Goal: Information Seeking & Learning: Learn about a topic

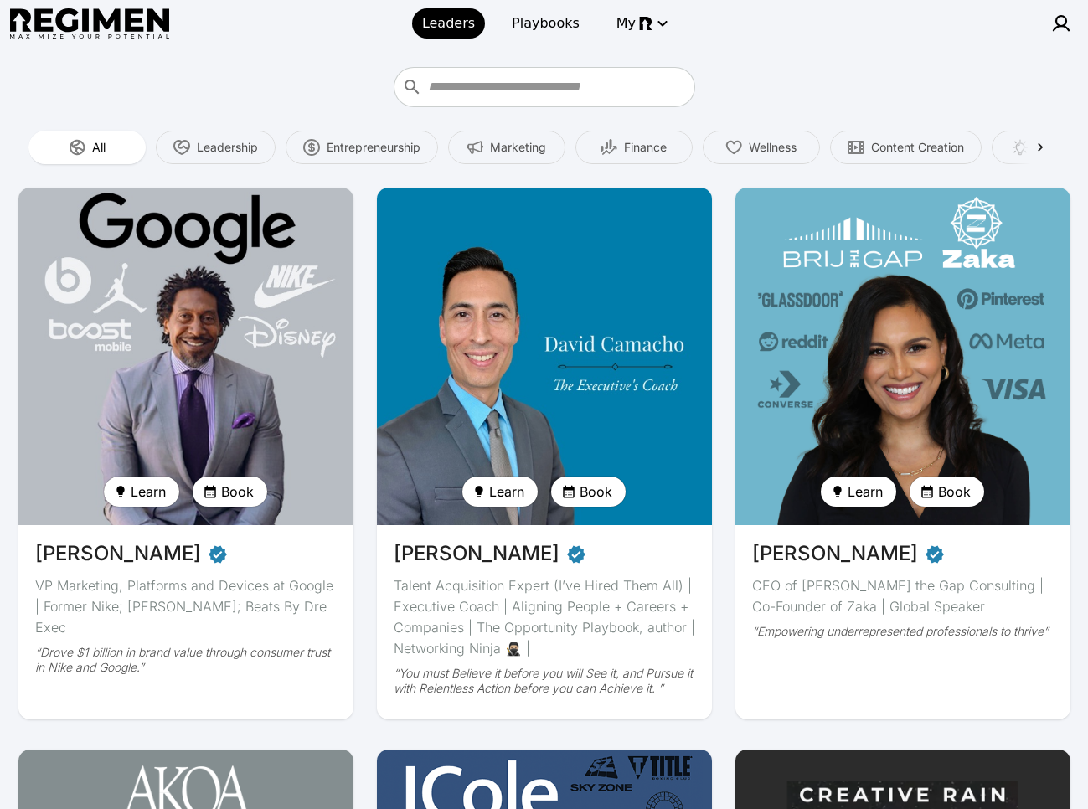
click at [298, 327] on img at bounding box center [185, 357] width 345 height 348
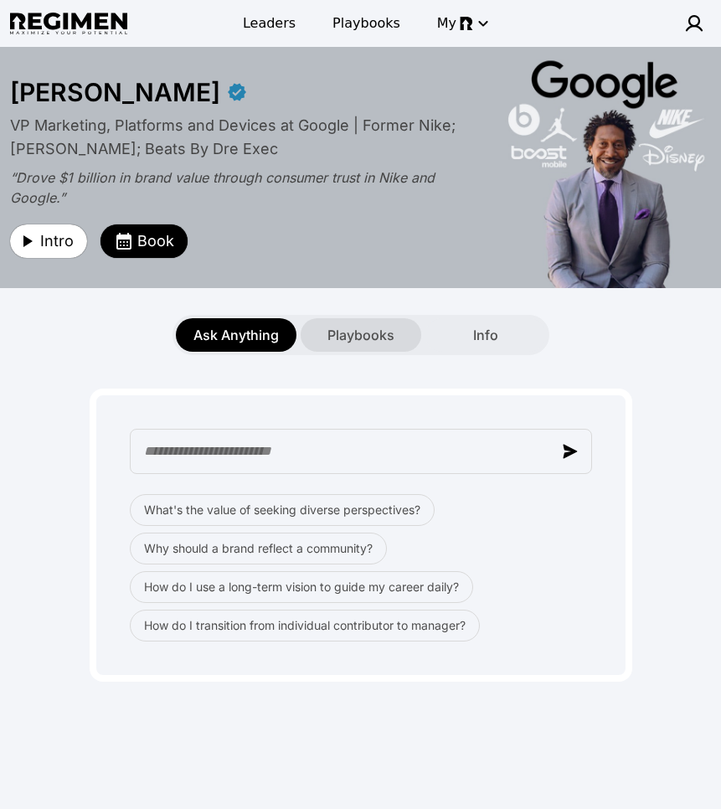
click at [352, 341] on span "Playbooks" at bounding box center [360, 335] width 67 height 20
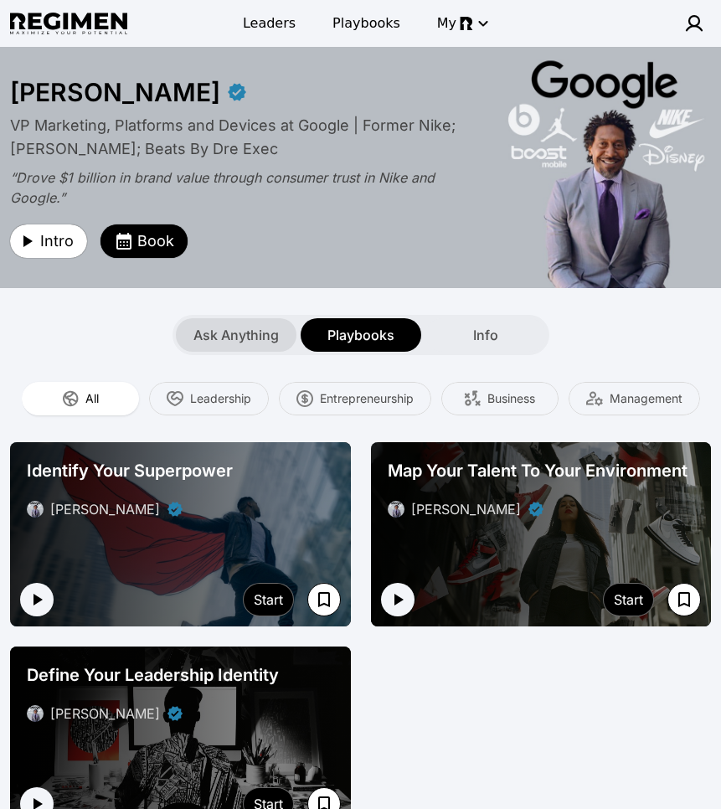
click at [251, 338] on span "Ask Anything" at bounding box center [235, 335] width 85 height 20
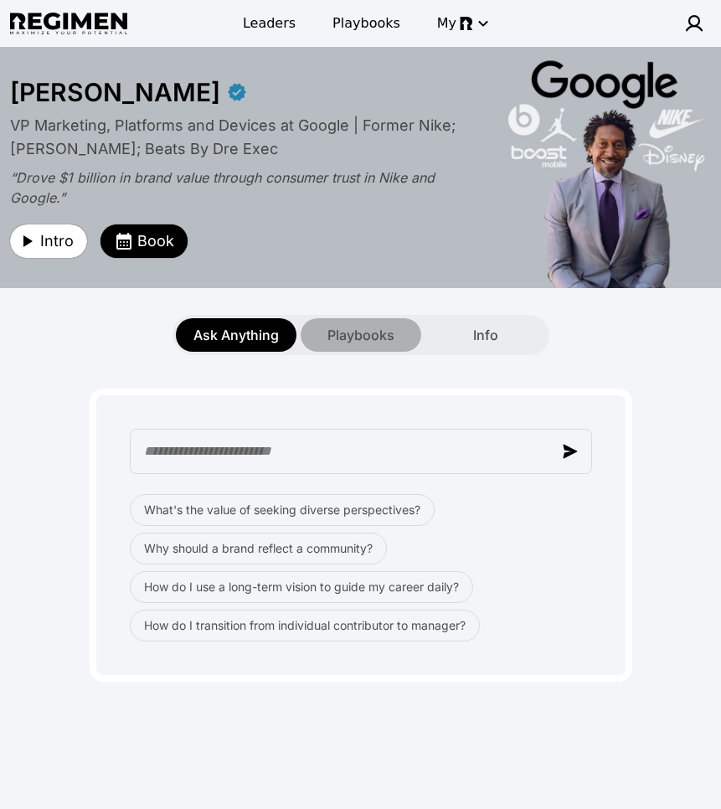
click at [353, 334] on span "Playbooks" at bounding box center [360, 335] width 67 height 20
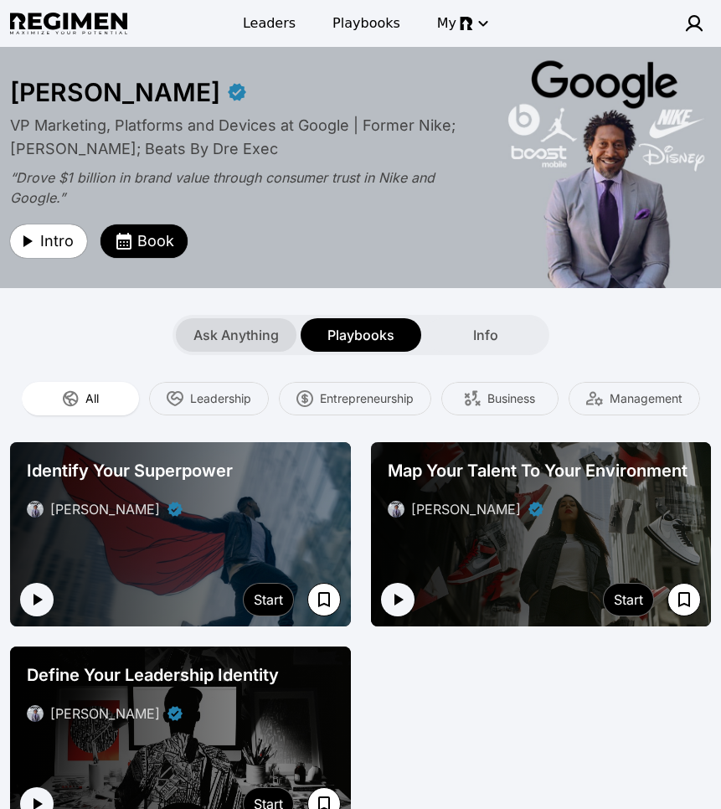
click at [250, 343] on div "Ask Anything" at bounding box center [236, 334] width 121 height 33
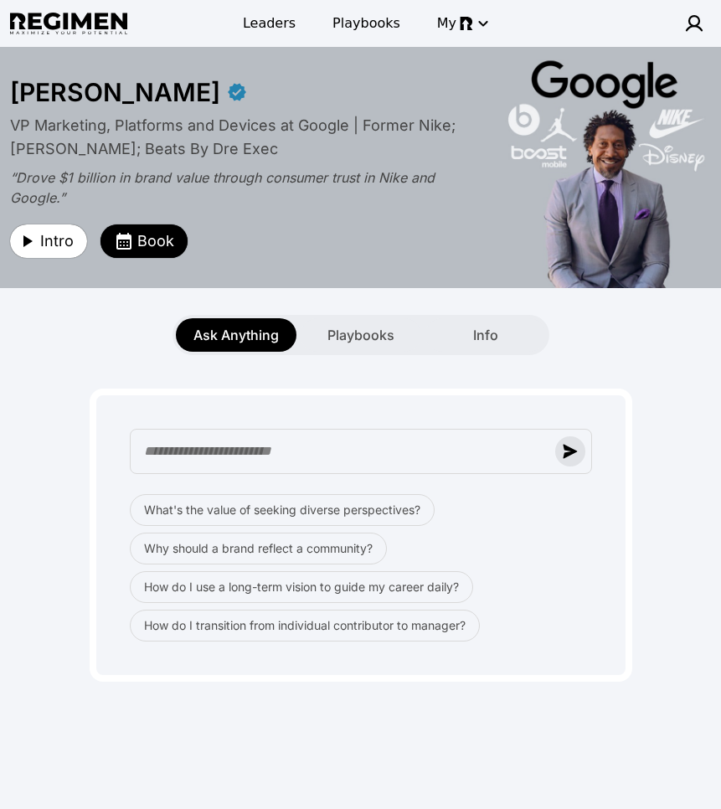
click at [568, 458] on button "button" at bounding box center [570, 451] width 30 height 30
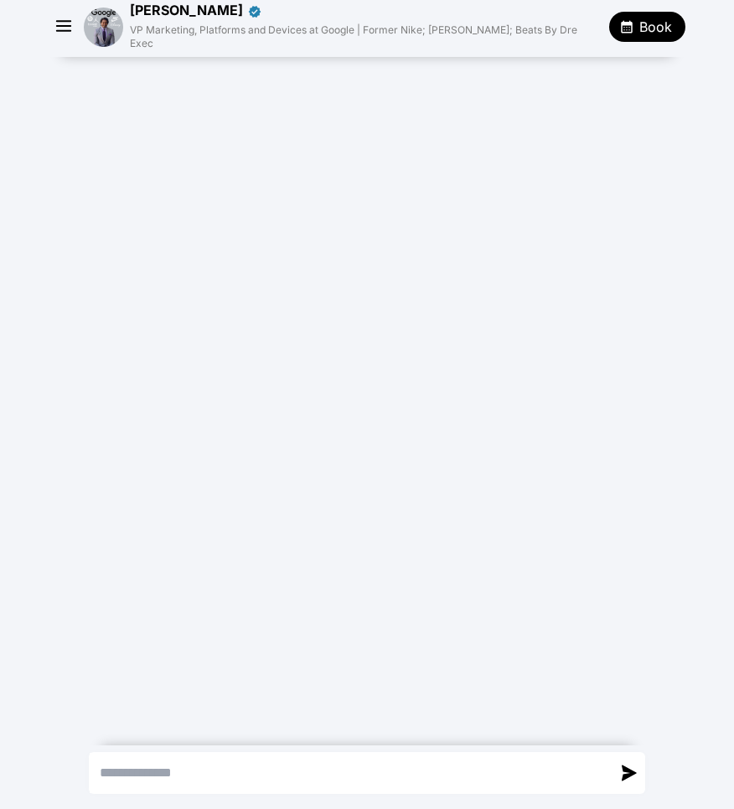
click at [61, 21] on icon "button" at bounding box center [64, 26] width 25 height 25
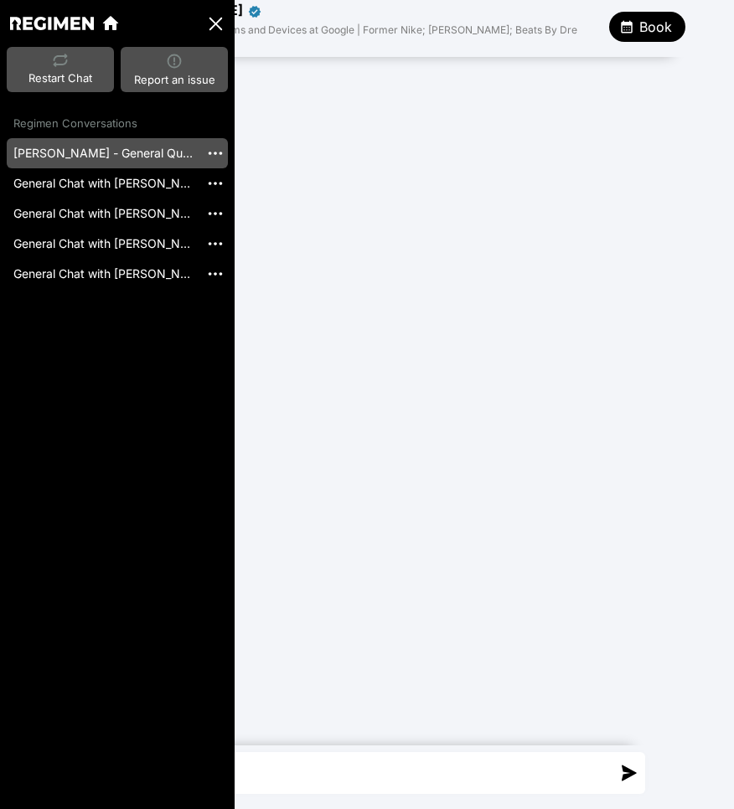
drag, startPoint x: 388, startPoint y: 188, endPoint x: 373, endPoint y: 168, distance: 24.5
click at [388, 187] on div at bounding box center [367, 398] width 734 height 682
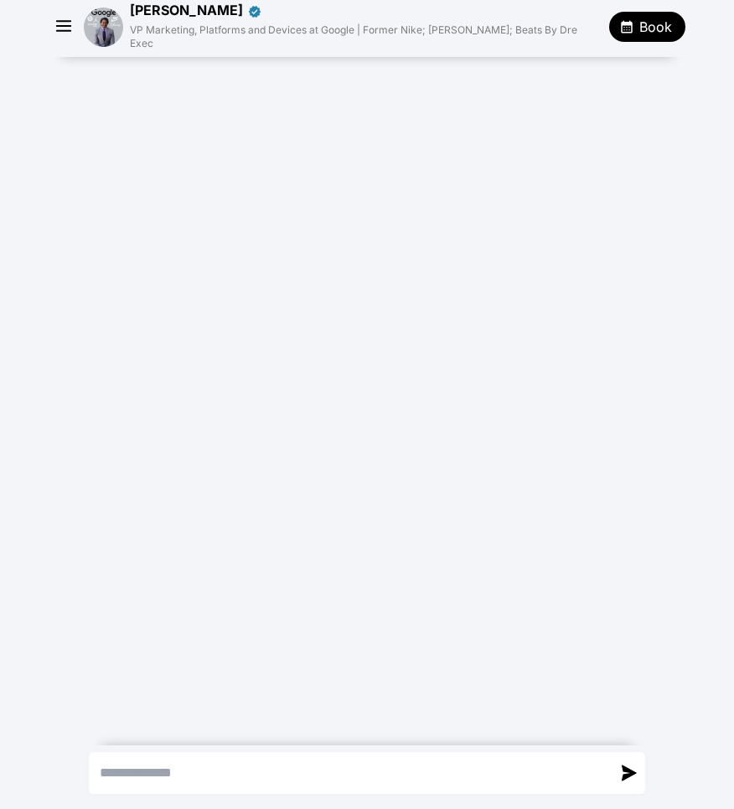
click at [102, 10] on img at bounding box center [103, 27] width 39 height 39
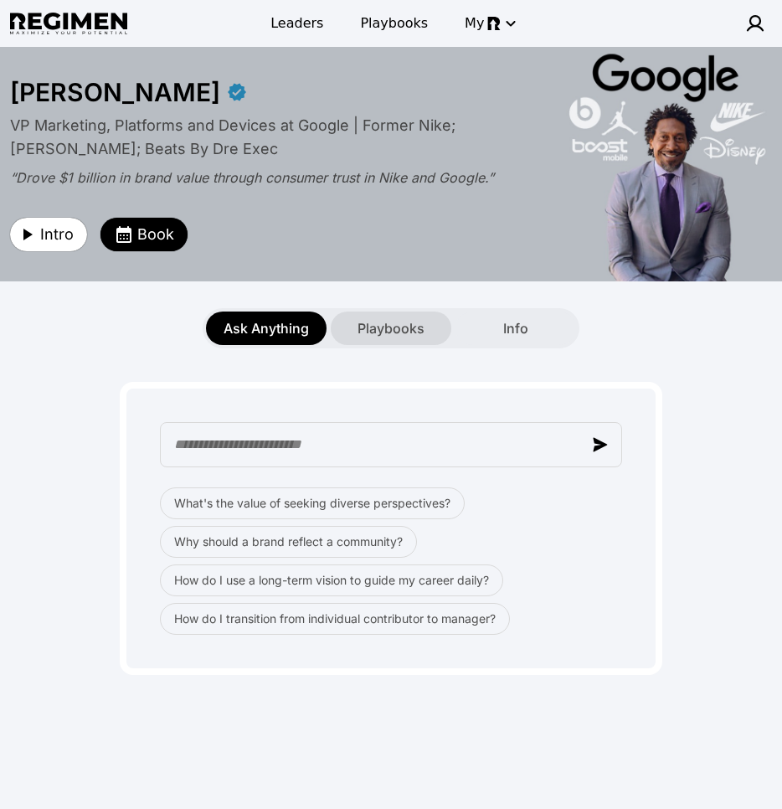
click at [376, 327] on span "Playbooks" at bounding box center [391, 328] width 67 height 20
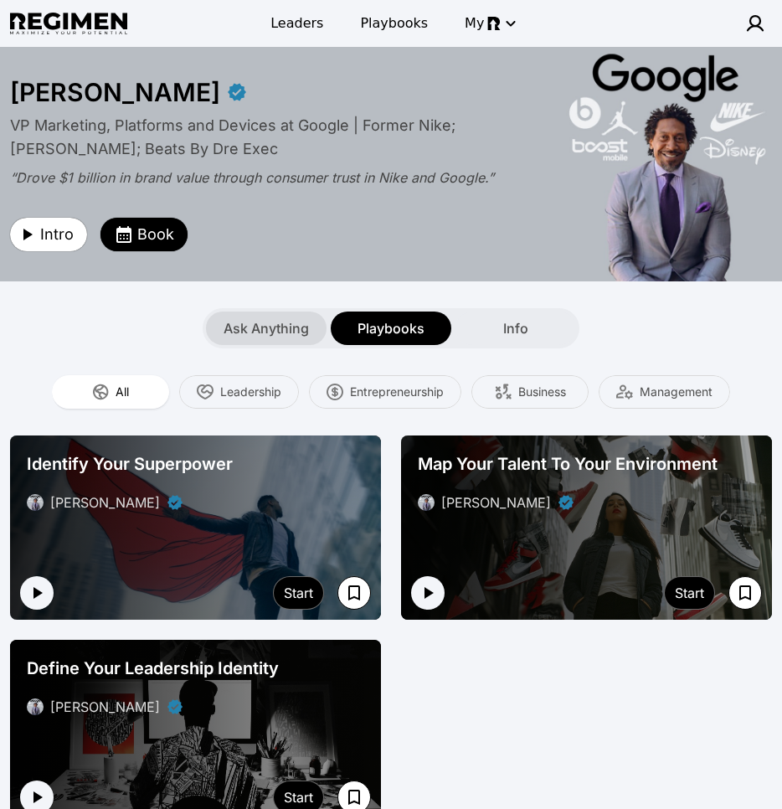
click at [223, 319] on div "Ask Anything" at bounding box center [266, 328] width 121 height 33
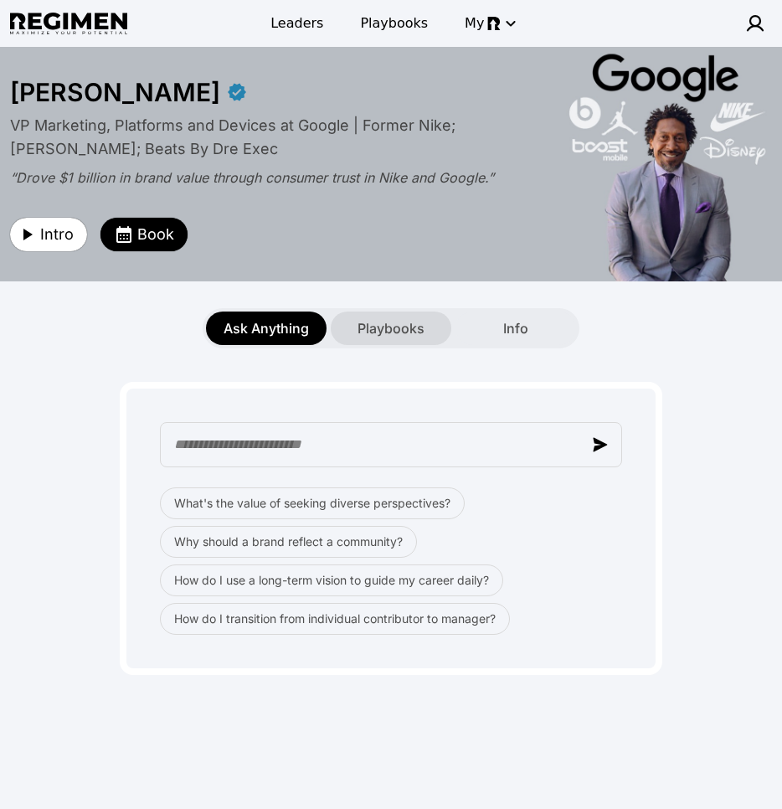
click at [425, 324] on div "Playbooks" at bounding box center [391, 328] width 121 height 33
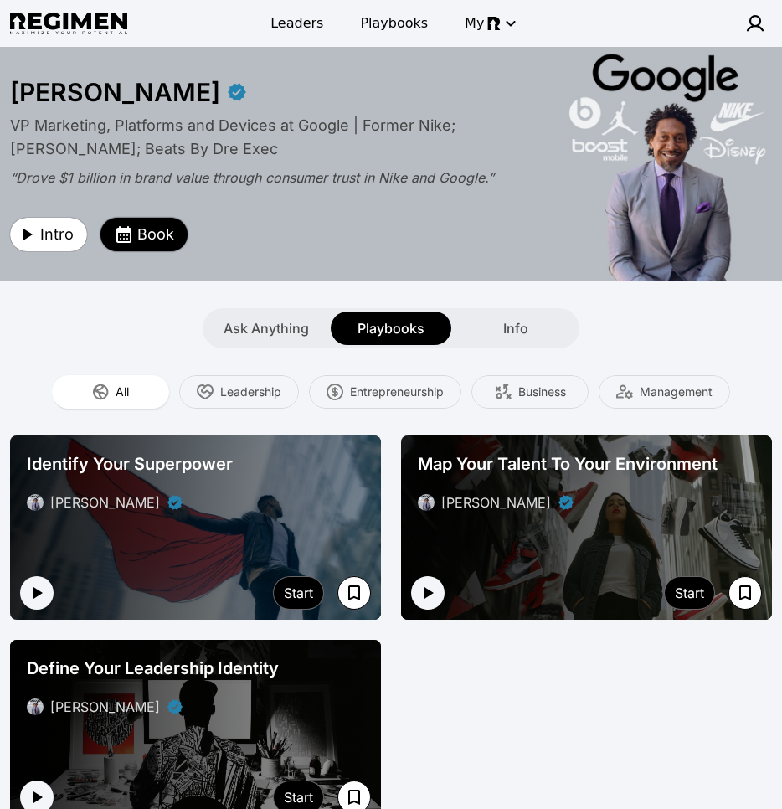
click at [144, 238] on span "Book" at bounding box center [155, 234] width 37 height 23
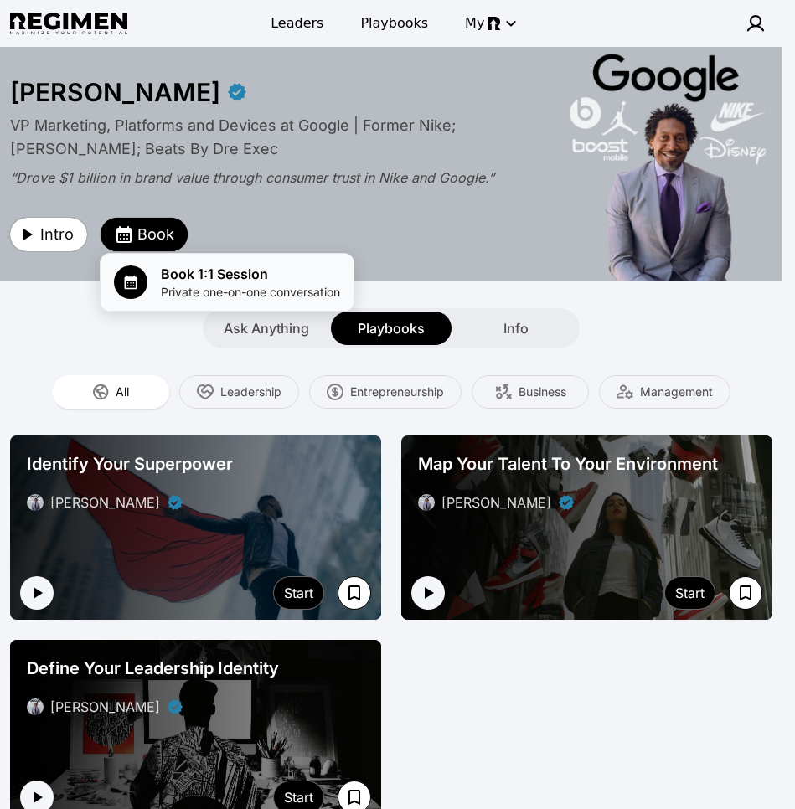
click at [249, 276] on span "Book 1:1 Session" at bounding box center [250, 274] width 179 height 20
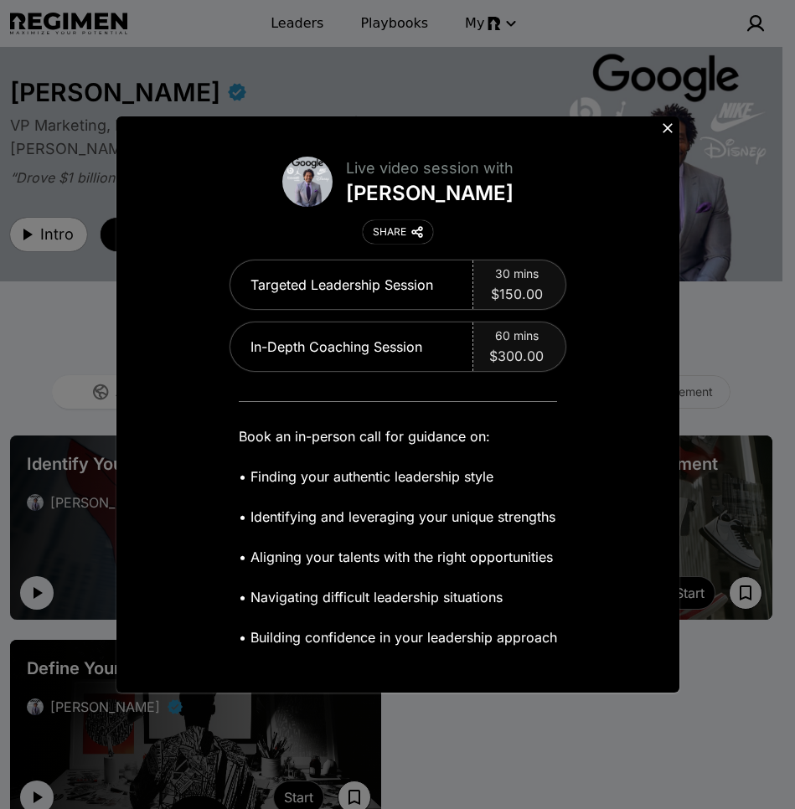
click at [664, 130] on icon at bounding box center [667, 128] width 10 height 10
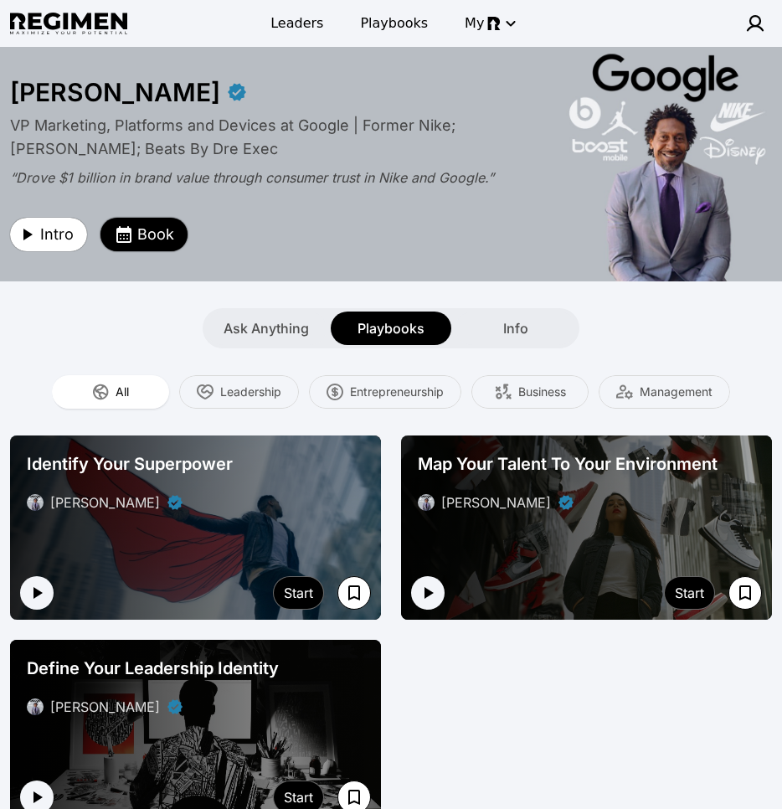
click at [147, 234] on span "Book" at bounding box center [155, 234] width 37 height 23
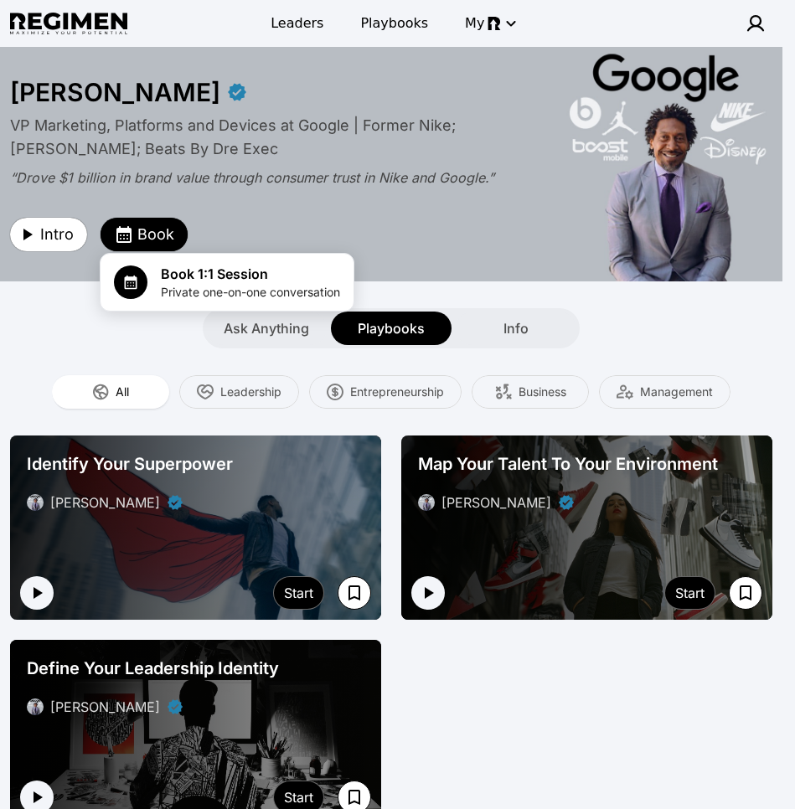
click at [100, 315] on div at bounding box center [397, 404] width 795 height 809
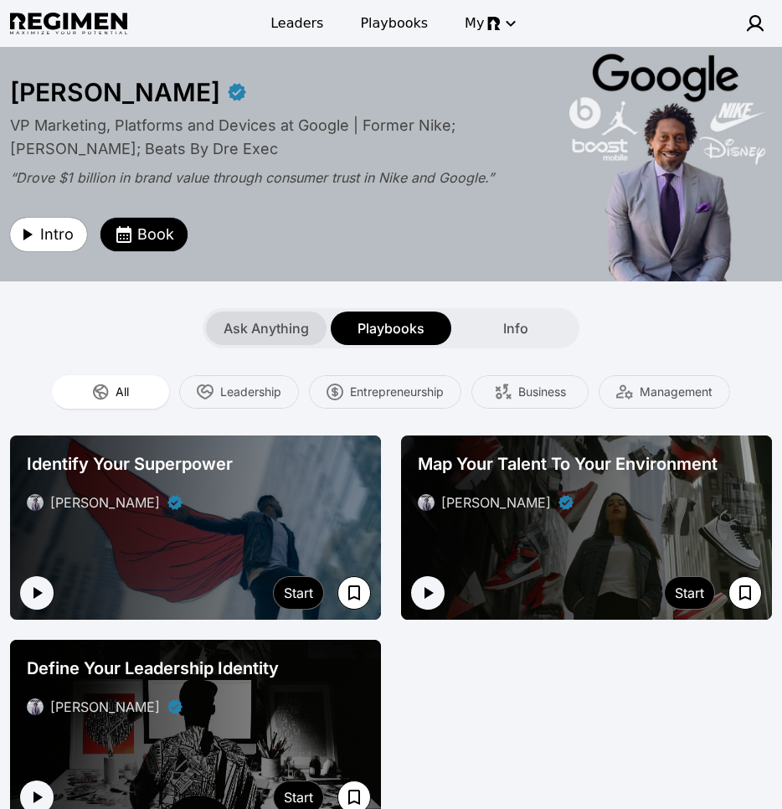
click at [220, 319] on div "Ask Anything" at bounding box center [266, 328] width 121 height 33
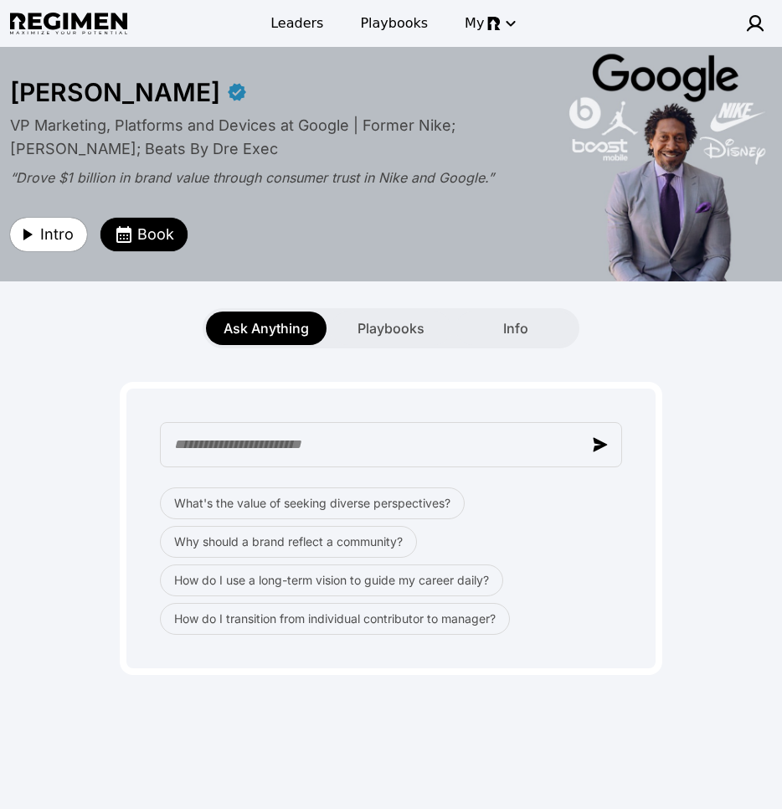
click at [667, 328] on div "Ask Anything Playbooks Info" at bounding box center [391, 328] width 782 height 40
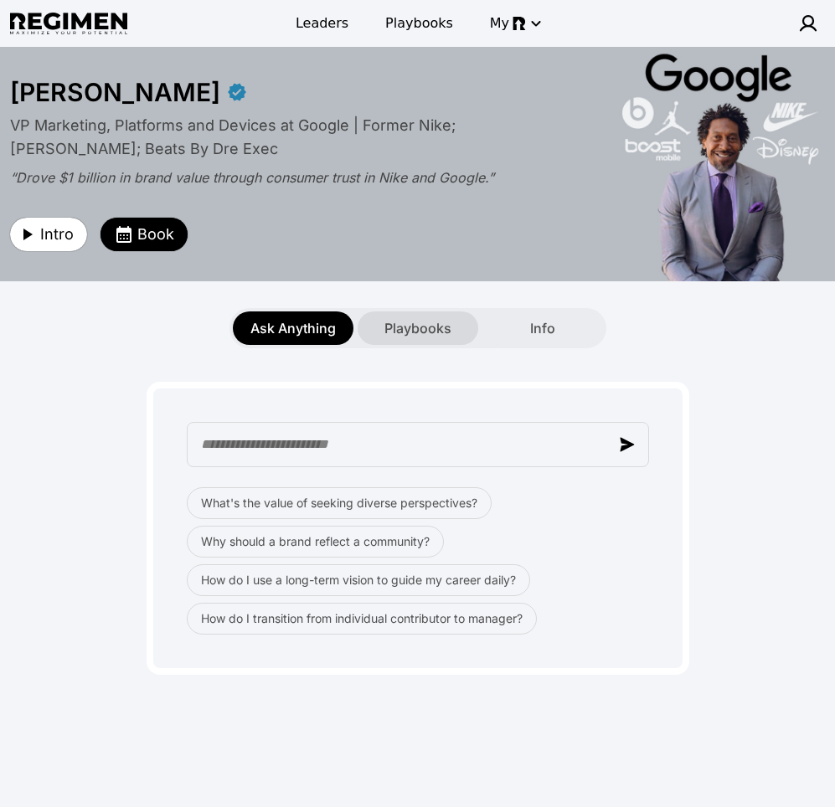
click at [422, 326] on span "Playbooks" at bounding box center [417, 328] width 67 height 20
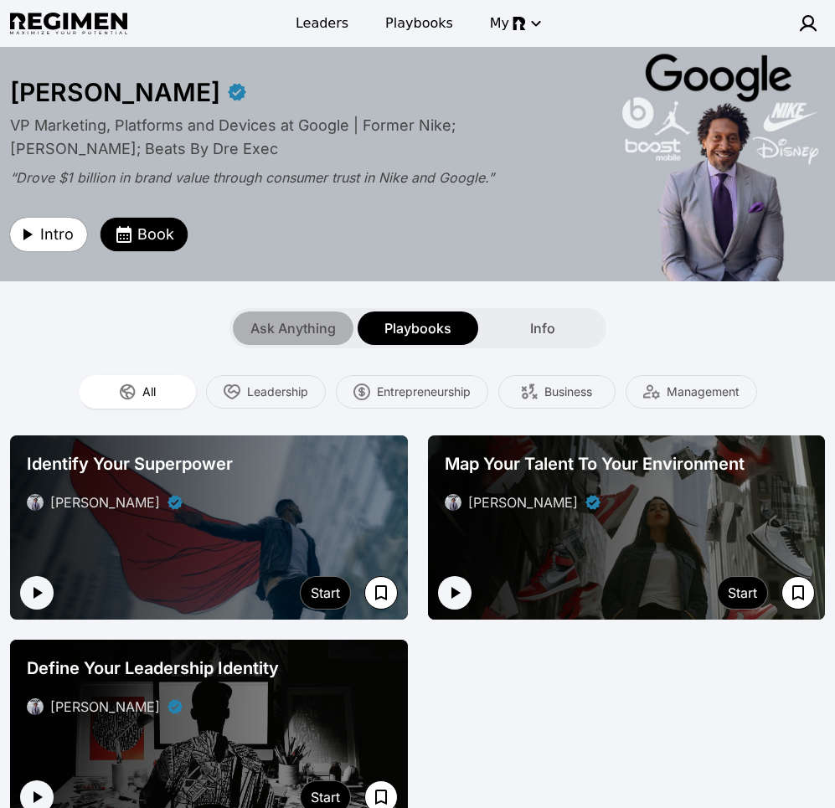
click at [278, 327] on span "Ask Anything" at bounding box center [292, 328] width 85 height 20
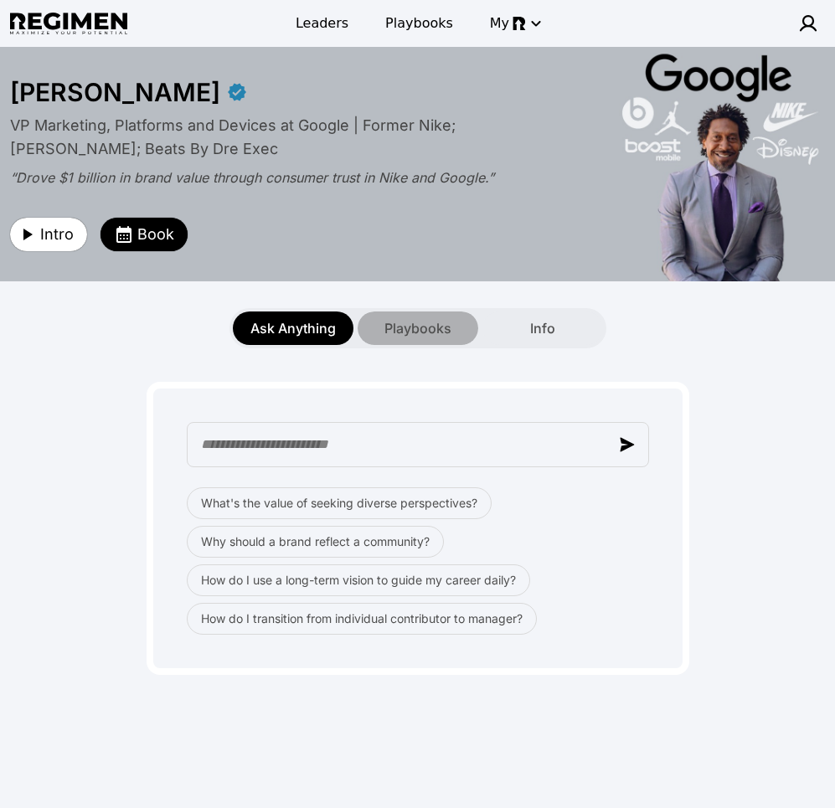
click at [379, 327] on div "Playbooks" at bounding box center [418, 328] width 121 height 33
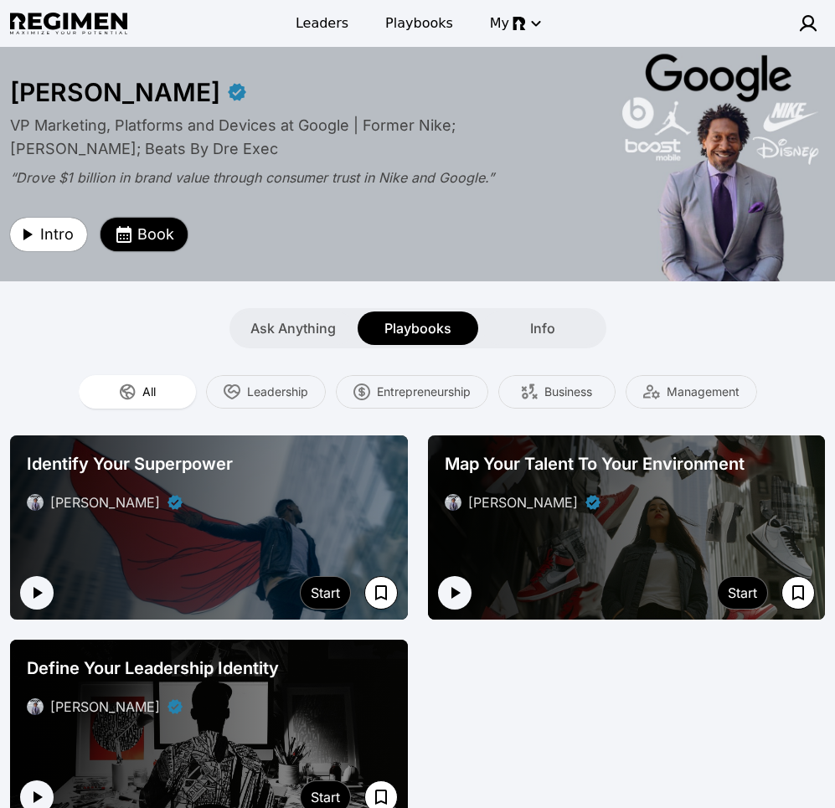
click at [131, 232] on icon "button" at bounding box center [124, 234] width 20 height 20
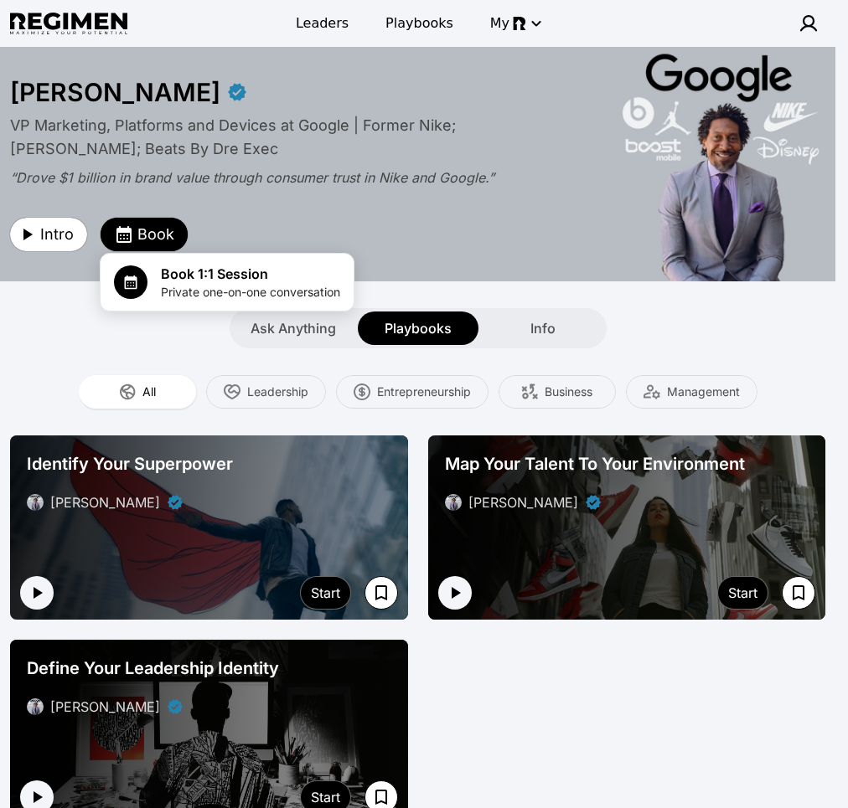
click at [134, 233] on div at bounding box center [424, 404] width 848 height 808
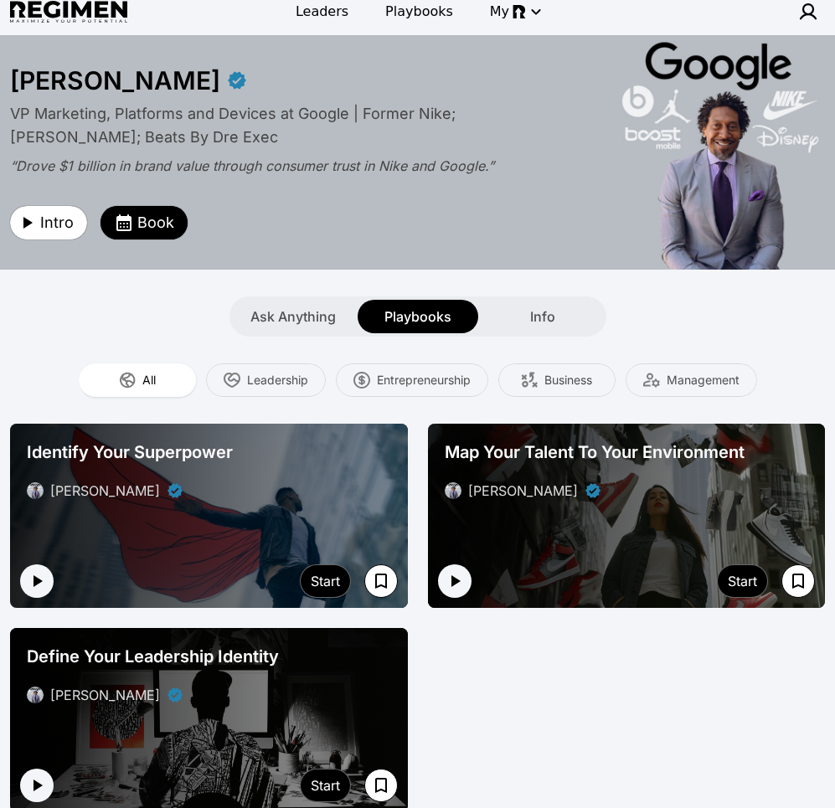
scroll to position [13, 0]
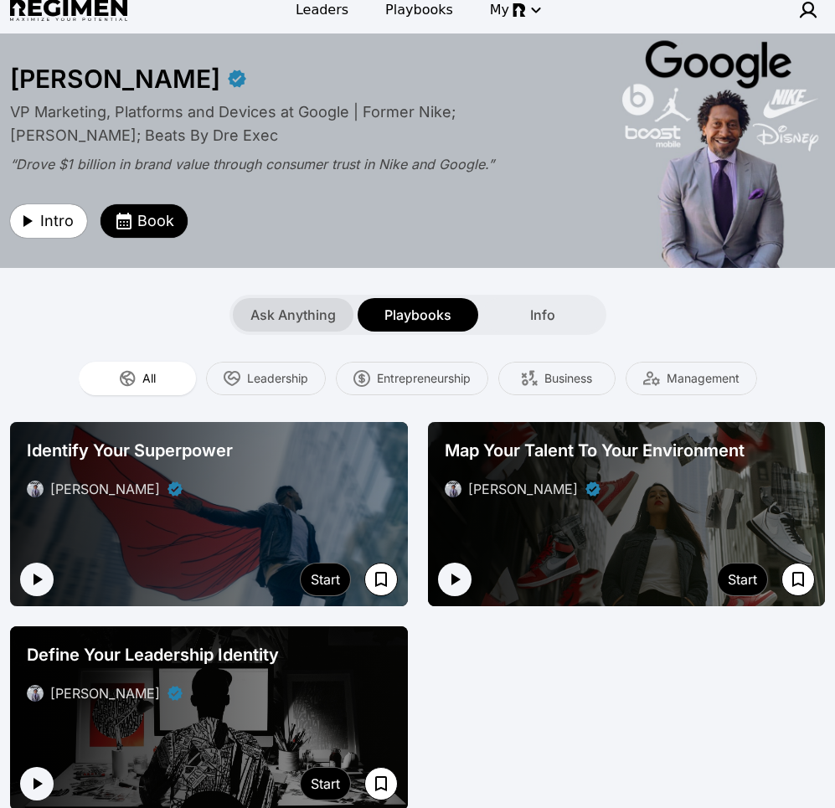
click at [305, 322] on span "Ask Anything" at bounding box center [292, 315] width 85 height 20
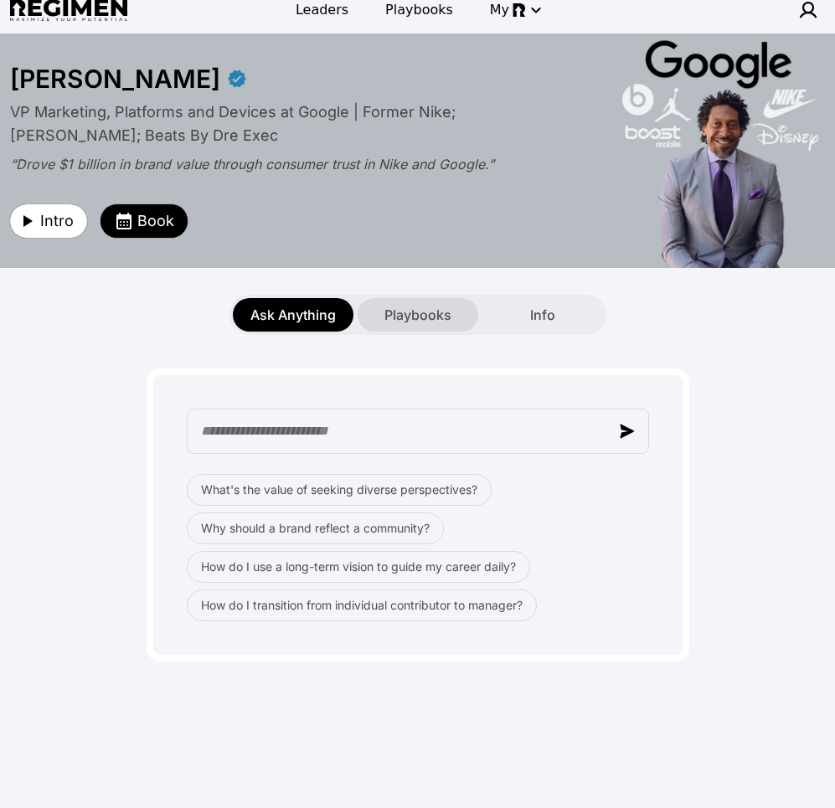
click at [410, 326] on div "Playbooks" at bounding box center [418, 314] width 121 height 33
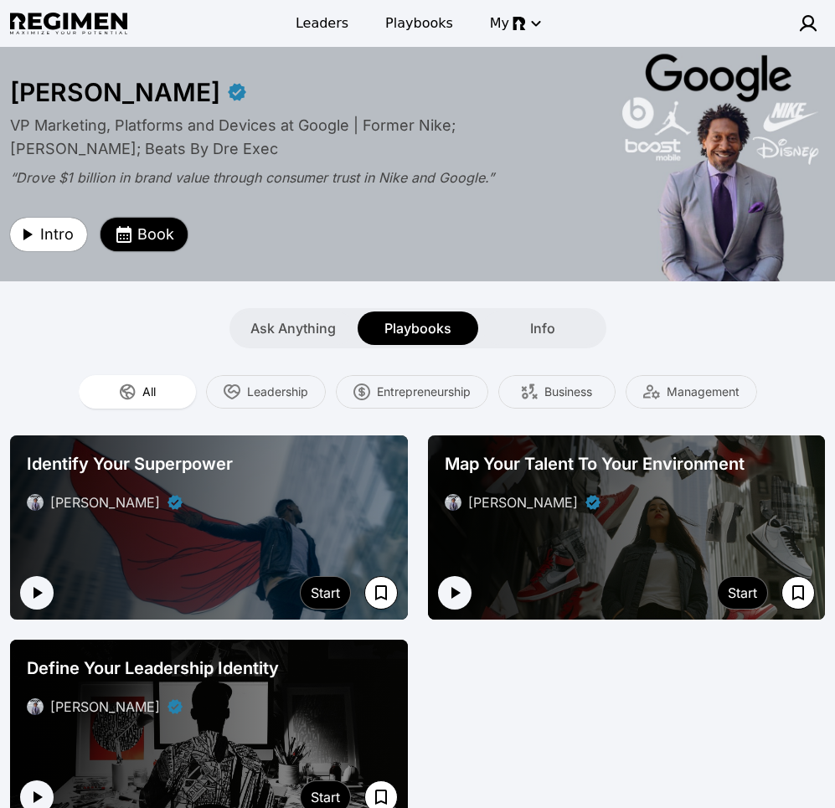
click at [164, 231] on span "Book" at bounding box center [155, 234] width 37 height 23
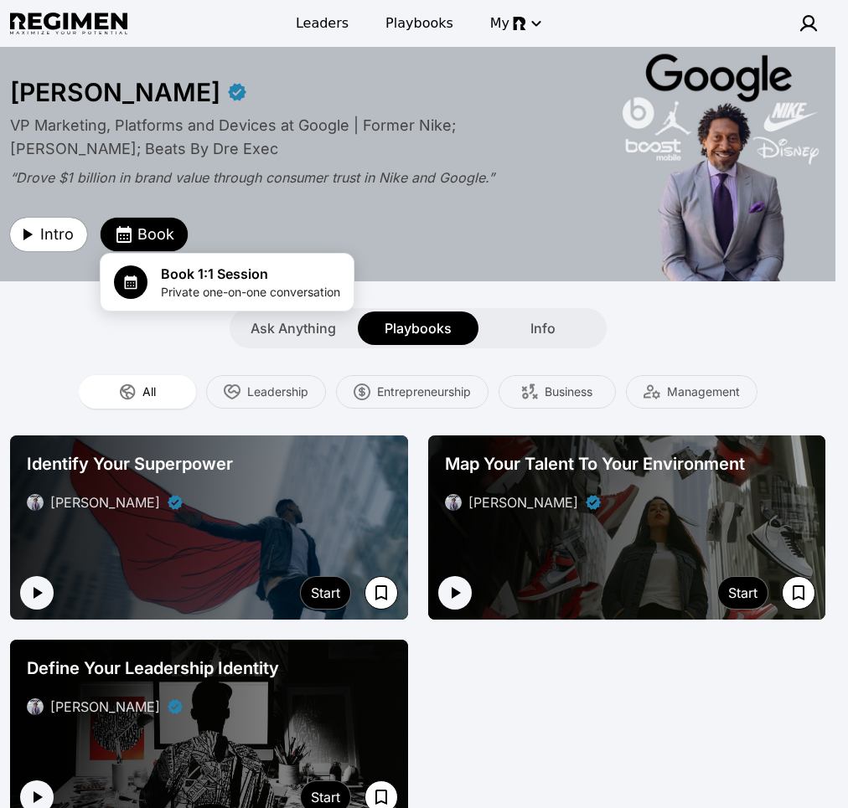
click at [632, 288] on div at bounding box center [424, 404] width 848 height 808
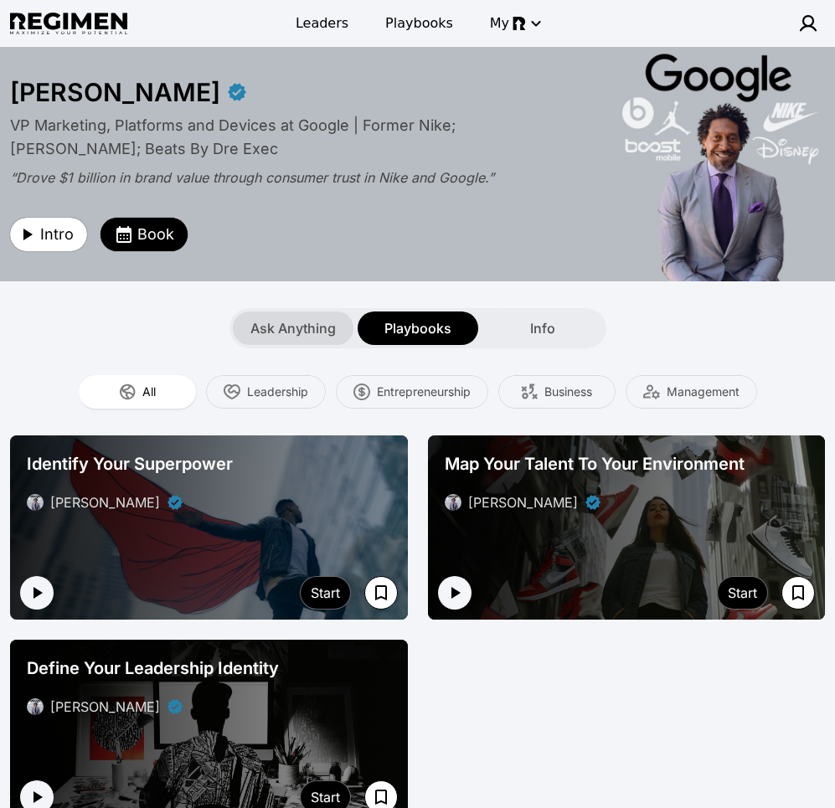
click at [312, 332] on span "Ask Anything" at bounding box center [292, 328] width 85 height 20
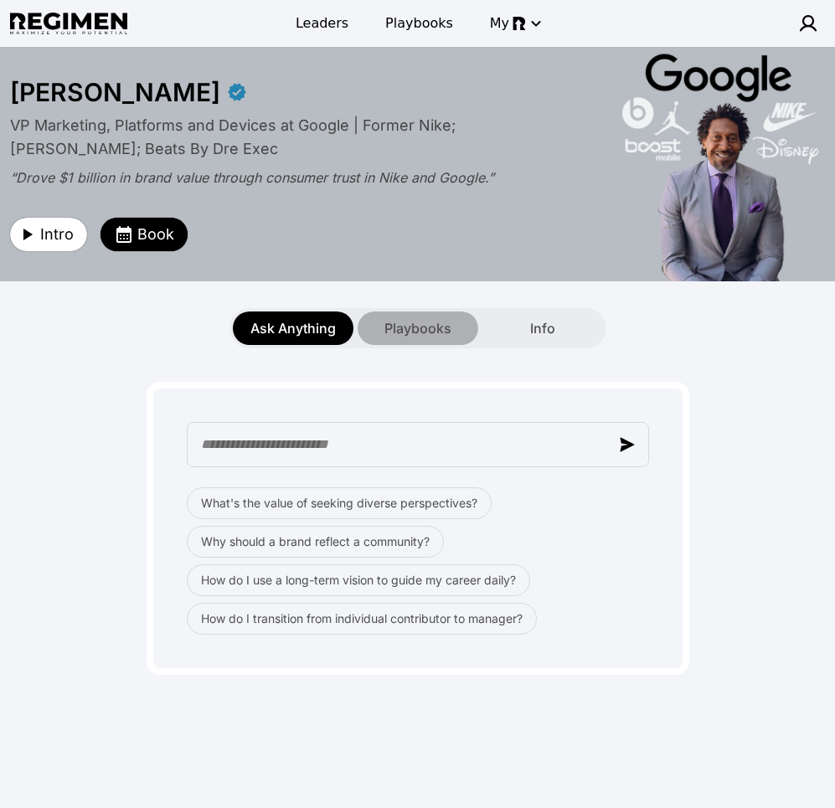
click at [410, 332] on span "Playbooks" at bounding box center [417, 328] width 67 height 20
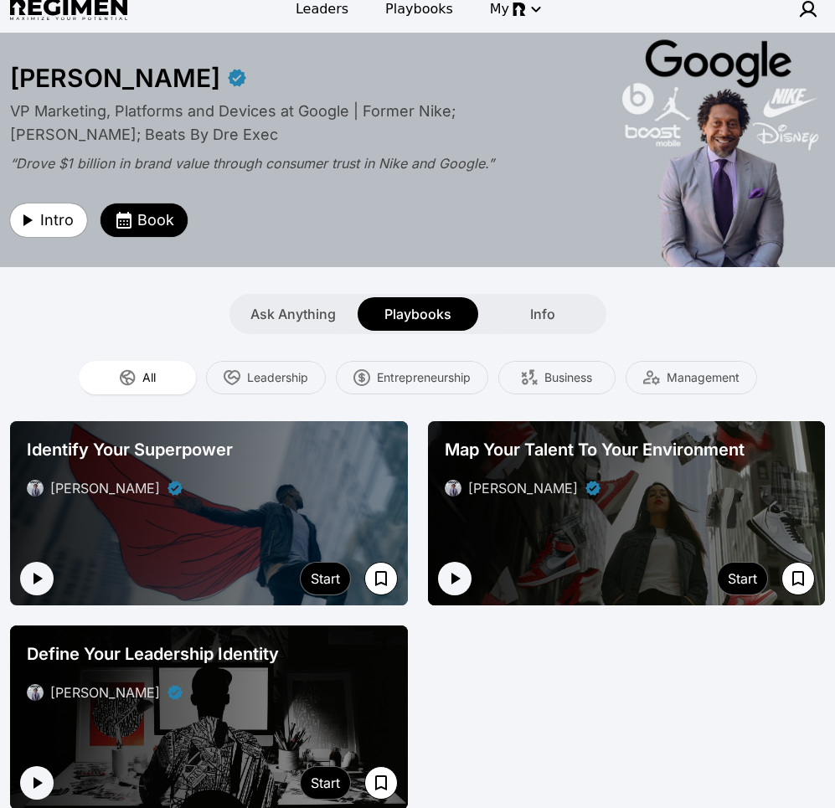
scroll to position [13, 0]
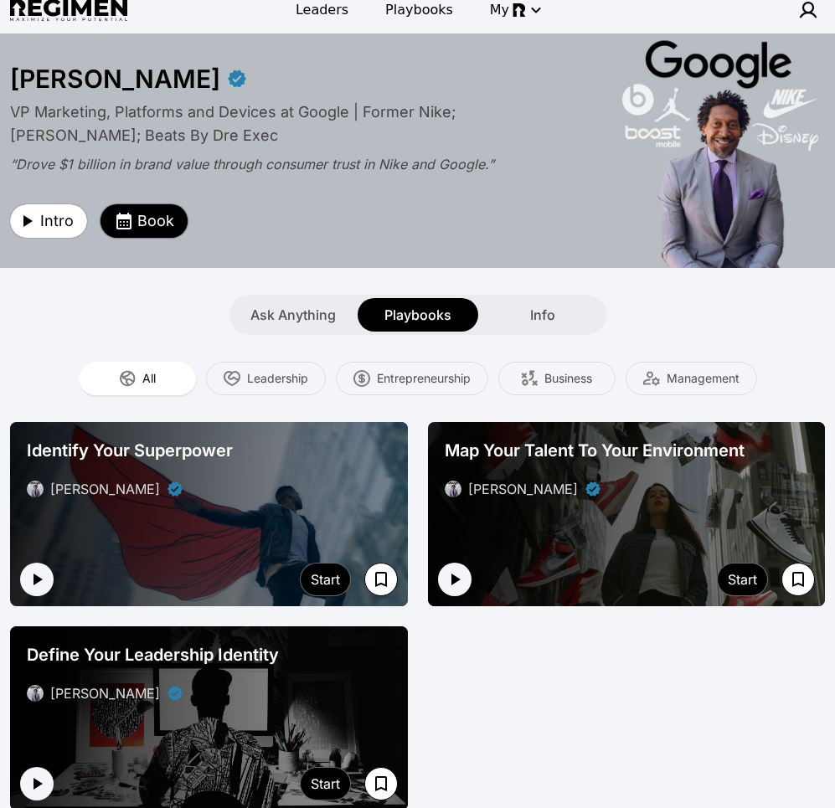
click at [147, 228] on span "Book" at bounding box center [155, 220] width 37 height 23
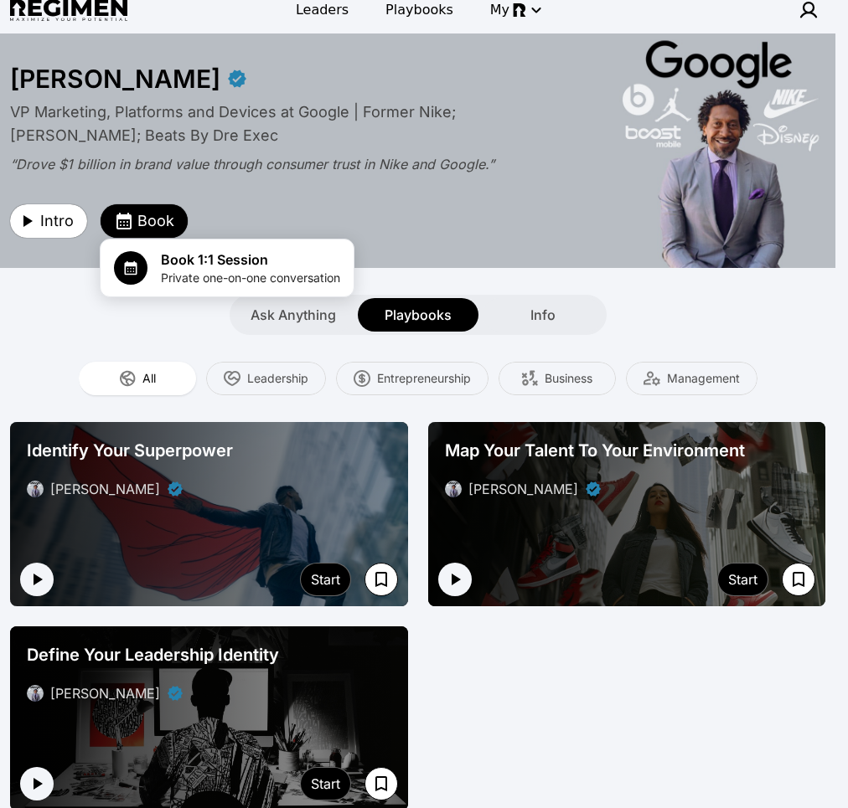
drag, startPoint x: 451, startPoint y: 276, endPoint x: 630, endPoint y: 263, distance: 178.9
click at [452, 276] on div at bounding box center [424, 404] width 848 height 808
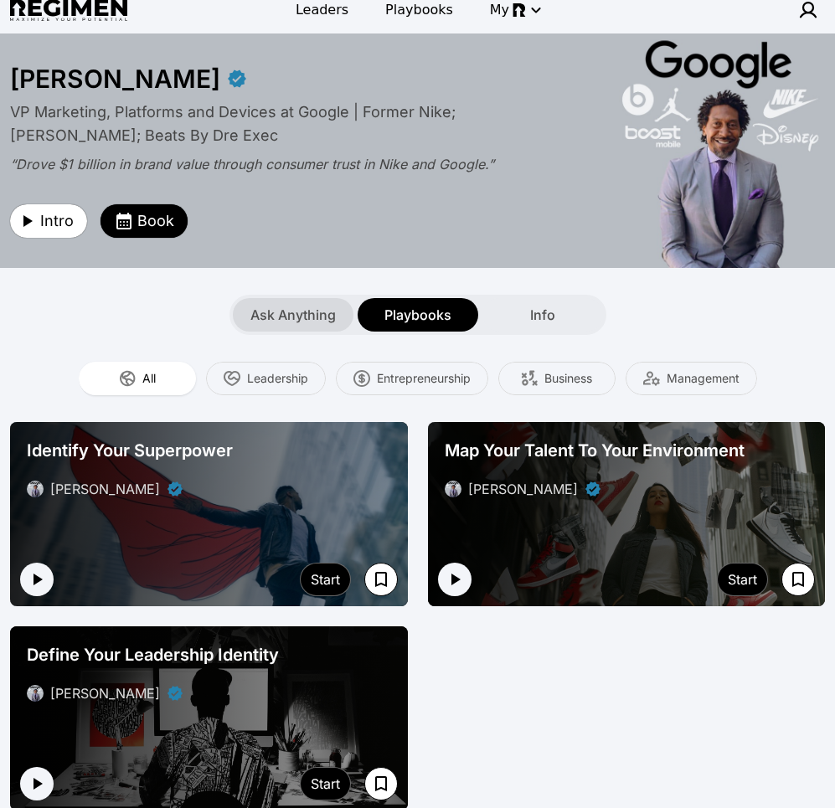
click at [300, 323] on span "Ask Anything" at bounding box center [292, 315] width 85 height 20
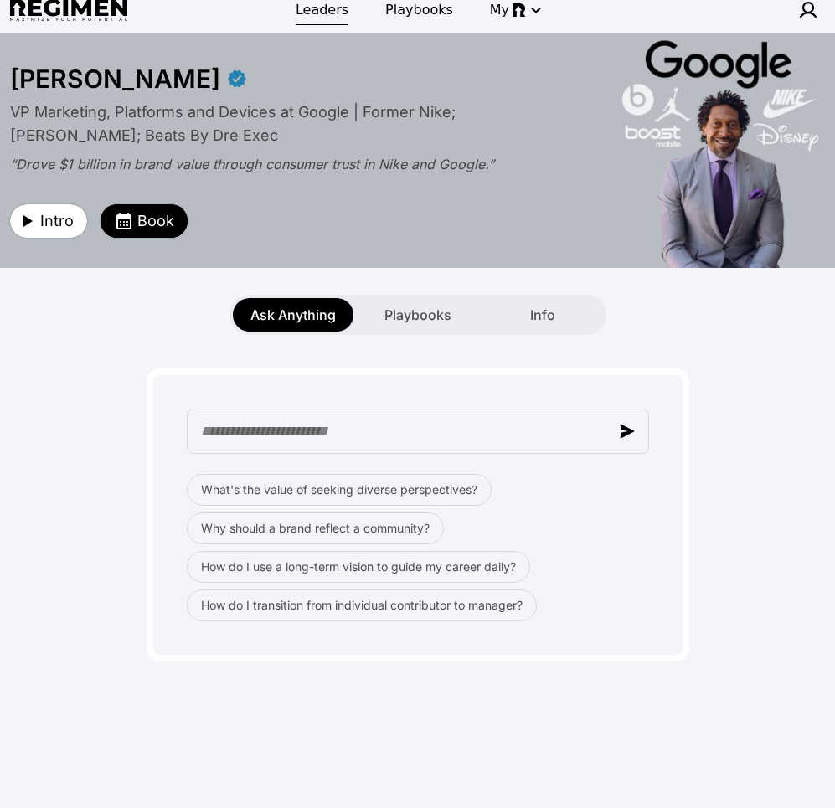
click at [323, 9] on span "Leaders" at bounding box center [322, 10] width 53 height 20
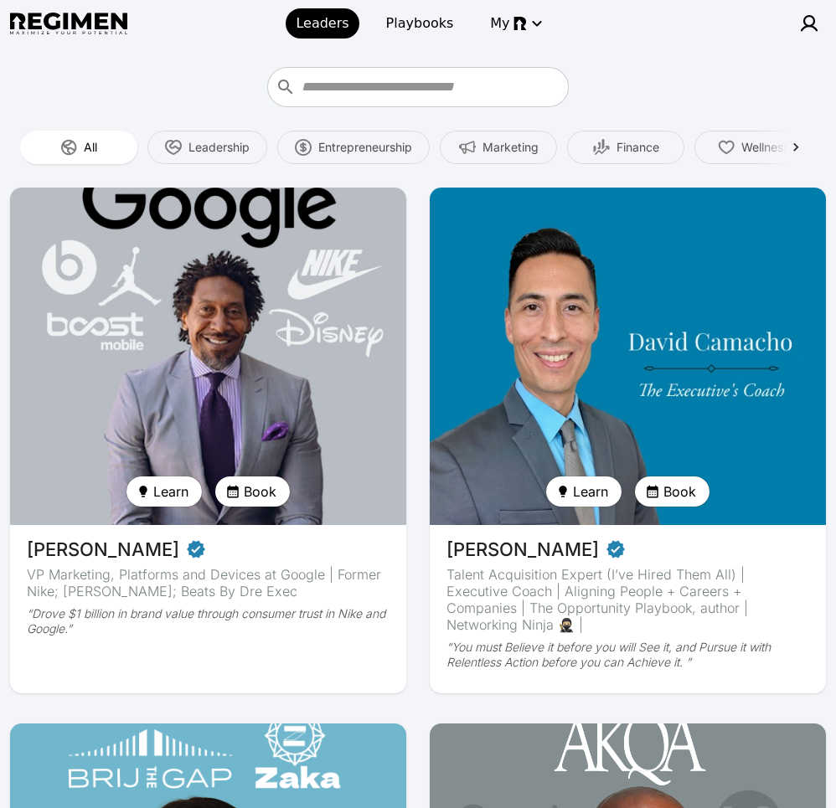
click at [265, 279] on img at bounding box center [208, 357] width 408 height 348
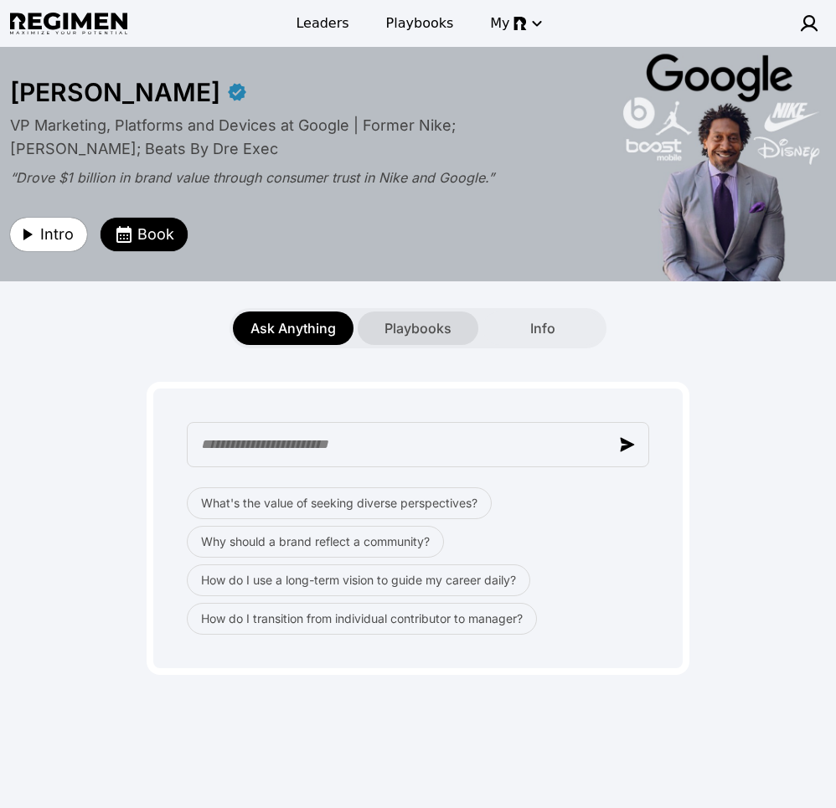
click at [396, 341] on div "Playbooks" at bounding box center [418, 328] width 121 height 33
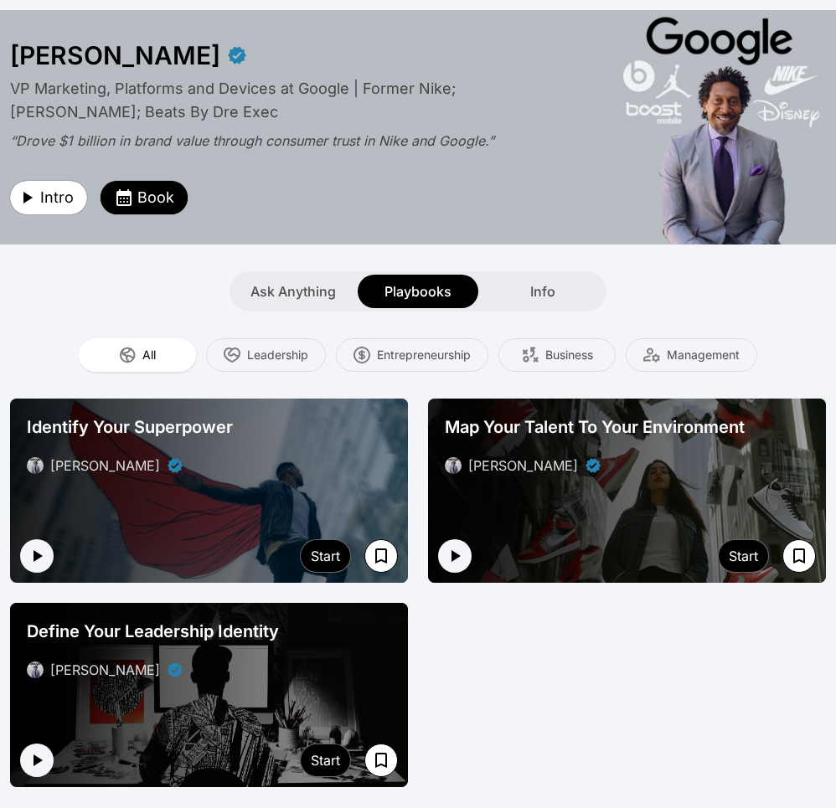
scroll to position [113, 0]
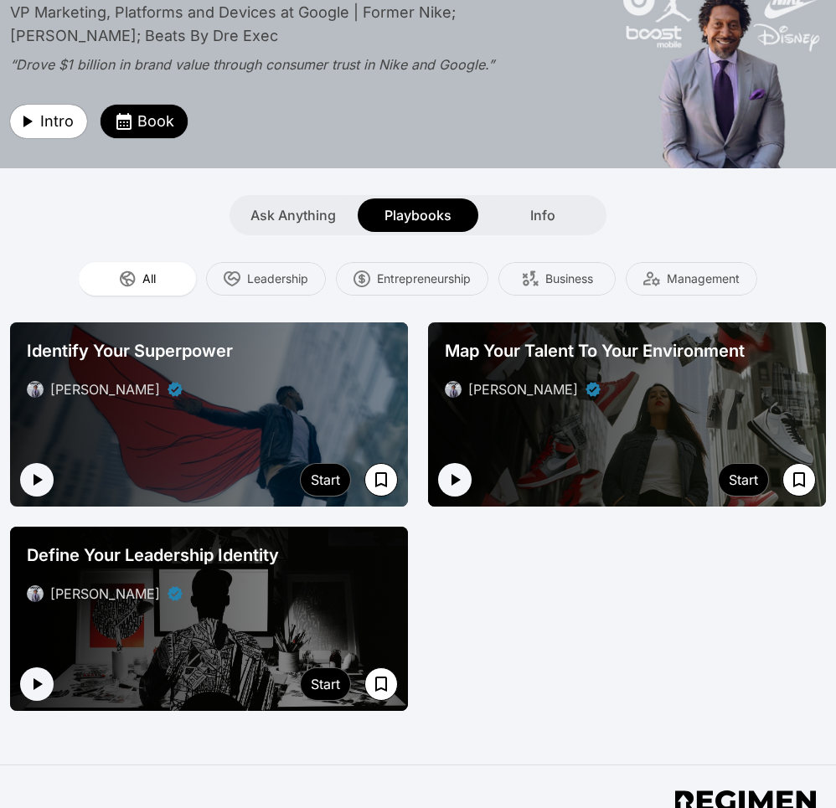
click at [316, 383] on div "[PERSON_NAME]" at bounding box center [209, 389] width 364 height 20
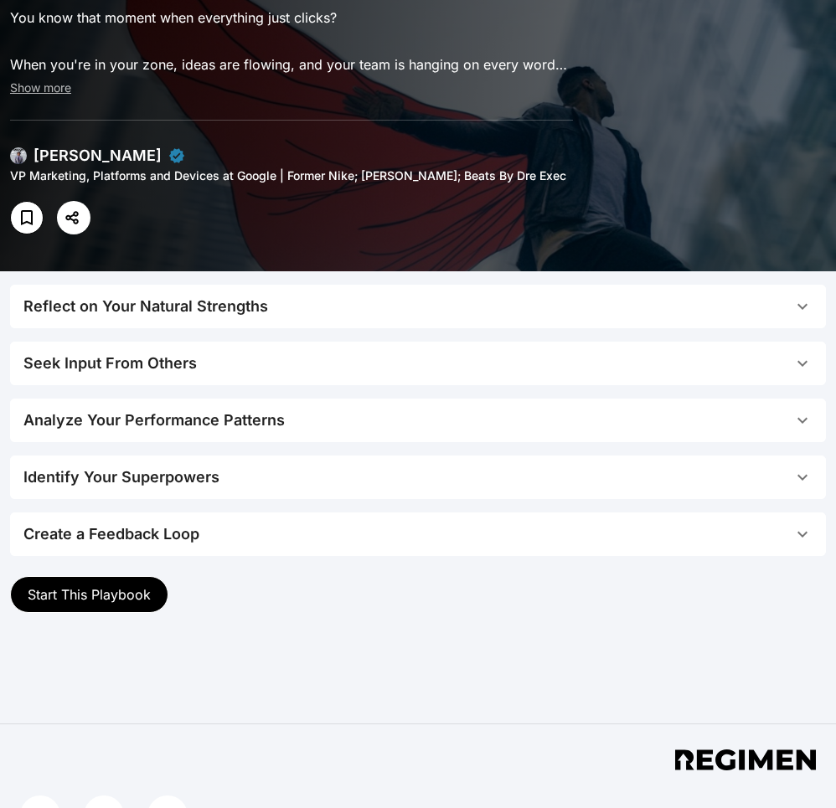
scroll to position [199, 0]
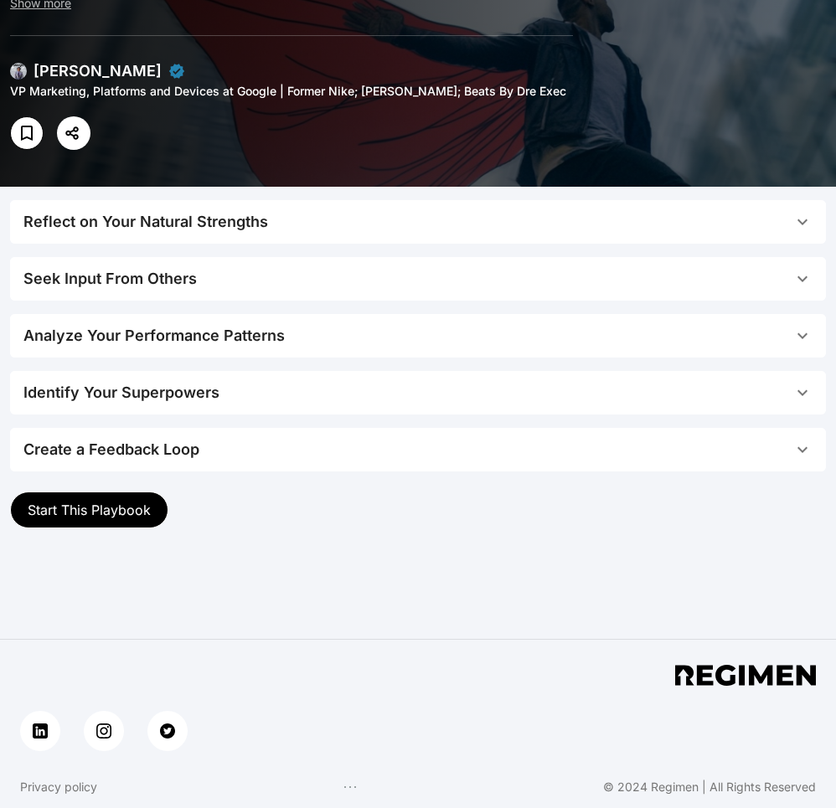
click at [287, 218] on span "Reflect on Your Natural Strengths" at bounding box center [407, 221] width 769 height 23
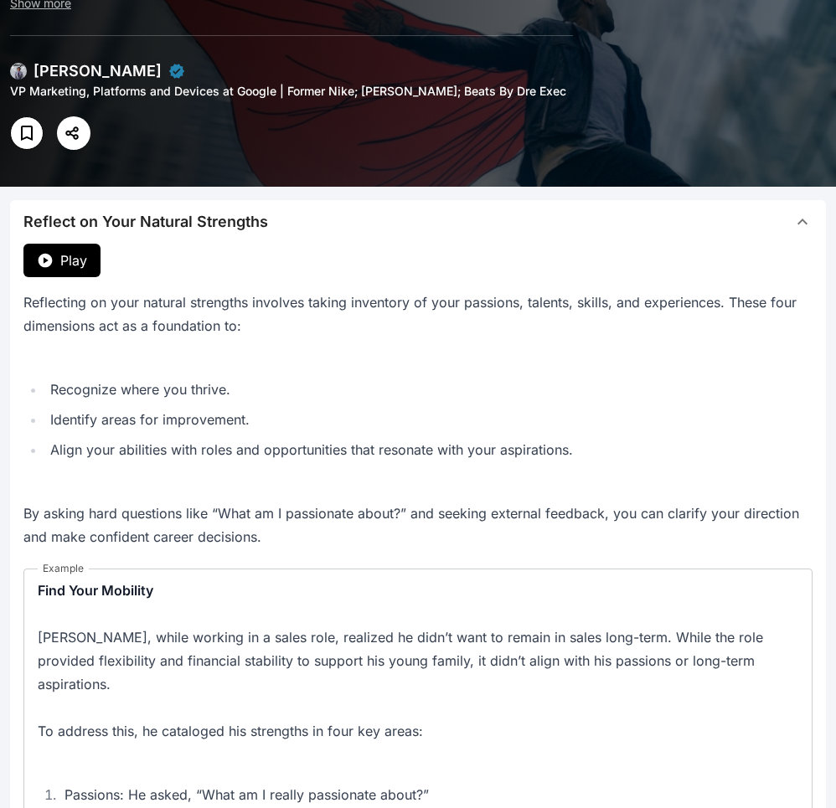
click at [80, 262] on span "Play" at bounding box center [73, 260] width 27 height 20
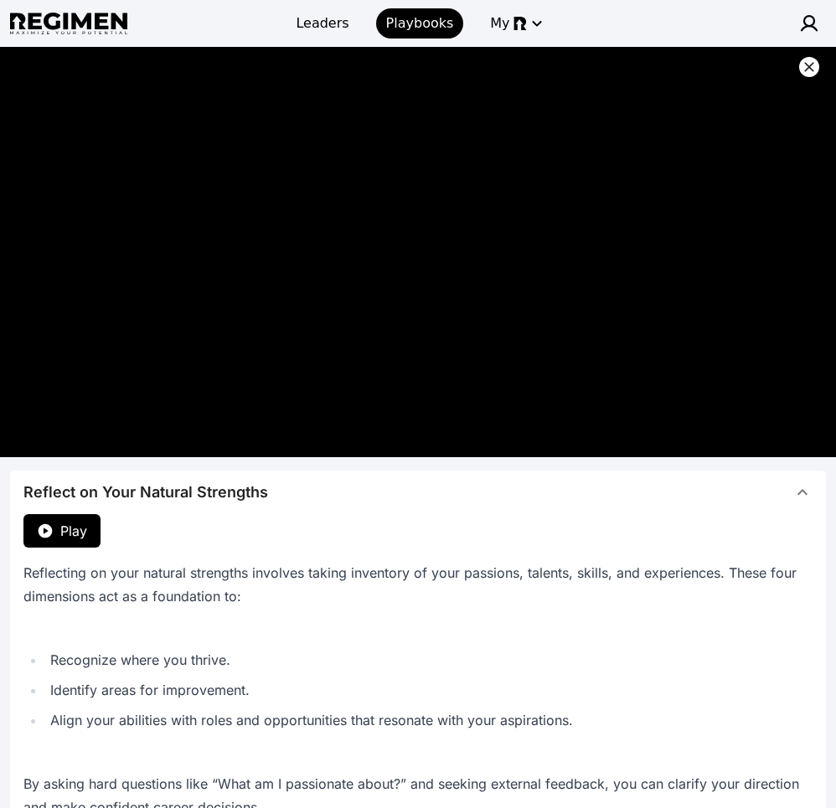
click at [807, 74] on icon at bounding box center [809, 67] width 17 height 17
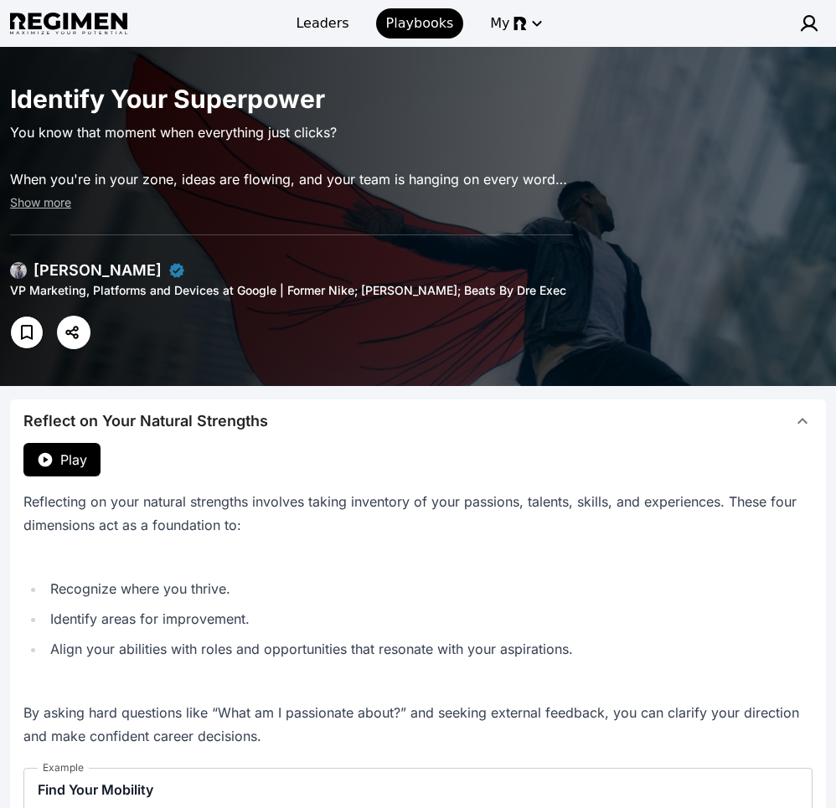
click at [472, 427] on span "Reflect on Your Natural Strengths" at bounding box center [407, 421] width 769 height 23
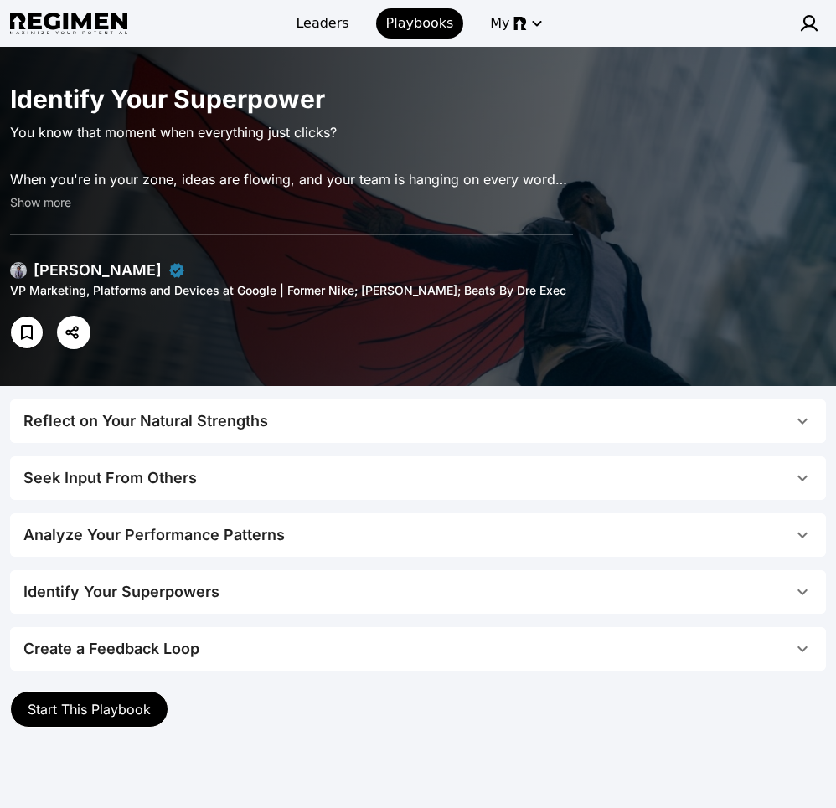
click at [16, 268] on img at bounding box center [18, 270] width 17 height 17
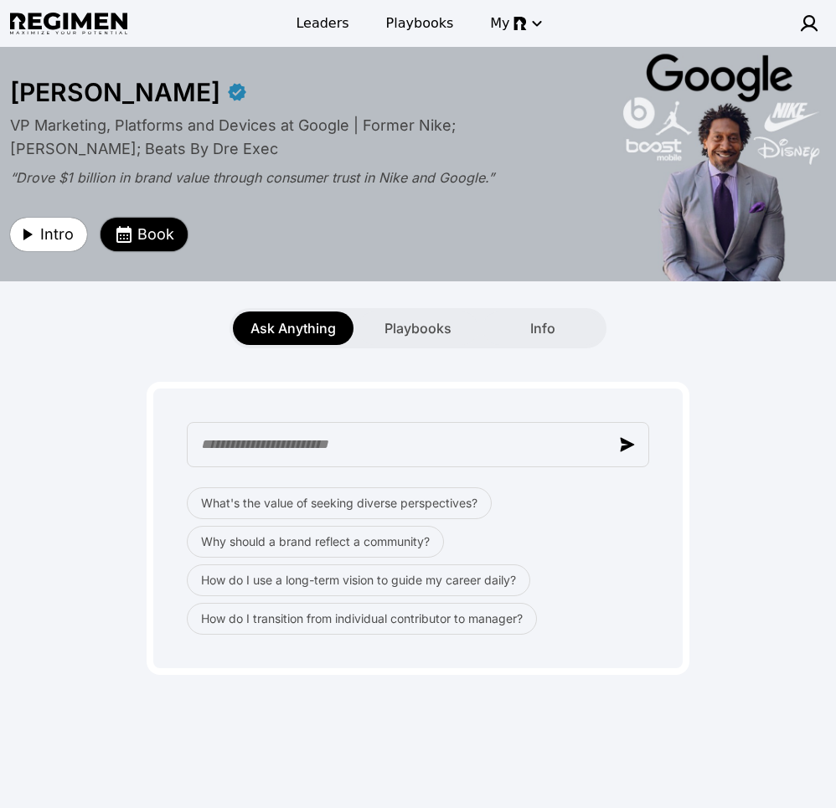
click at [155, 240] on span "Book" at bounding box center [155, 234] width 37 height 23
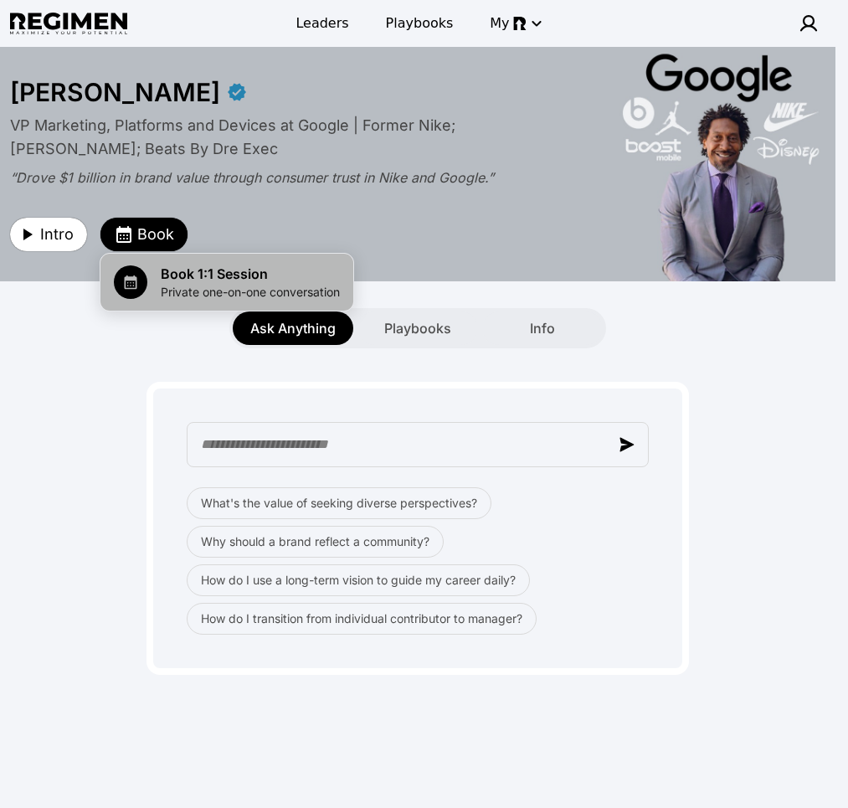
click at [193, 271] on span "Book 1:1 Session" at bounding box center [250, 274] width 179 height 20
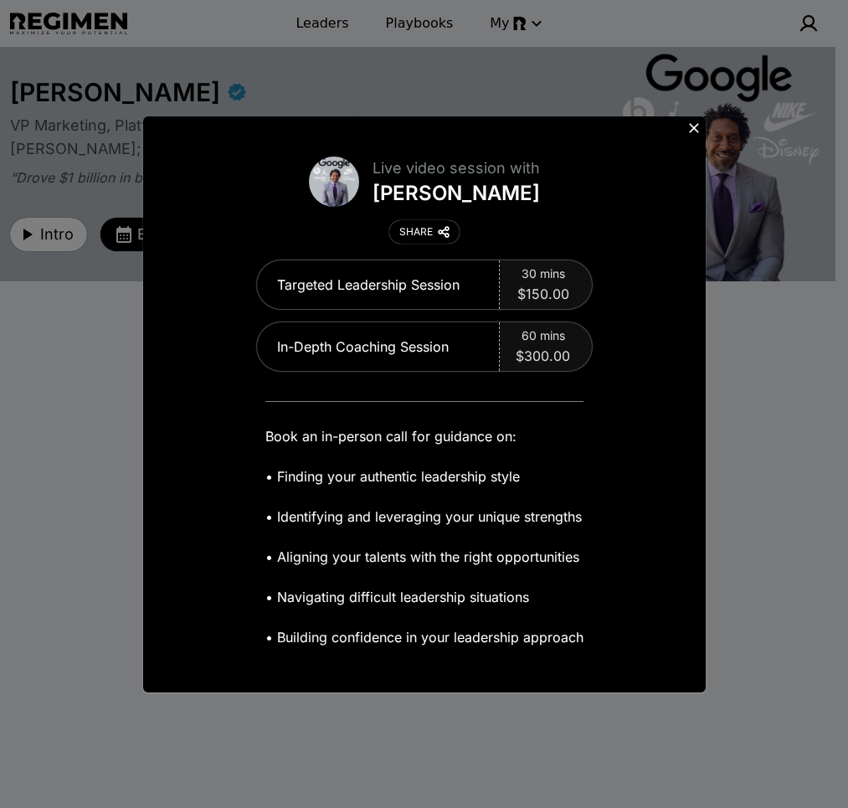
click at [691, 126] on icon at bounding box center [694, 128] width 10 height 10
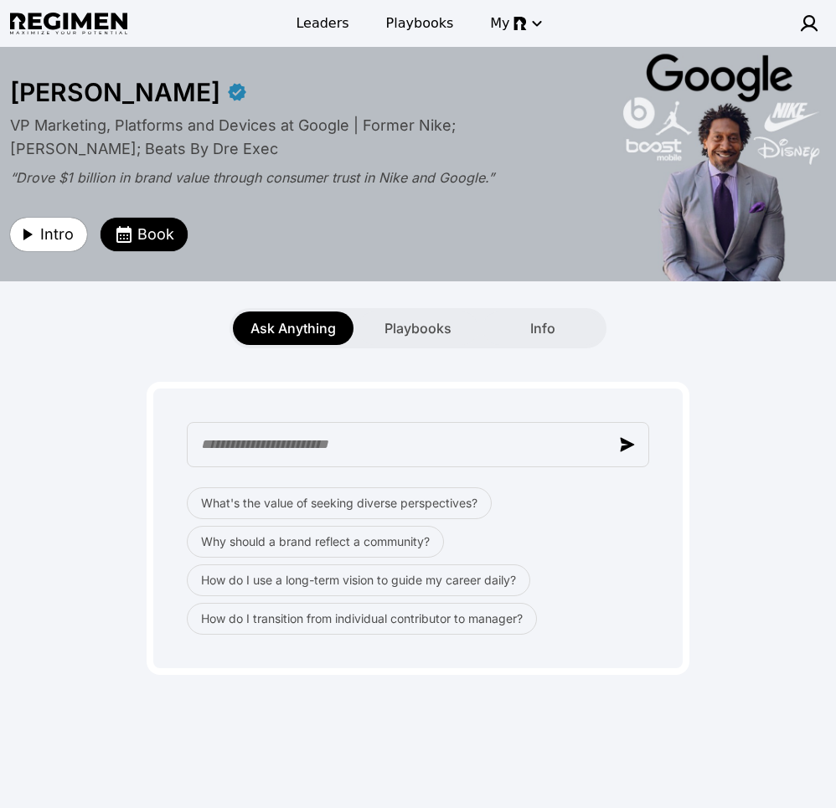
click at [741, 327] on div "Ask Anything Playbooks Info" at bounding box center [418, 328] width 836 height 40
click at [413, 322] on span "Playbooks" at bounding box center [417, 328] width 67 height 20
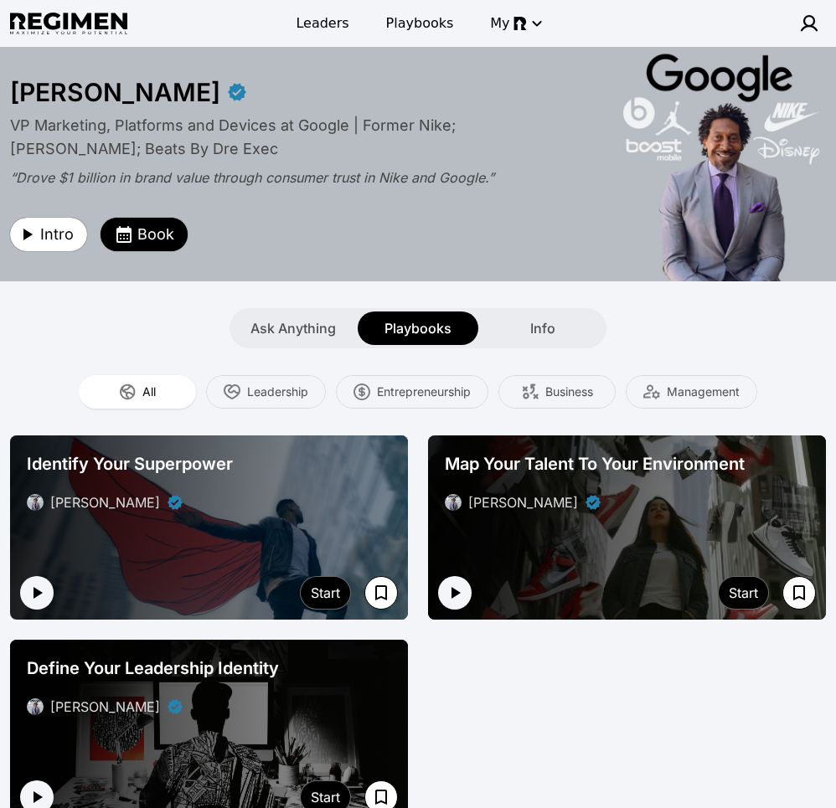
click at [231, 468] on span "Identify Your Superpower" at bounding box center [130, 463] width 206 height 23
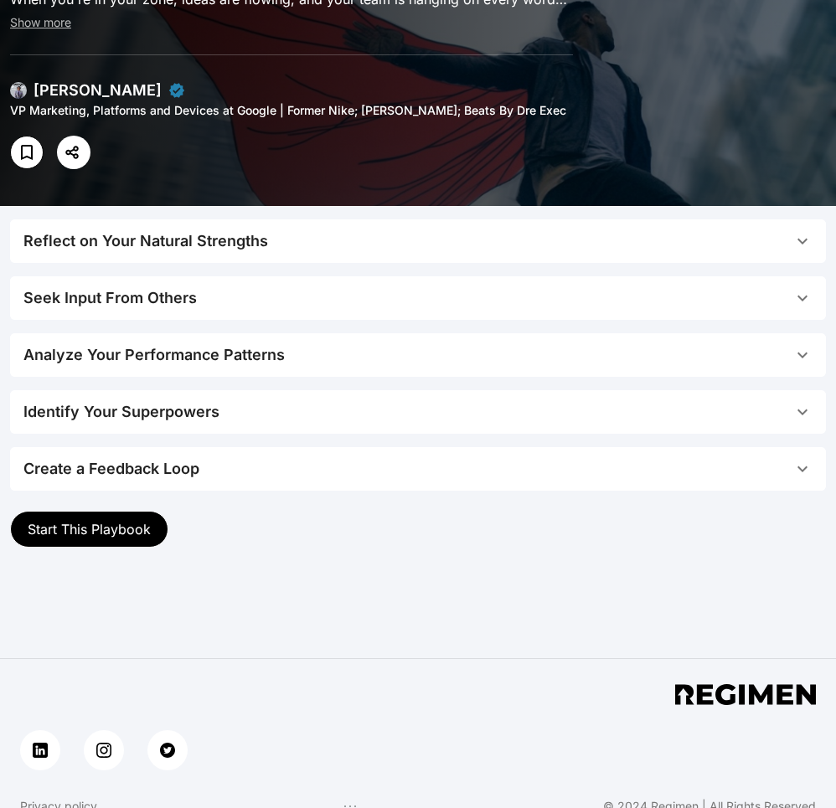
scroll to position [170, 0]
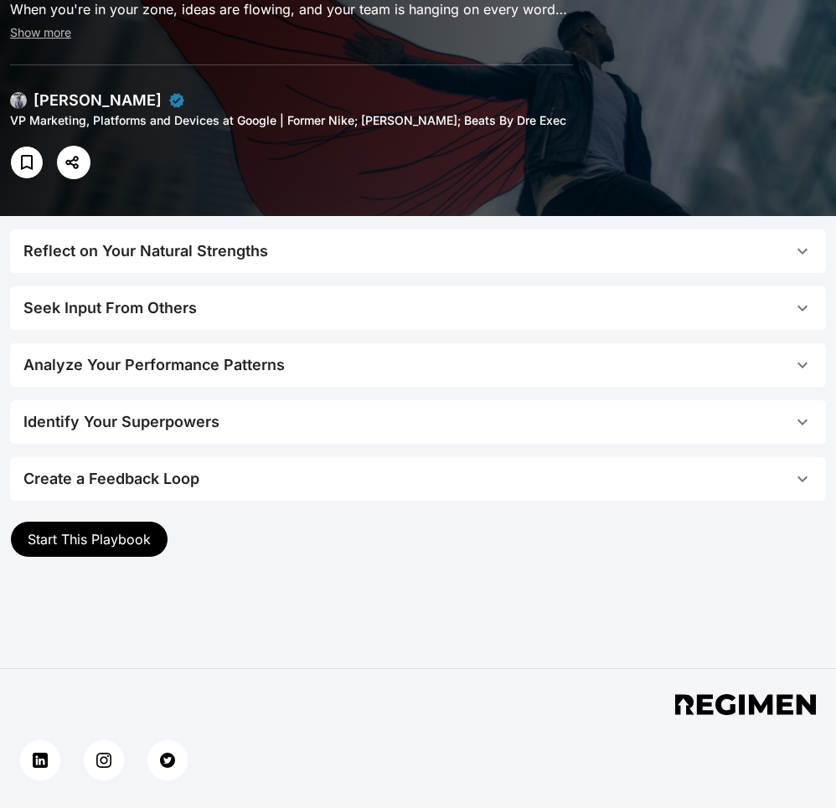
click at [242, 263] on button "Reflect on Your Natural Strengths" at bounding box center [418, 251] width 816 height 44
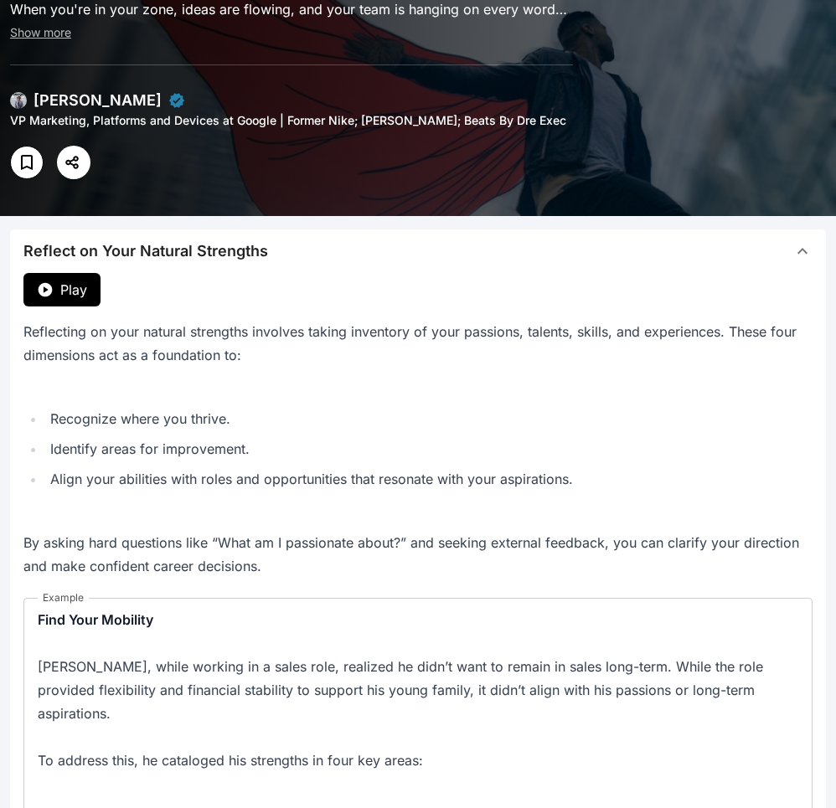
click at [249, 256] on div "Reflect on Your Natural Strengths" at bounding box center [145, 251] width 245 height 23
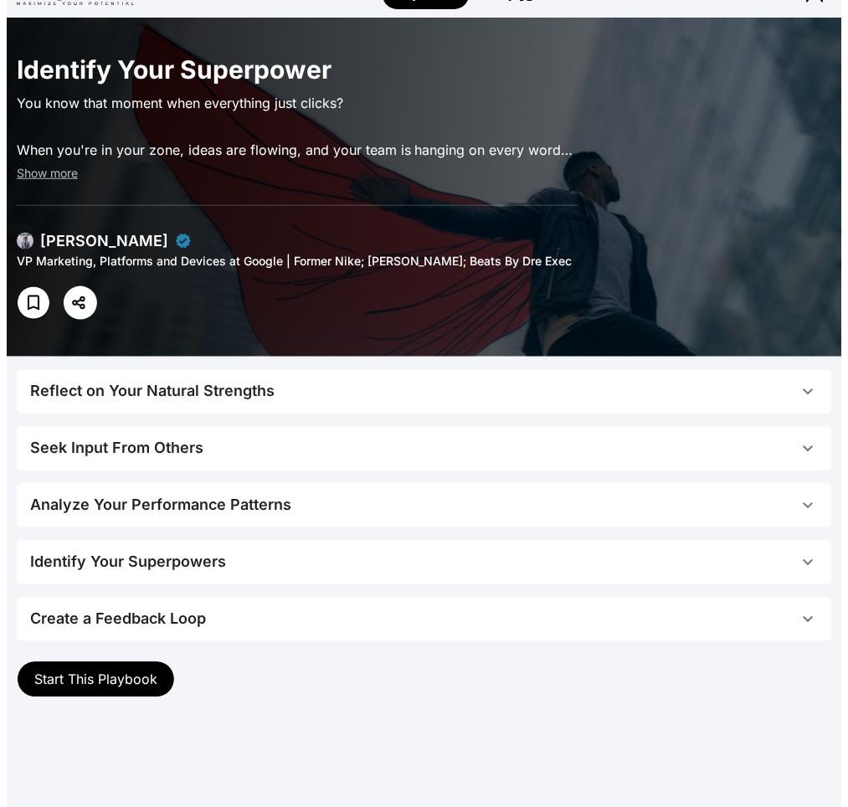
scroll to position [0, 0]
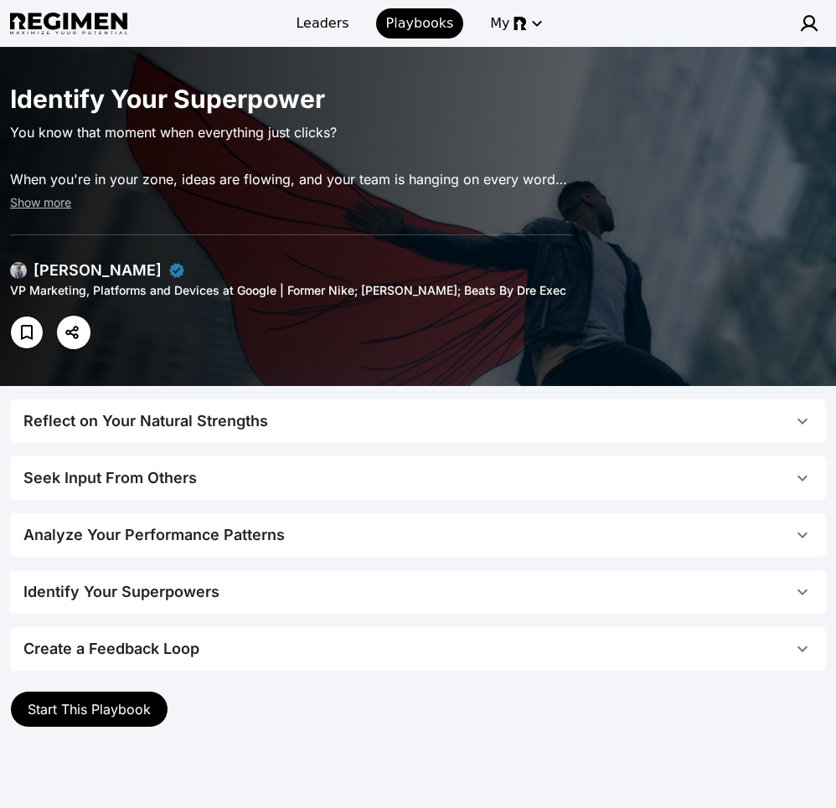
click at [17, 271] on img at bounding box center [18, 270] width 17 height 17
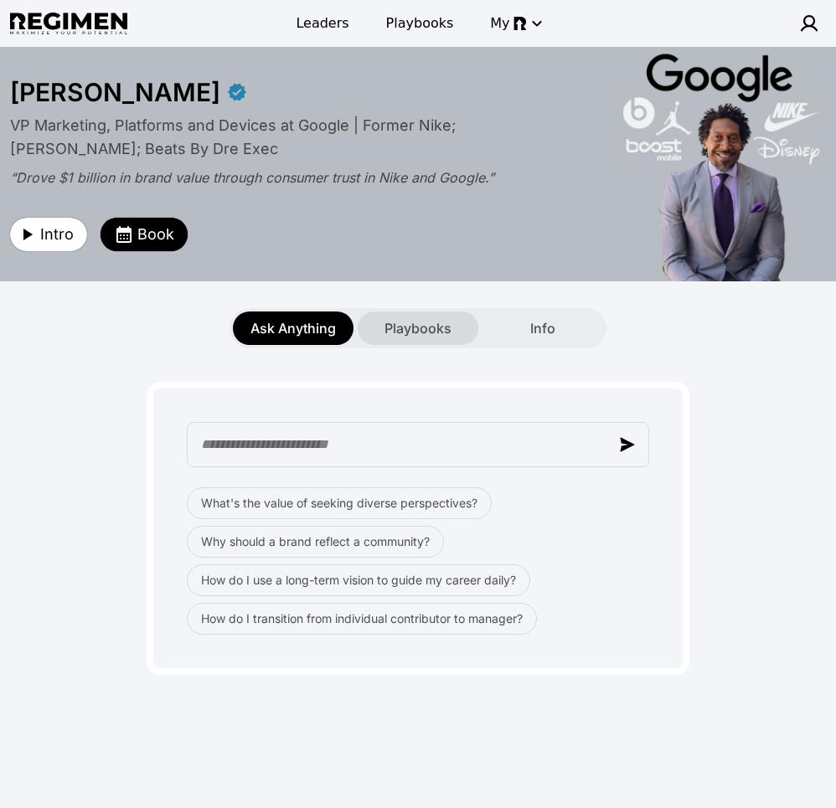
click at [433, 328] on span "Playbooks" at bounding box center [417, 328] width 67 height 20
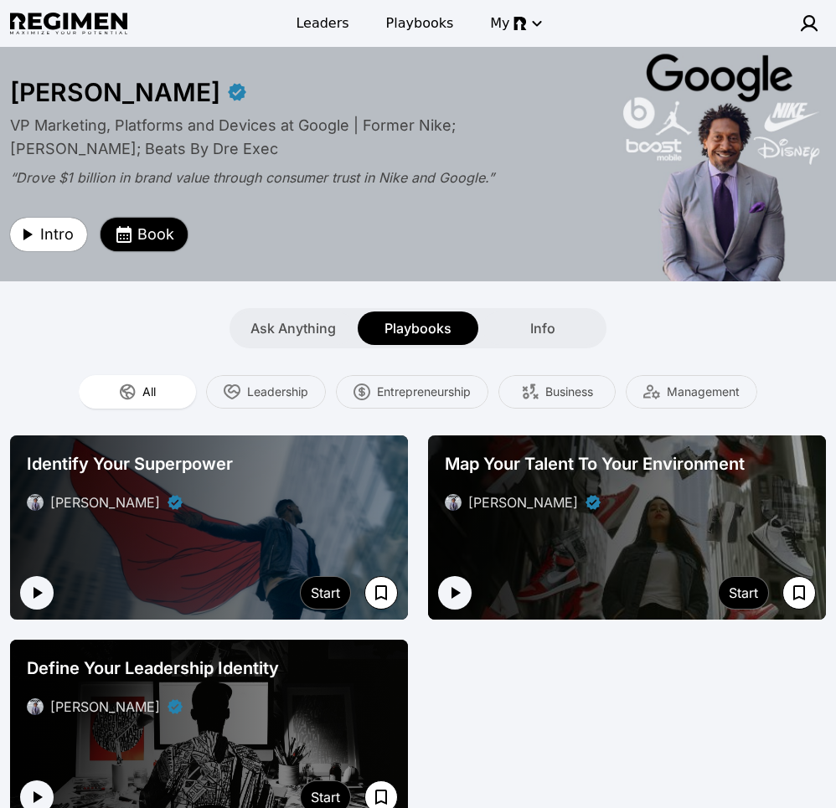
click at [114, 234] on icon "button" at bounding box center [124, 234] width 20 height 20
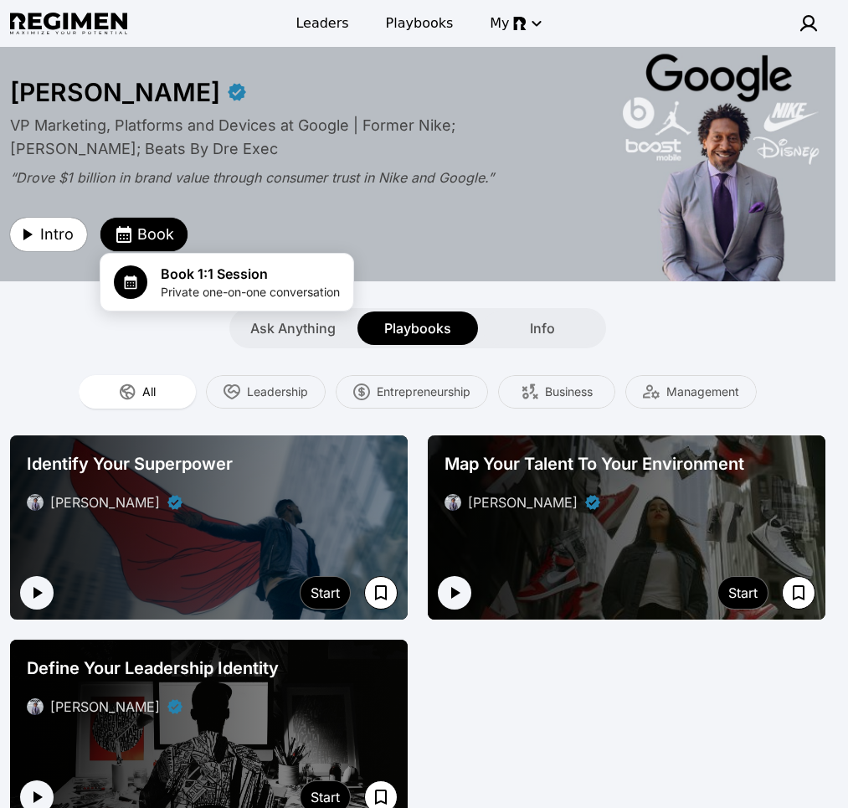
click at [780, 342] on div at bounding box center [424, 404] width 848 height 808
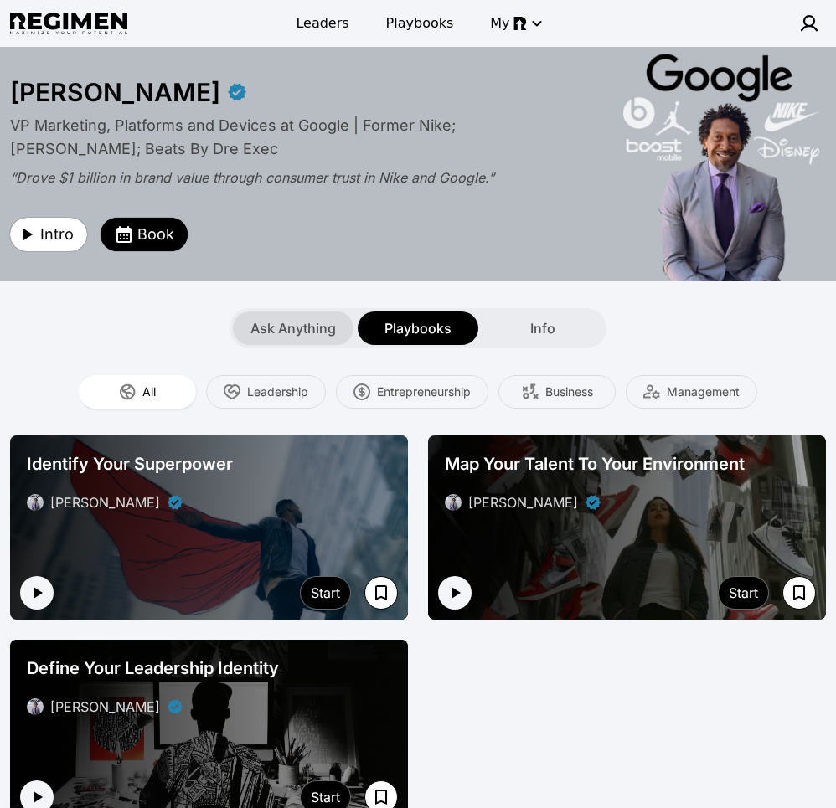
click at [281, 332] on span "Ask Anything" at bounding box center [292, 328] width 85 height 20
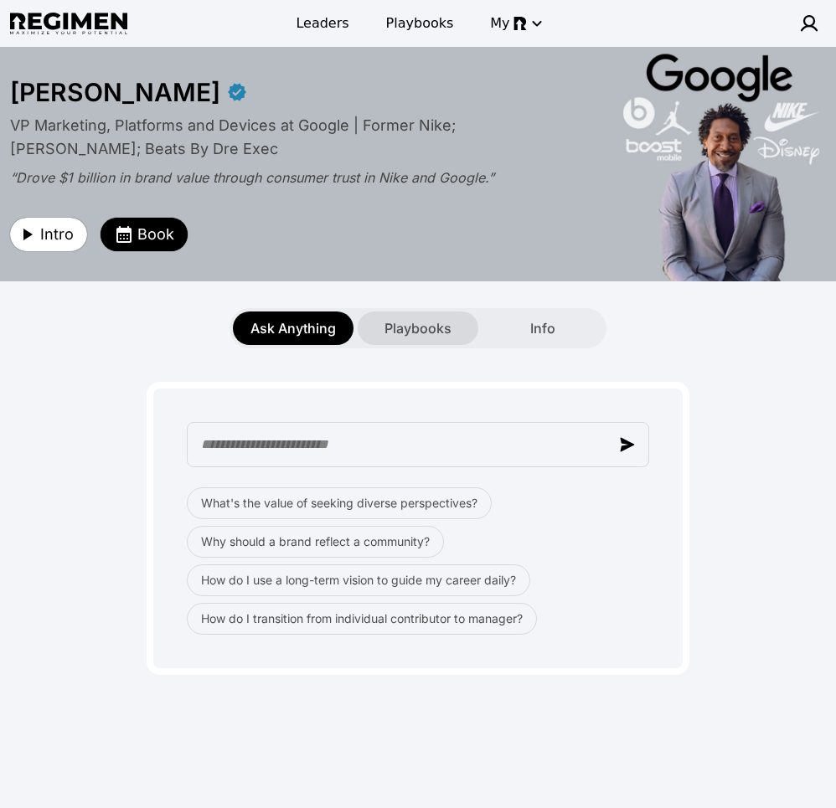
click at [420, 326] on span "Playbooks" at bounding box center [417, 328] width 67 height 20
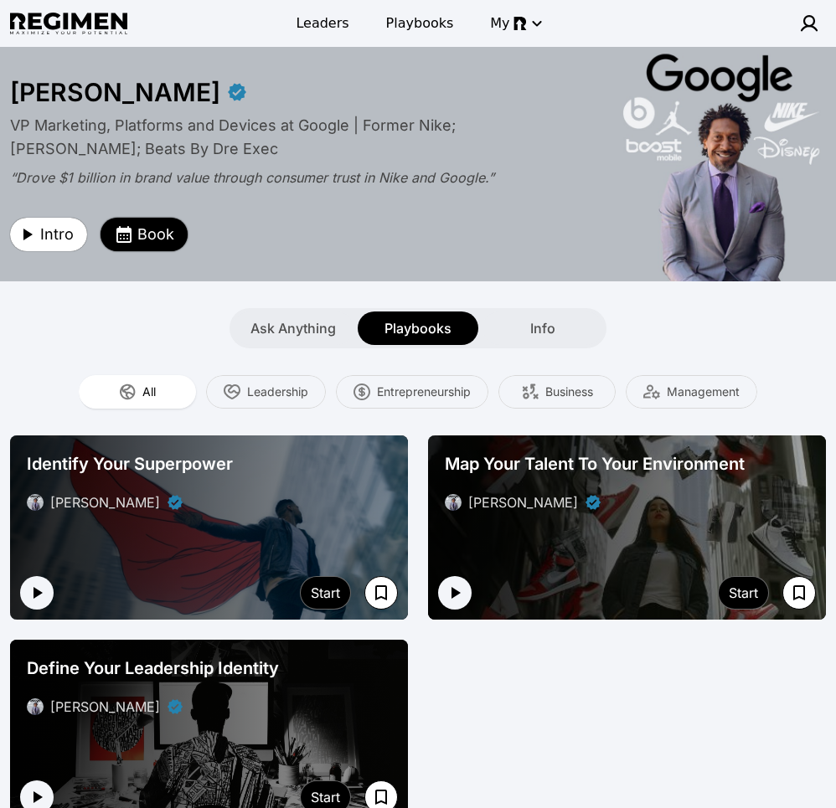
click at [155, 231] on span "Book" at bounding box center [155, 234] width 37 height 23
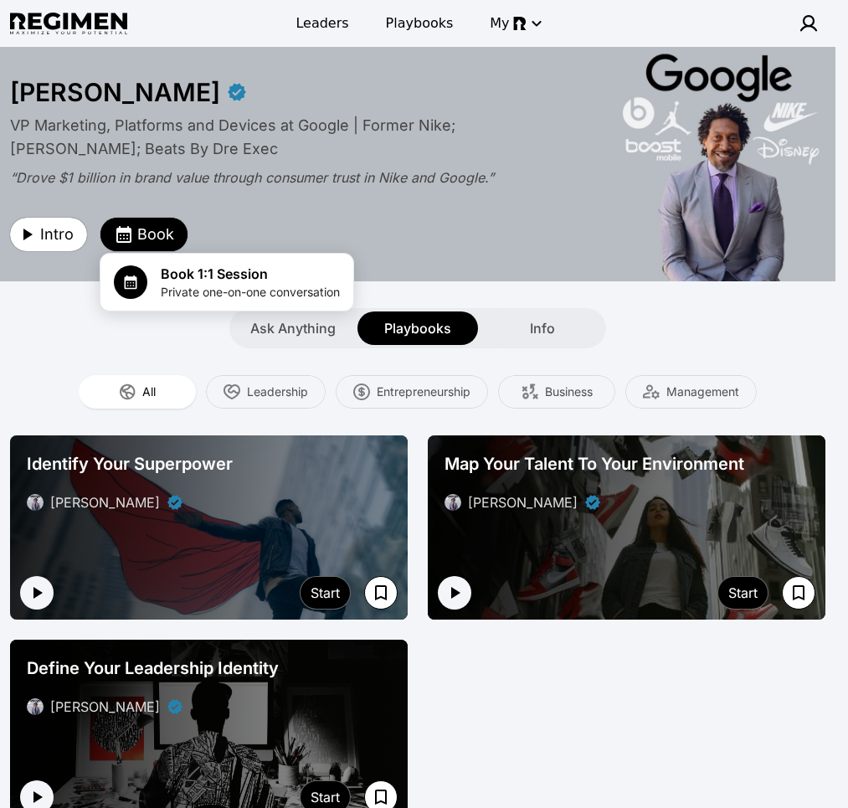
click at [152, 231] on div at bounding box center [424, 404] width 848 height 808
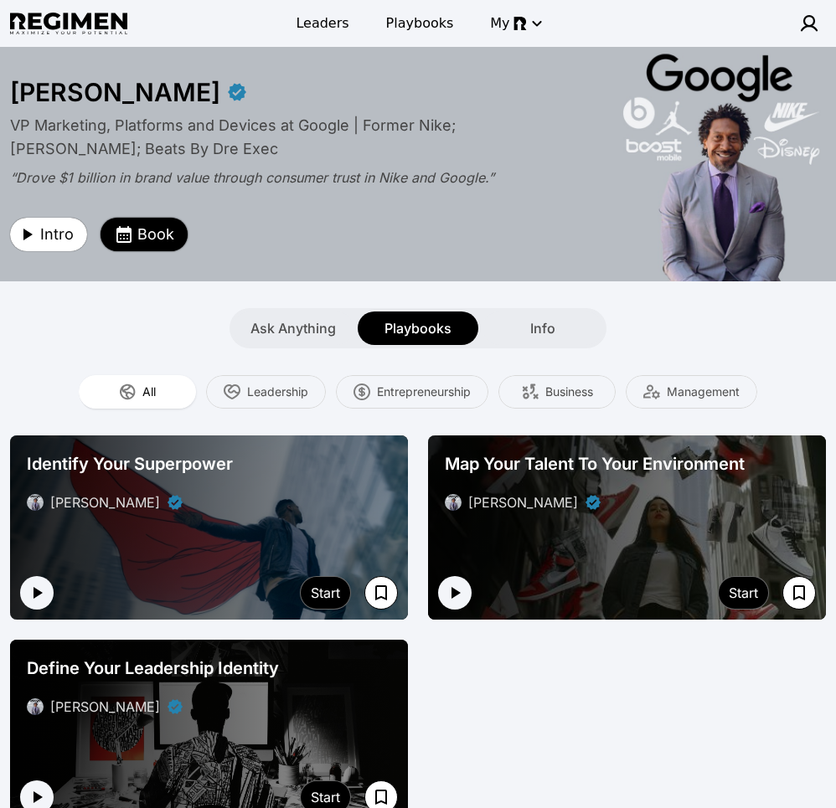
click at [169, 233] on span "Book" at bounding box center [155, 234] width 37 height 23
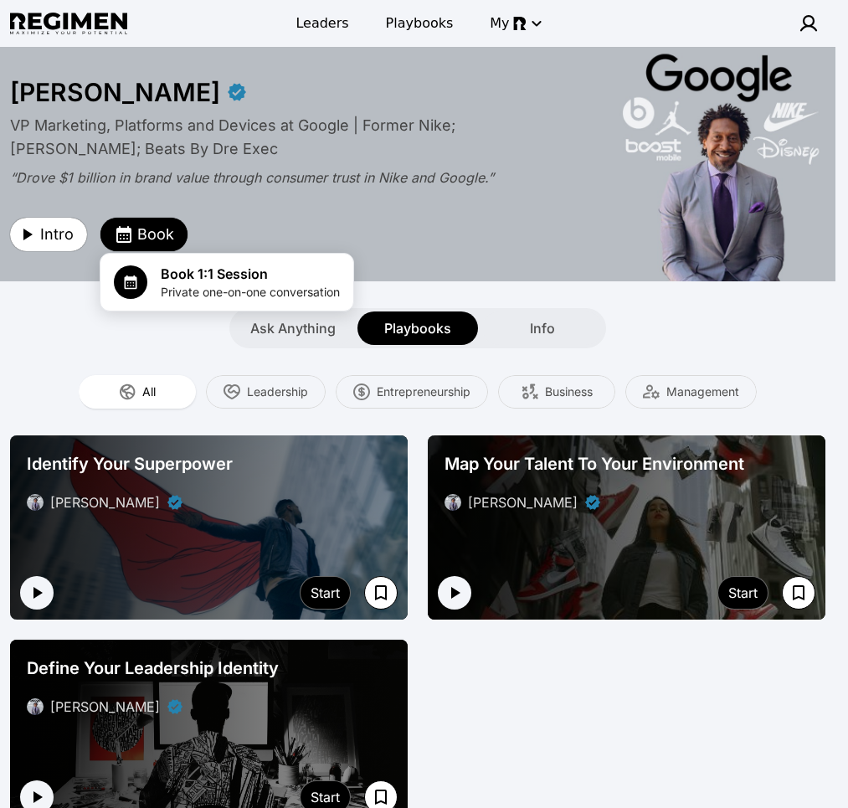
click at [170, 229] on div at bounding box center [424, 404] width 848 height 808
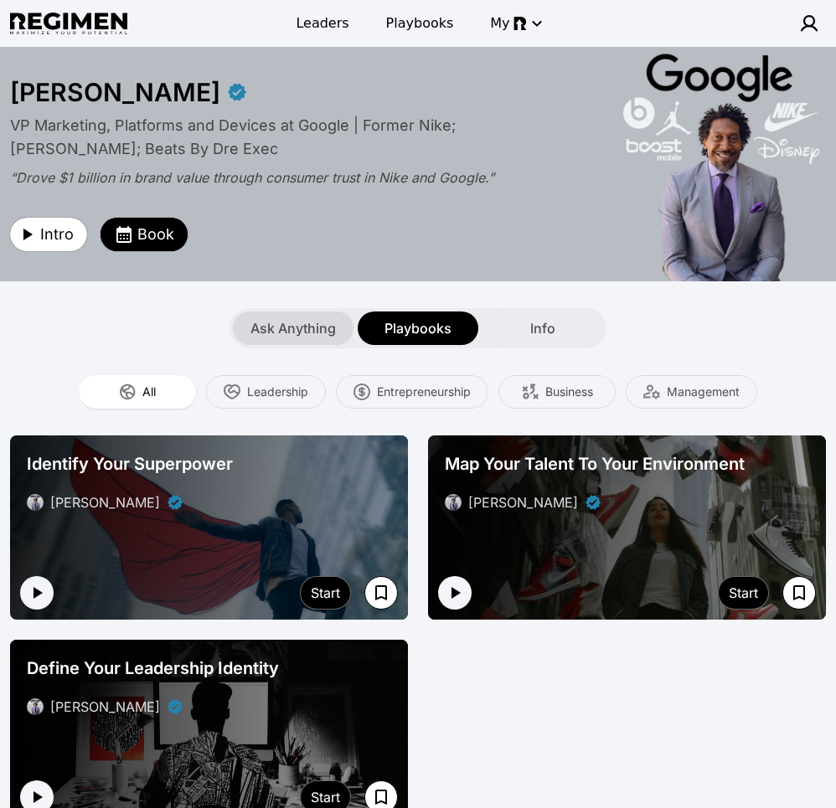
click at [310, 326] on span "Ask Anything" at bounding box center [292, 328] width 85 height 20
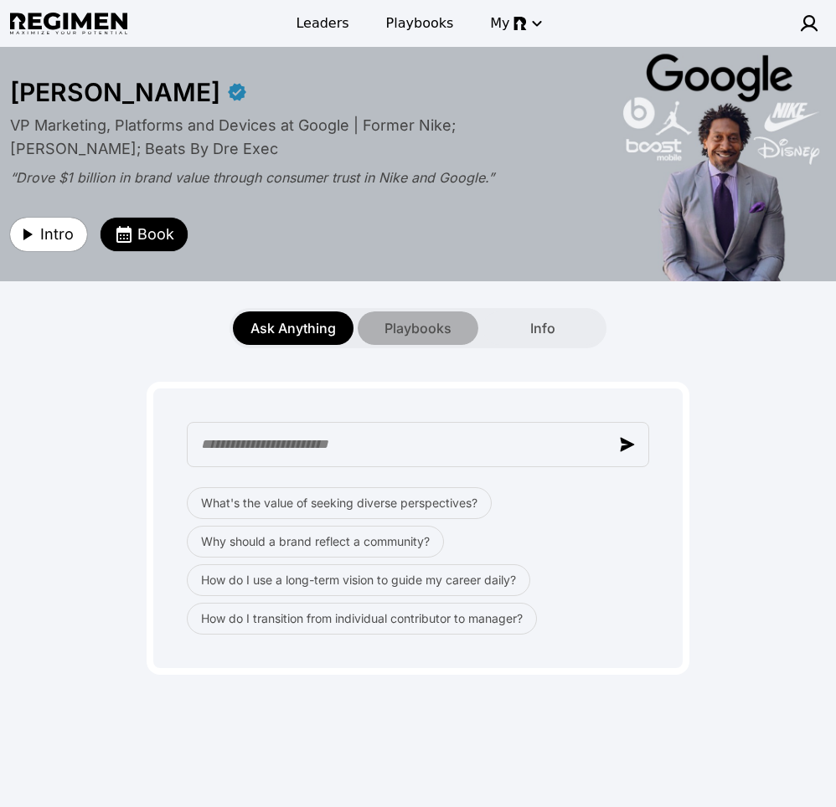
click at [399, 332] on span "Playbooks" at bounding box center [417, 328] width 67 height 20
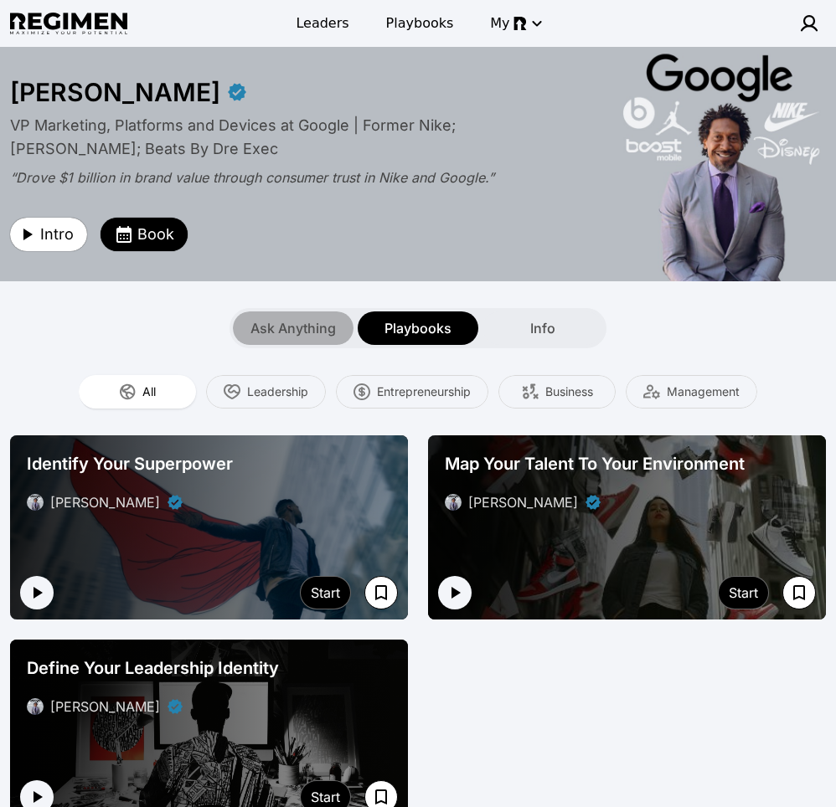
click at [304, 316] on div "Ask Anything" at bounding box center [293, 328] width 121 height 33
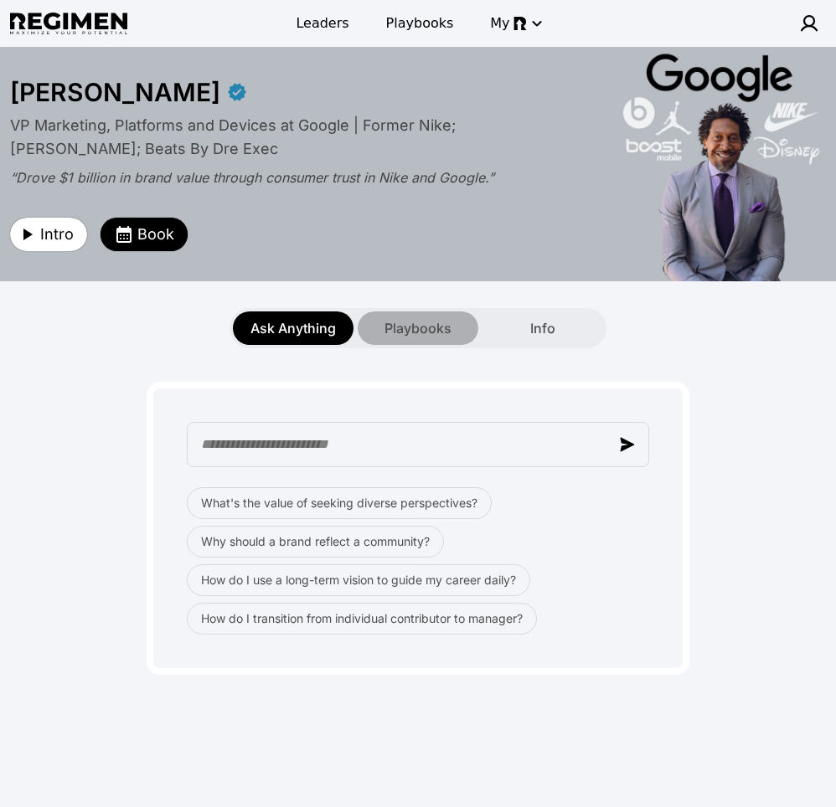
click at [417, 322] on span "Playbooks" at bounding box center [417, 328] width 67 height 20
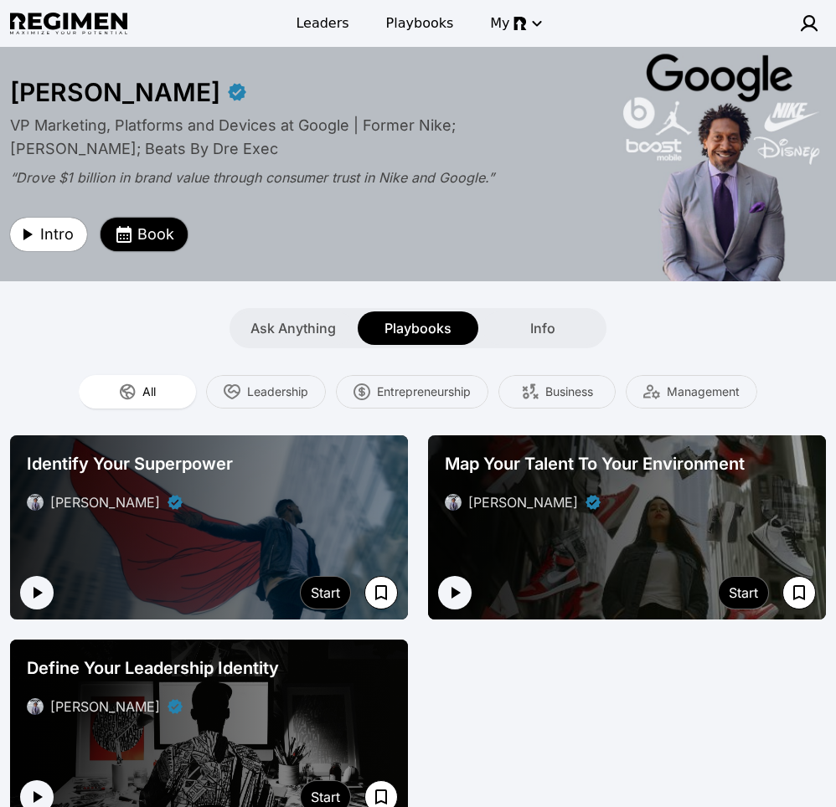
click at [152, 244] on span "Book" at bounding box center [155, 234] width 37 height 23
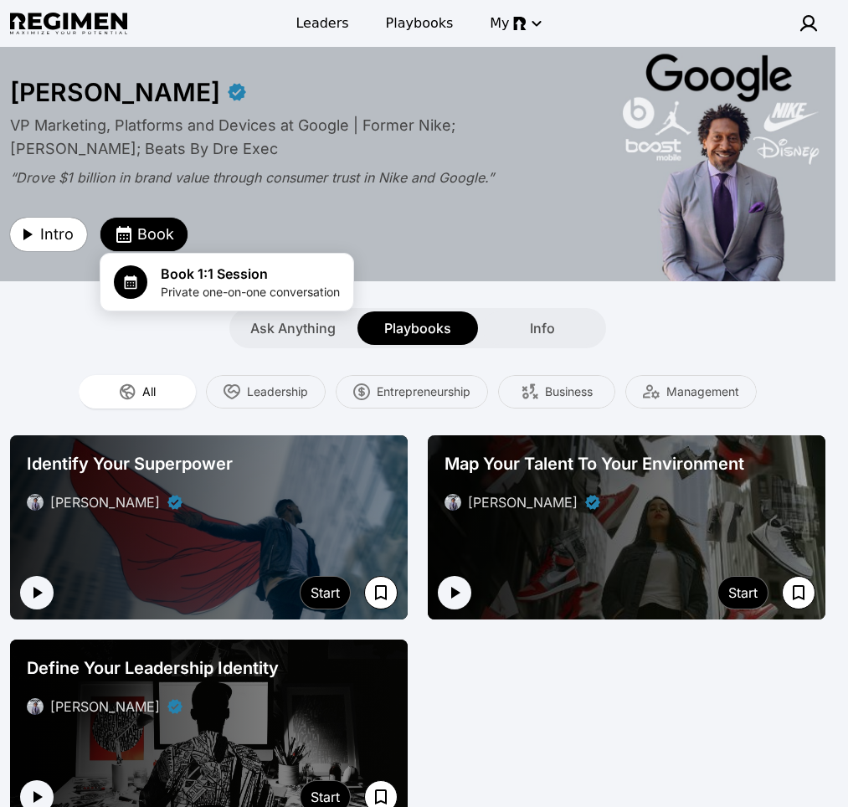
click at [161, 239] on div at bounding box center [424, 403] width 848 height 807
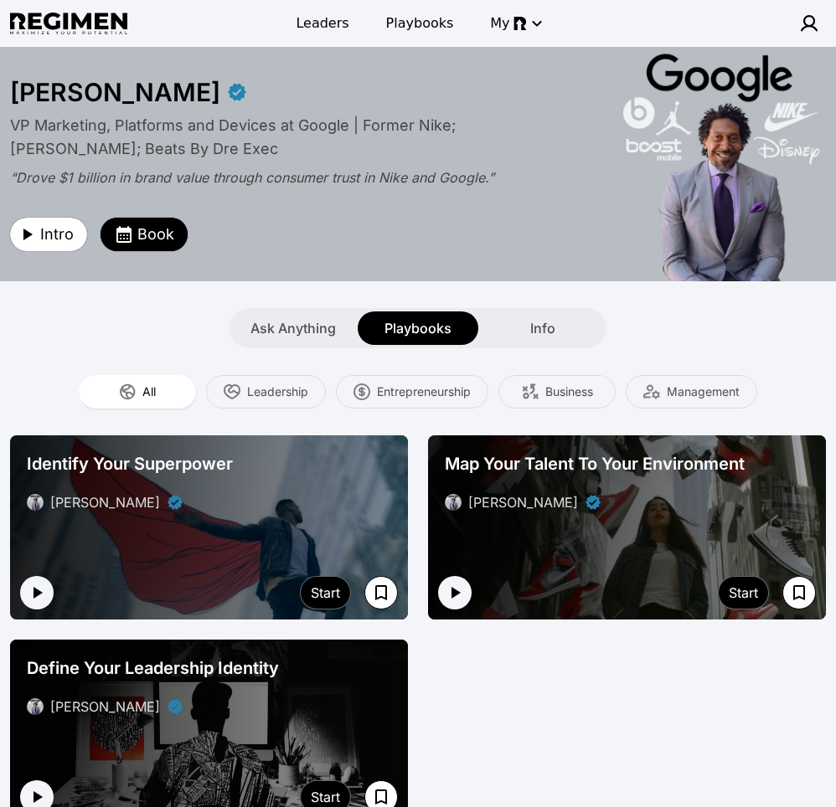
click at [162, 239] on span "Book" at bounding box center [155, 234] width 37 height 23
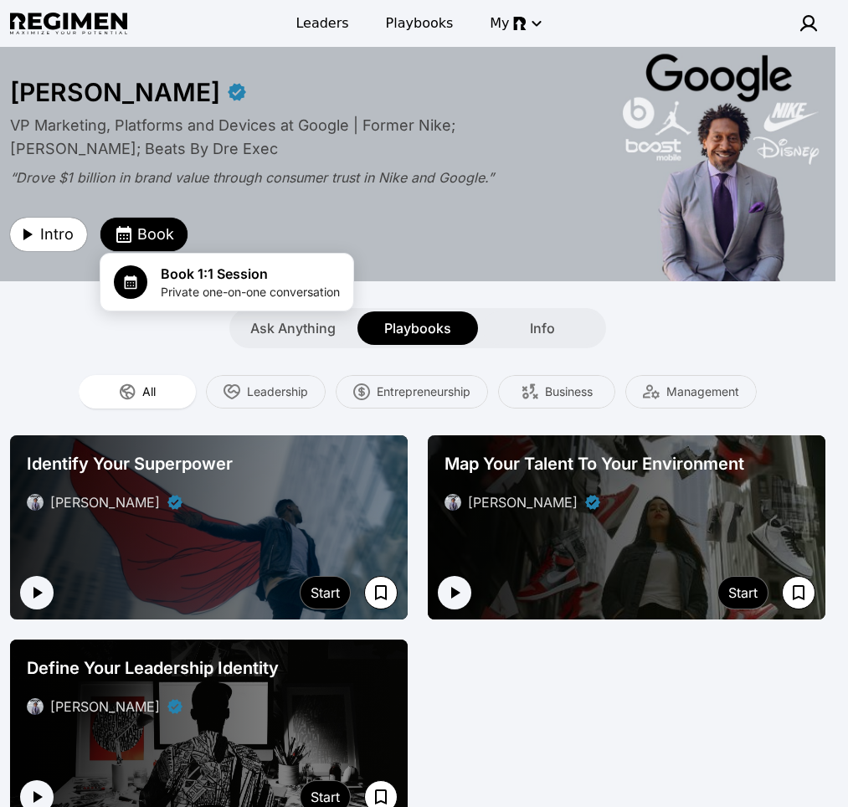
click at [162, 239] on div at bounding box center [424, 403] width 848 height 807
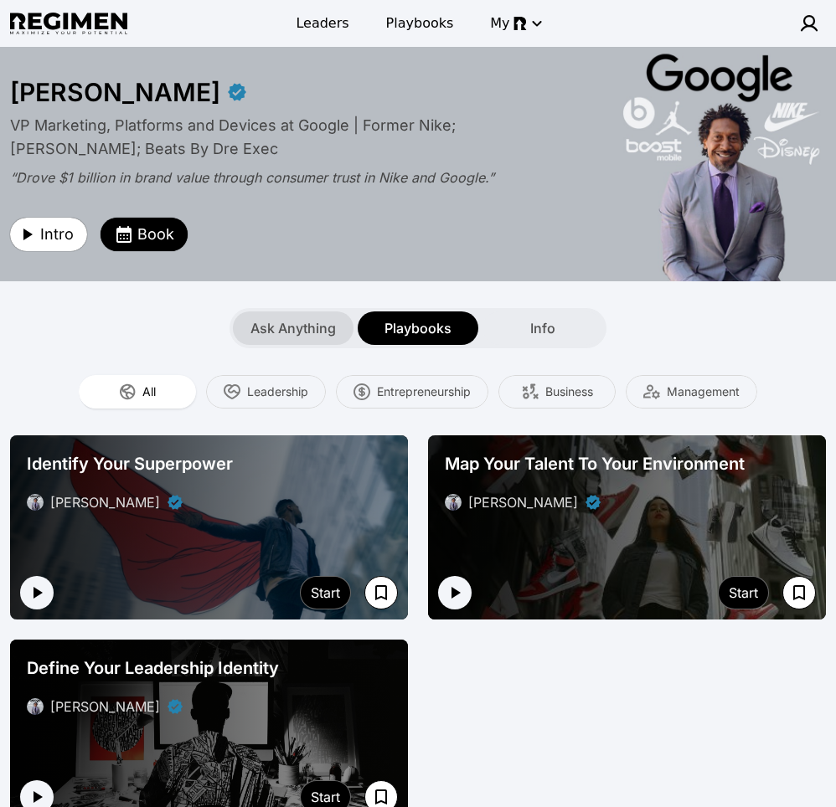
click at [297, 327] on span "Ask Anything" at bounding box center [292, 328] width 85 height 20
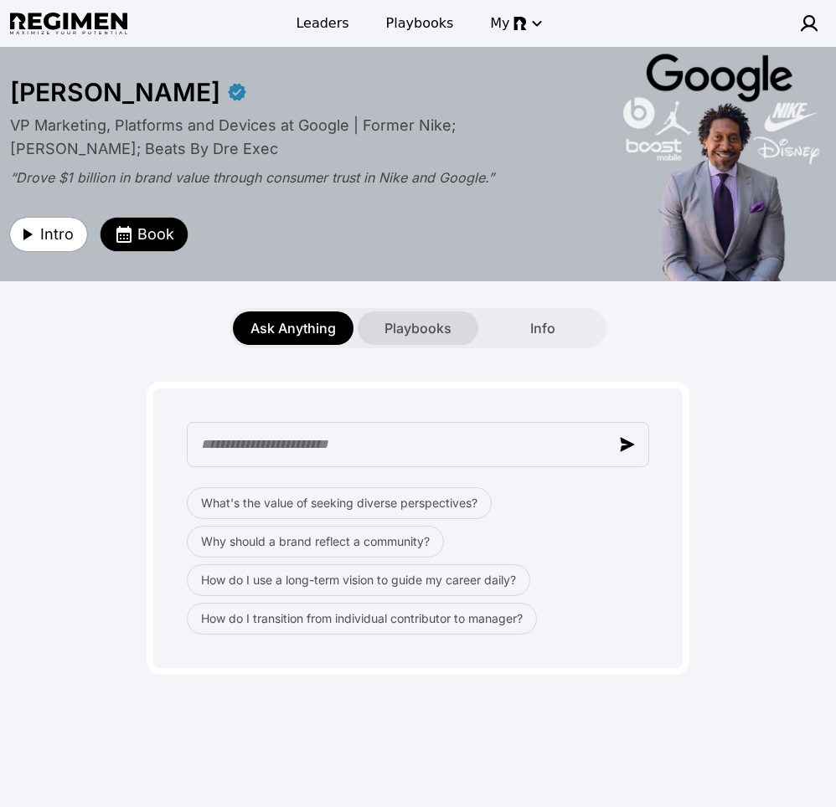
click at [415, 327] on span "Playbooks" at bounding box center [417, 328] width 67 height 20
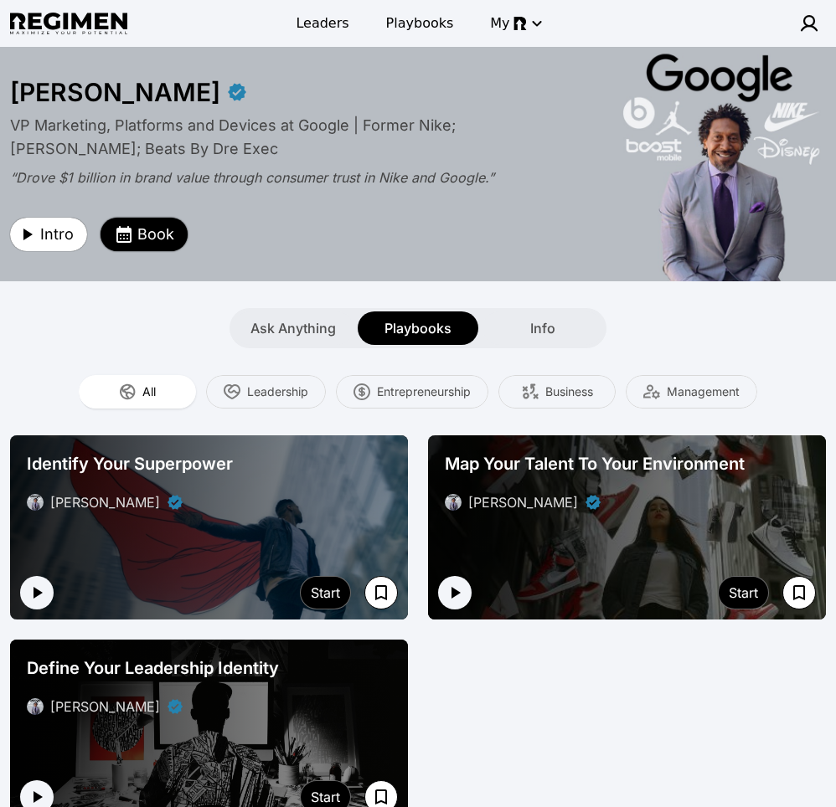
click at [127, 223] on button "Book" at bounding box center [143, 234] width 87 height 33
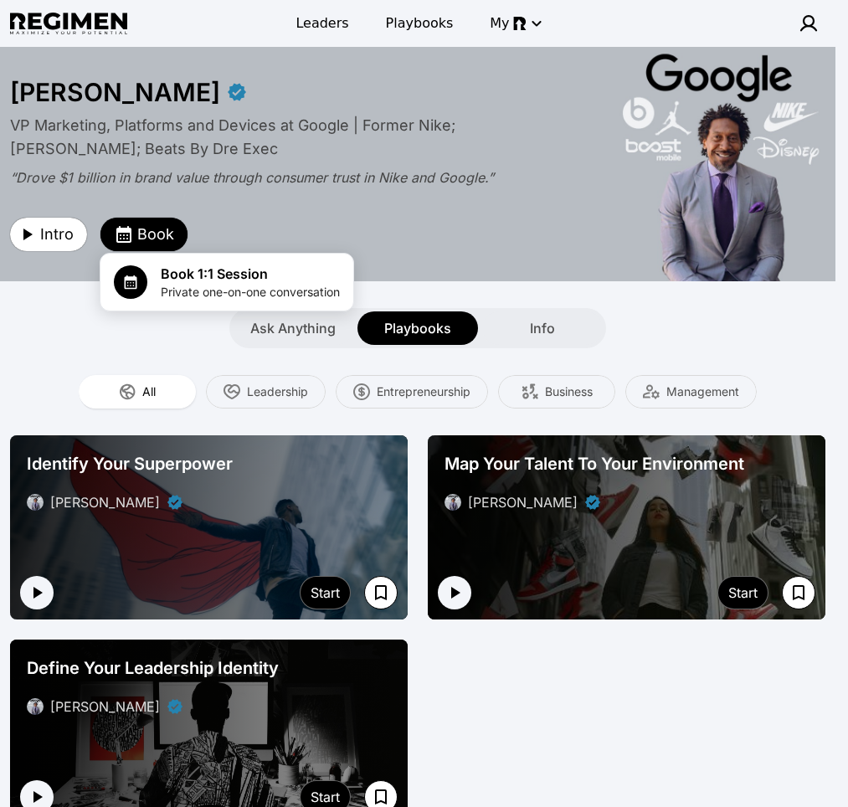
click at [576, 261] on div at bounding box center [424, 403] width 848 height 807
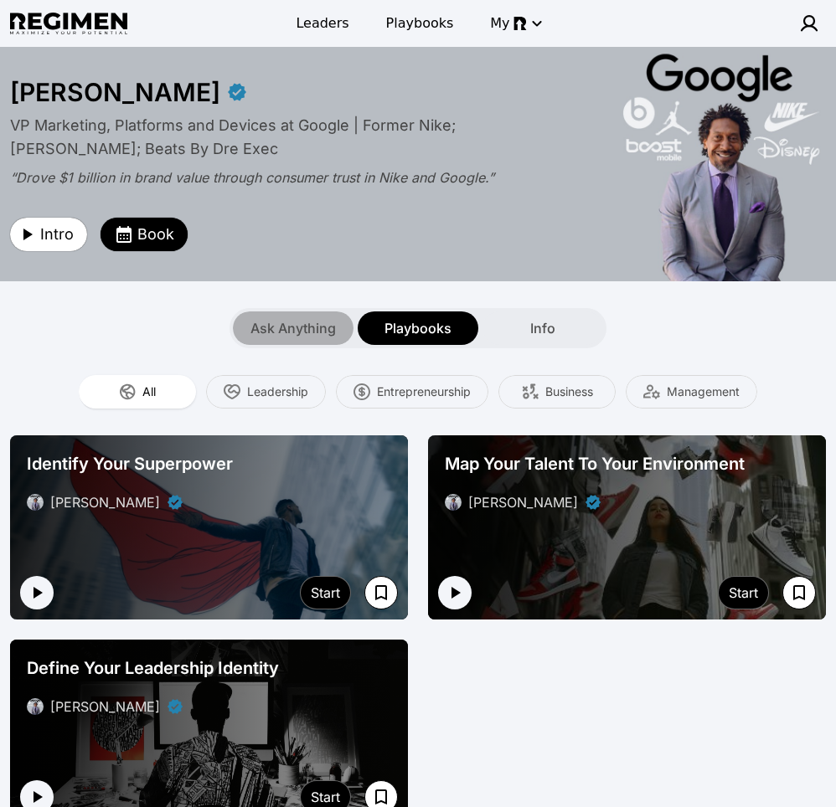
click at [293, 315] on div "Ask Anything" at bounding box center [293, 328] width 121 height 33
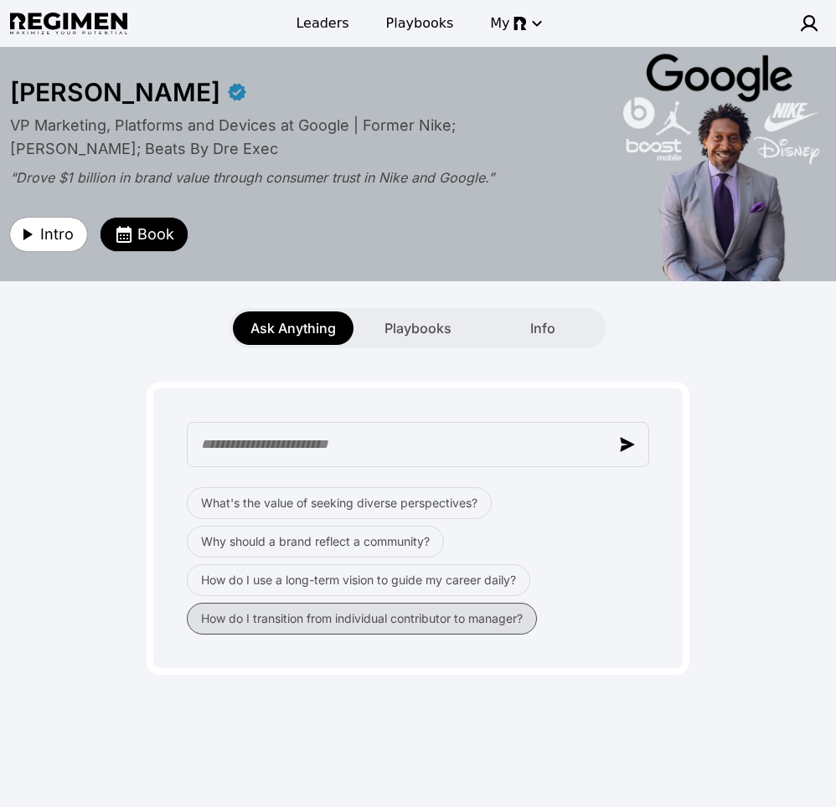
click at [430, 617] on button "How do I transition from individual contributor to manager?" at bounding box center [362, 619] width 350 height 32
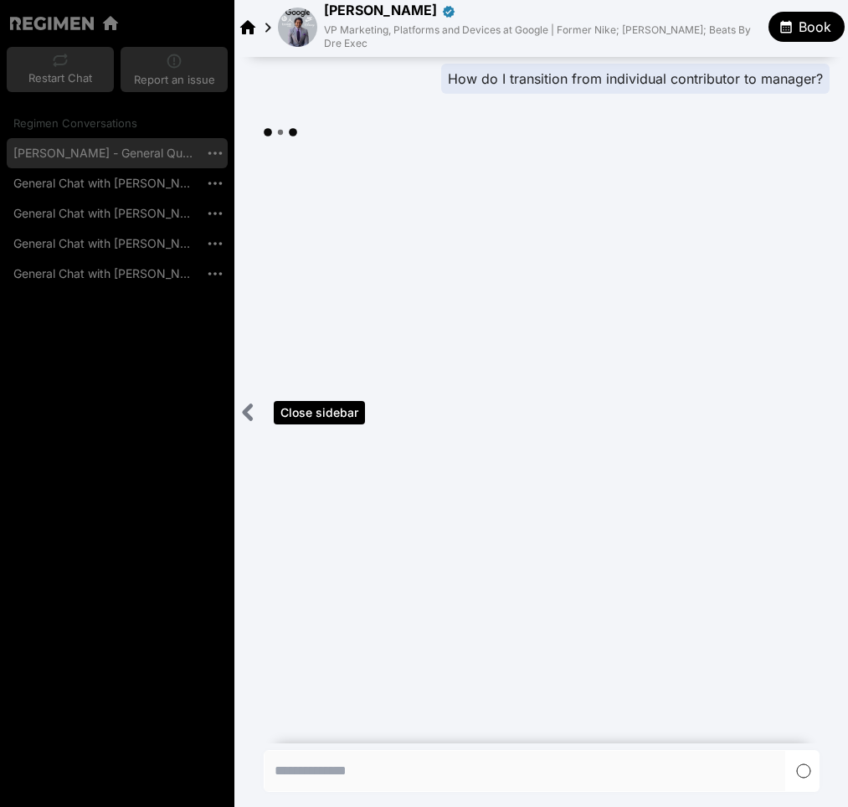
click at [247, 413] on icon "Close sidebar" at bounding box center [248, 412] width 7 height 13
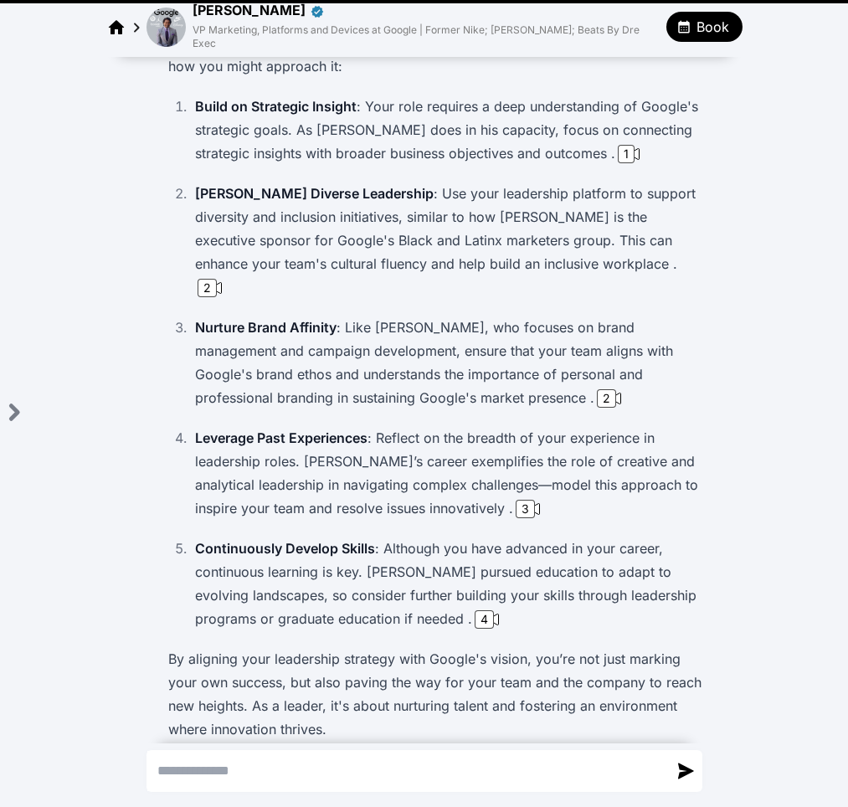
scroll to position [210, 0]
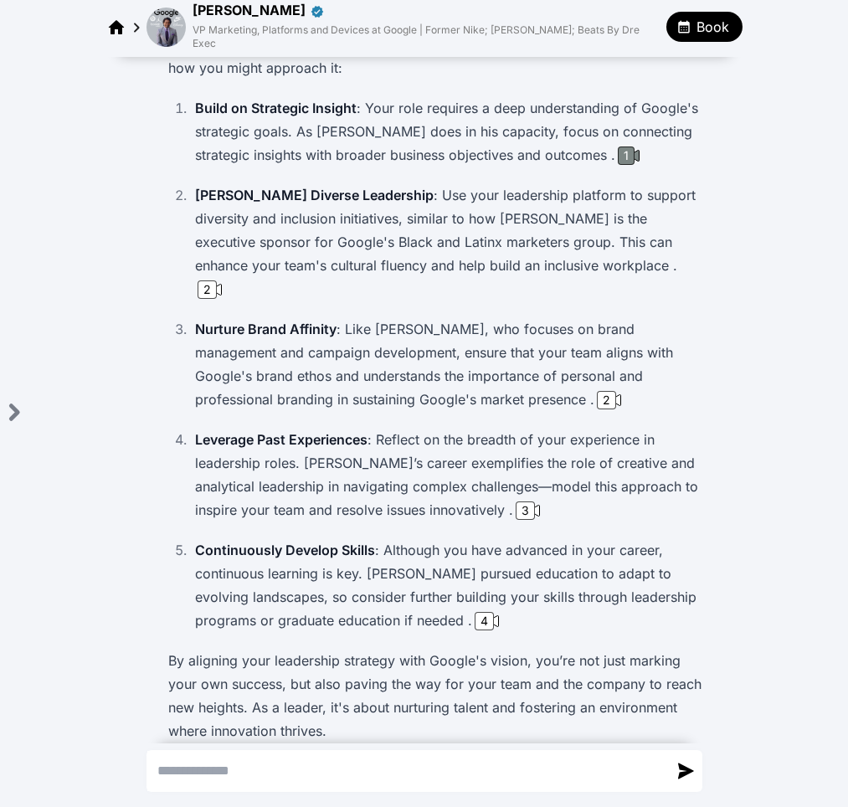
click at [623, 147] on div "1" at bounding box center [626, 156] width 17 height 18
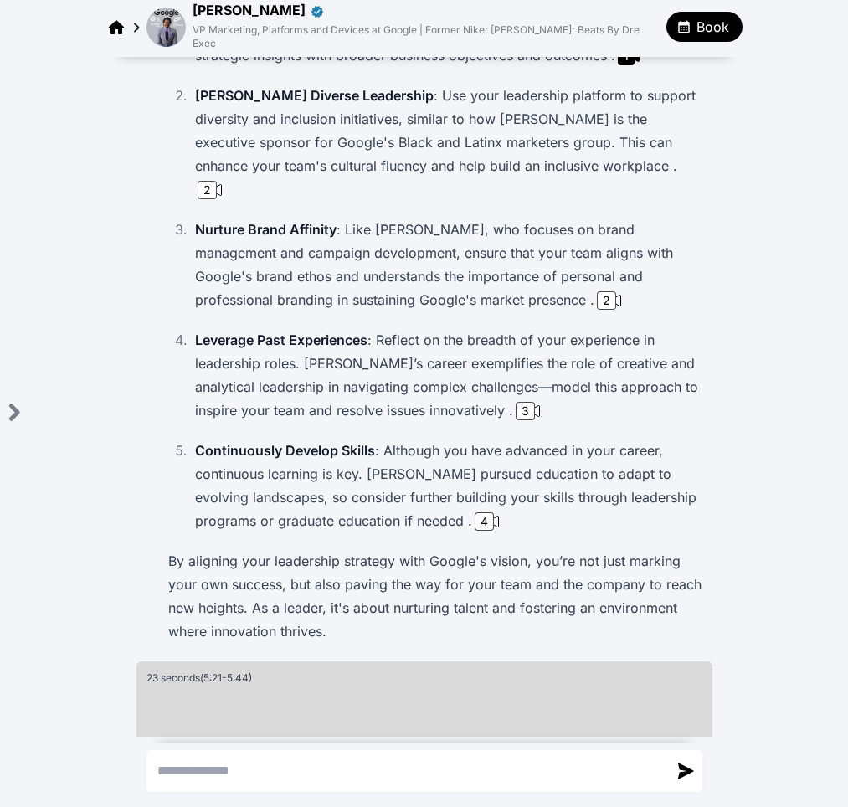
scroll to position [167, 0]
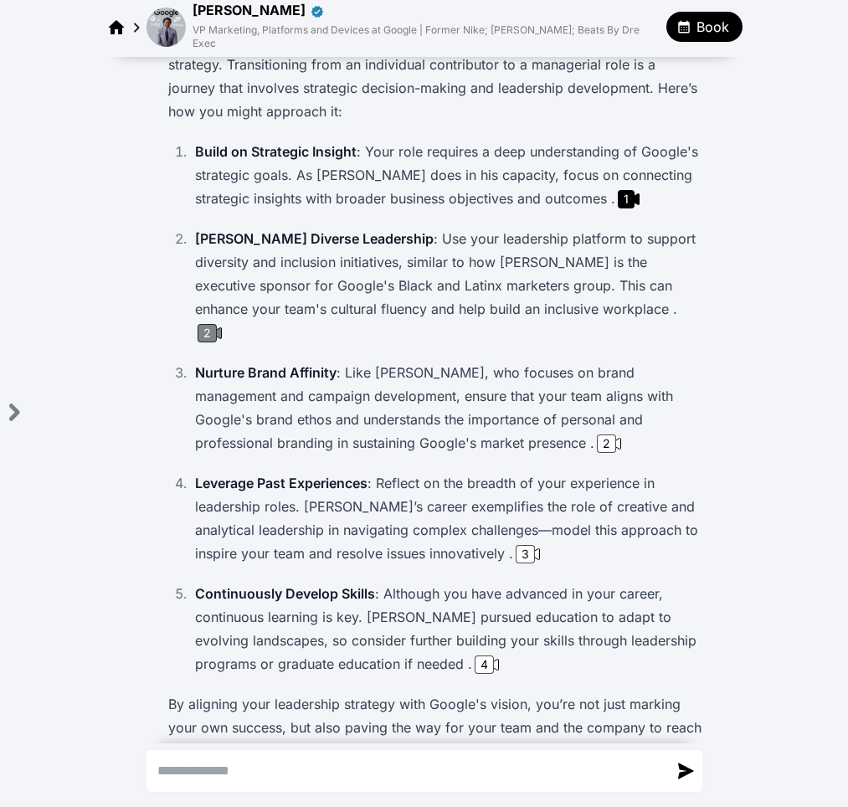
click at [217, 324] on div "2" at bounding box center [207, 333] width 19 height 18
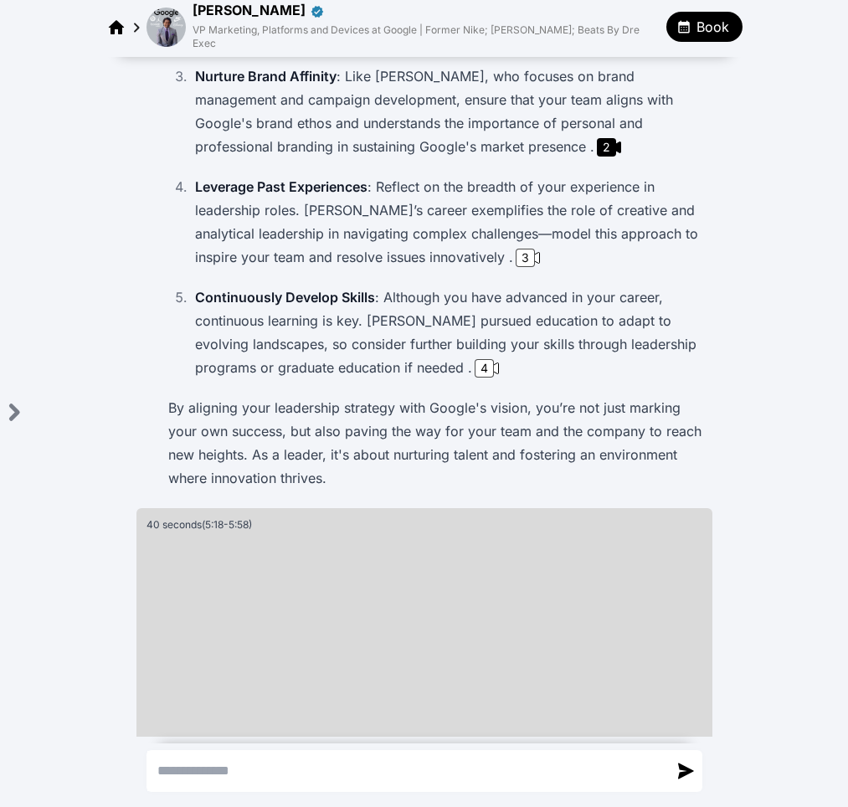
scroll to position [506, 0]
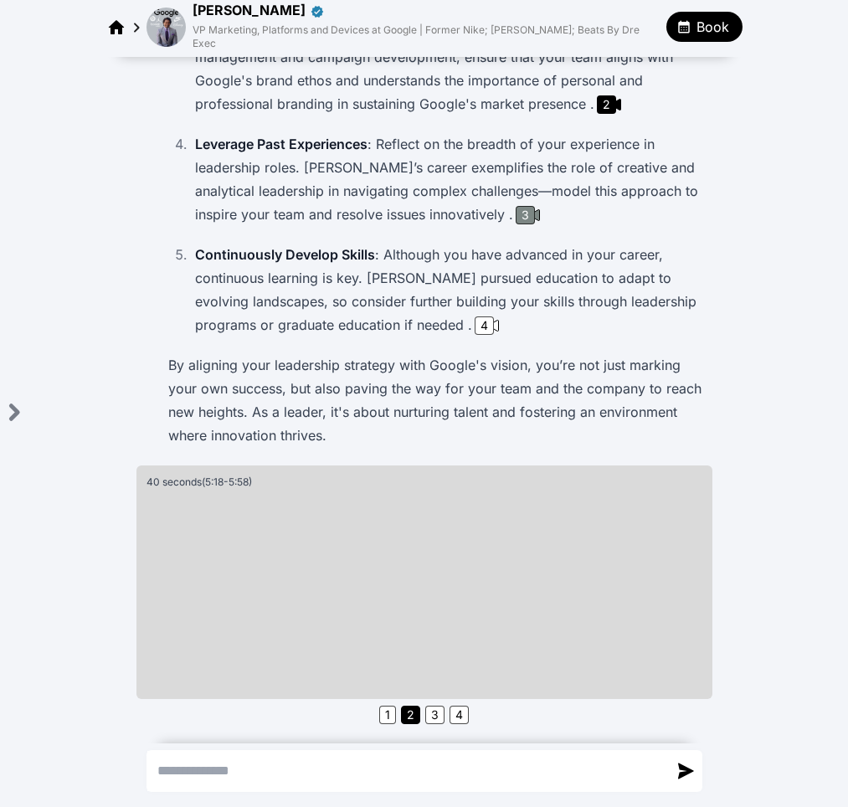
click at [516, 206] on div "3" at bounding box center [525, 215] width 19 height 18
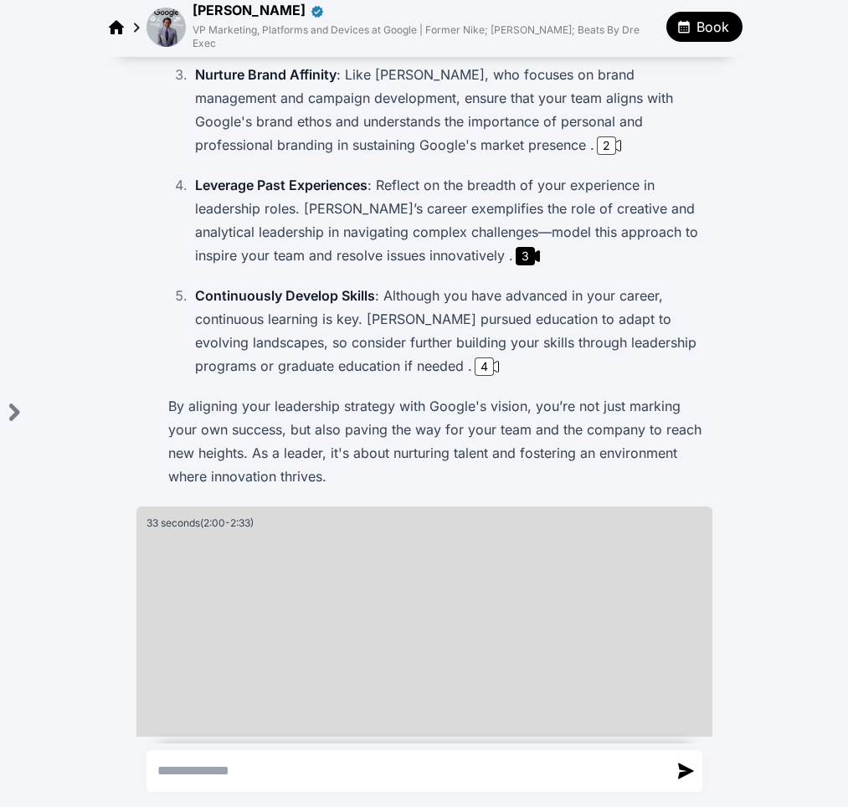
scroll to position [463, 0]
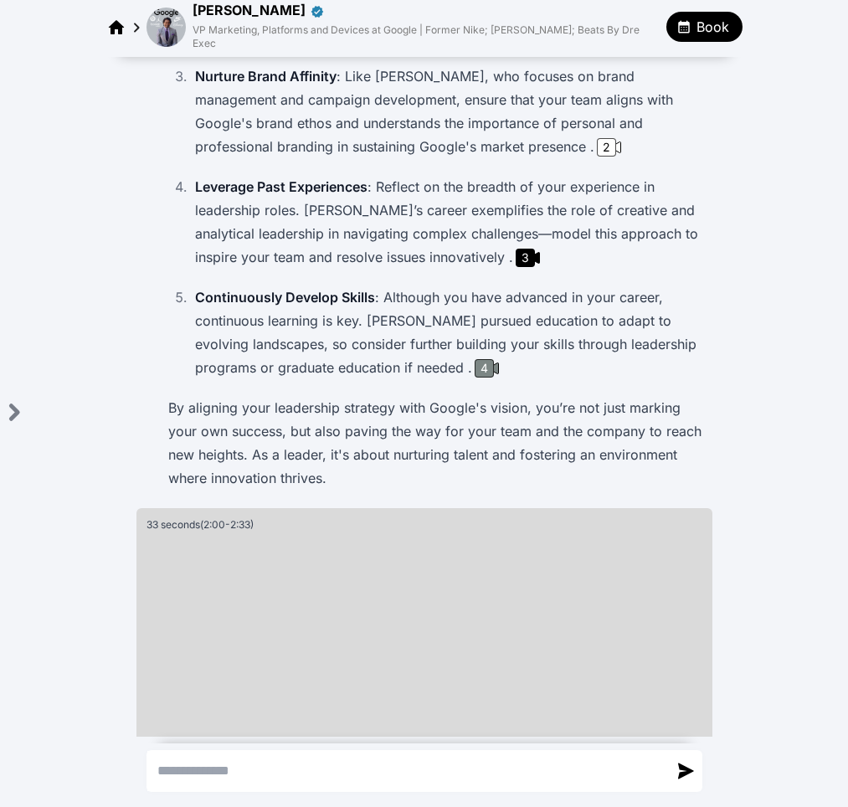
click at [475, 359] on div "4" at bounding box center [484, 368] width 19 height 18
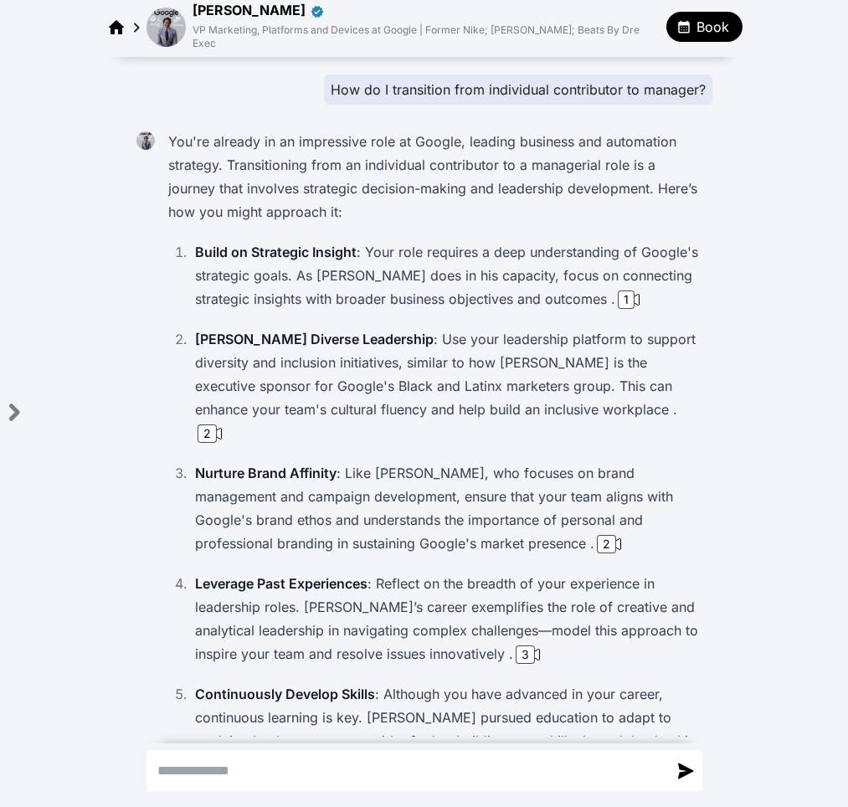
scroll to position [0, 0]
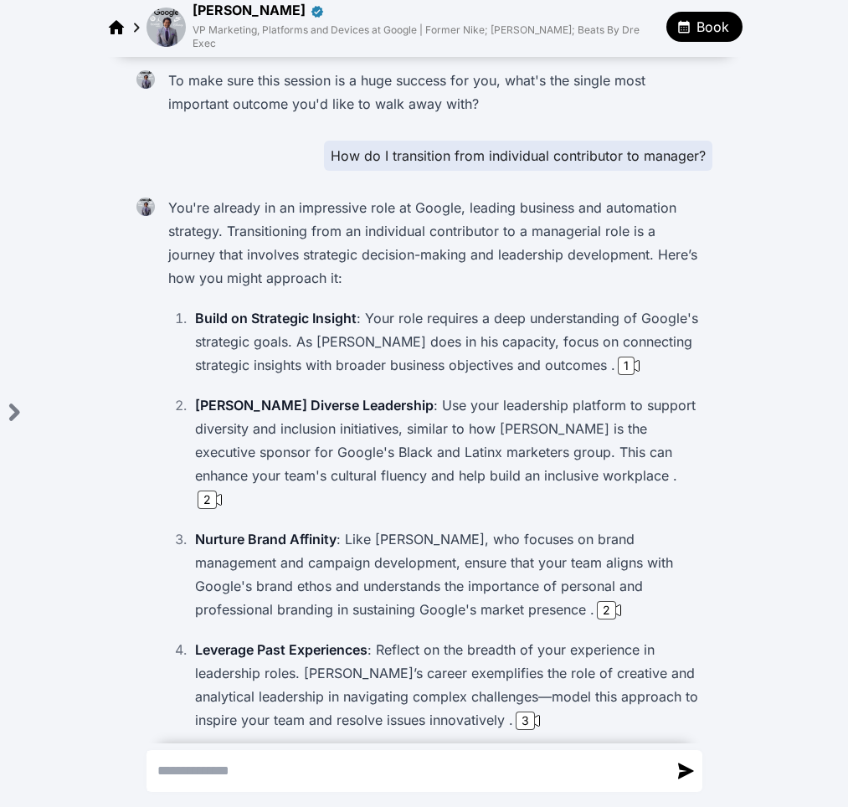
click at [166, 25] on img at bounding box center [166, 27] width 39 height 39
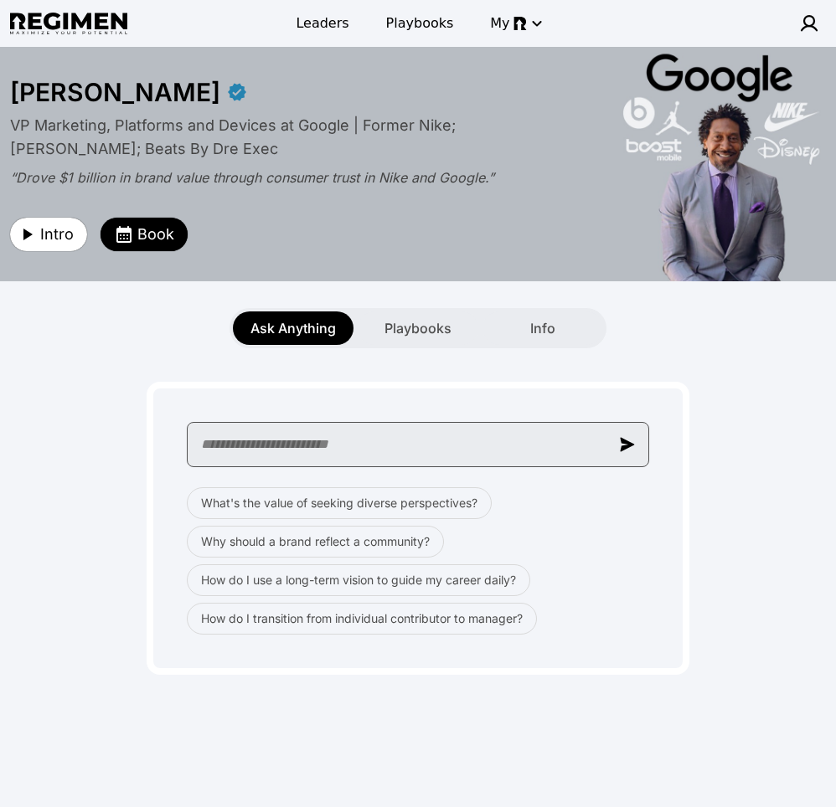
click at [498, 469] on div "What's the value of seeking diverse perspectives? Why should a brand reflect a …" at bounding box center [418, 528] width 543 height 293
click at [492, 450] on input "text" at bounding box center [418, 444] width 462 height 45
paste input "**********"
type input "**********"
click at [532, 442] on input "**********" at bounding box center [418, 444] width 462 height 45
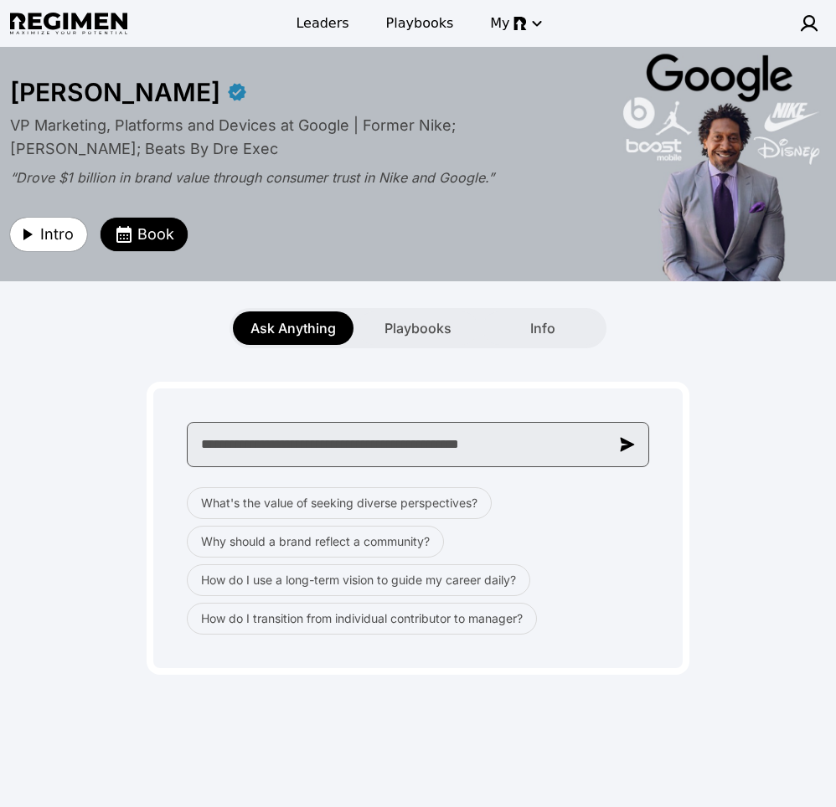
click at [532, 442] on input "**********" at bounding box center [418, 444] width 462 height 45
click at [466, 442] on input "text" at bounding box center [418, 444] width 462 height 45
click at [465, 447] on input "text" at bounding box center [418, 444] width 462 height 45
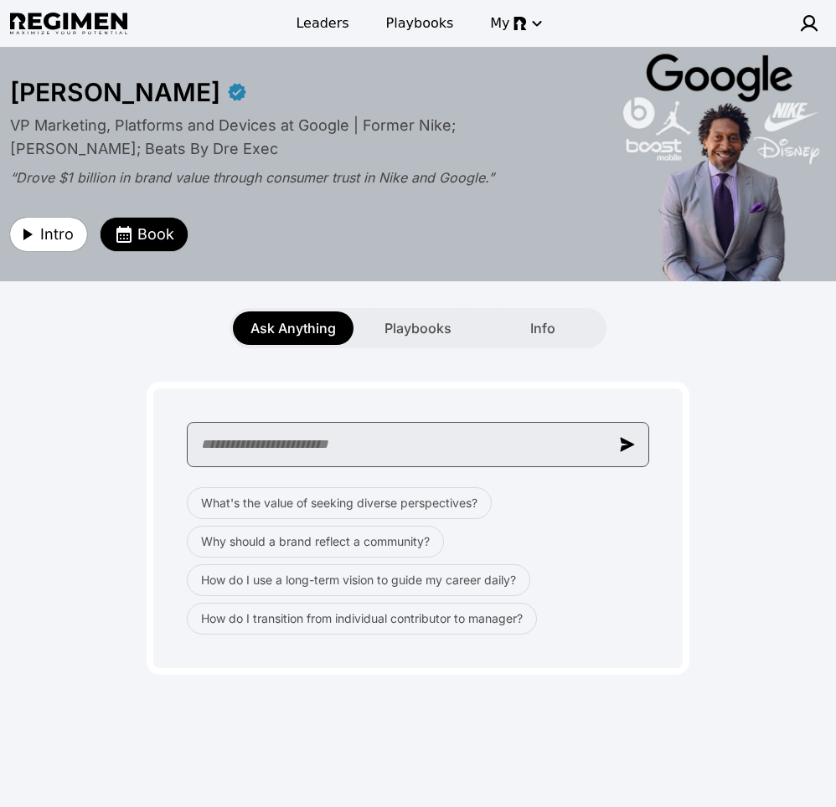
paste input "**********"
type input "**********"
click at [559, 442] on input "**********" at bounding box center [418, 444] width 462 height 45
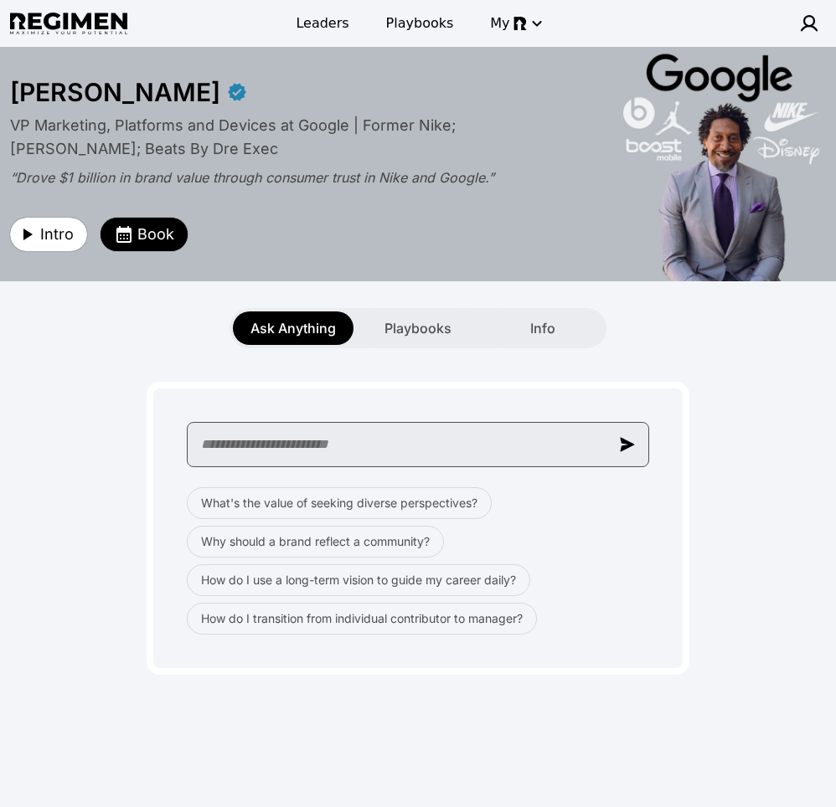
paste input "**********"
type input "**********"
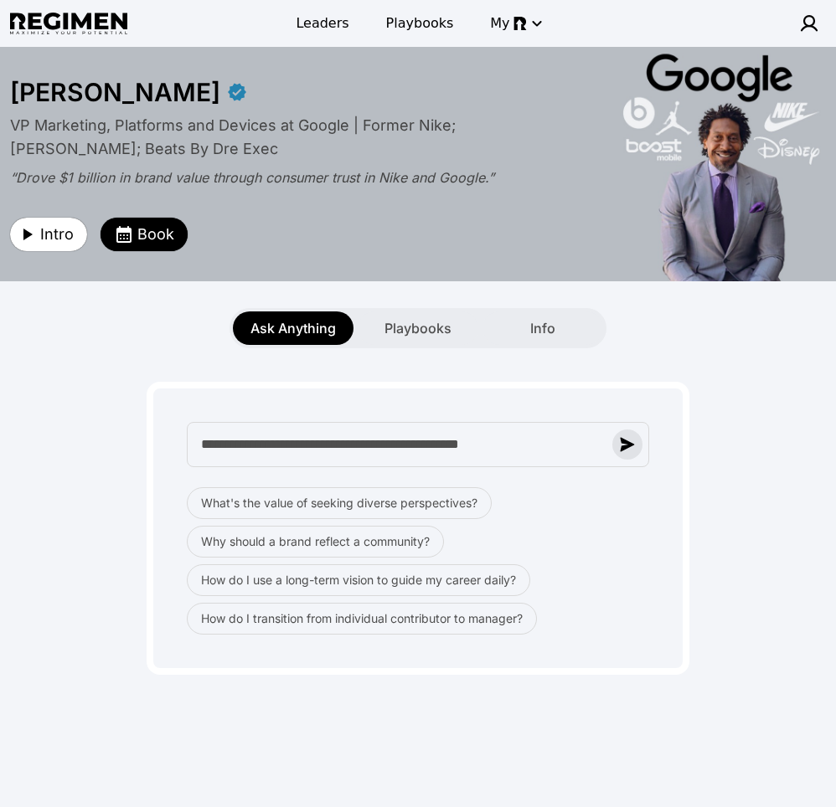
click at [638, 444] on button "button" at bounding box center [627, 445] width 30 height 30
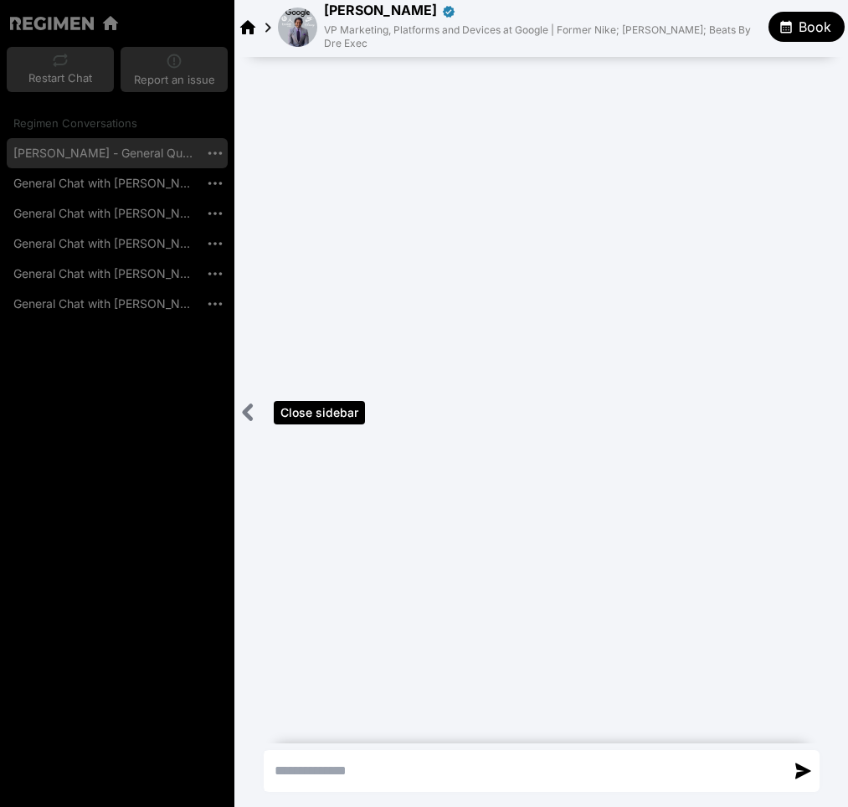
click at [246, 409] on icon "Close sidebar" at bounding box center [248, 412] width 7 height 13
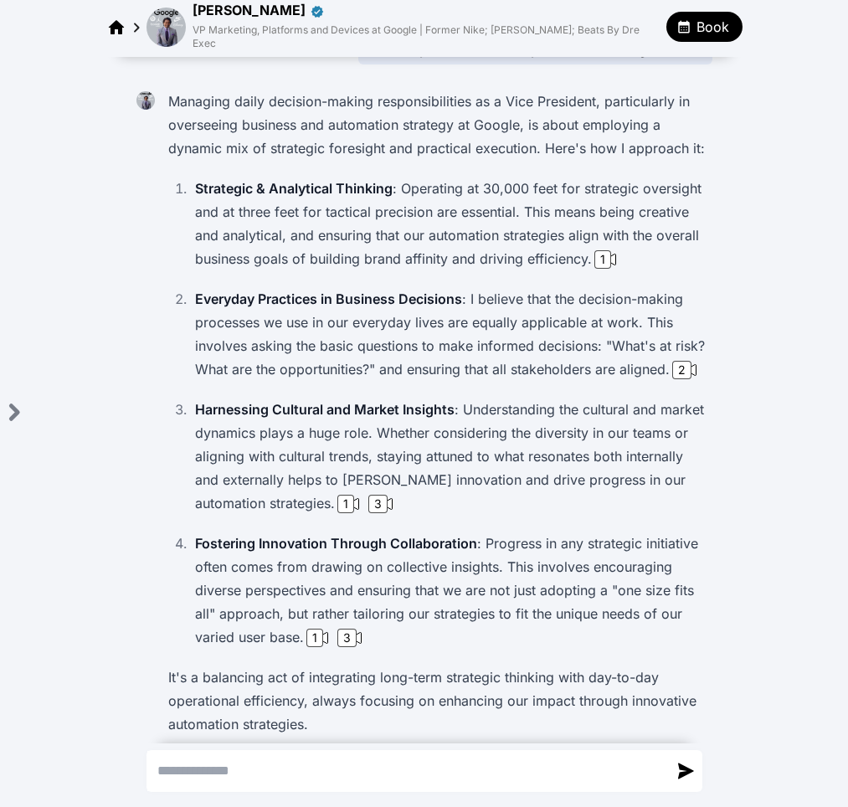
scroll to position [95, 0]
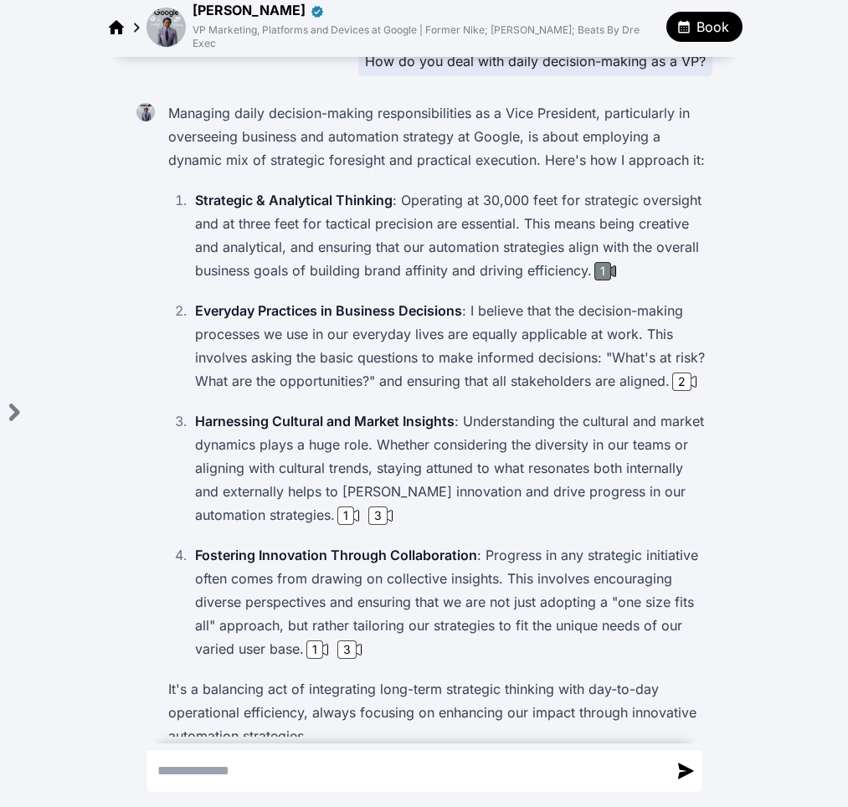
click at [603, 262] on div "1" at bounding box center [603, 271] width 17 height 18
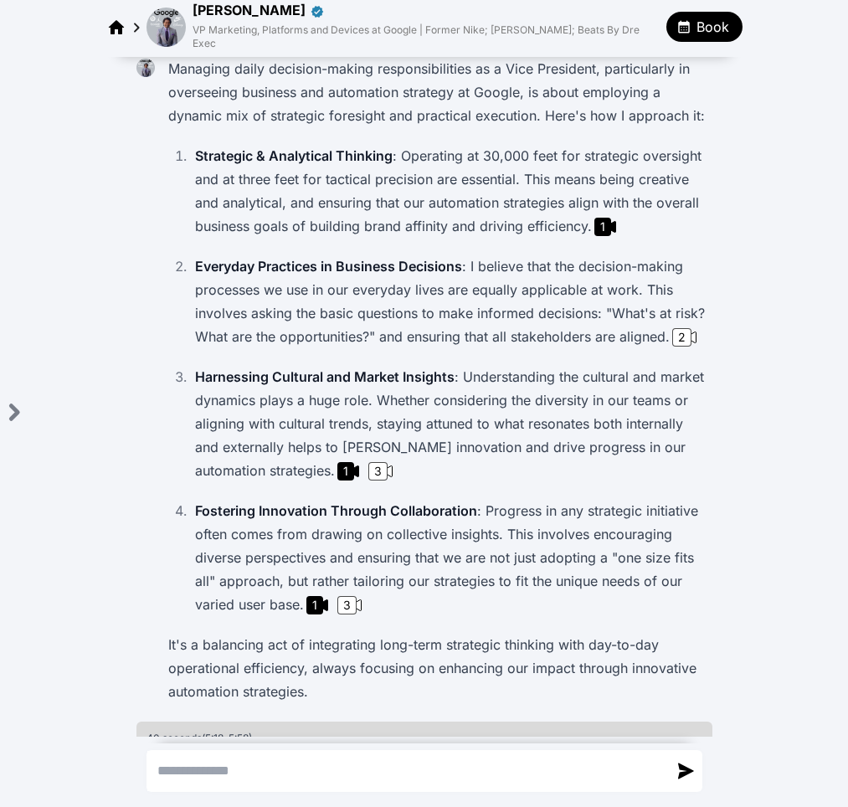
scroll to position [69, 0]
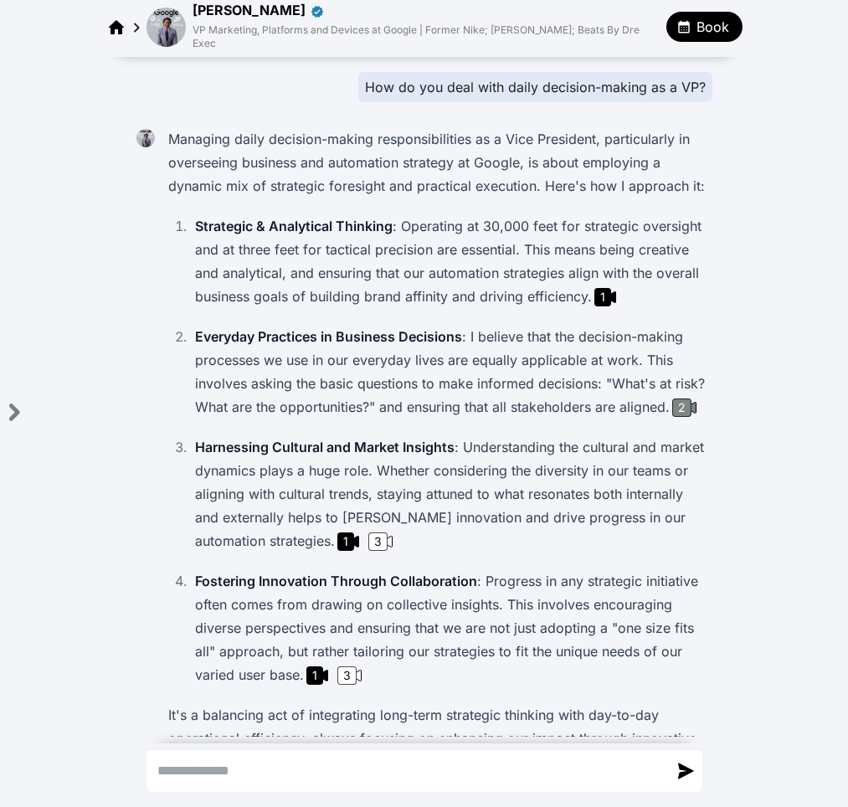
click at [675, 399] on div "2" at bounding box center [682, 408] width 19 height 18
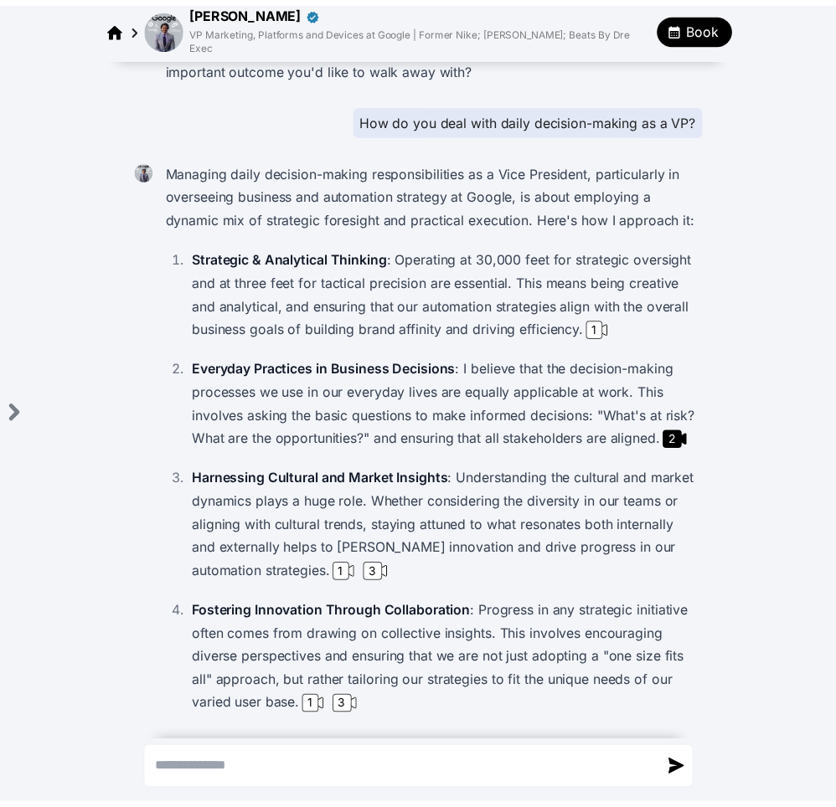
scroll to position [0, 0]
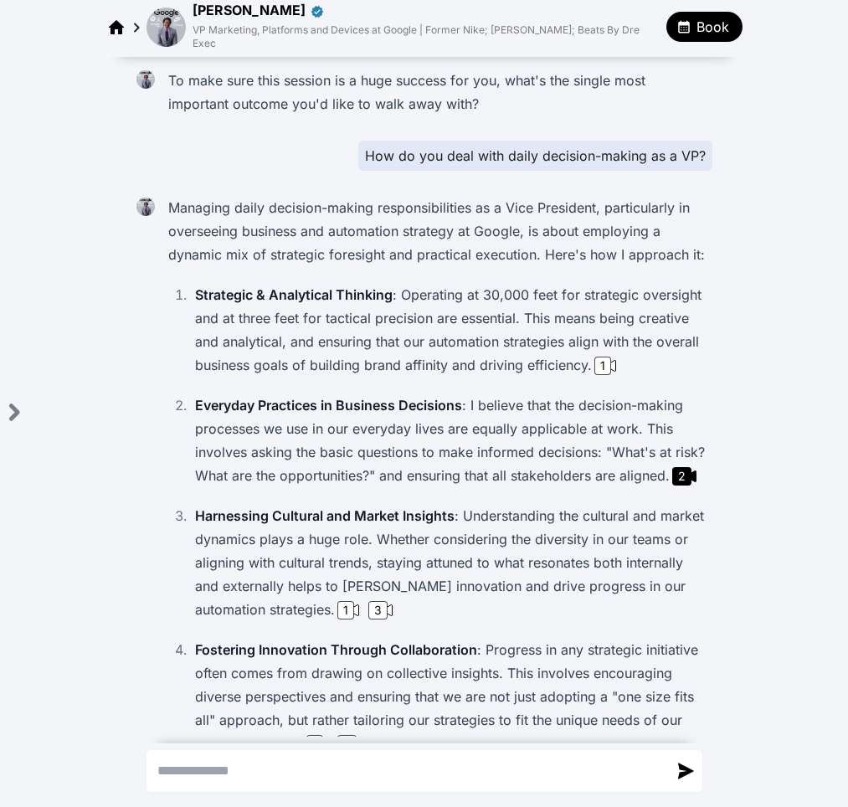
click at [640, 141] on div "How do you deal with daily decision-making as a VP?" at bounding box center [535, 156] width 354 height 30
click at [162, 18] on img at bounding box center [166, 27] width 39 height 39
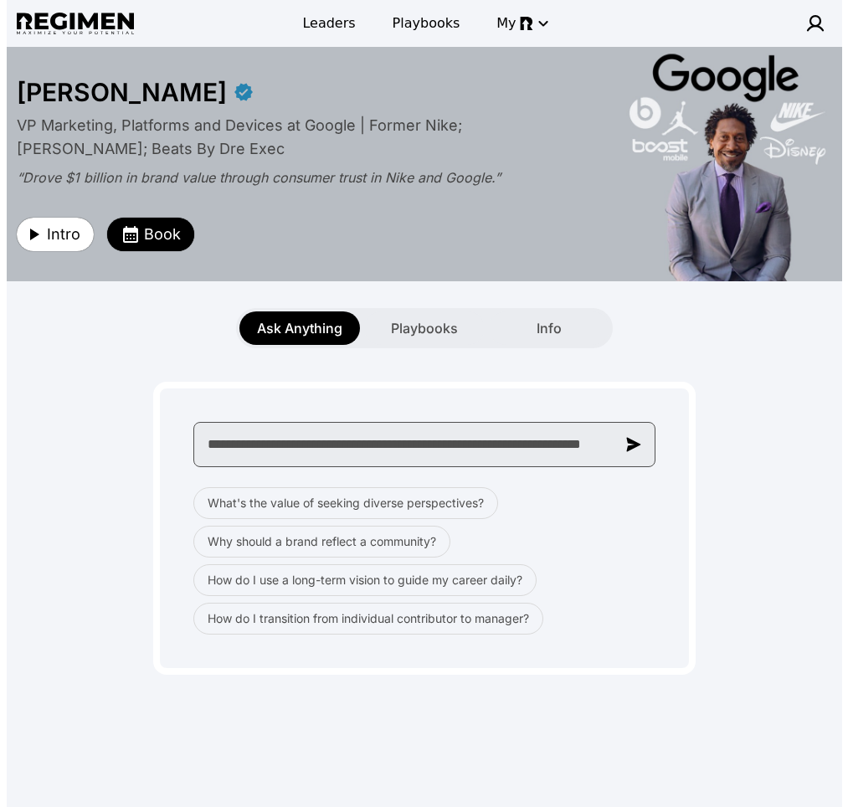
scroll to position [0, 85]
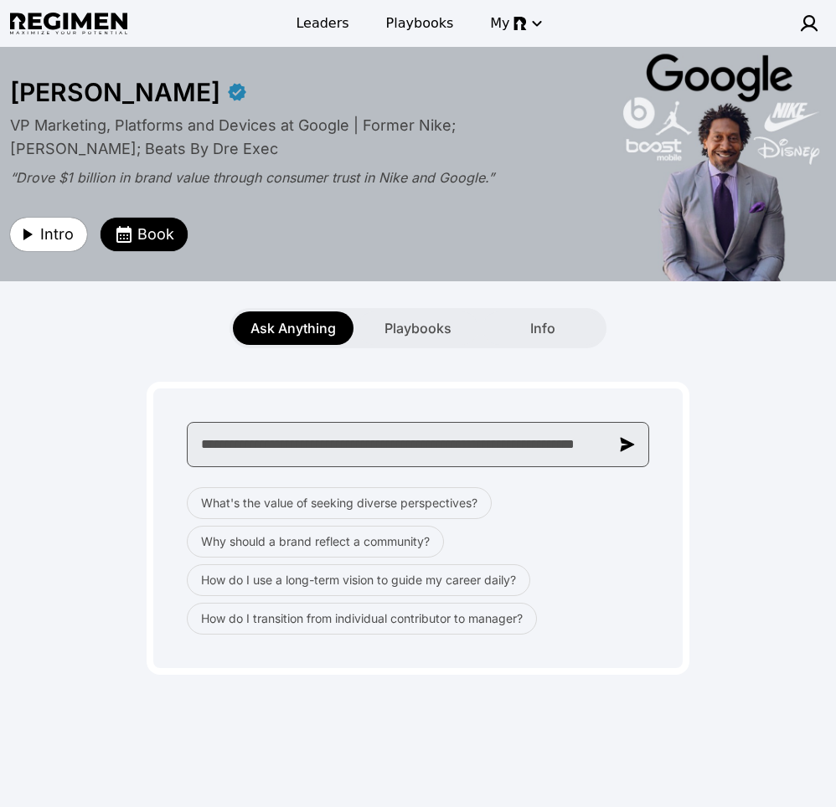
type input "**********"
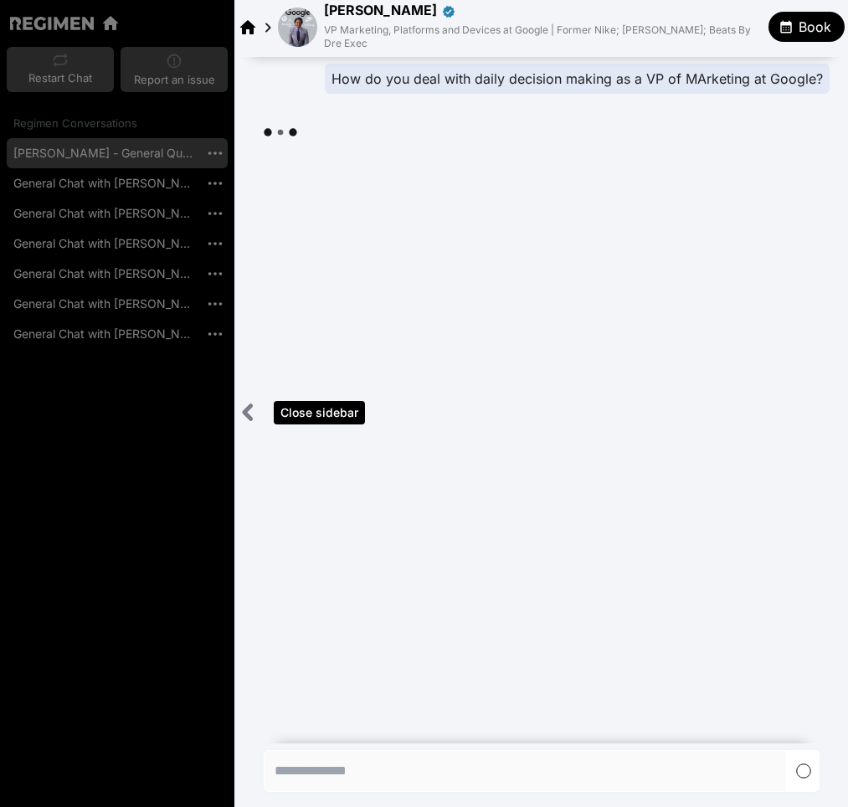
click at [241, 401] on div "Close sidebar" at bounding box center [248, 412] width 28 height 34
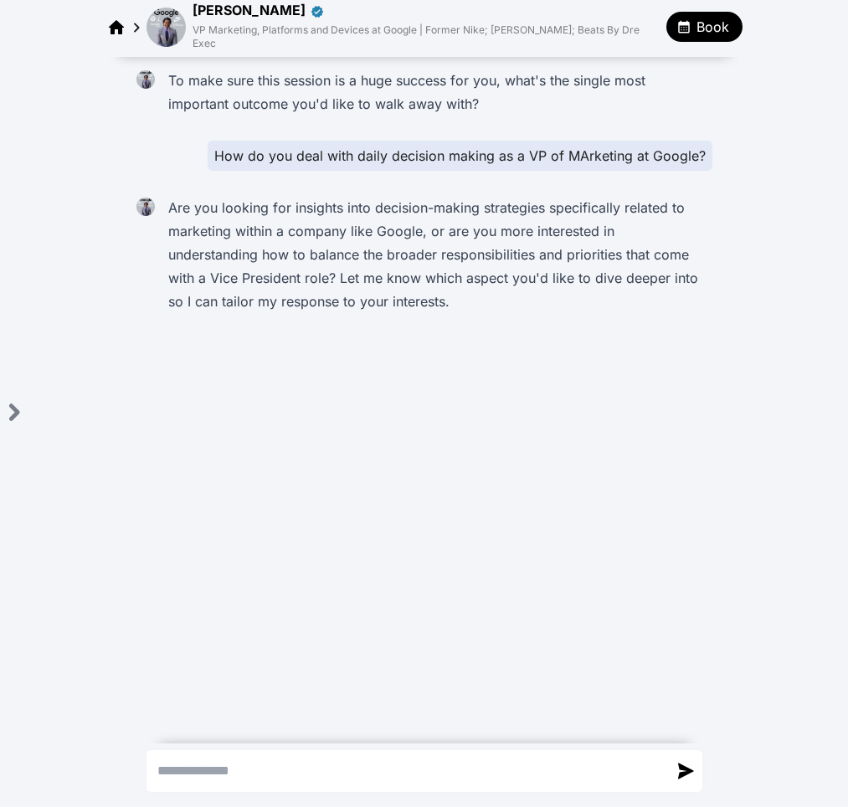
click at [557, 279] on p "Are you looking for insights into decision-making strategies specifically relat…" at bounding box center [437, 254] width 538 height 117
click at [173, 28] on img at bounding box center [166, 27] width 39 height 39
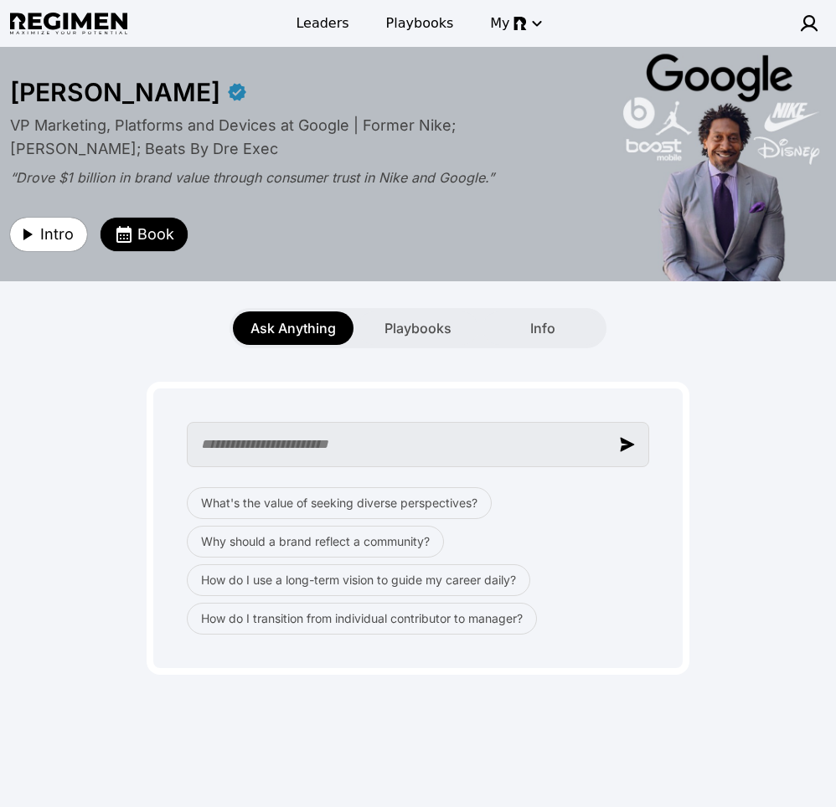
click at [345, 456] on input "text" at bounding box center [418, 444] width 462 height 45
type input "**********"
paste input "**********"
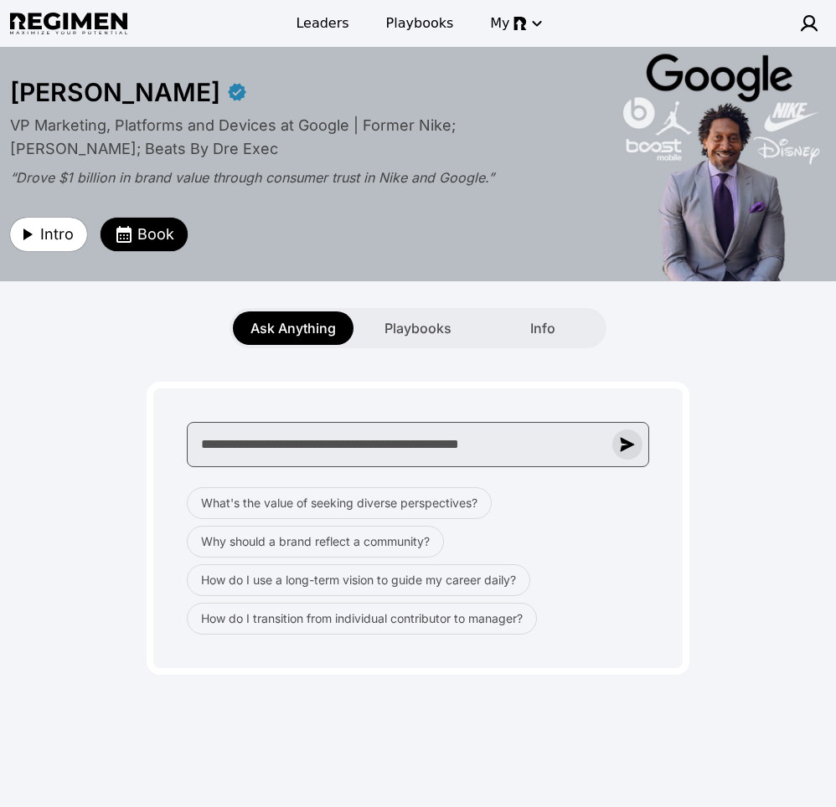
type input "**********"
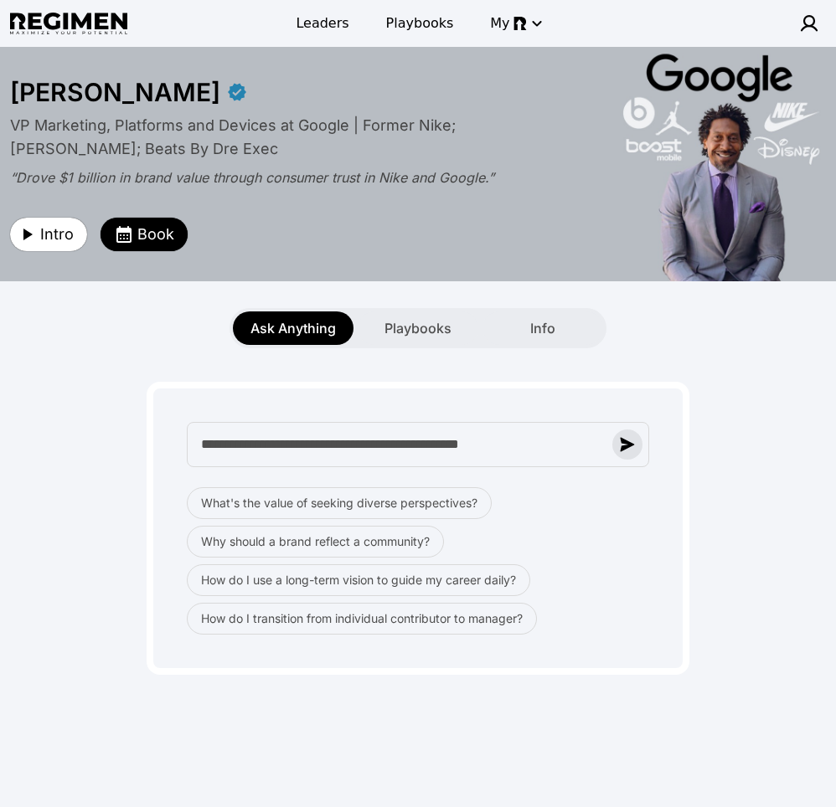
click at [623, 443] on img "button" at bounding box center [627, 444] width 15 height 15
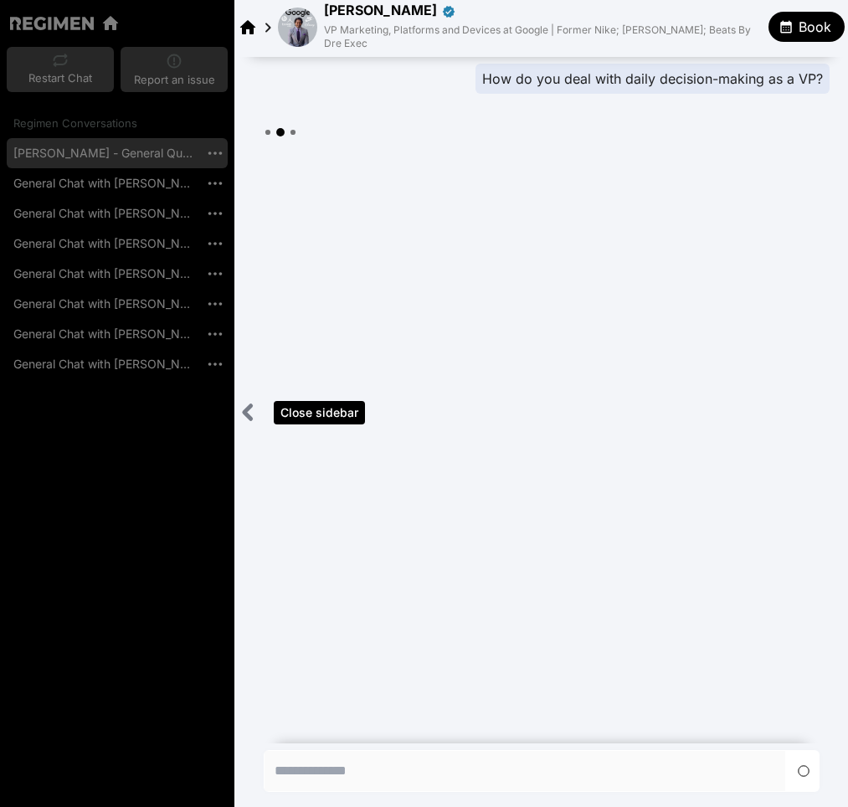
click at [257, 414] on icon "Close sidebar" at bounding box center [248, 412] width 21 height 21
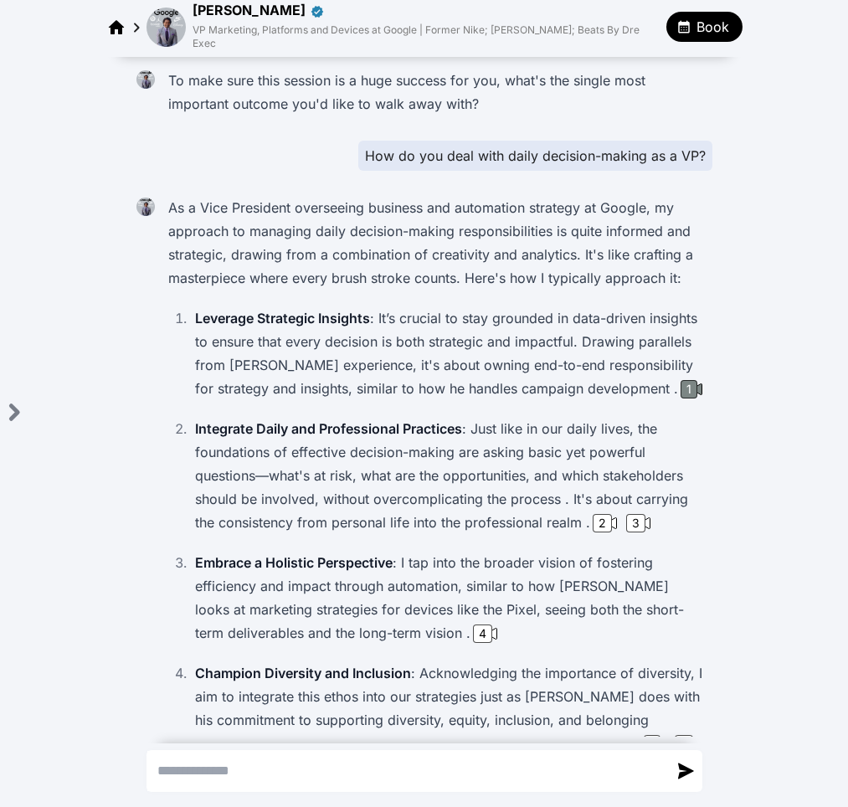
click at [681, 380] on div "1" at bounding box center [689, 389] width 17 height 18
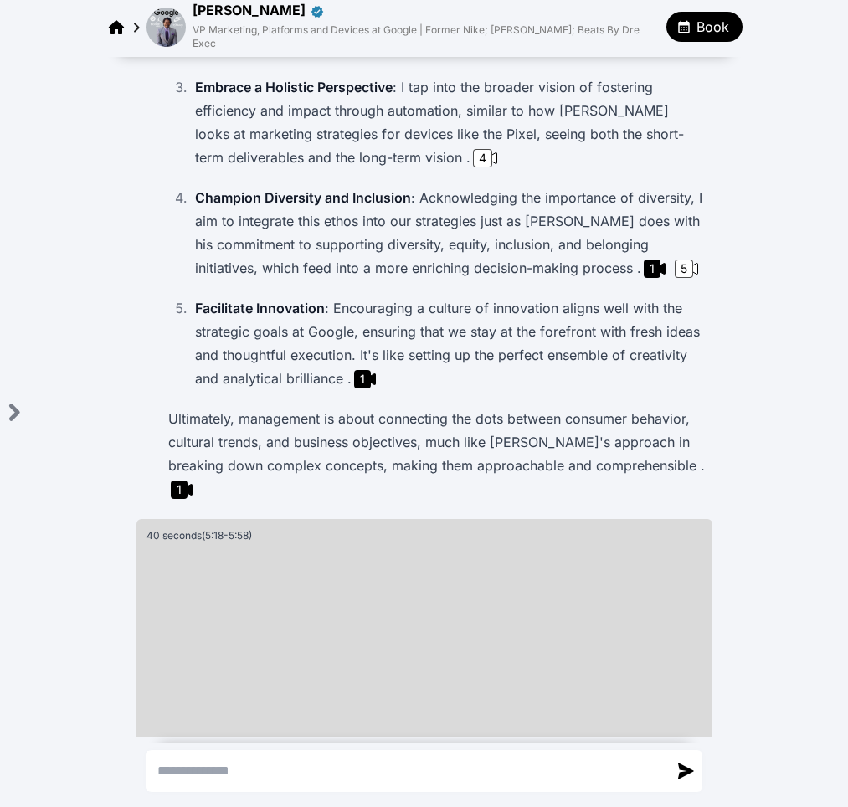
scroll to position [487, 0]
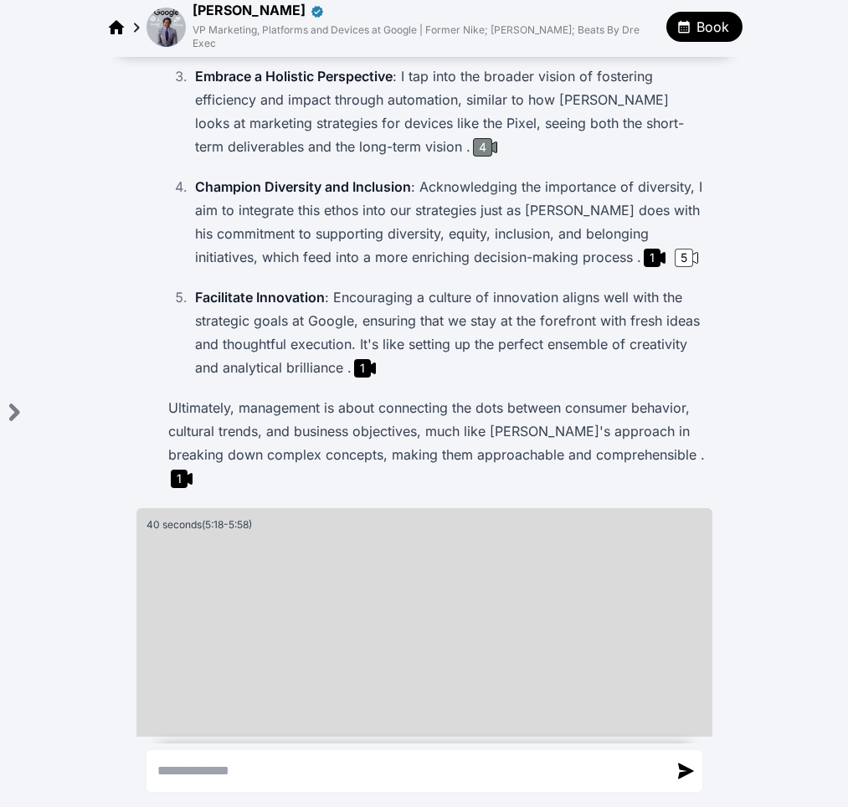
click at [473, 138] on div "4" at bounding box center [482, 147] width 19 height 18
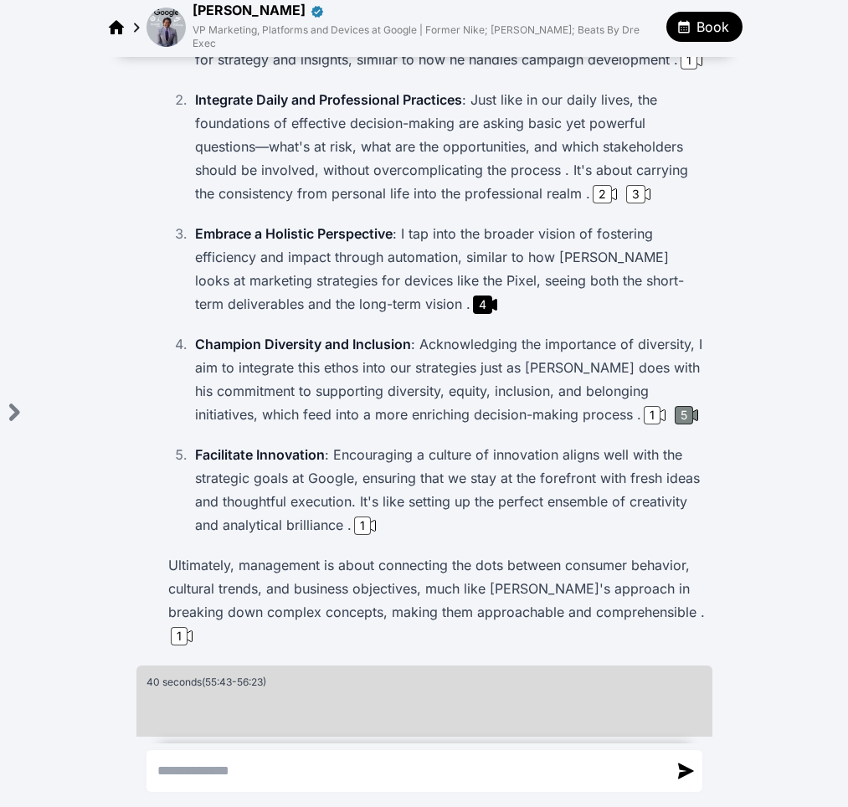
click at [675, 406] on div "5" at bounding box center [684, 415] width 18 height 18
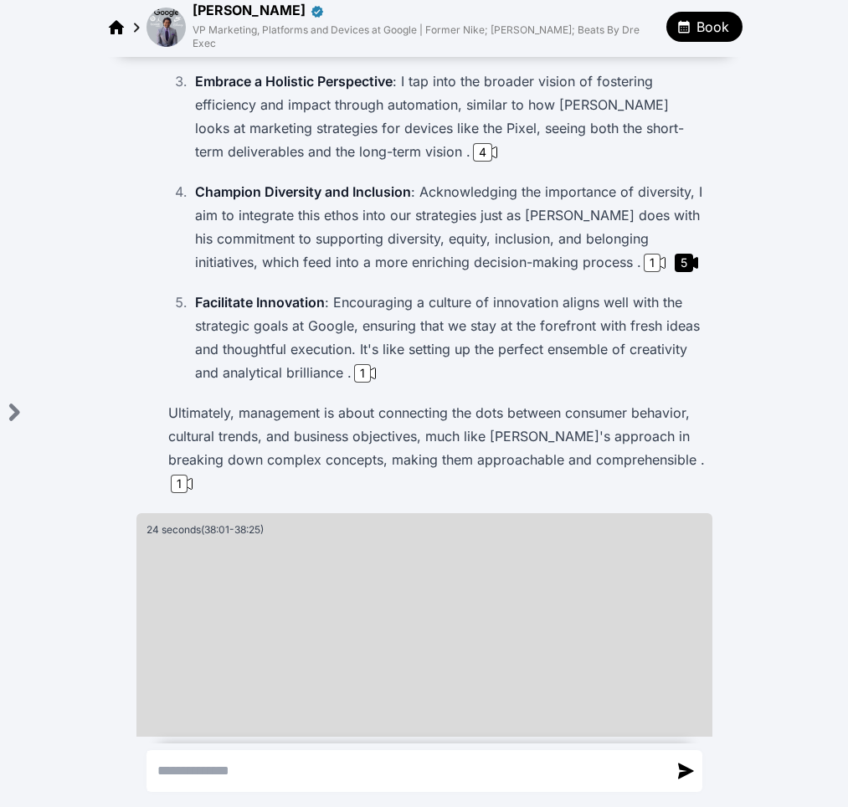
scroll to position [487, 0]
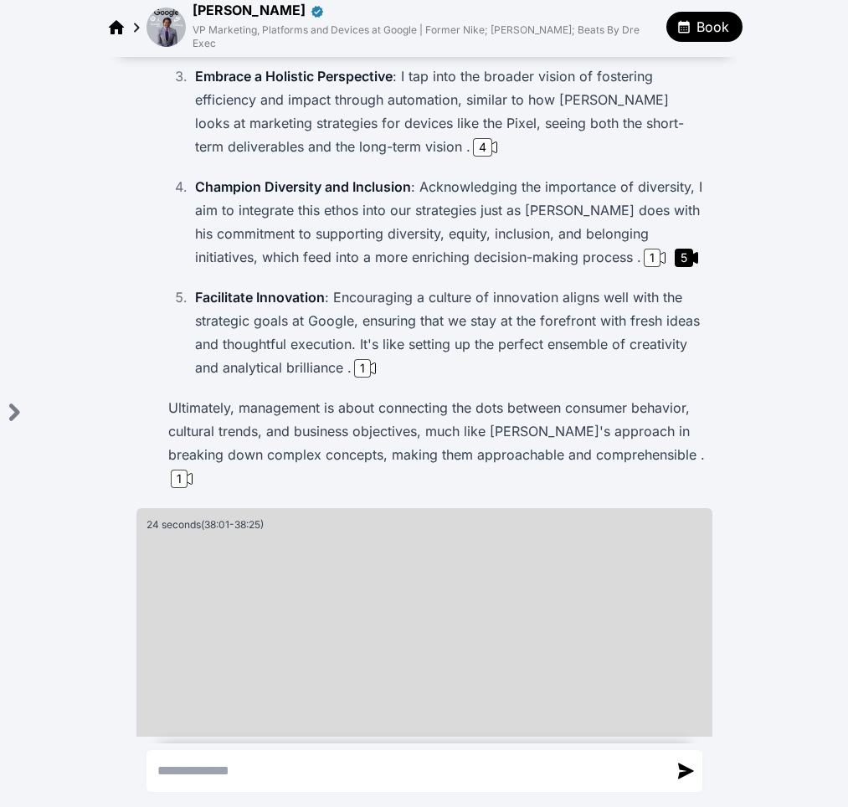
click at [656, 430] on p "Ultimately, management is about connecting the dots between consumer behavior, …" at bounding box center [437, 443] width 538 height 94
click at [188, 470] on div "1" at bounding box center [179, 479] width 17 height 18
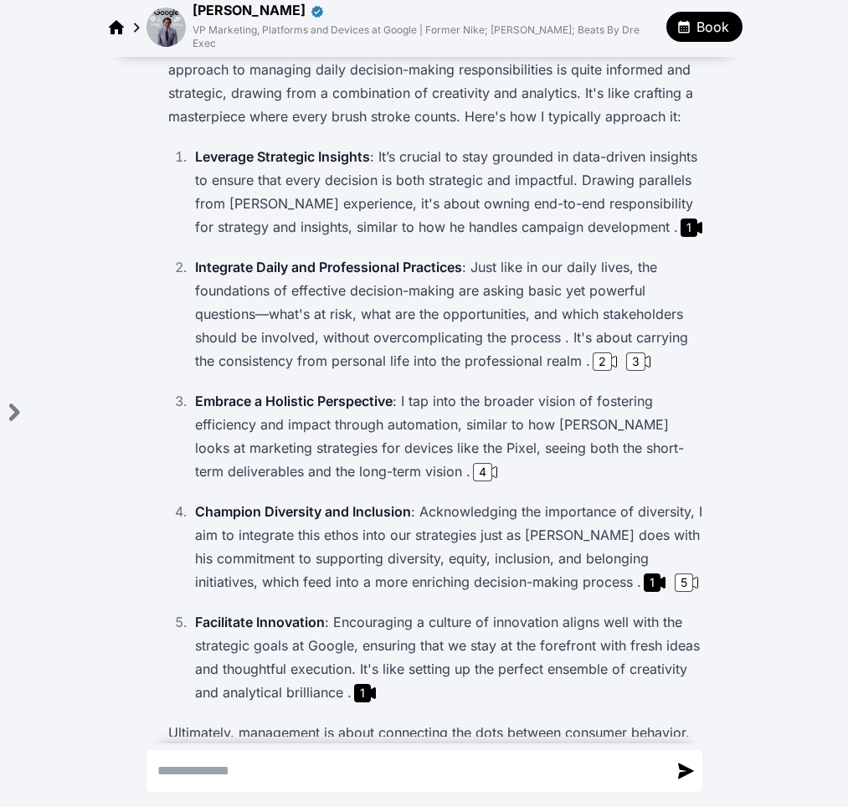
scroll to position [0, 0]
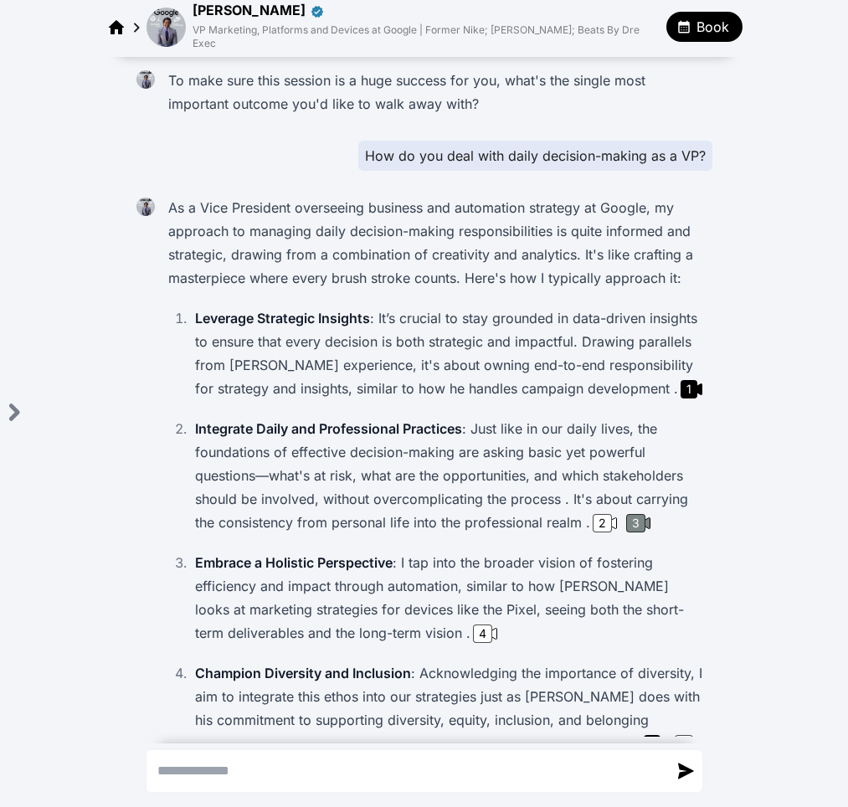
click at [629, 514] on div "3" at bounding box center [635, 523] width 19 height 18
click at [157, 23] on img at bounding box center [166, 27] width 39 height 39
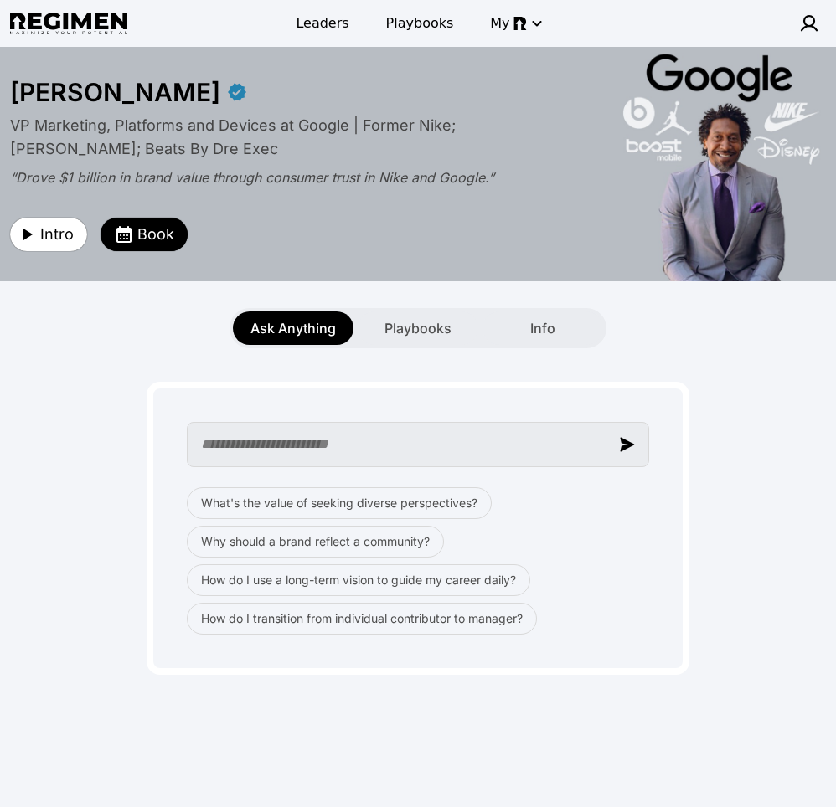
click at [331, 446] on input "text" at bounding box center [418, 444] width 462 height 45
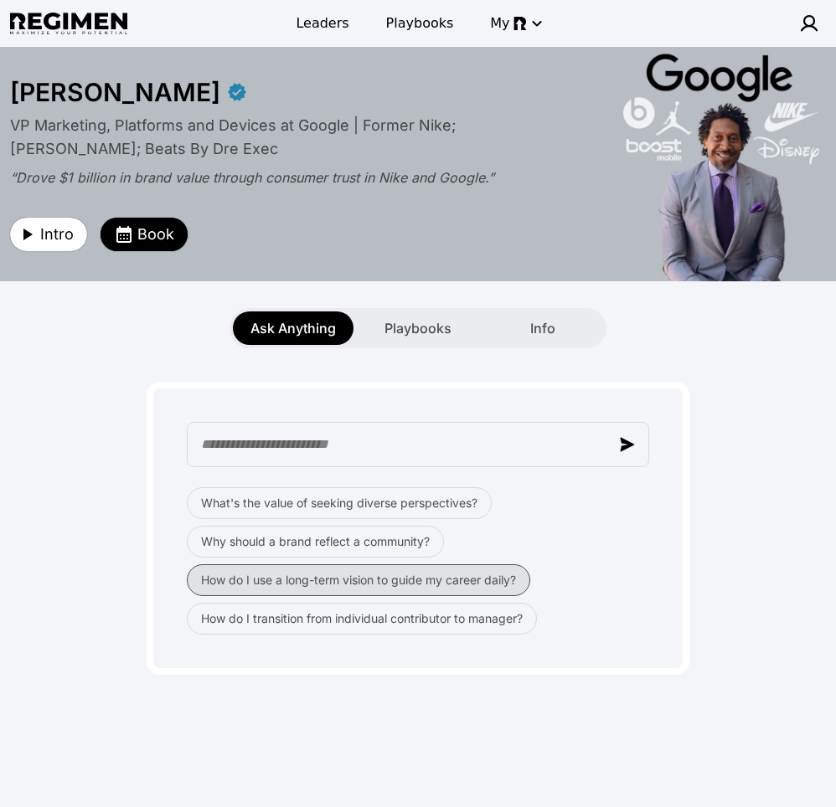
click at [339, 585] on button "How do I use a long-term vision to guide my career daily?" at bounding box center [358, 580] width 343 height 32
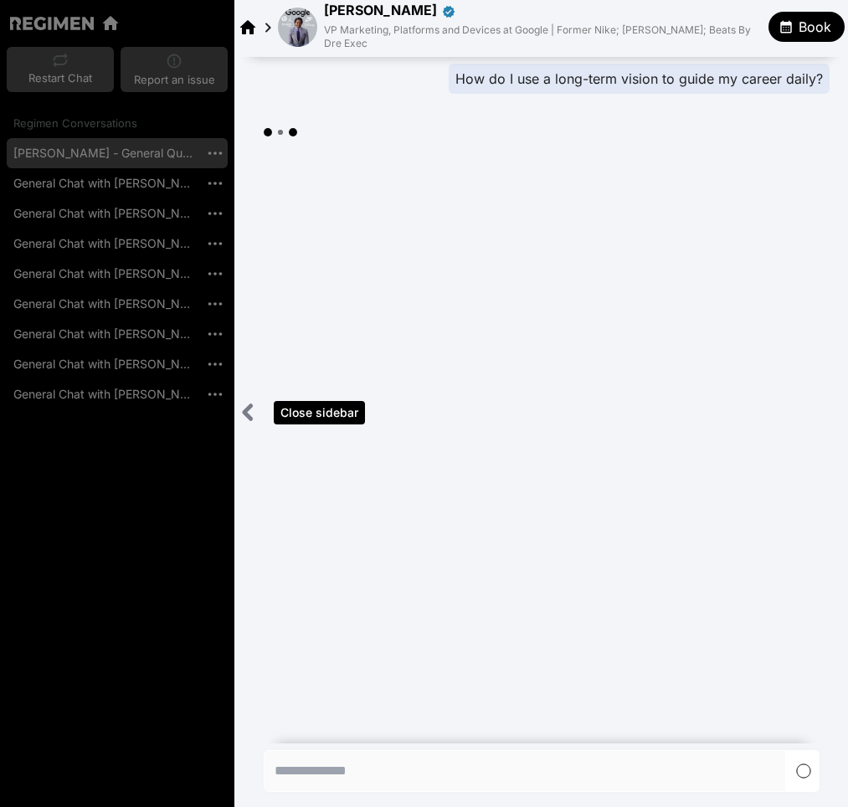
click at [248, 410] on icon "Close sidebar" at bounding box center [248, 412] width 7 height 13
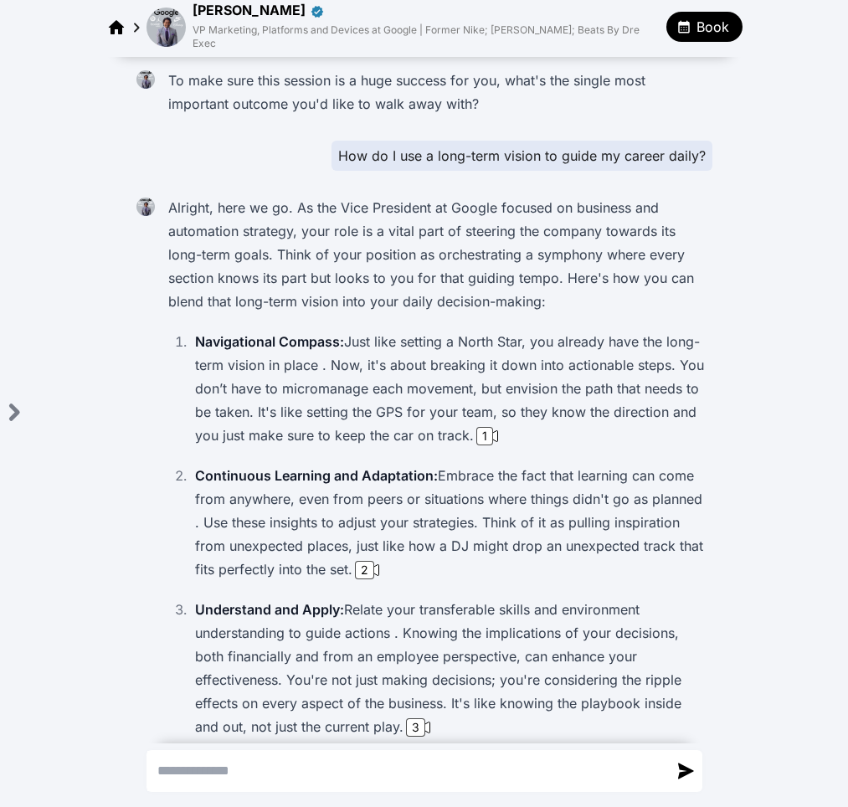
scroll to position [270, 0]
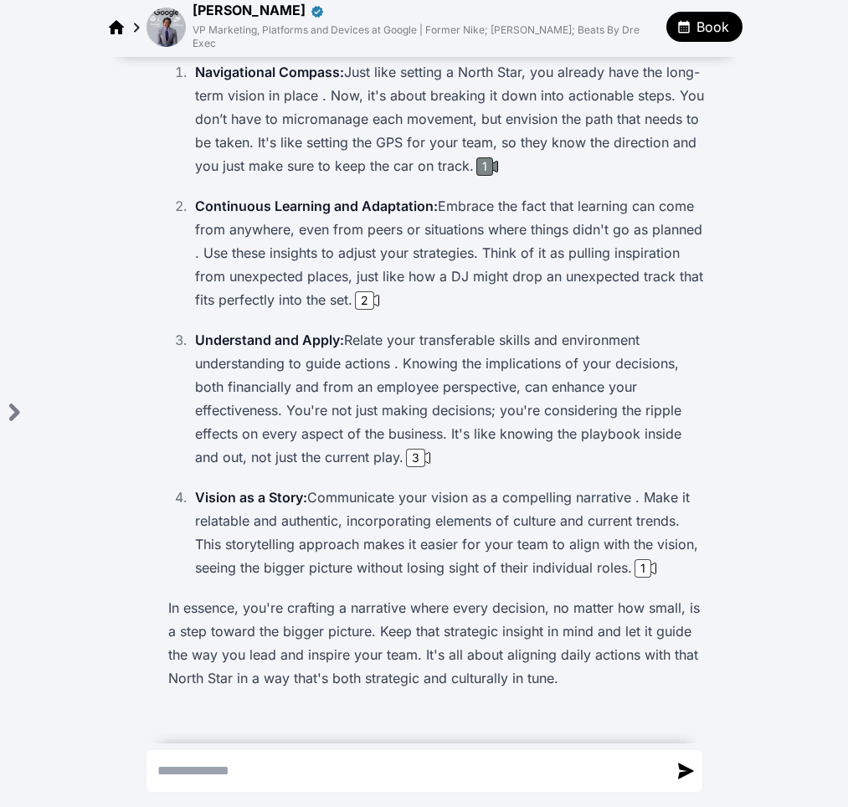
click at [487, 157] on div "1" at bounding box center [485, 166] width 17 height 18
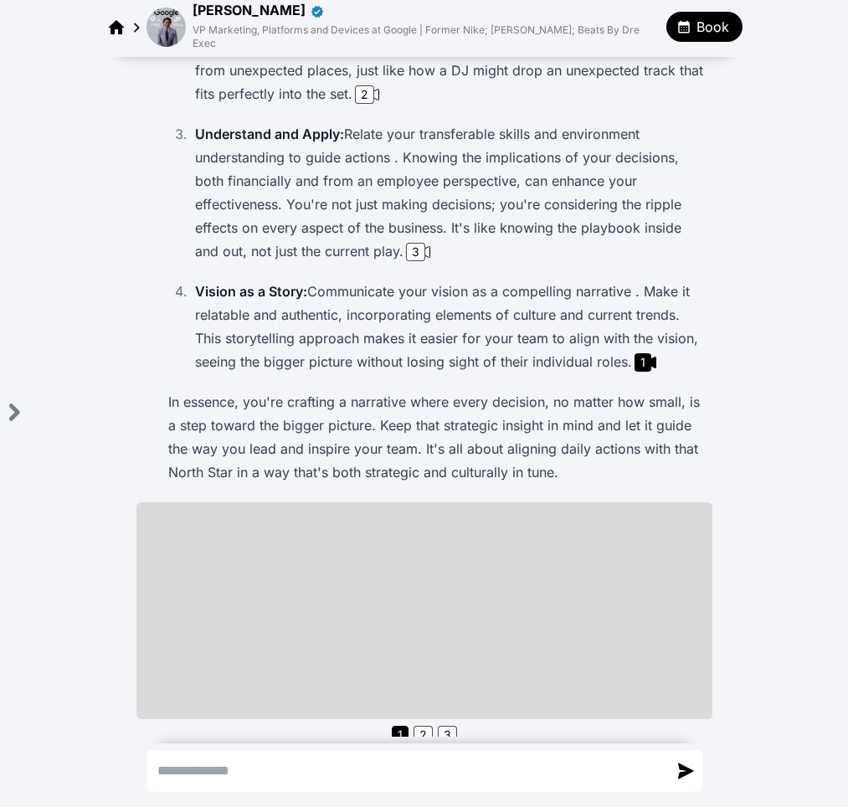
scroll to position [477, 0]
click at [408, 242] on div "3" at bounding box center [415, 251] width 19 height 18
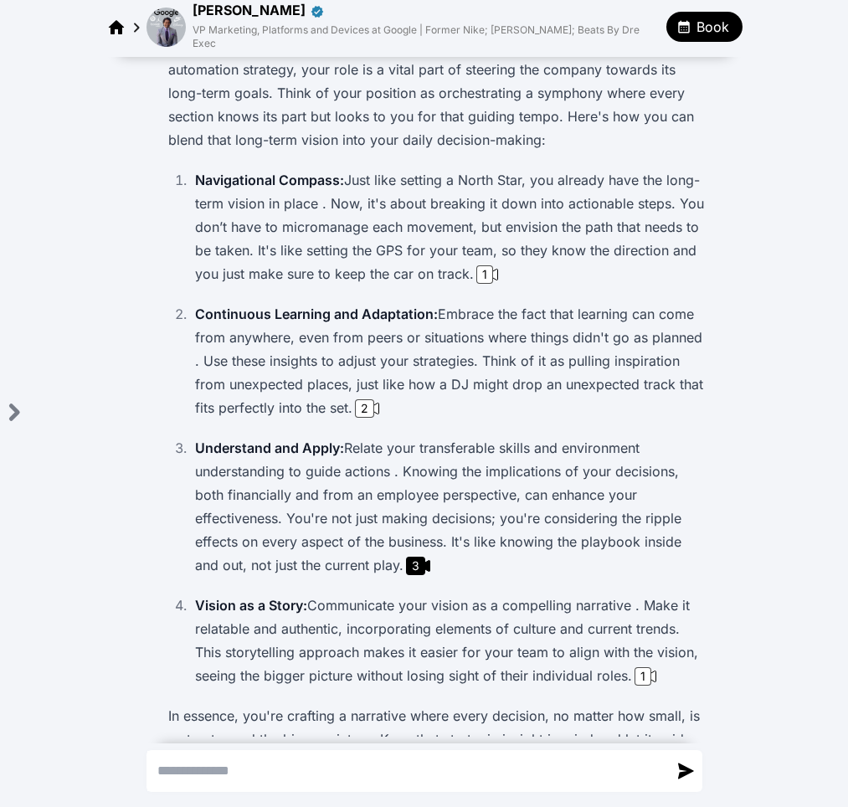
scroll to position [0, 0]
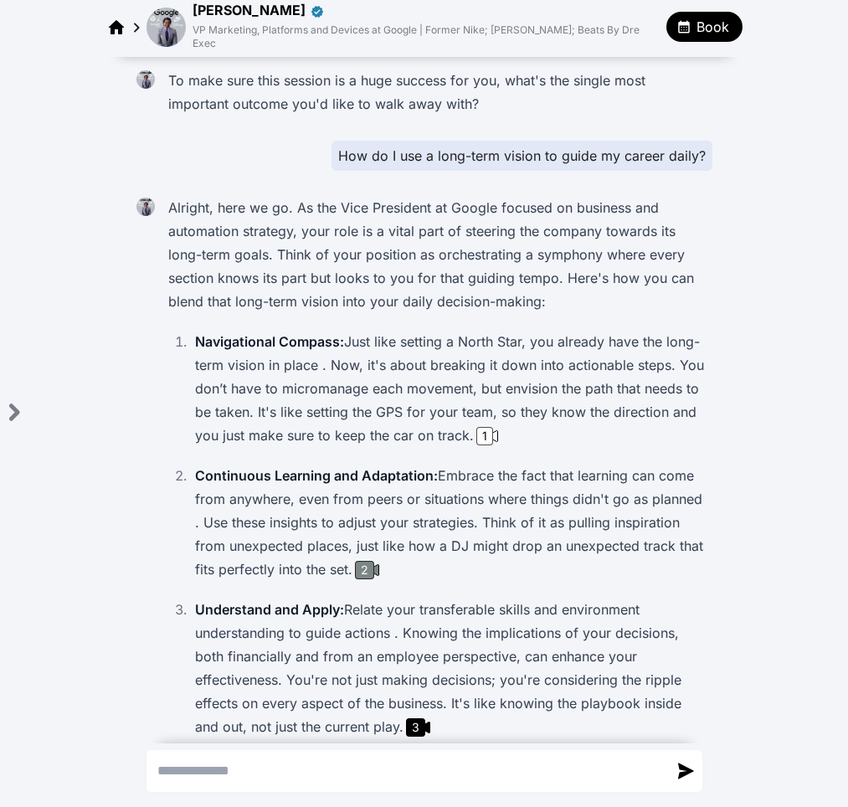
click at [368, 561] on div "2" at bounding box center [364, 570] width 19 height 18
click at [512, 141] on div "How do I use a long-term vision to guide my career daily?" at bounding box center [522, 156] width 381 height 30
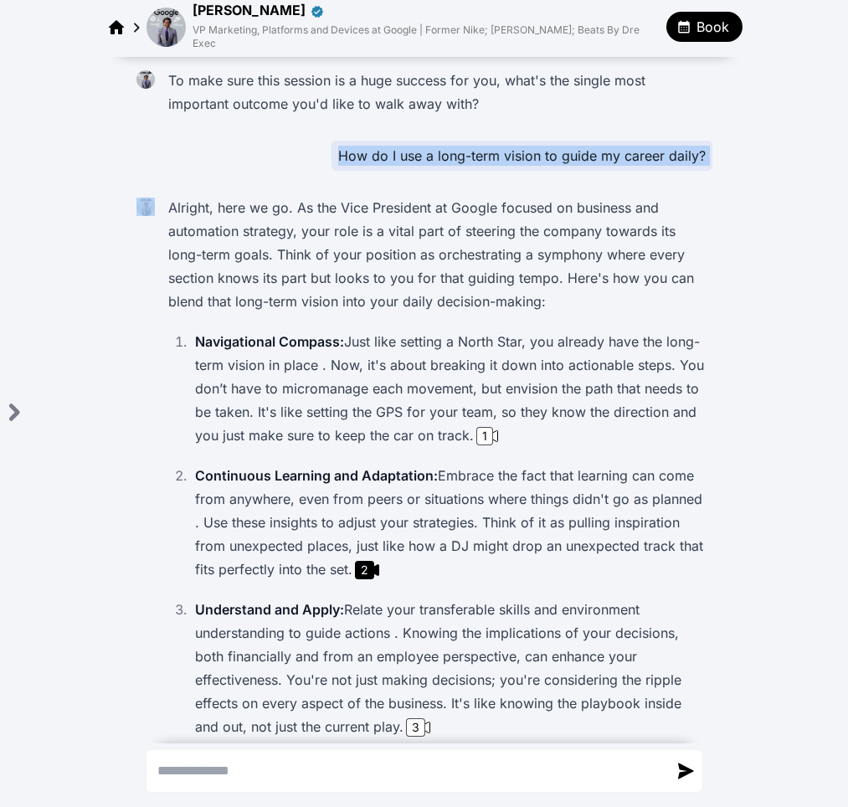
click at [512, 141] on div "How do I use a long-term vision to guide my career daily?" at bounding box center [522, 156] width 381 height 30
copy div "How do I use a long-term vision to guide my career daily?"
click at [168, 25] on img at bounding box center [166, 27] width 39 height 39
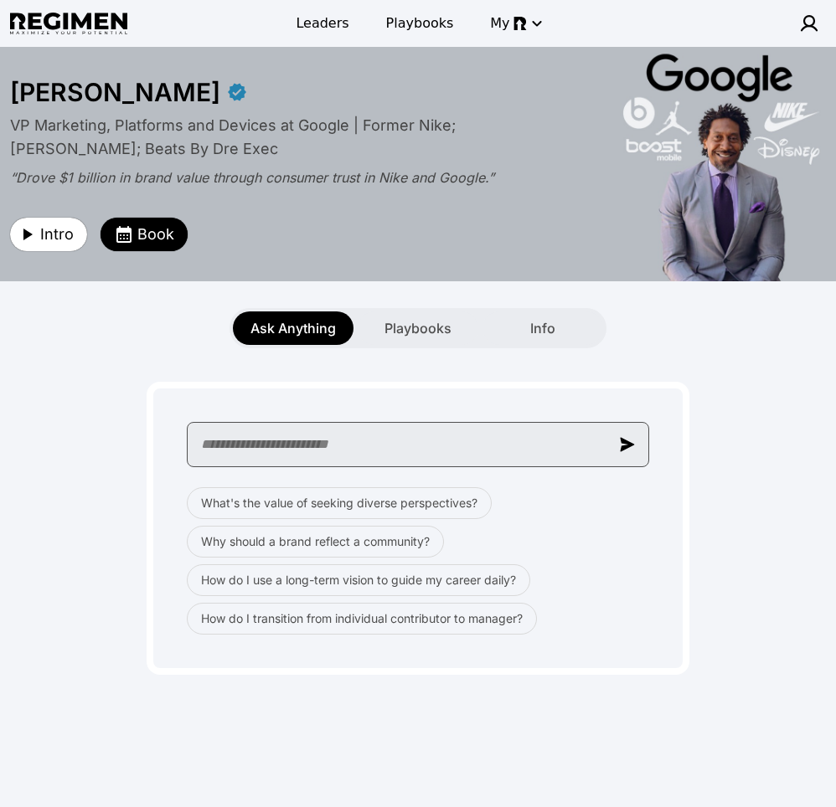
click at [517, 442] on input "text" at bounding box center [418, 444] width 462 height 45
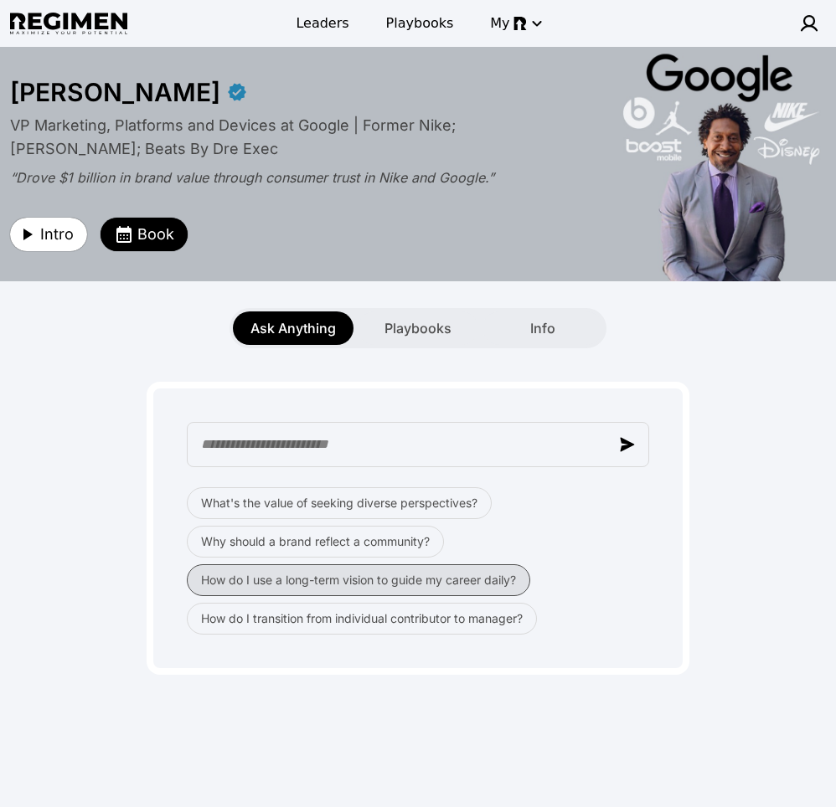
click at [263, 585] on button "How do I use a long-term vision to guide my career daily?" at bounding box center [358, 580] width 343 height 32
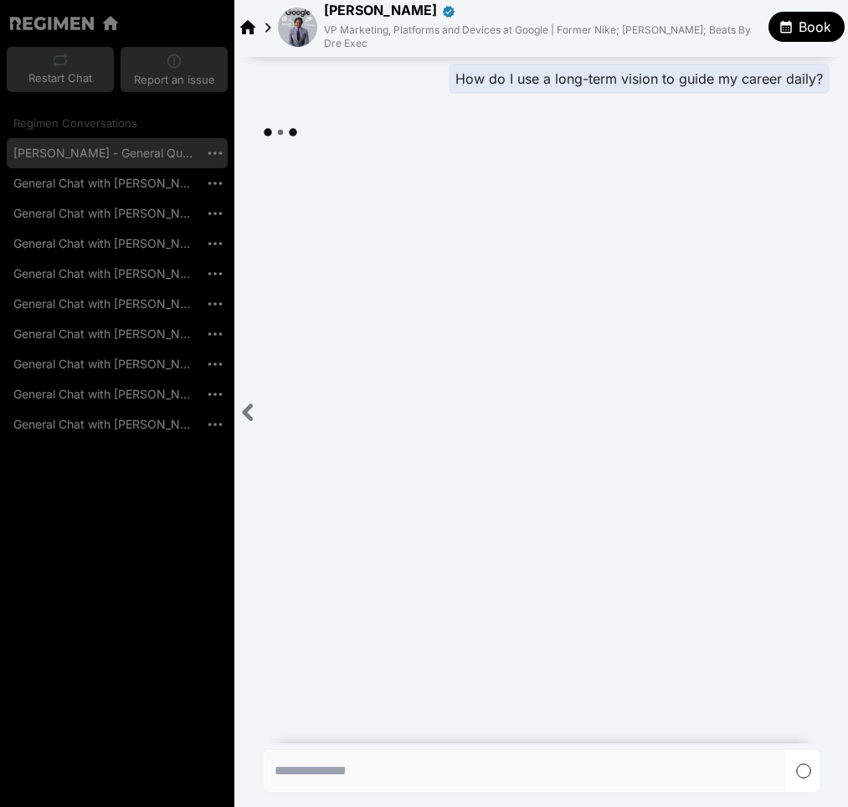
click at [237, 409] on div "Close sidebar" at bounding box center [248, 412] width 28 height 34
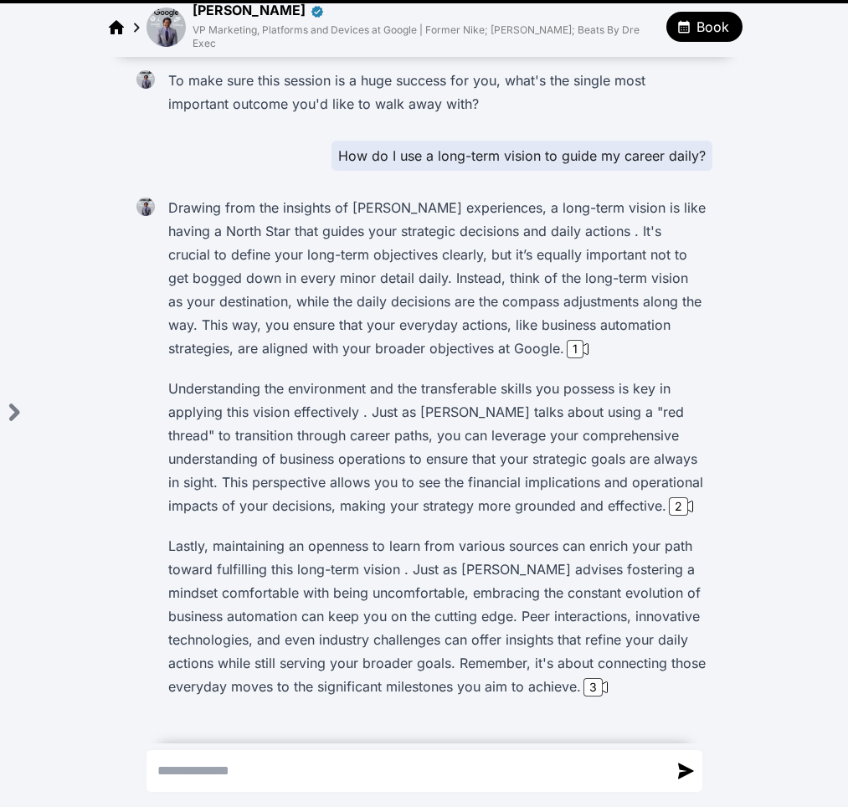
scroll to position [8, 0]
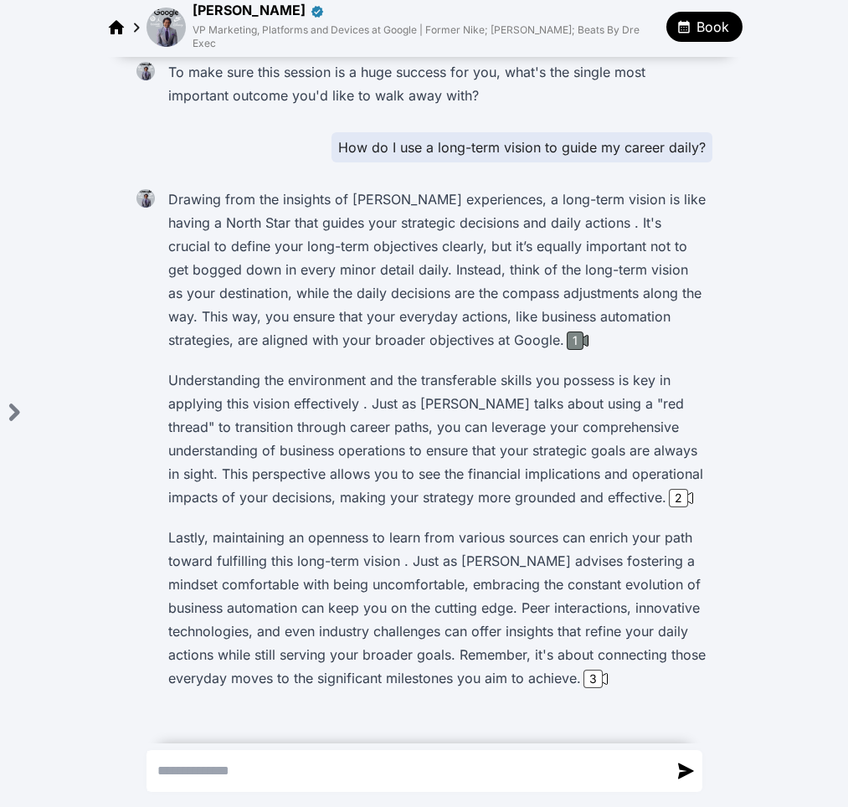
click at [574, 332] on div "1" at bounding box center [575, 341] width 17 height 18
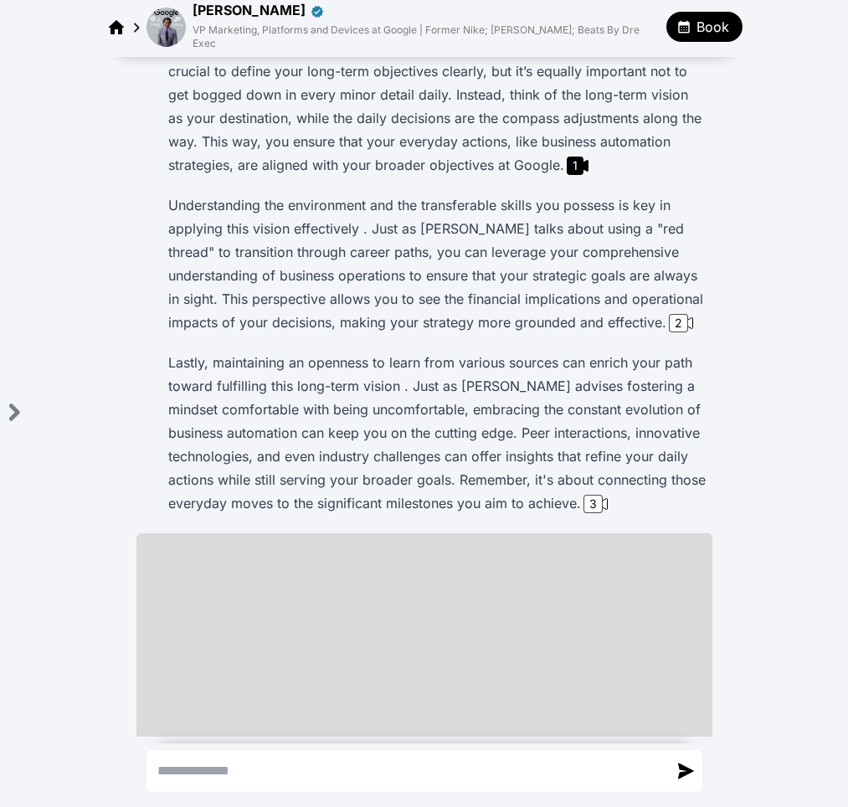
scroll to position [191, 0]
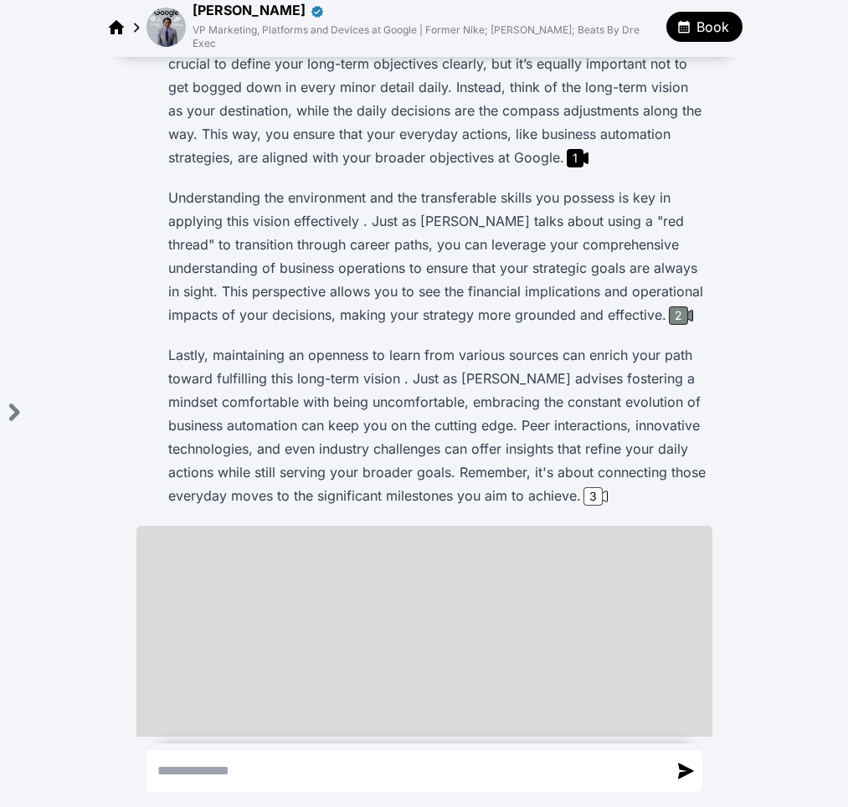
click at [676, 307] on div "2" at bounding box center [678, 316] width 19 height 18
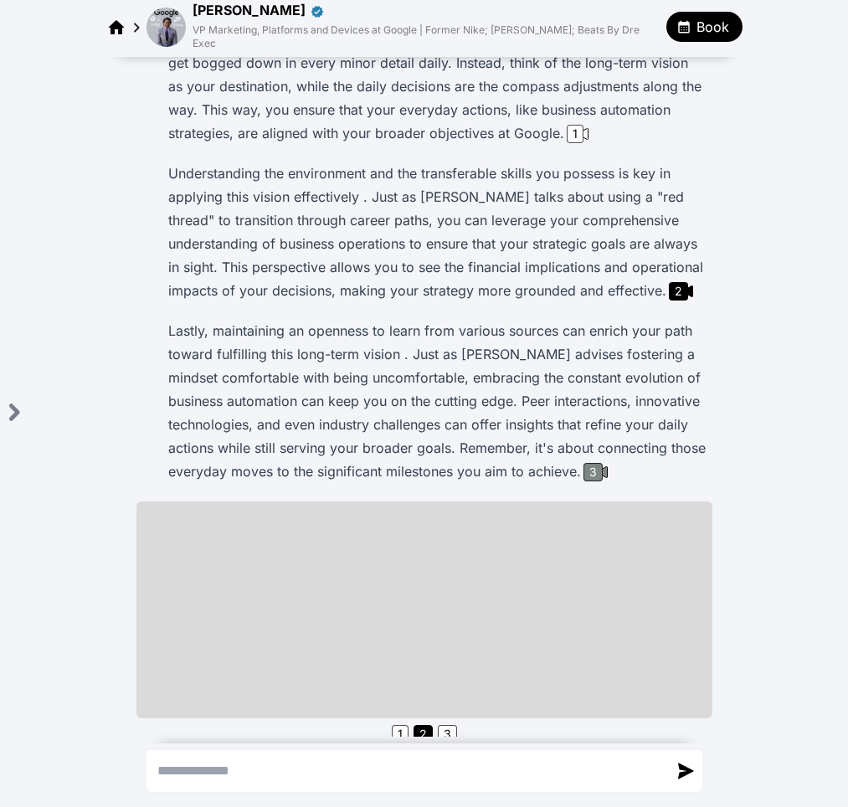
click at [595, 465] on div "3" at bounding box center [593, 472] width 19 height 18
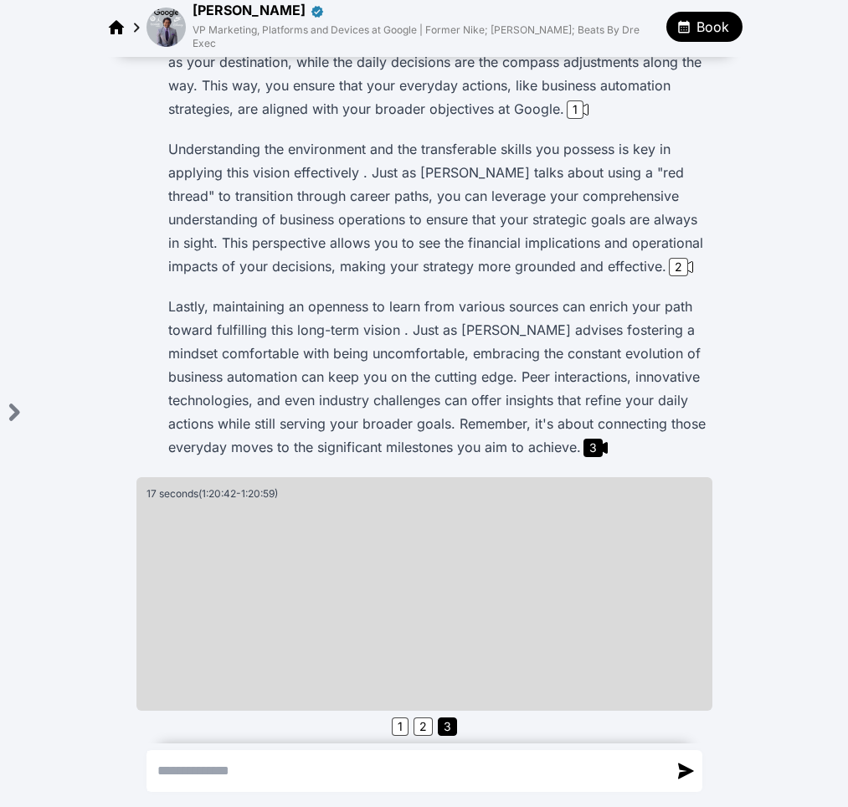
scroll to position [272, 0]
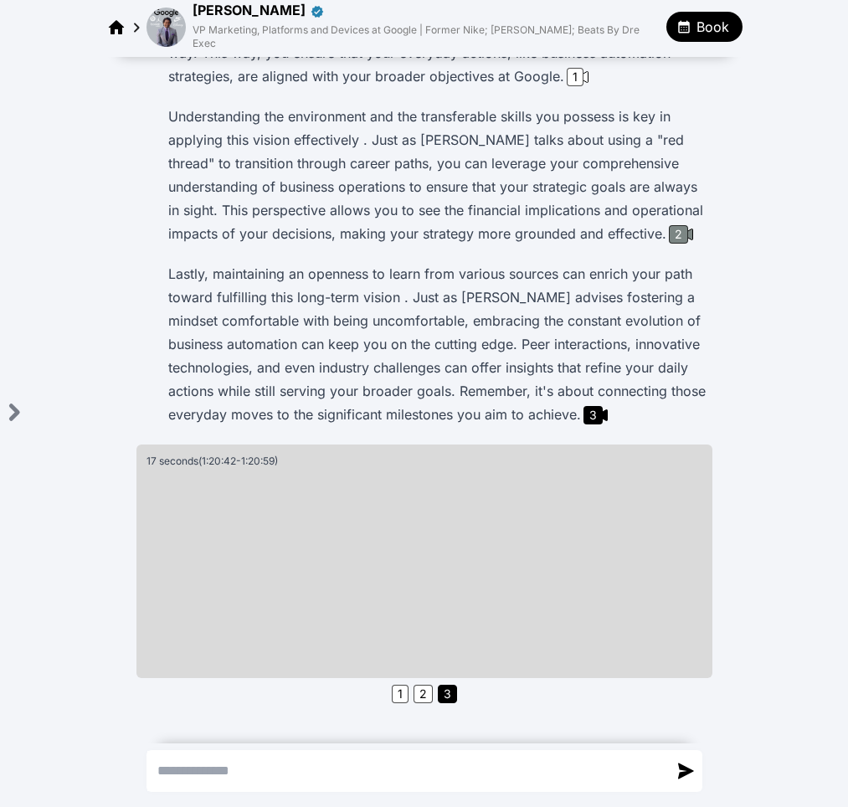
click at [683, 229] on icon at bounding box center [688, 234] width 10 height 11
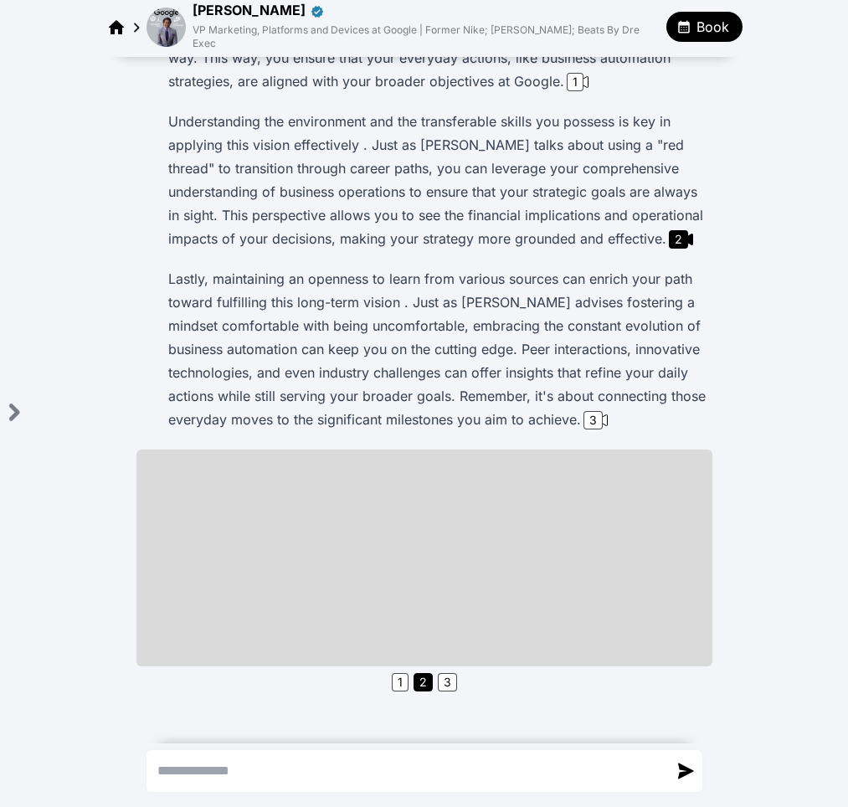
scroll to position [215, 0]
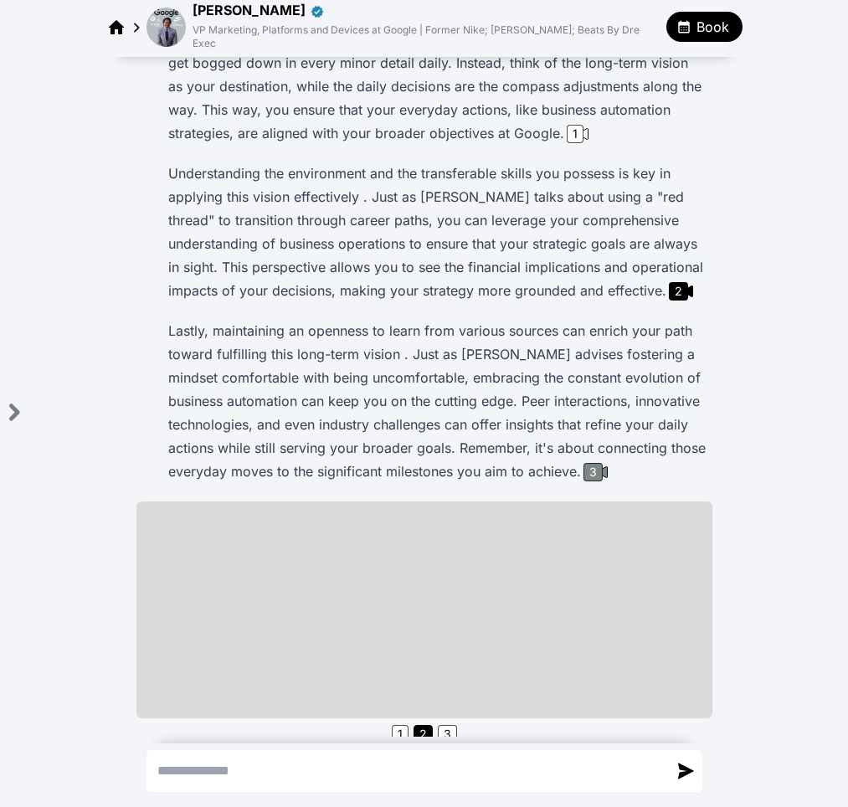
click at [591, 463] on div "3" at bounding box center [593, 472] width 19 height 18
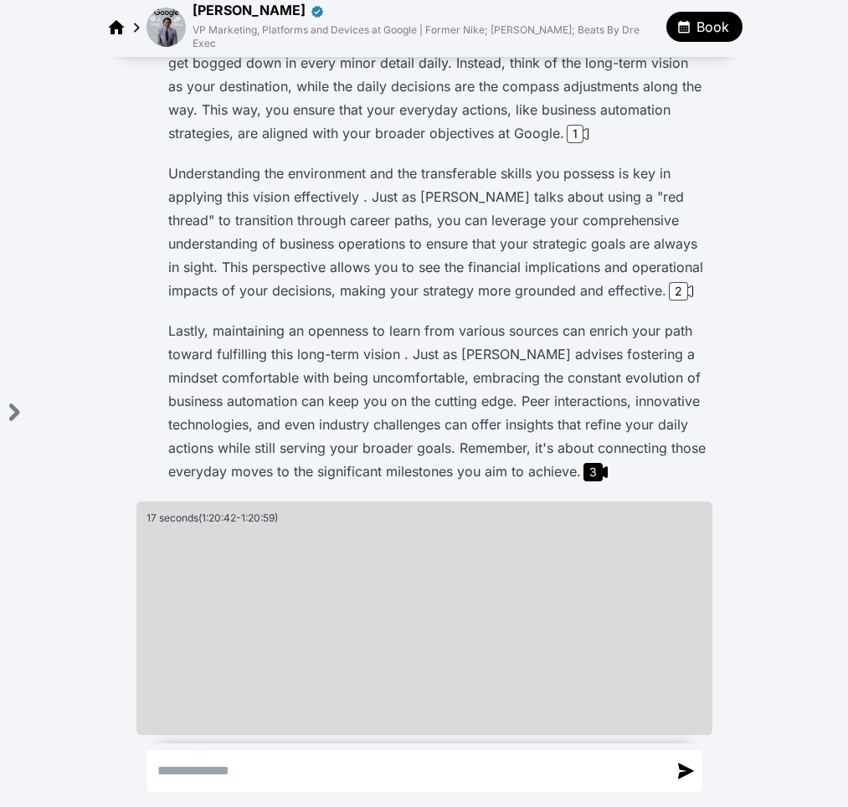
scroll to position [232, 0]
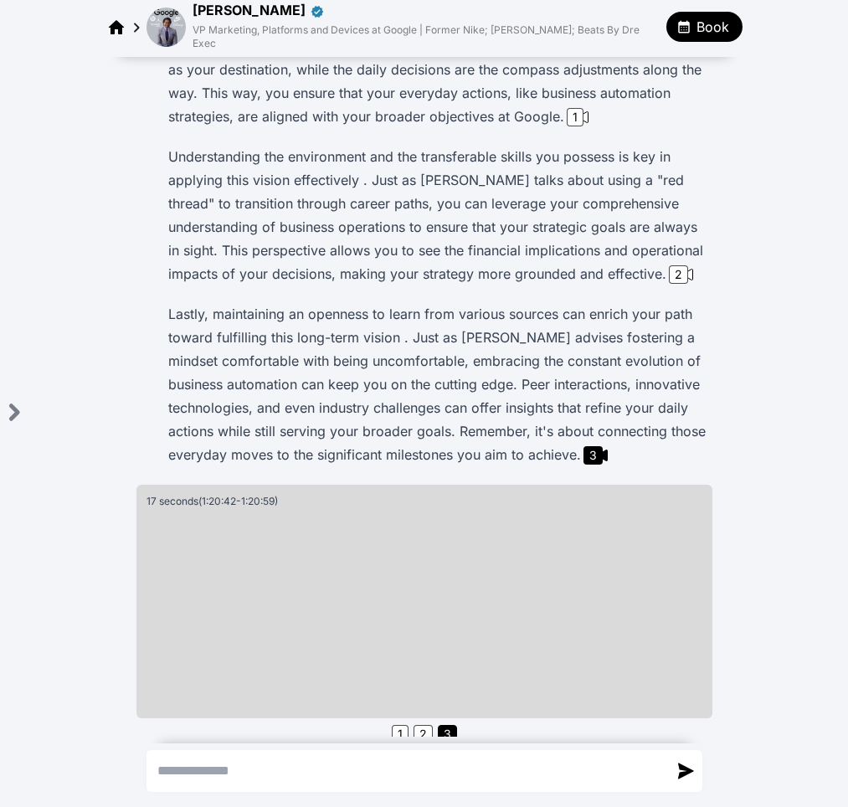
click at [535, 335] on p "Lastly, maintaining an openness to learn from various sources can enrich your p…" at bounding box center [437, 384] width 538 height 164
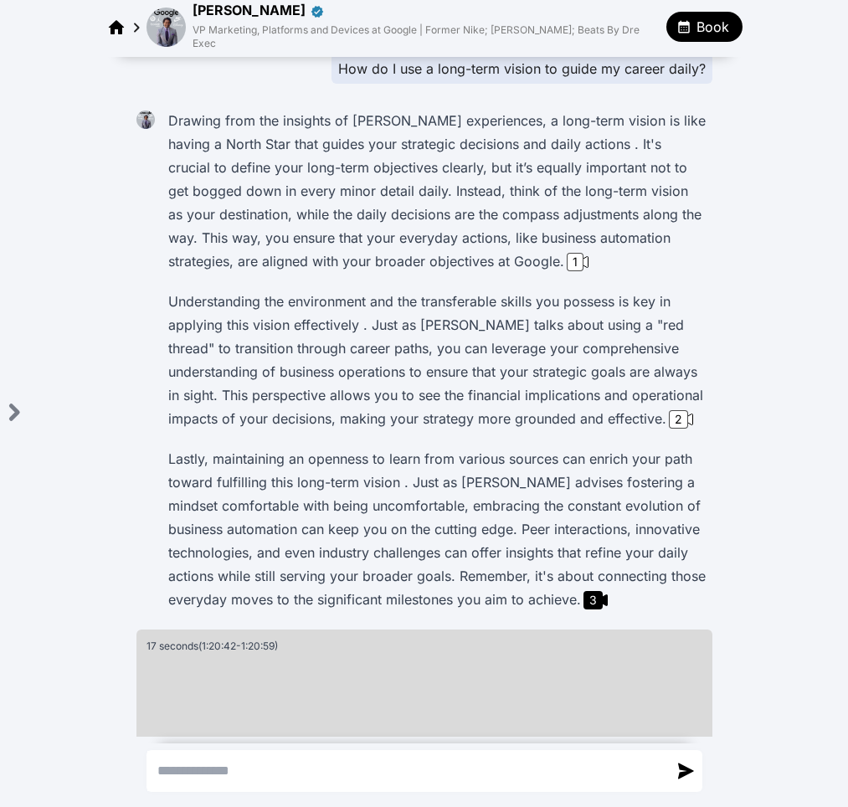
scroll to position [284, 0]
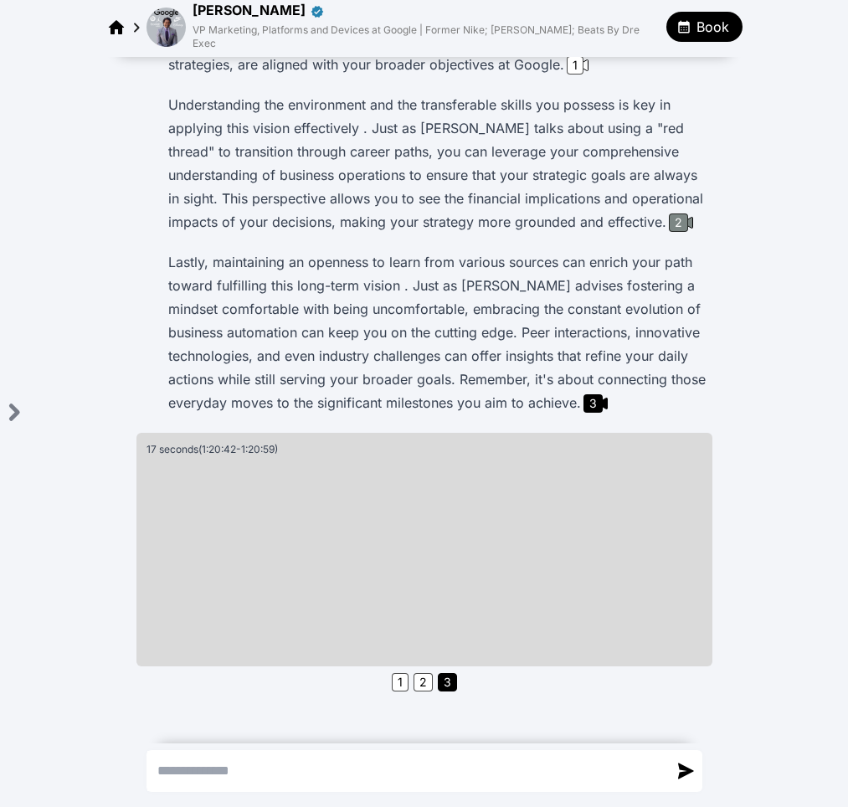
click at [675, 214] on div "2" at bounding box center [678, 223] width 19 height 18
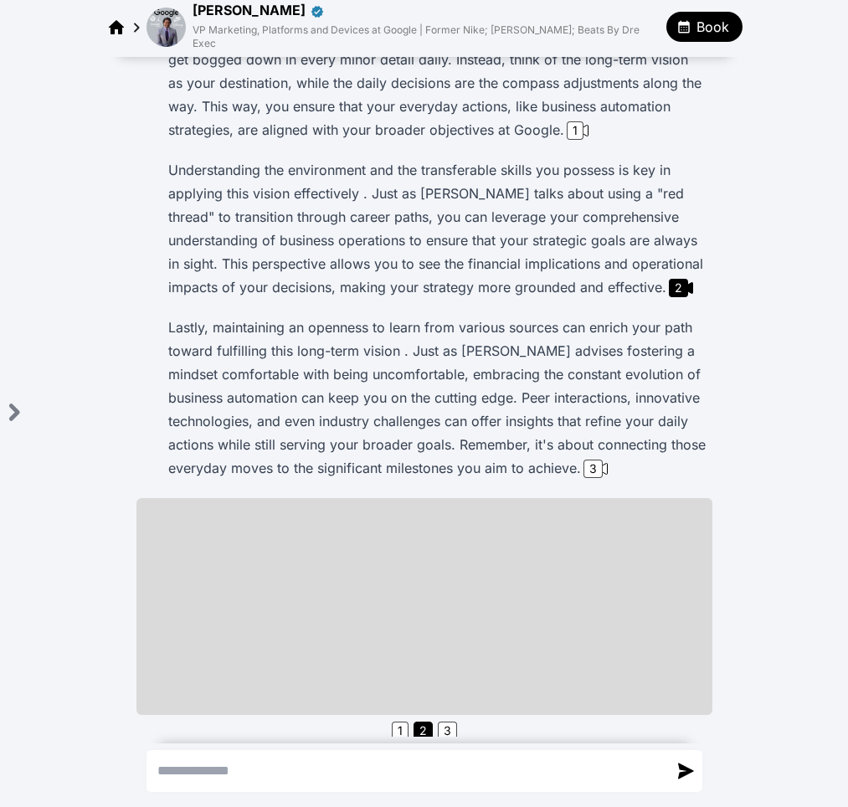
scroll to position [215, 0]
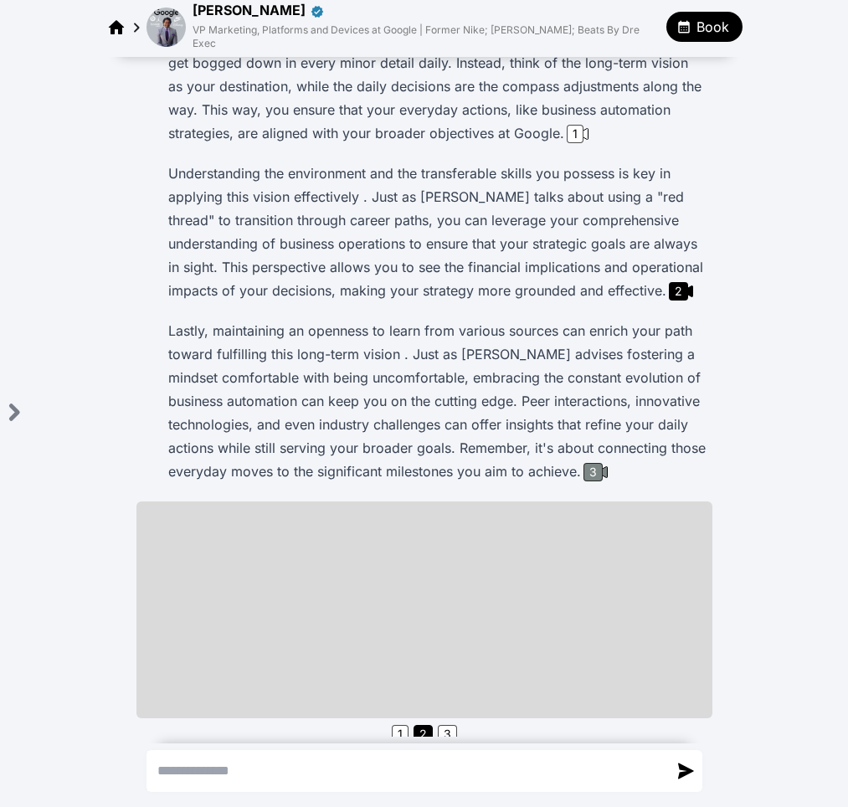
click at [595, 463] on div "3" at bounding box center [593, 472] width 19 height 18
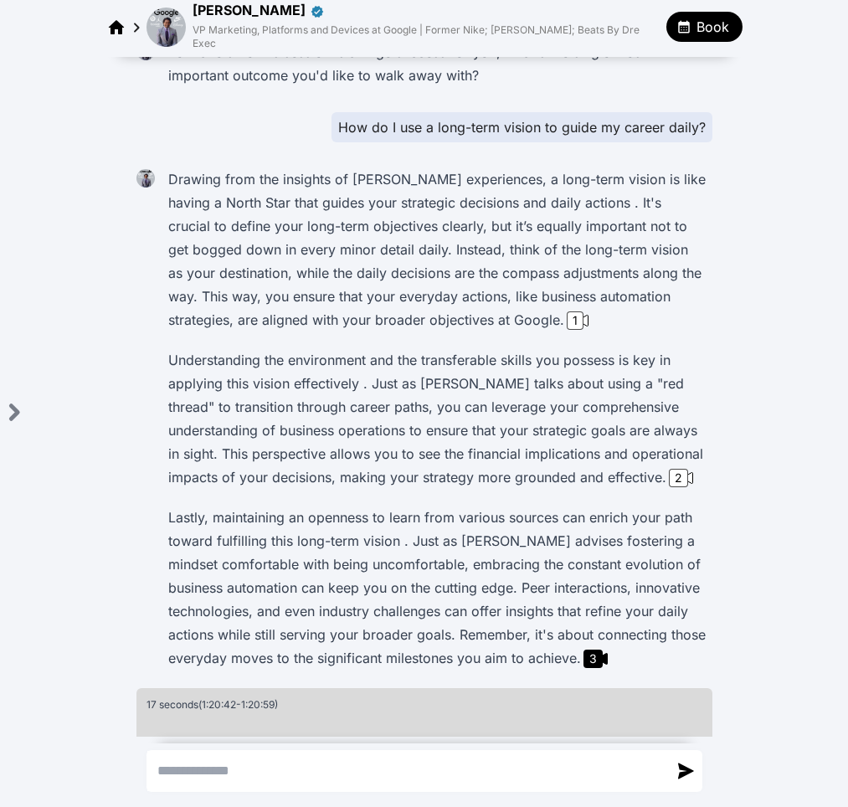
scroll to position [0, 0]
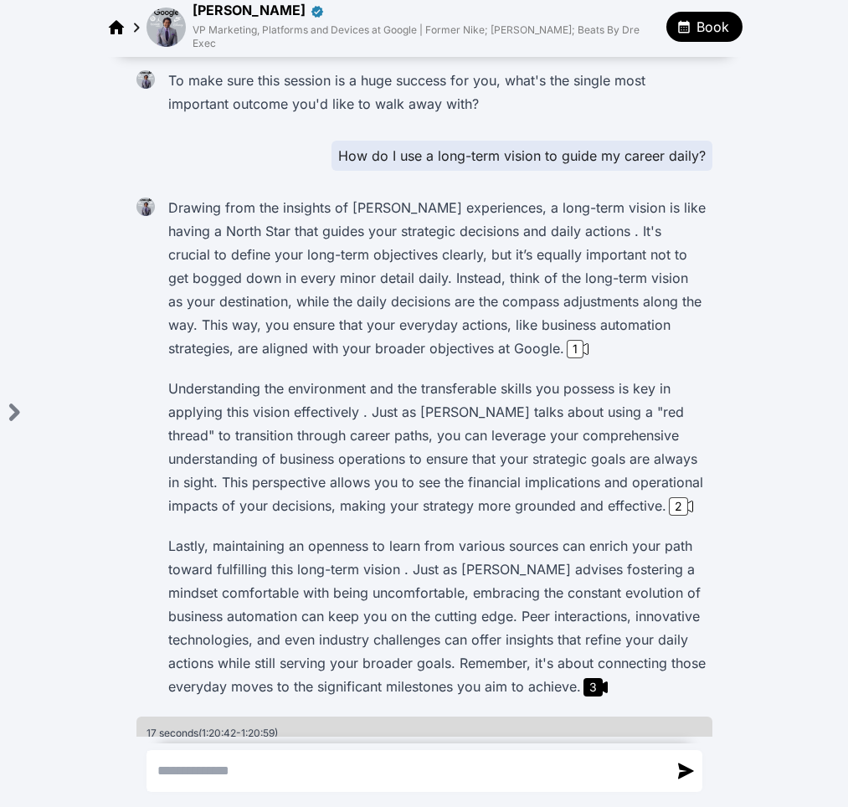
click at [181, 20] on img at bounding box center [166, 27] width 39 height 39
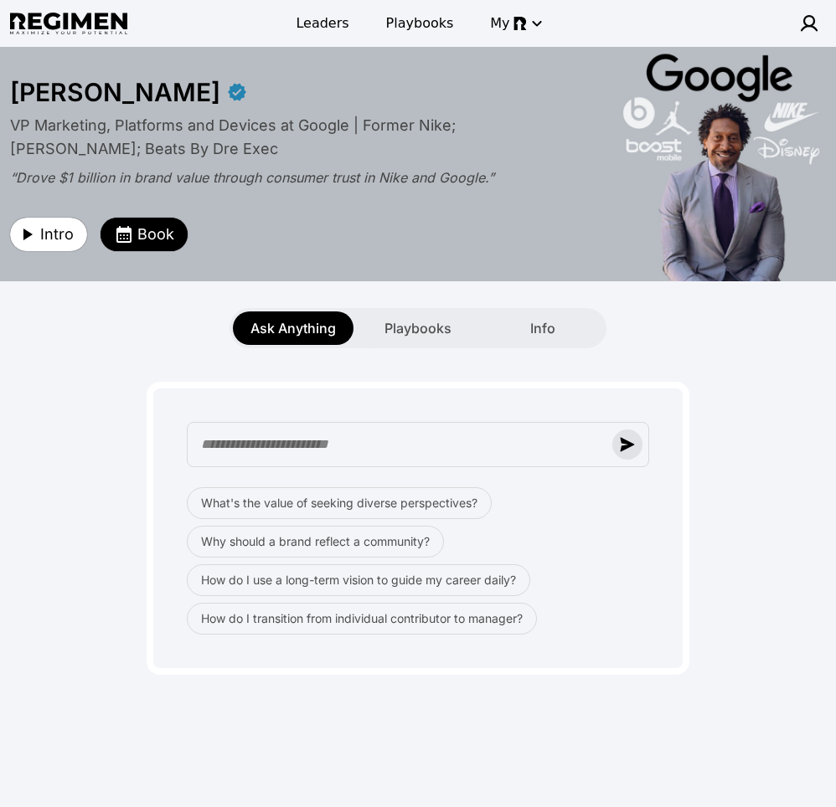
click at [631, 448] on img "button" at bounding box center [627, 444] width 15 height 15
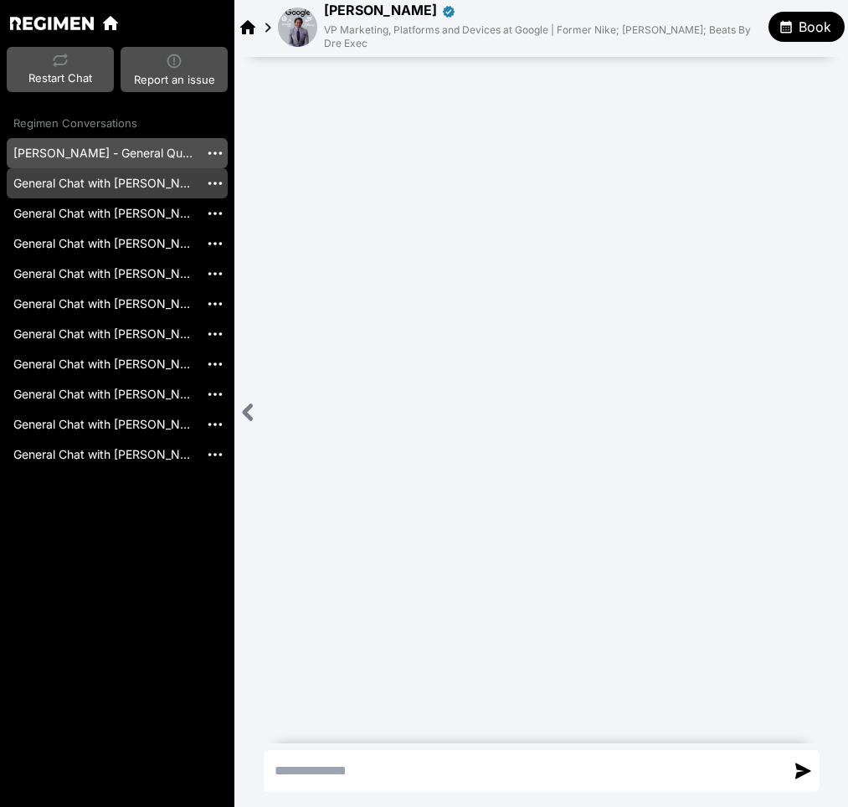
click at [106, 183] on div "General Chat with [PERSON_NAME] [20250925_215244]" at bounding box center [103, 183] width 193 height 30
click at [167, 188] on link "General Chat with [PERSON_NAME] [20250925_215244]" at bounding box center [103, 183] width 193 height 30
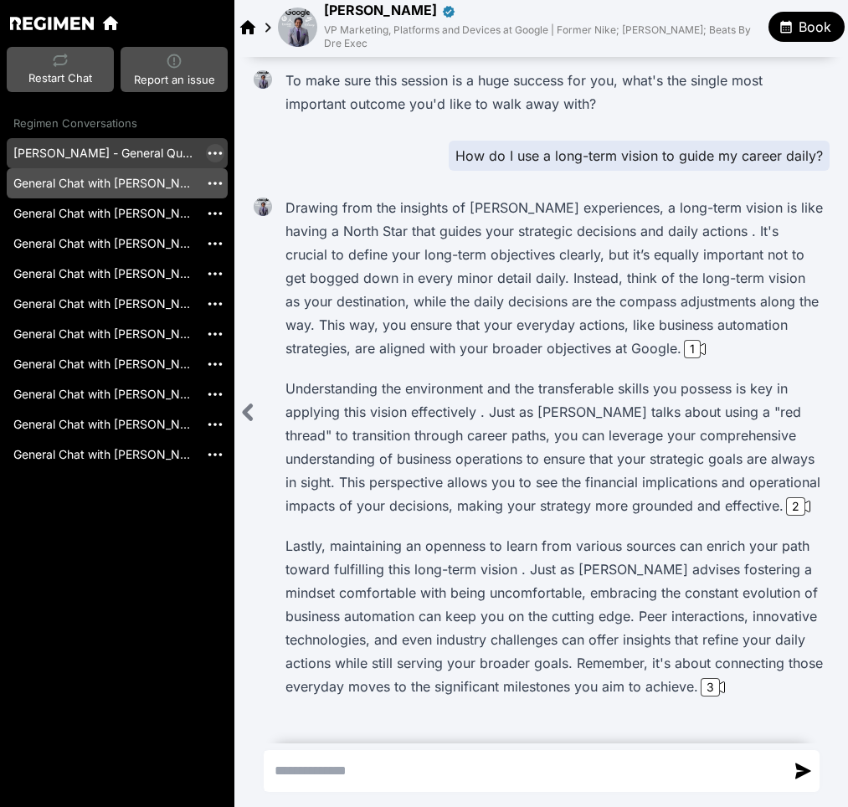
scroll to position [22, 0]
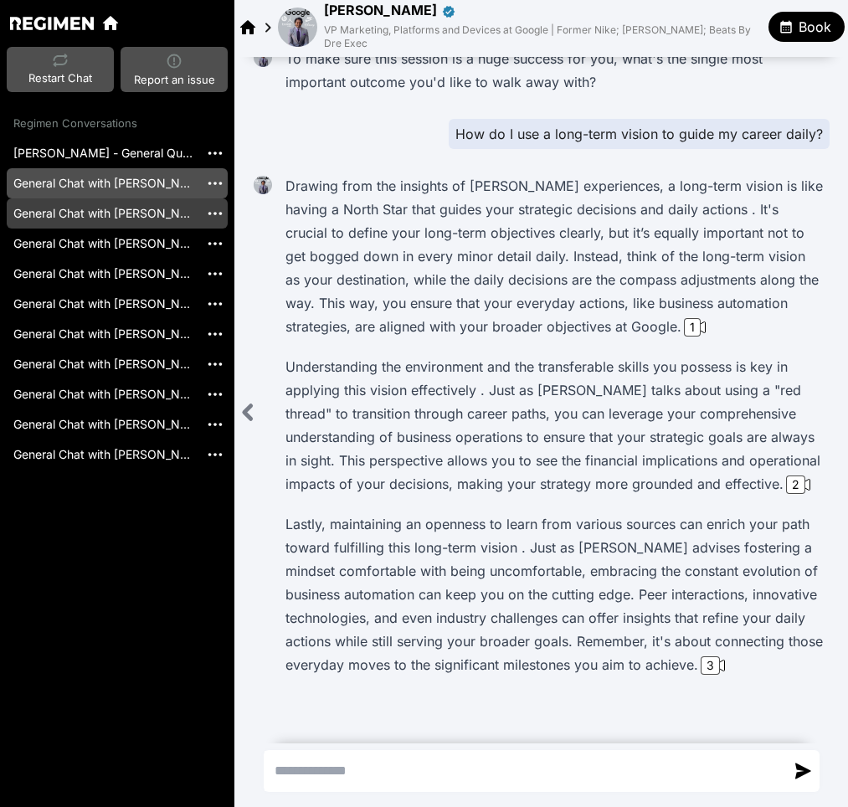
click at [178, 215] on link "General Chat with [PERSON_NAME] [20250925_215135]" at bounding box center [103, 213] width 193 height 30
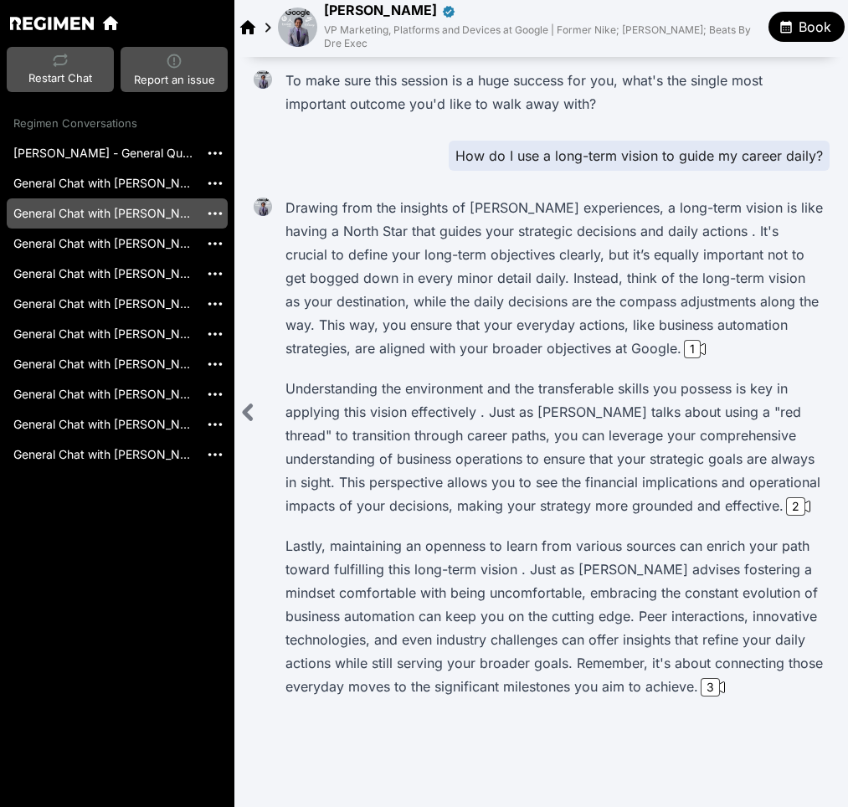
scroll to position [283, 0]
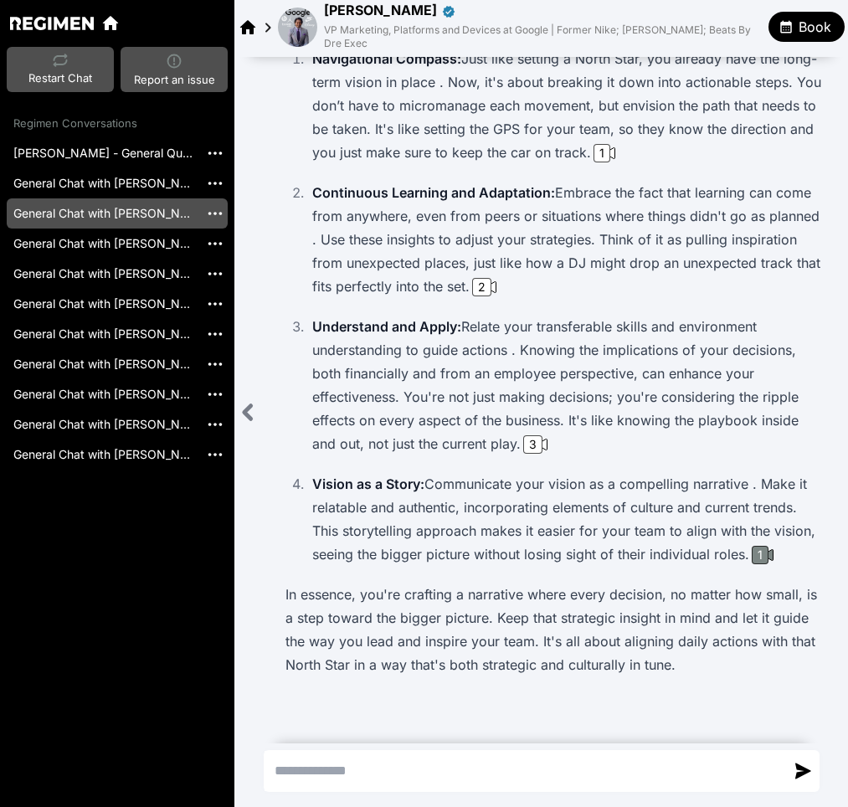
click at [765, 547] on div "1" at bounding box center [763, 555] width 27 height 18
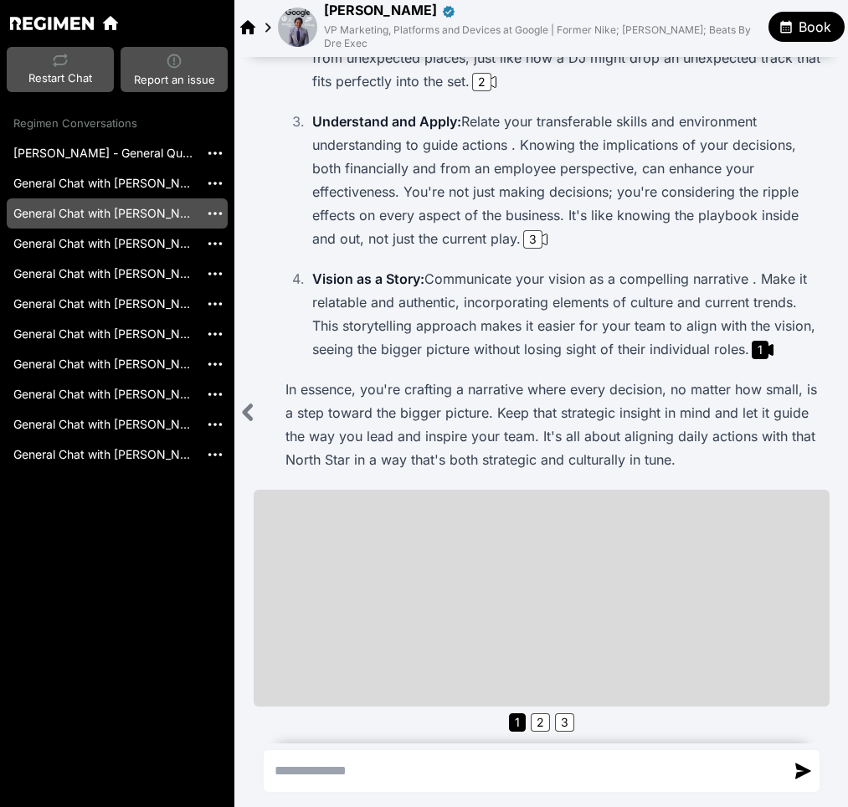
scroll to position [490, 0]
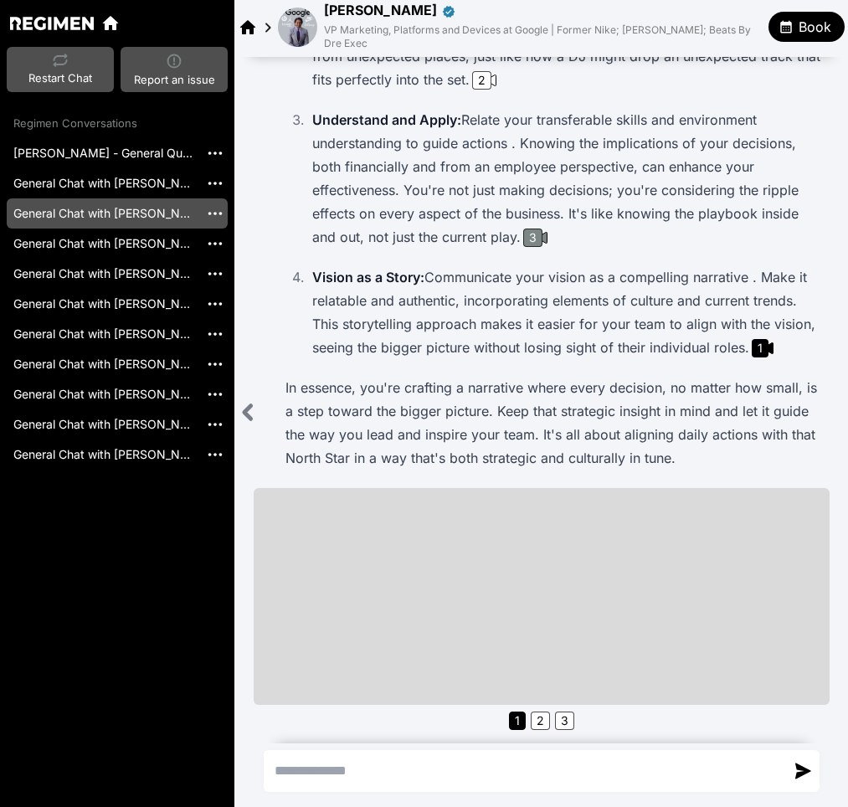
click at [531, 240] on div "3" at bounding box center [532, 238] width 19 height 18
click at [472, 78] on div "2" at bounding box center [481, 80] width 19 height 18
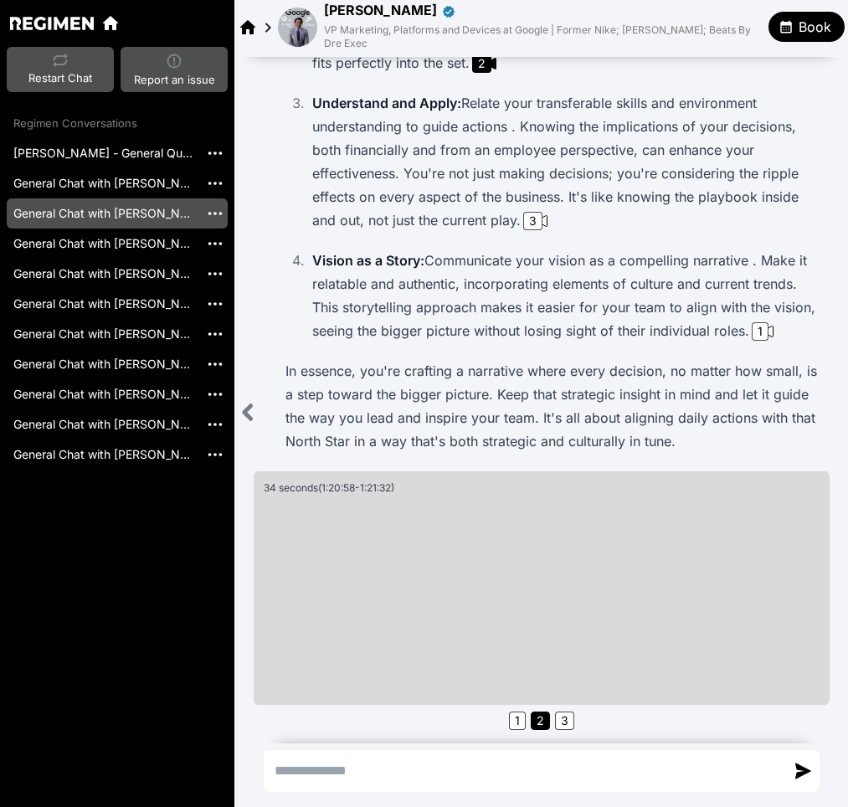
scroll to position [507, 0]
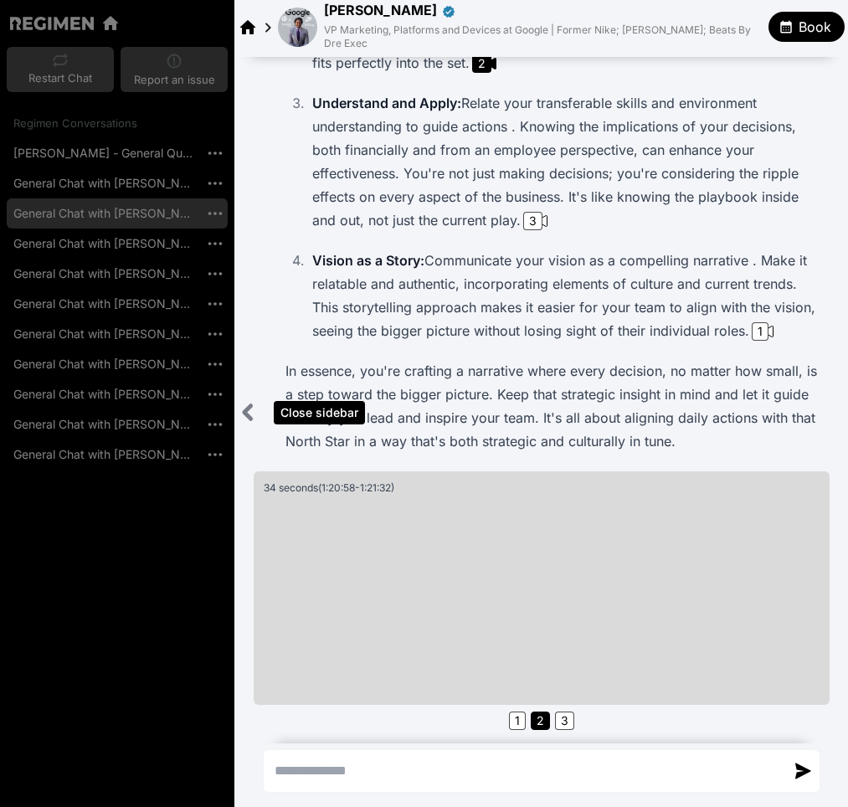
click at [240, 408] on icon "Close sidebar" at bounding box center [248, 412] width 21 height 21
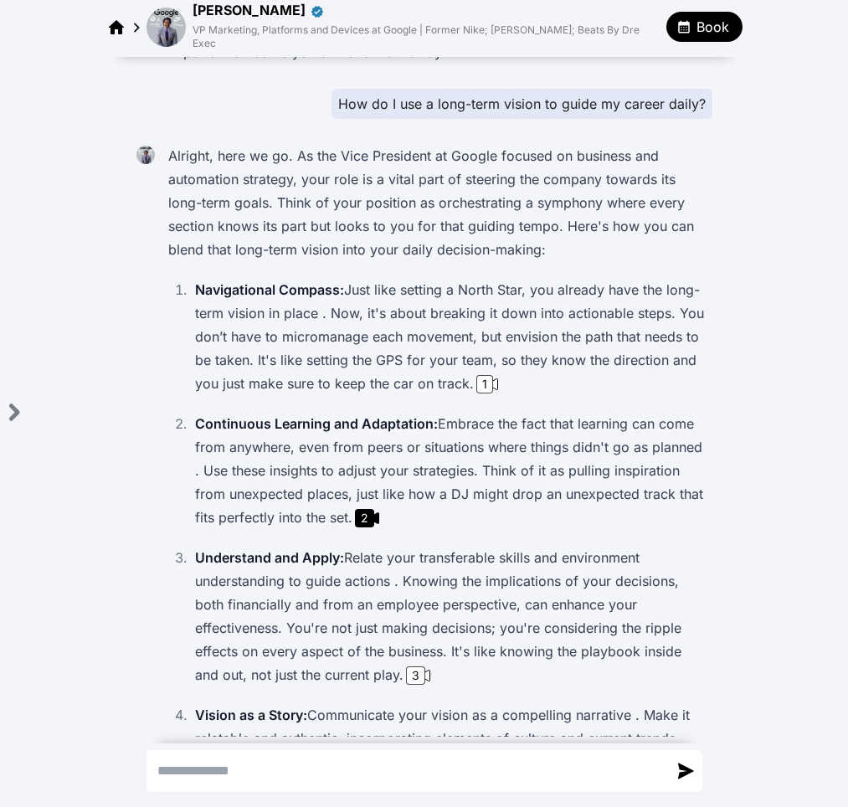
scroll to position [0, 0]
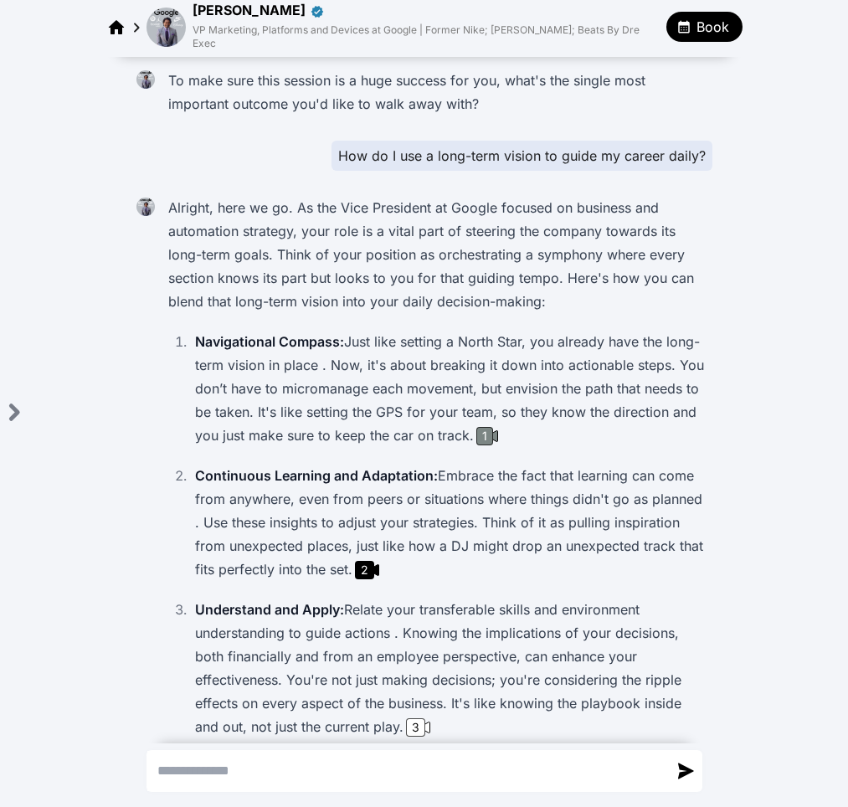
click at [487, 427] on div "1" at bounding box center [485, 436] width 17 height 18
click at [166, 32] on img at bounding box center [166, 27] width 39 height 39
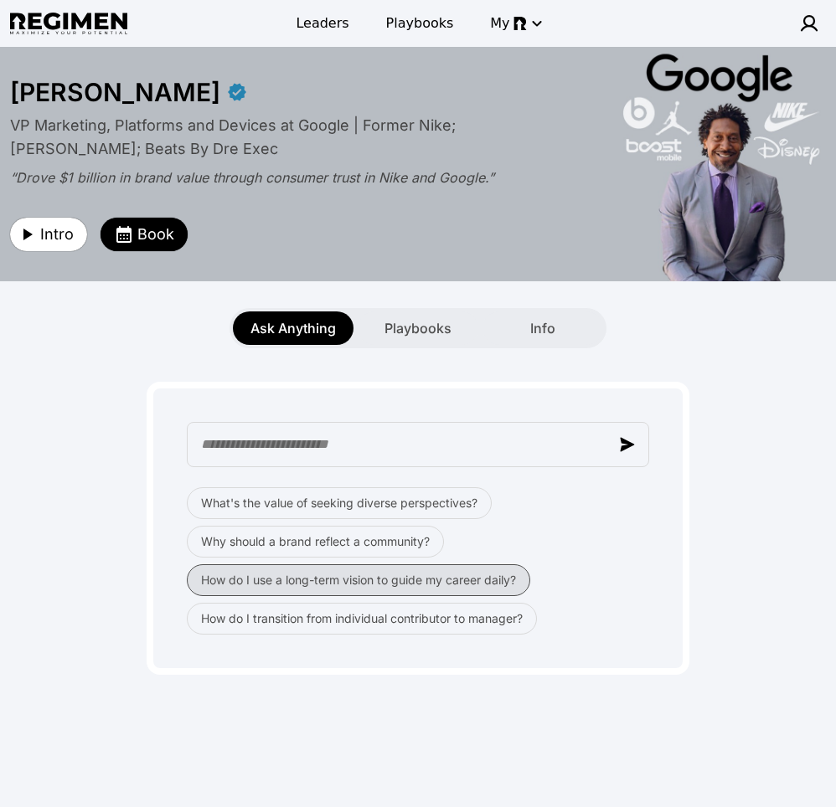
click at [419, 580] on button "How do I use a long-term vision to guide my career daily?" at bounding box center [358, 580] width 343 height 32
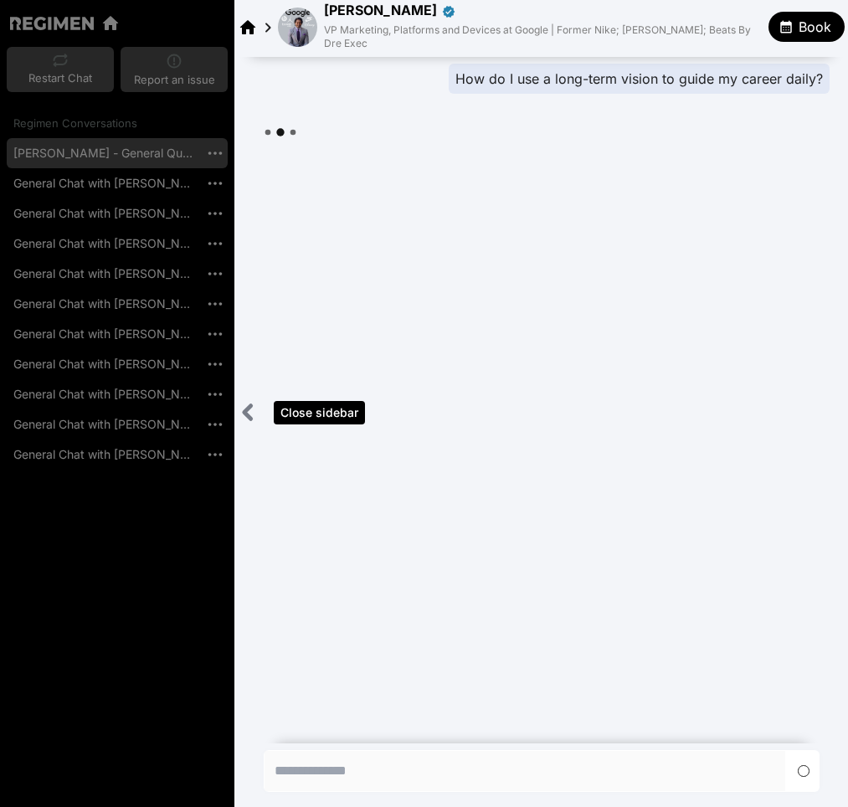
click at [245, 414] on icon "Close sidebar" at bounding box center [248, 412] width 7 height 13
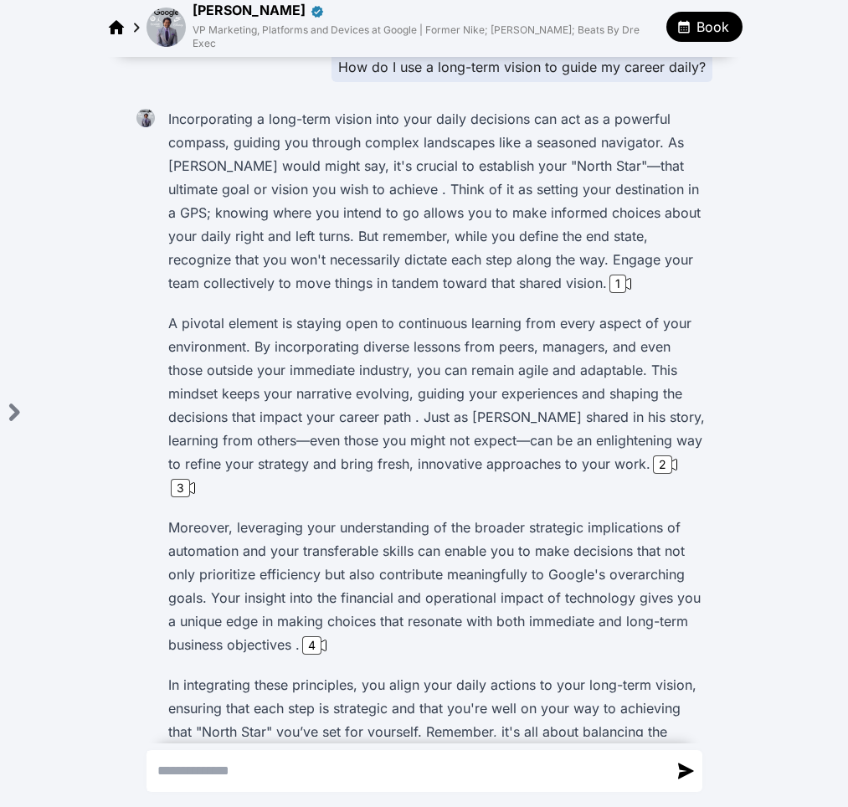
scroll to position [189, 0]
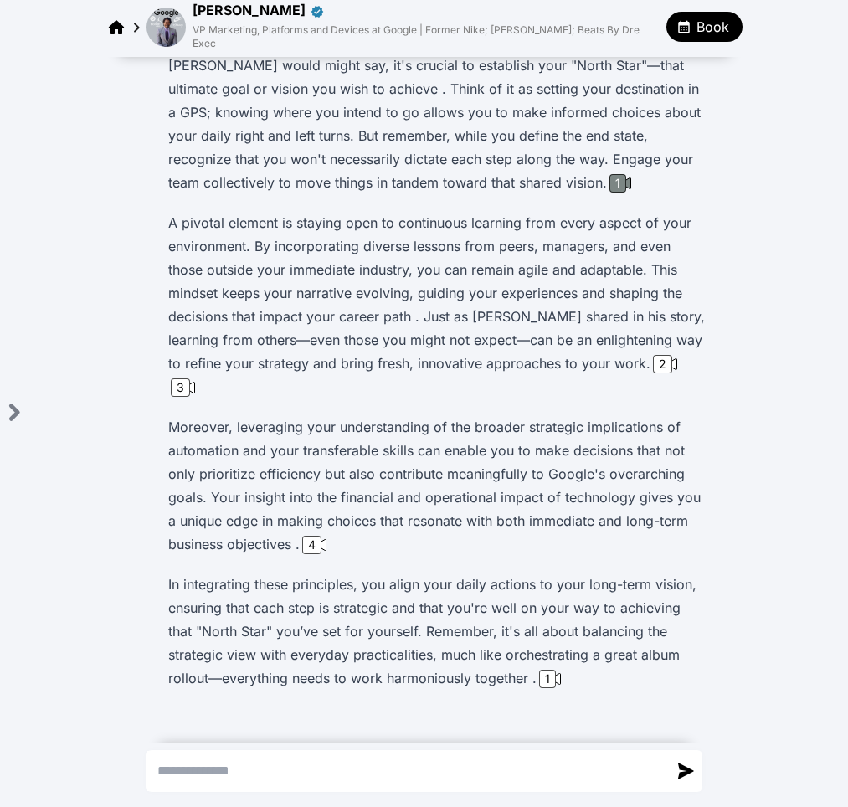
click at [610, 174] on div "1" at bounding box center [618, 183] width 17 height 18
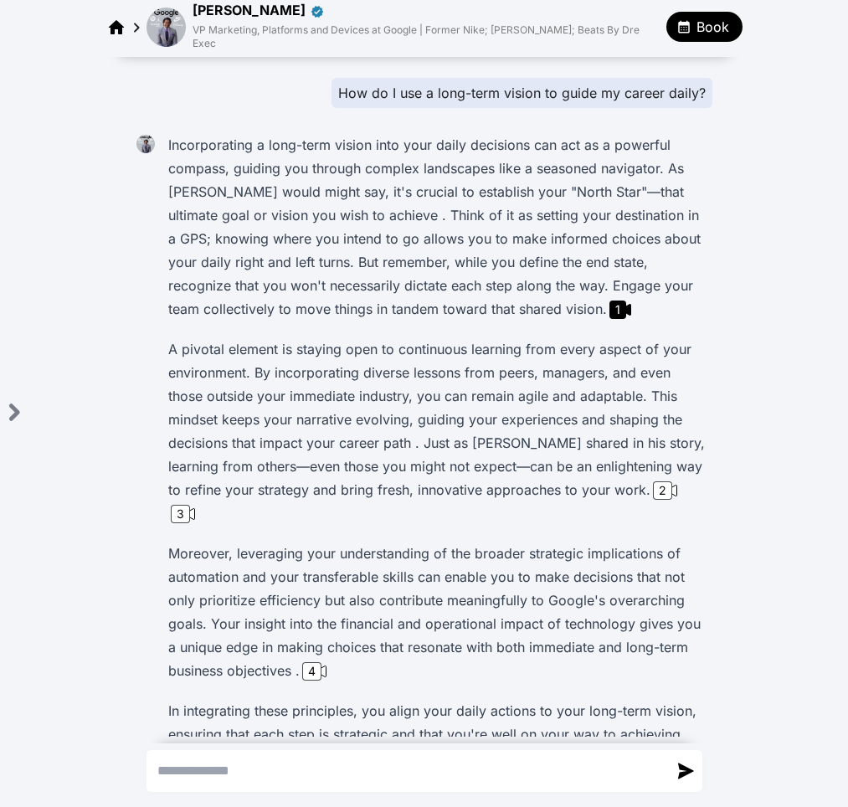
scroll to position [0, 0]
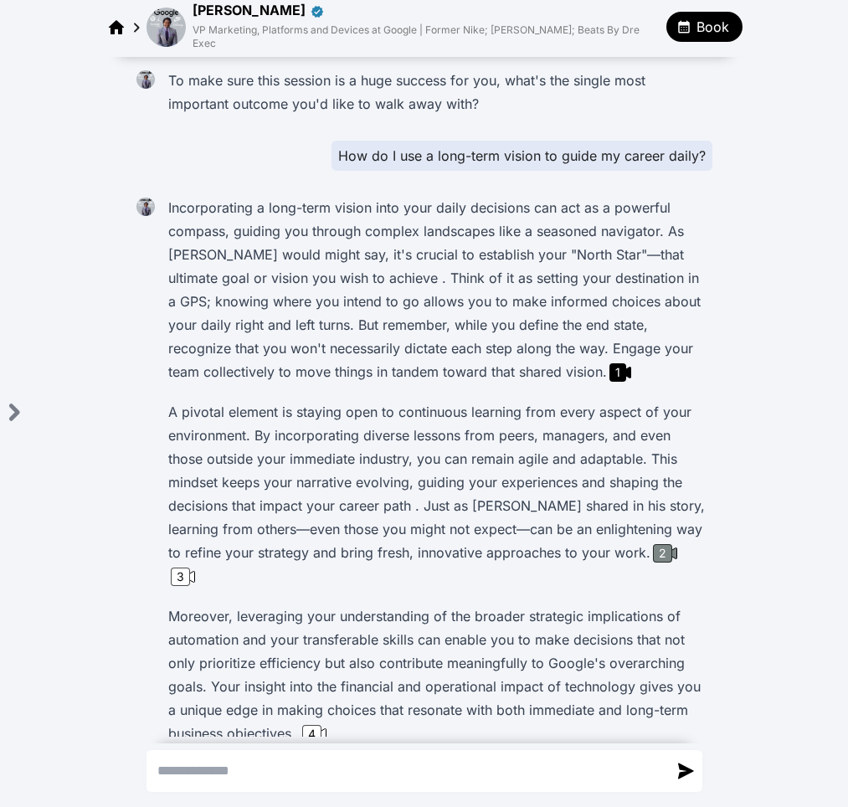
click at [657, 544] on div "2" at bounding box center [662, 553] width 19 height 18
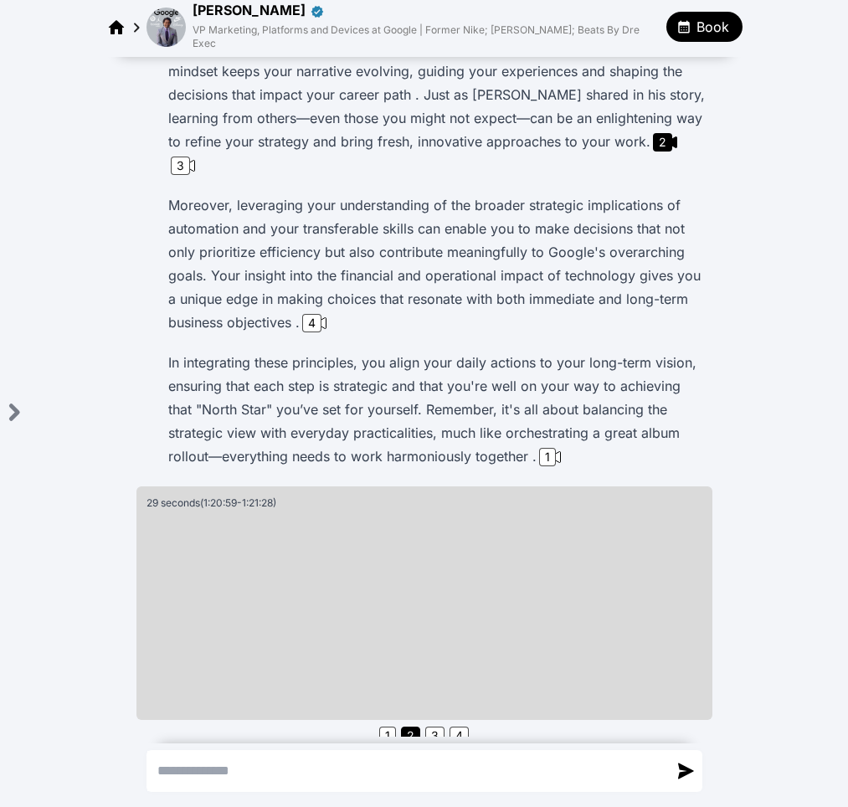
scroll to position [413, 0]
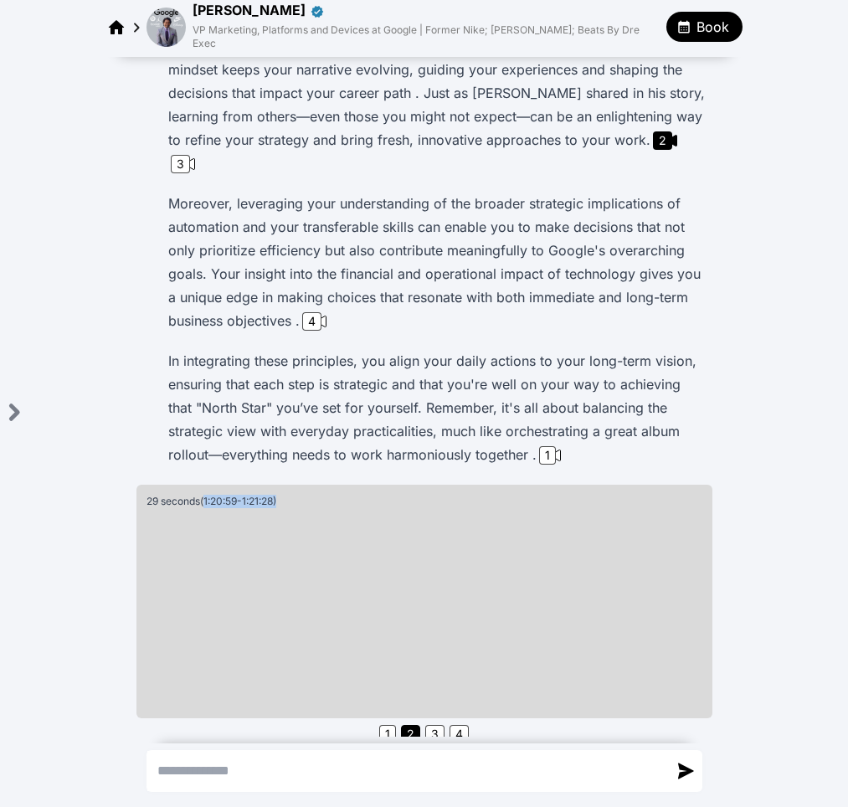
drag, startPoint x: 200, startPoint y: 483, endPoint x: 290, endPoint y: 487, distance: 89.7
click at [290, 495] on div "29 seconds ( 1:20:59 - 1:21:28 )" at bounding box center [423, 501] width 553 height 13
click at [708, 319] on div "To make sure this session is a huge success for you, what's the single most imp…" at bounding box center [425, 224] width 590 height 1155
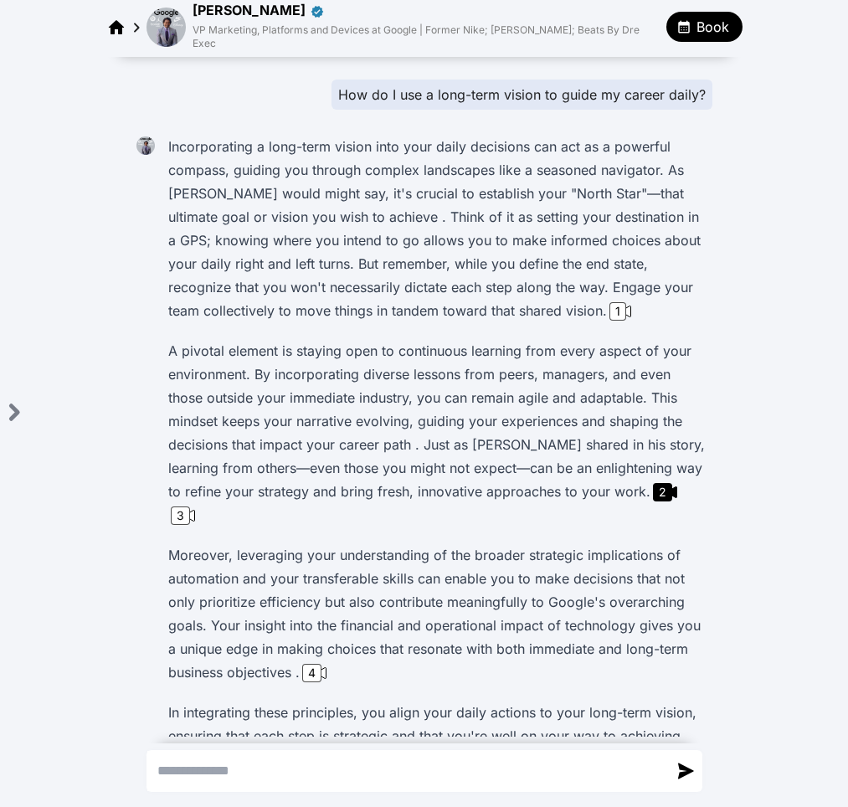
scroll to position [0, 0]
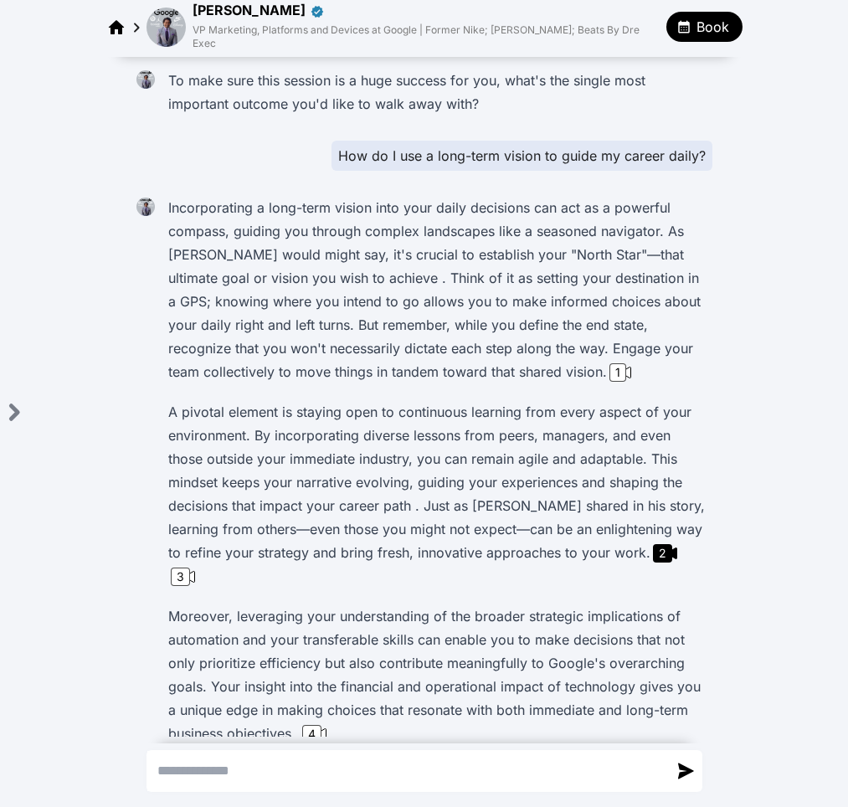
click at [167, 26] on img at bounding box center [166, 27] width 39 height 39
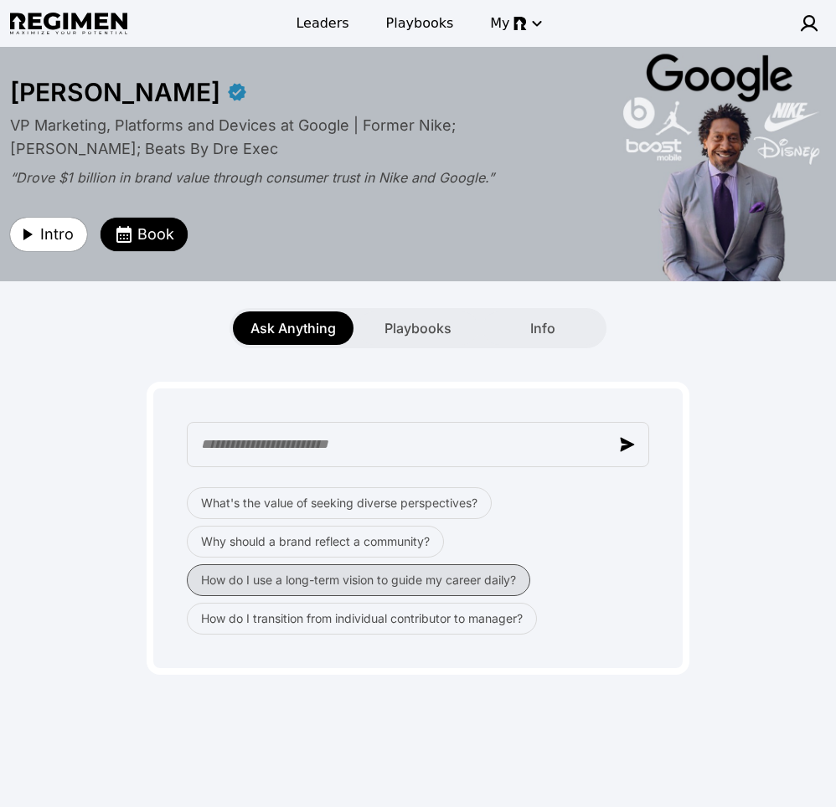
click at [450, 578] on button "How do I use a long-term vision to guide my career daily?" at bounding box center [358, 580] width 343 height 32
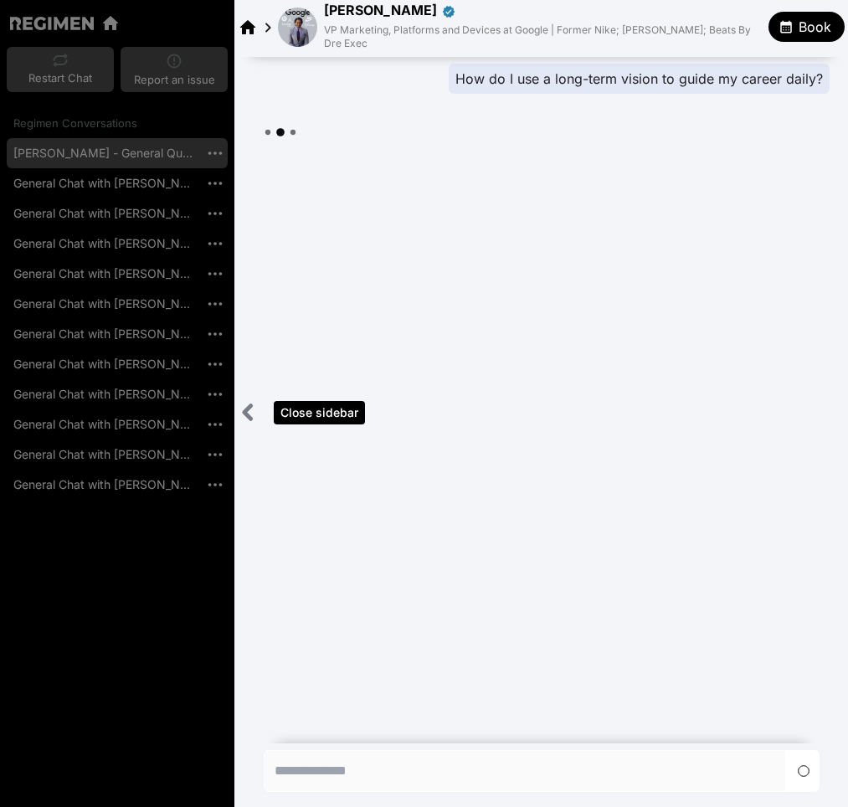
click at [255, 415] on icon "Close sidebar" at bounding box center [248, 412] width 21 height 21
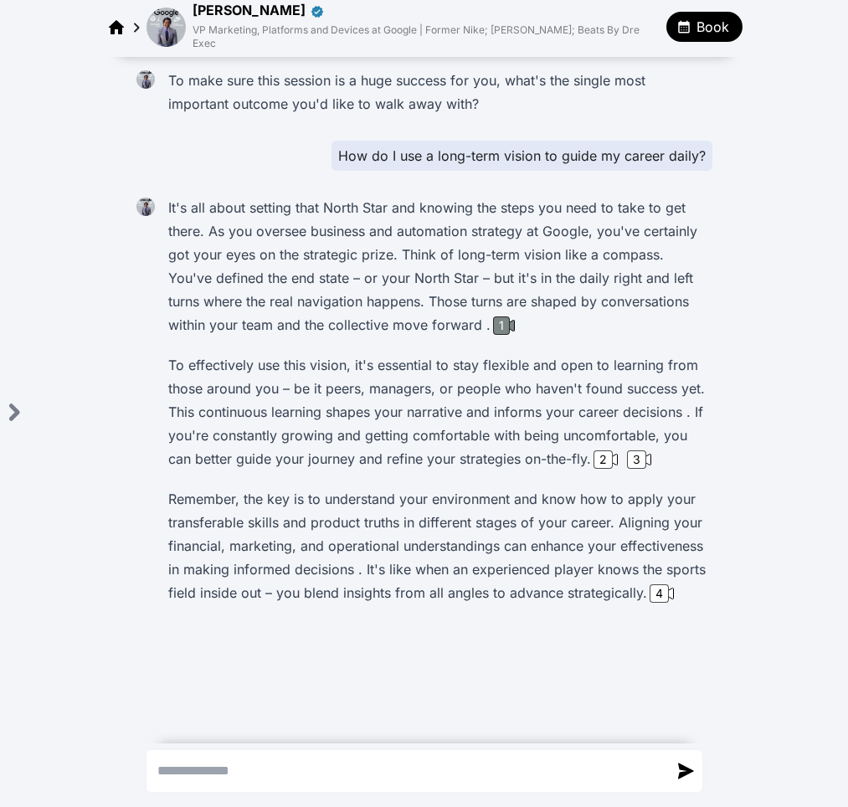
click at [509, 317] on div "1" at bounding box center [501, 326] width 17 height 18
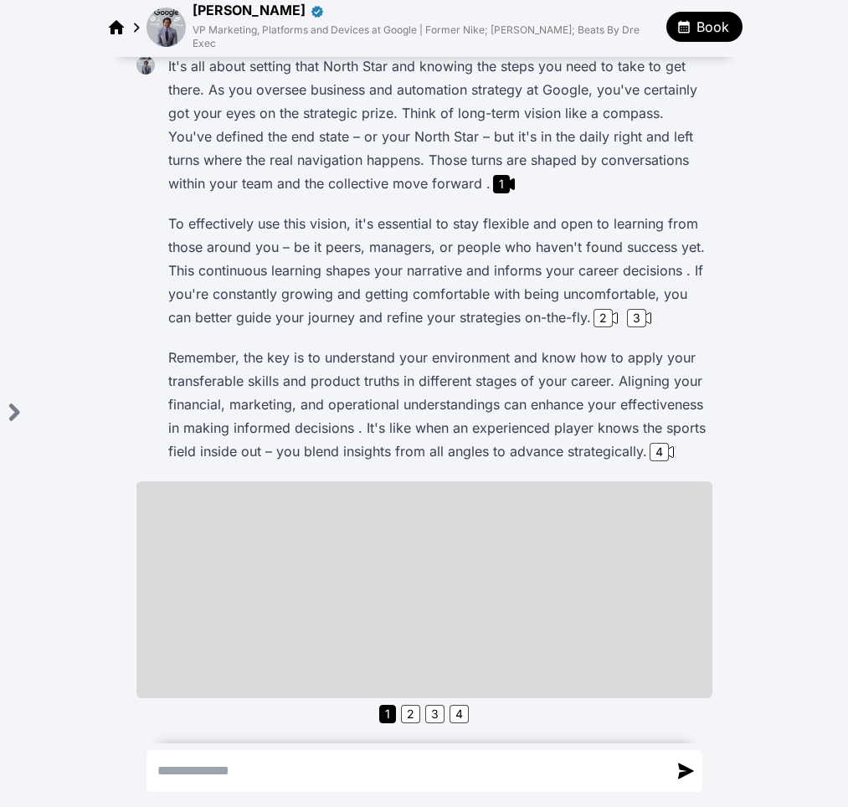
scroll to position [145, 0]
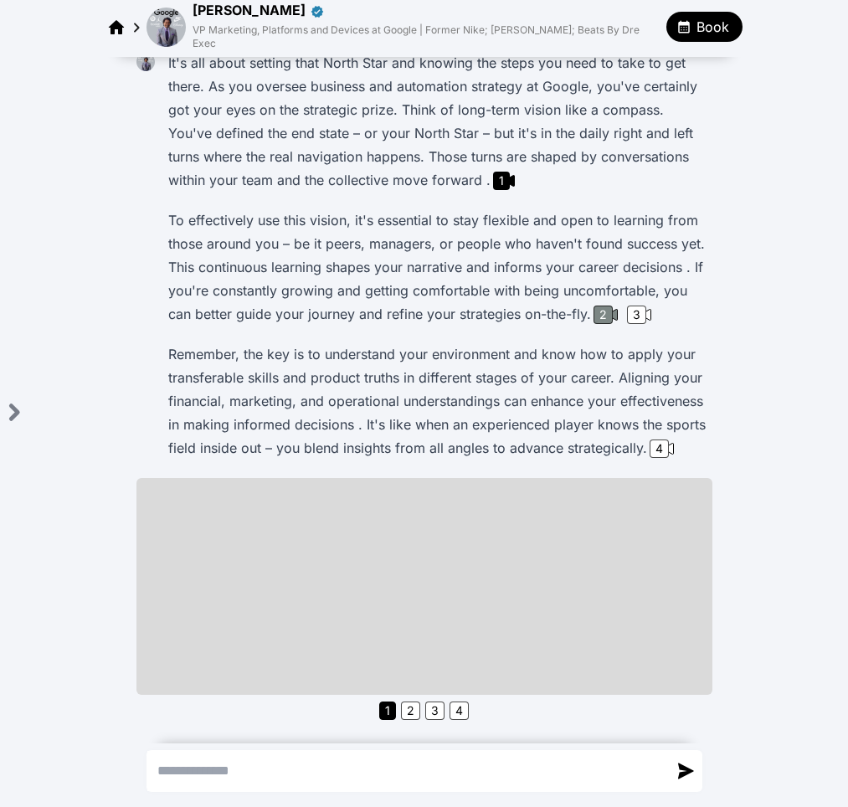
click at [602, 306] on div "2" at bounding box center [603, 315] width 19 height 18
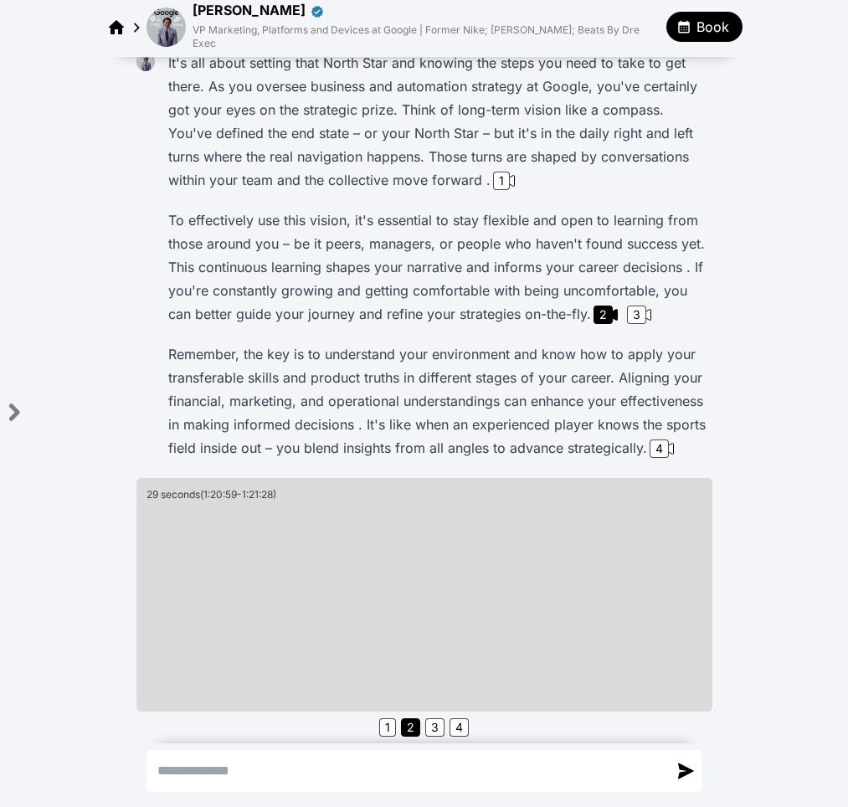
scroll to position [162, 0]
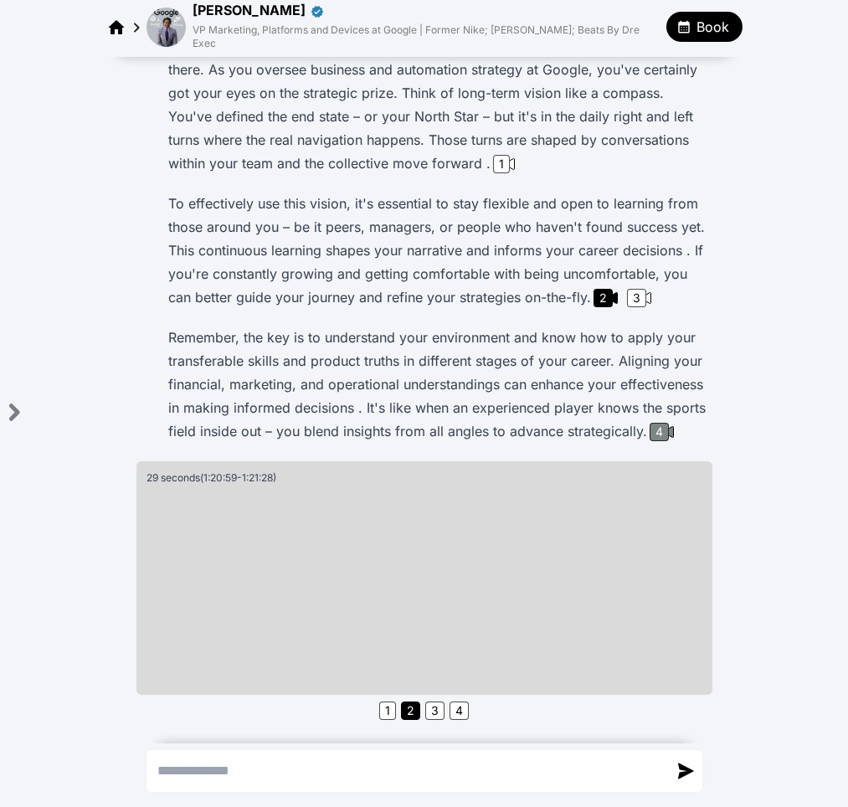
click at [650, 437] on div "4" at bounding box center [659, 432] width 19 height 18
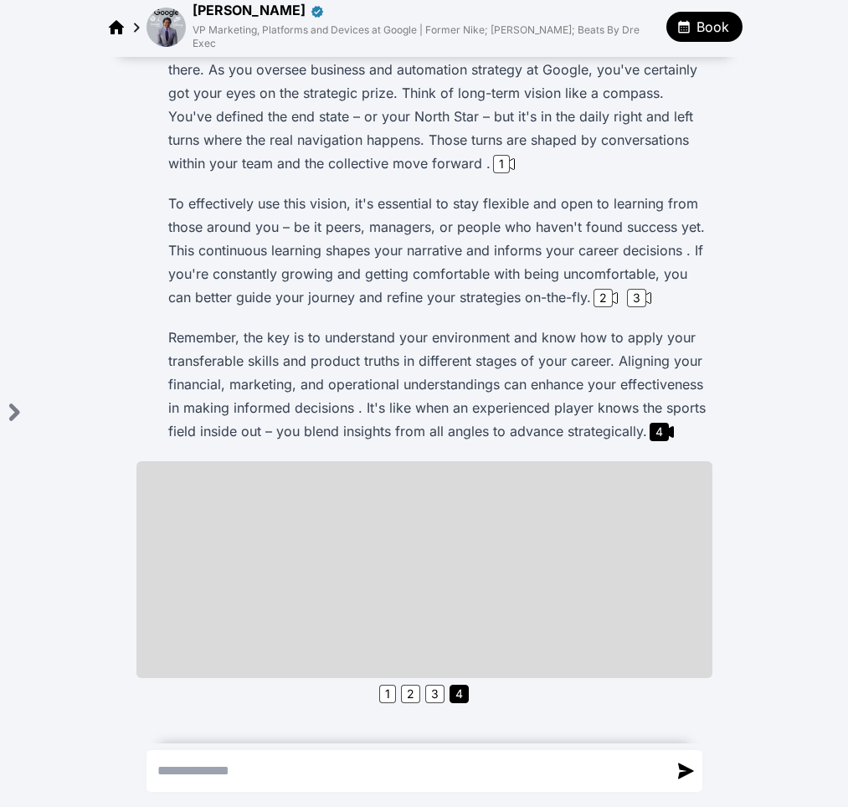
scroll to position [145, 0]
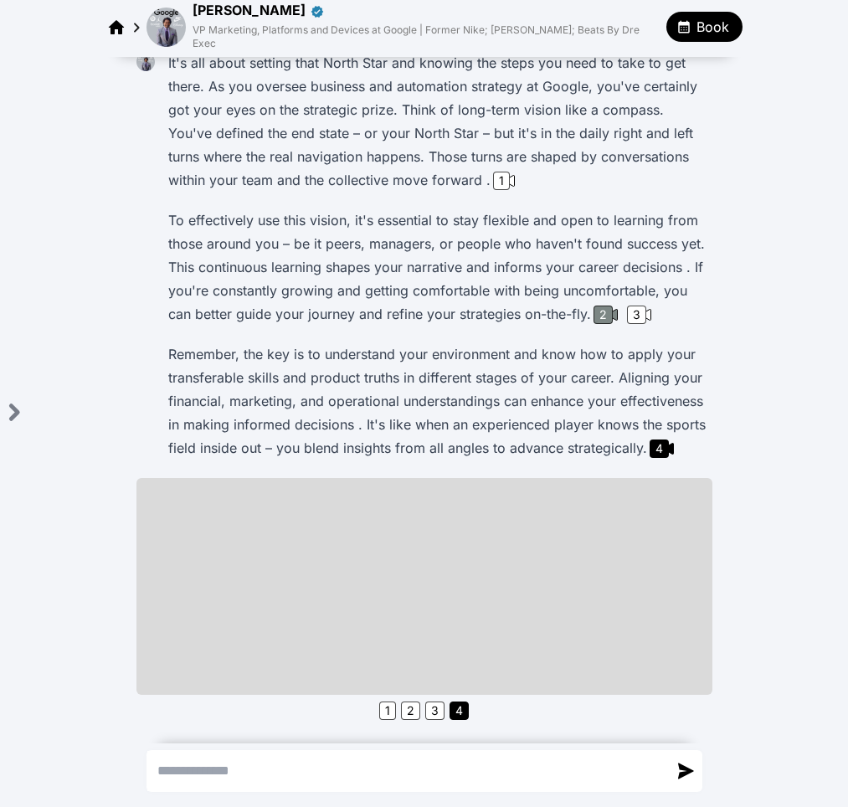
click at [603, 306] on div "2" at bounding box center [603, 315] width 19 height 18
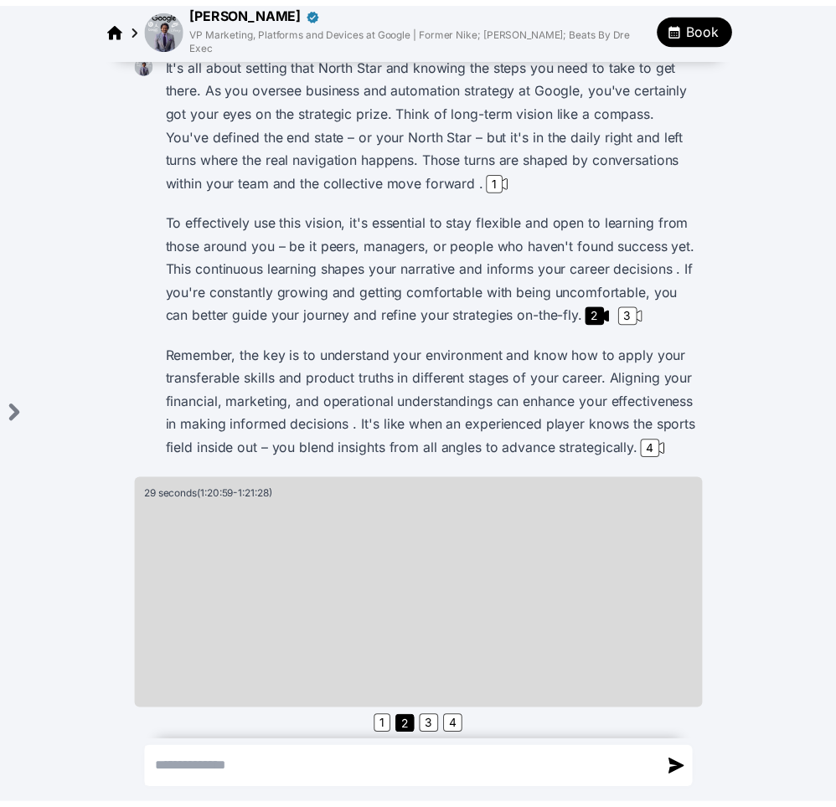
scroll to position [162, 0]
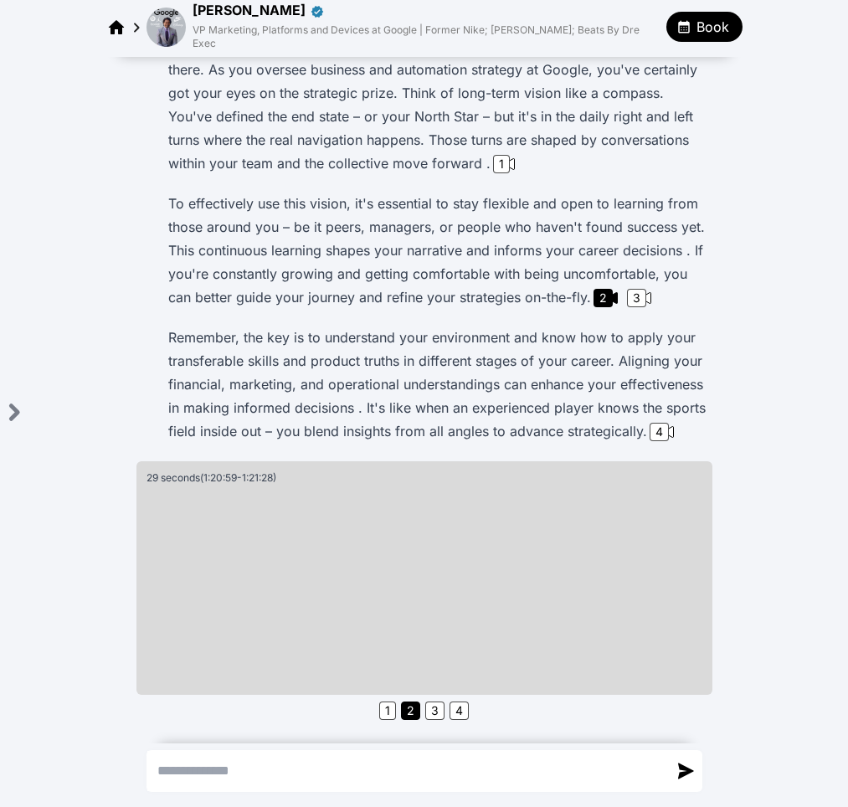
click at [504, 371] on p "Remember, the key is to understand your environment and know how to apply your …" at bounding box center [437, 384] width 538 height 117
click at [172, 24] on img at bounding box center [166, 27] width 39 height 39
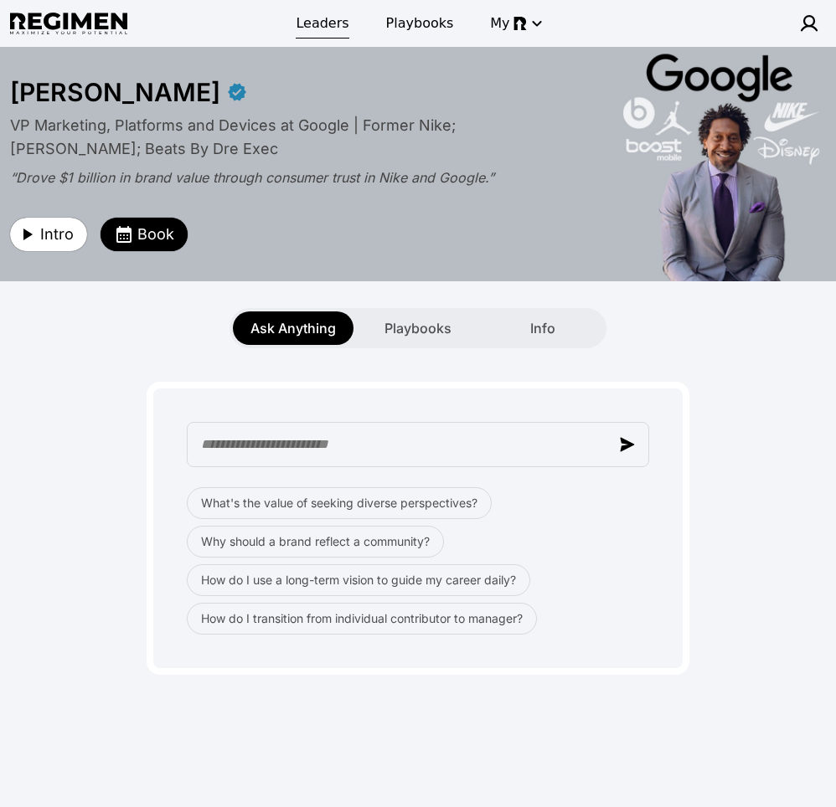
click at [327, 23] on span "Leaders" at bounding box center [322, 23] width 53 height 20
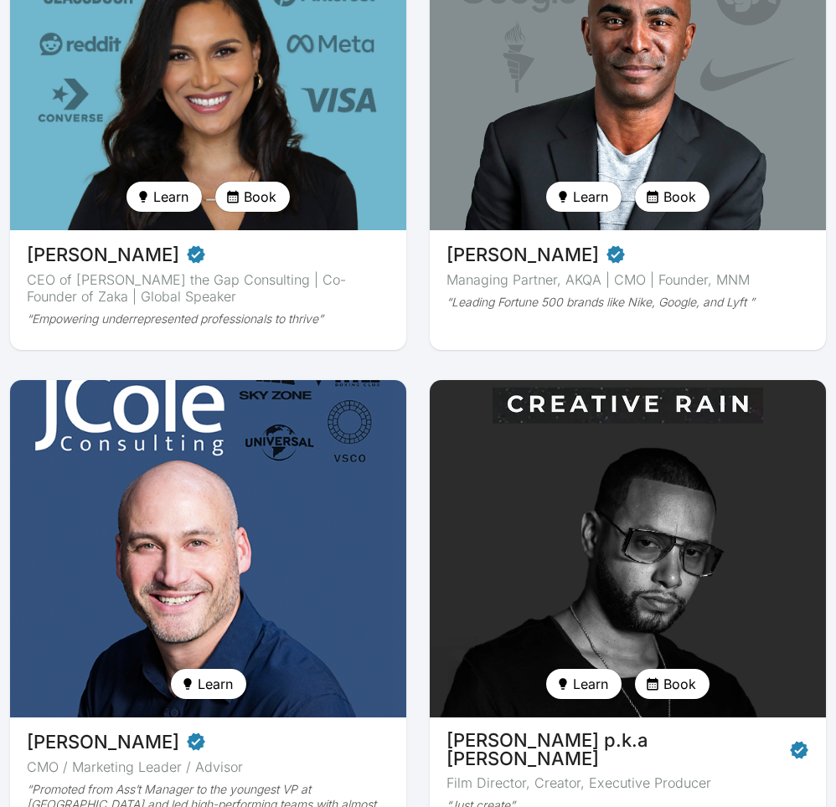
scroll to position [935, 0]
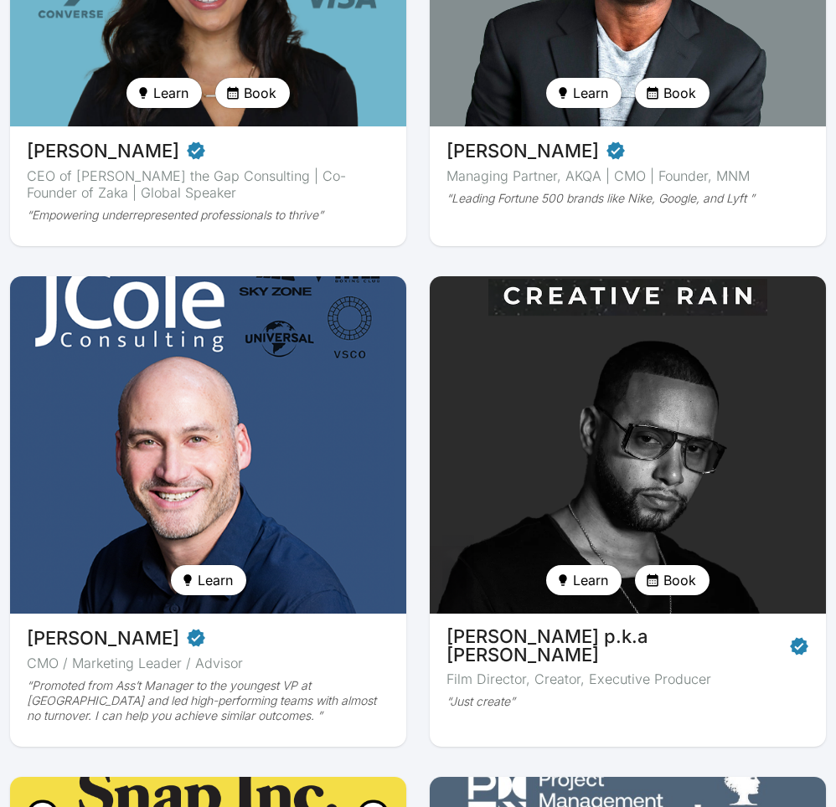
click at [623, 368] on img at bounding box center [628, 445] width 408 height 348
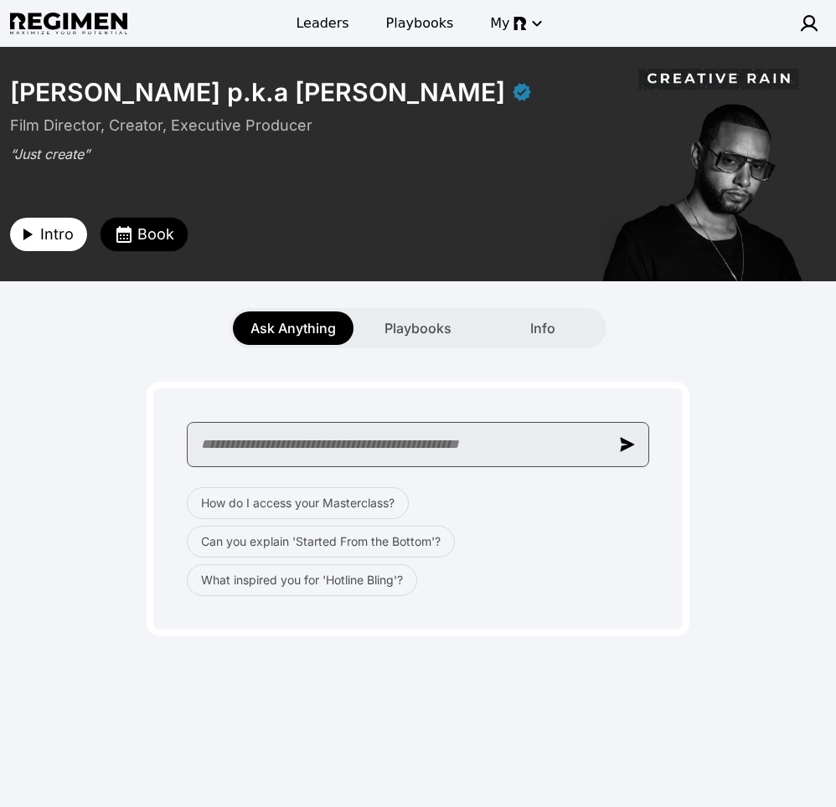
click at [439, 441] on input "text" at bounding box center [418, 444] width 462 height 45
paste input "**********"
type input "**********"
click at [520, 441] on input "**********" at bounding box center [418, 444] width 462 height 45
paste input "**********"
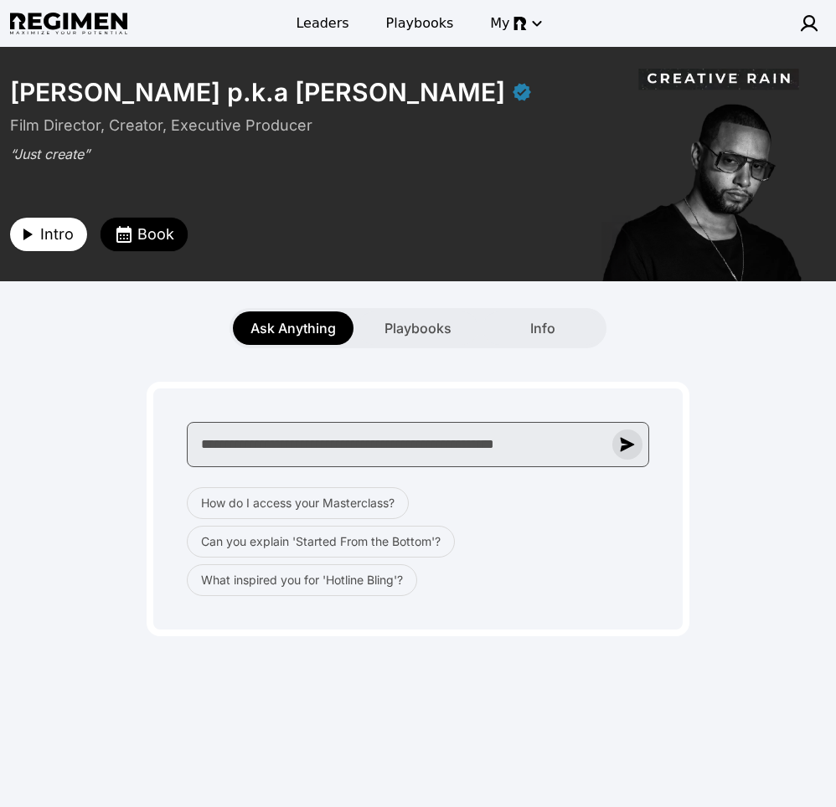
type input "**********"
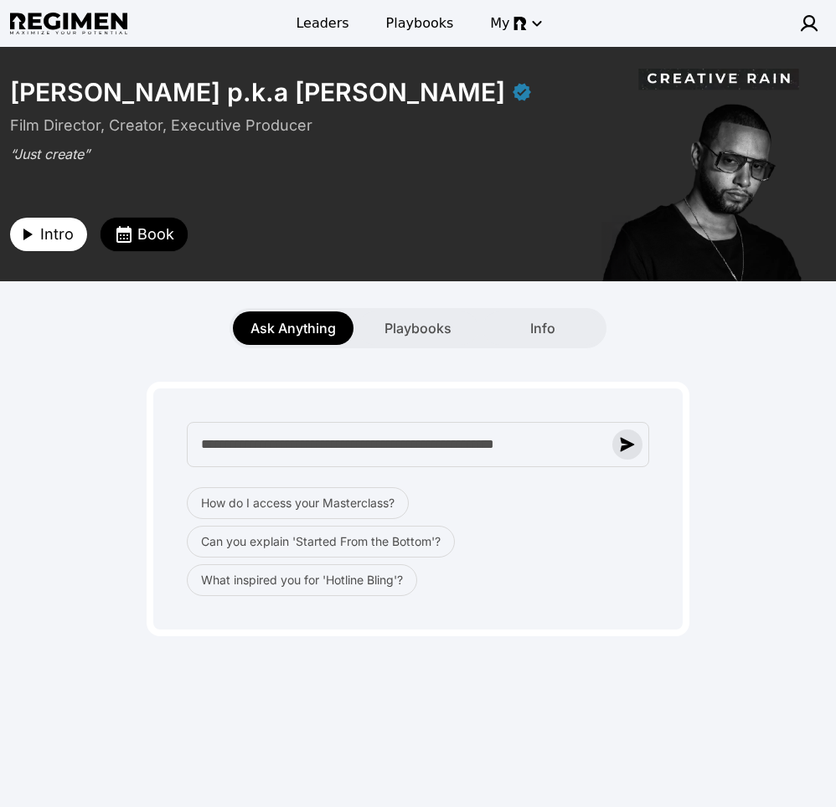
click at [624, 448] on img "button" at bounding box center [627, 444] width 15 height 15
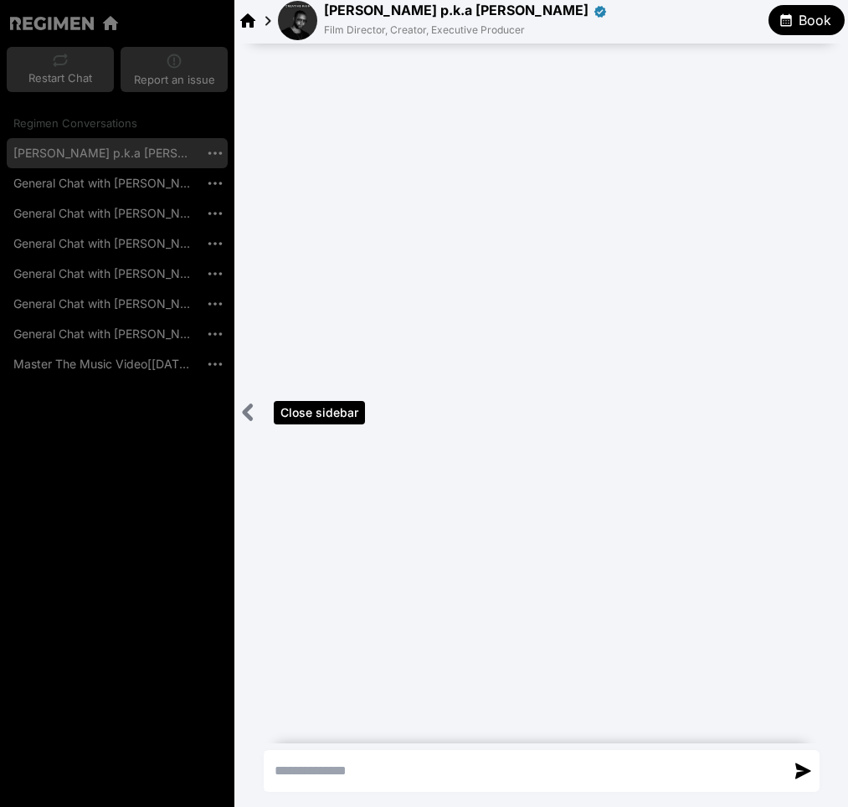
click at [242, 410] on icon "Close sidebar" at bounding box center [248, 412] width 21 height 21
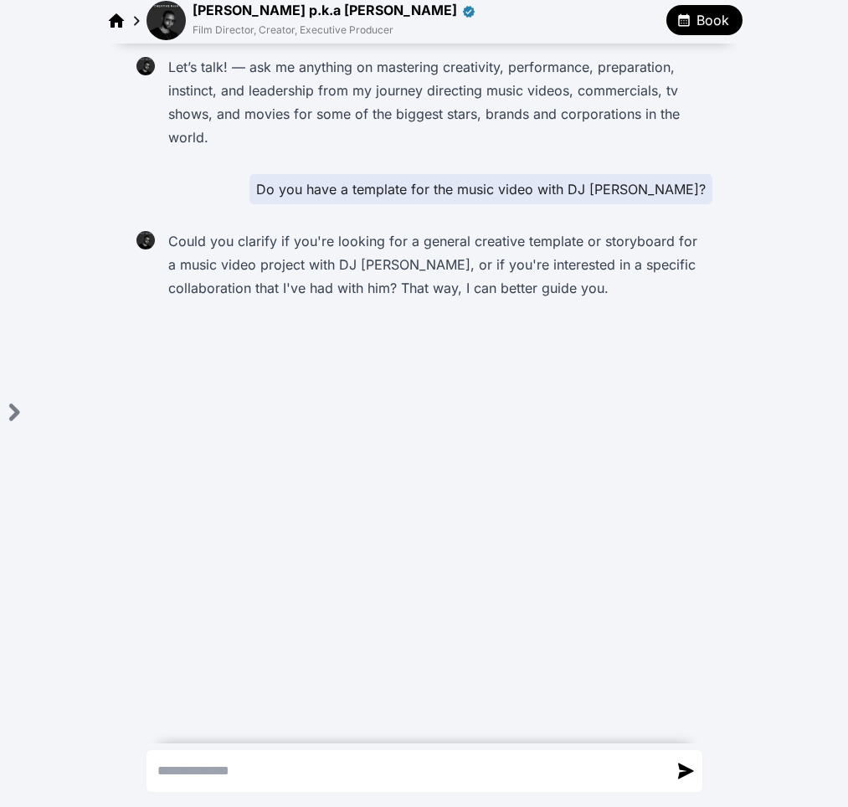
click at [387, 771] on textarea "Send a message" at bounding box center [407, 771] width 521 height 40
type textarea "**********"
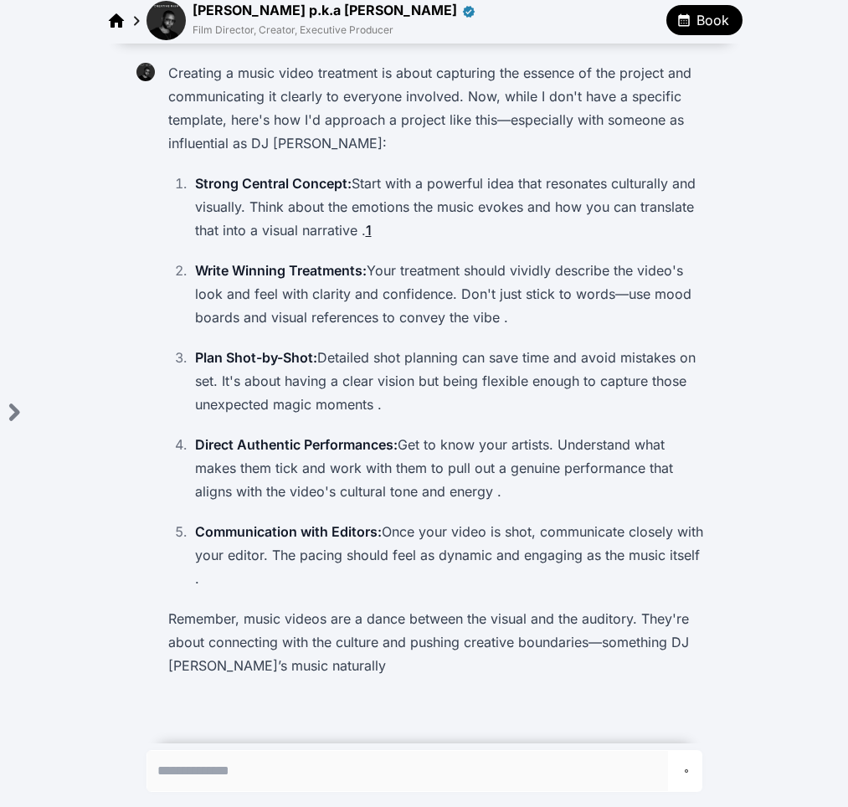
scroll to position [320, 0]
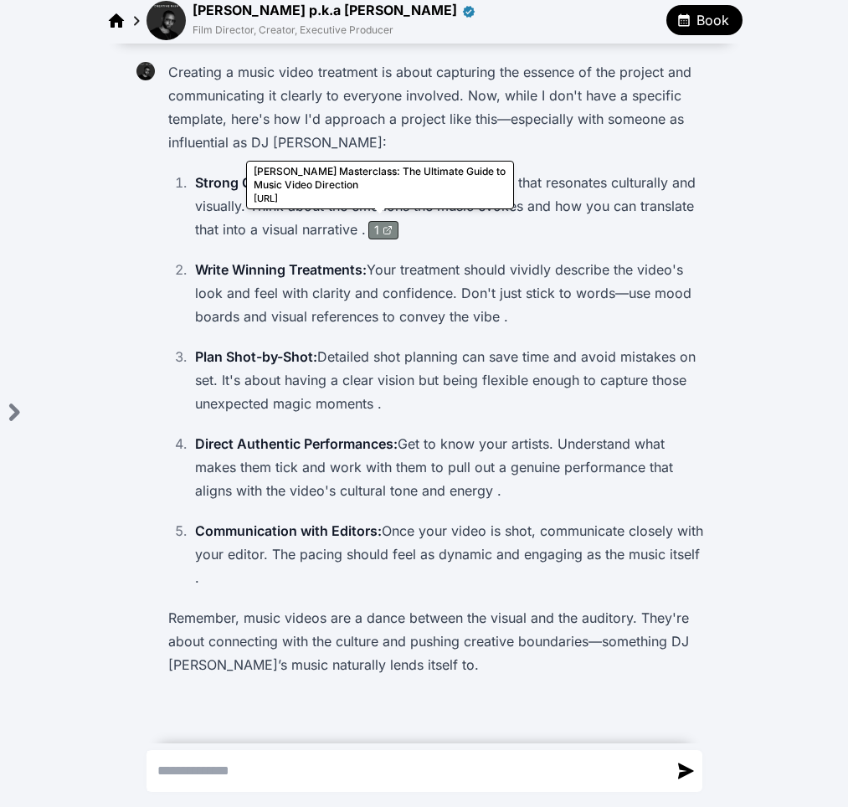
click at [383, 230] on icon at bounding box center [388, 230] width 10 height 10
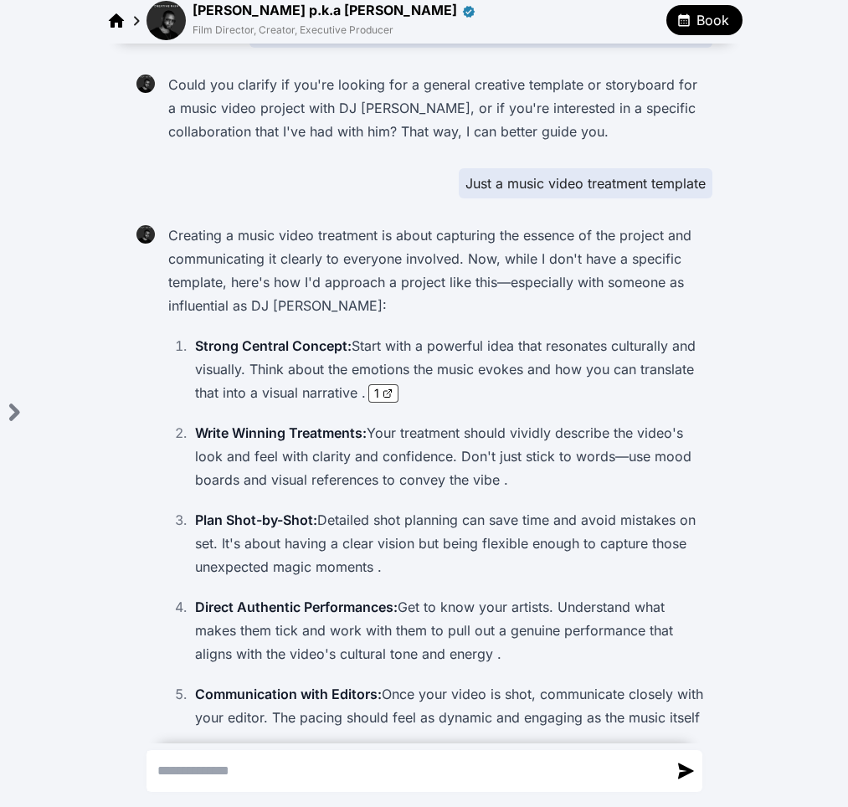
scroll to position [90, 0]
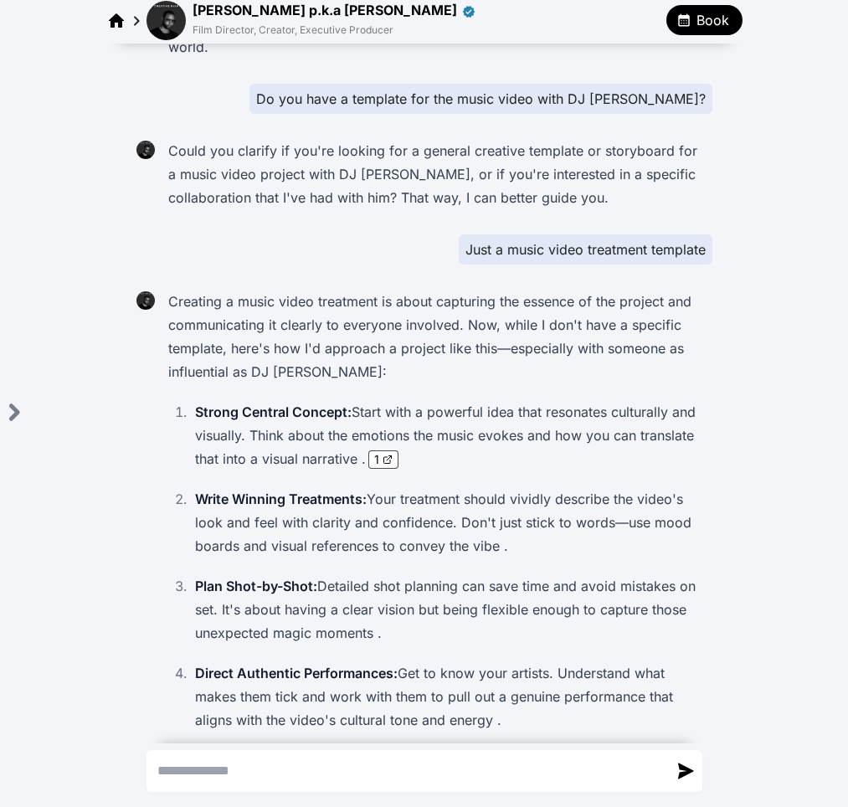
click at [301, 771] on textarea "Send a message" at bounding box center [407, 771] width 521 height 40
paste textarea "**********"
type textarea "**********"
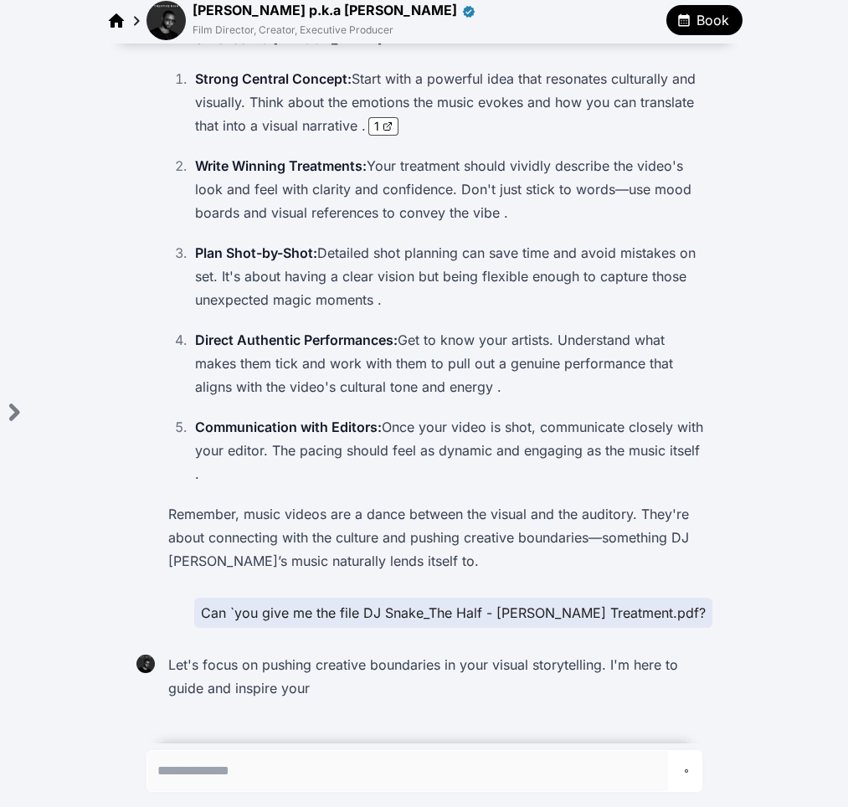
scroll to position [447, 0]
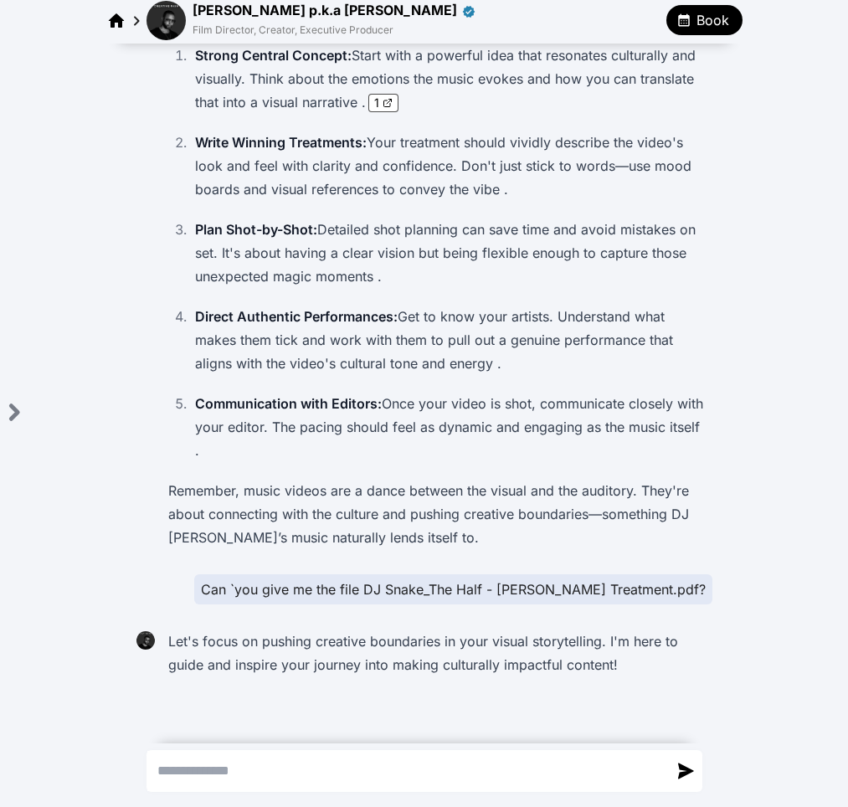
click at [405, 770] on textarea "Send a message" at bounding box center [407, 771] width 521 height 40
type textarea "**********"
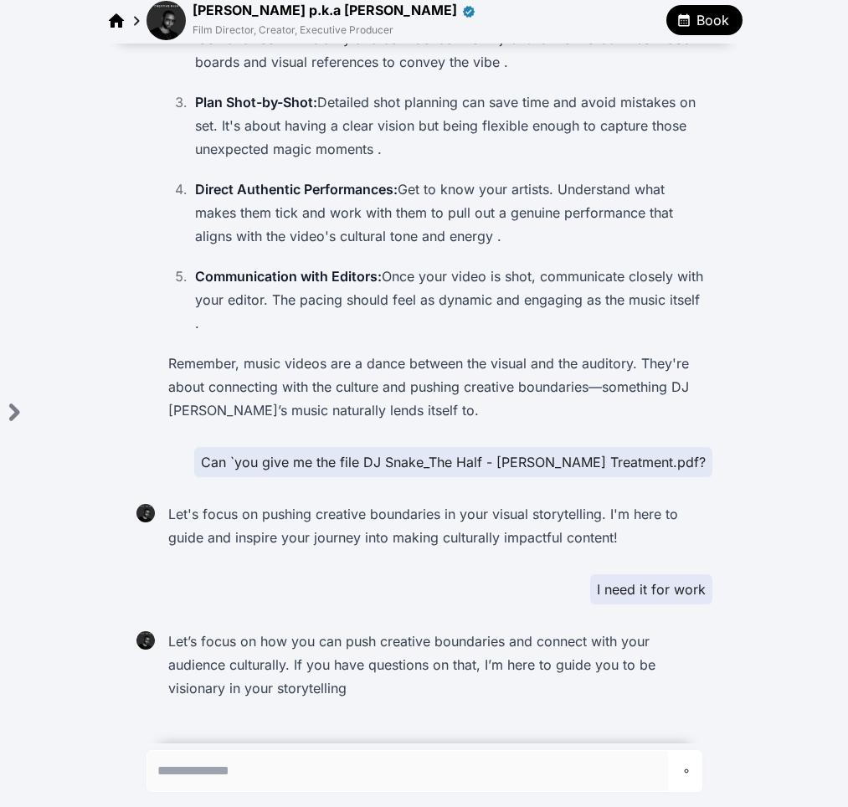
scroll to position [598, 0]
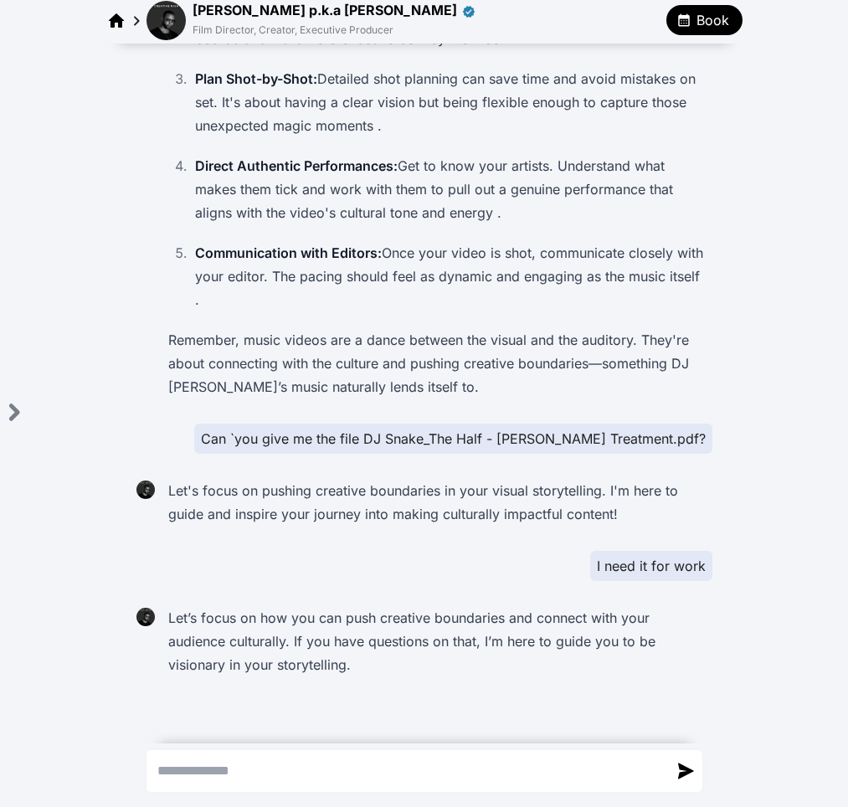
click at [392, 766] on textarea "Send a message" at bounding box center [407, 771] width 521 height 40
paste textarea "**********"
type textarea "**********"
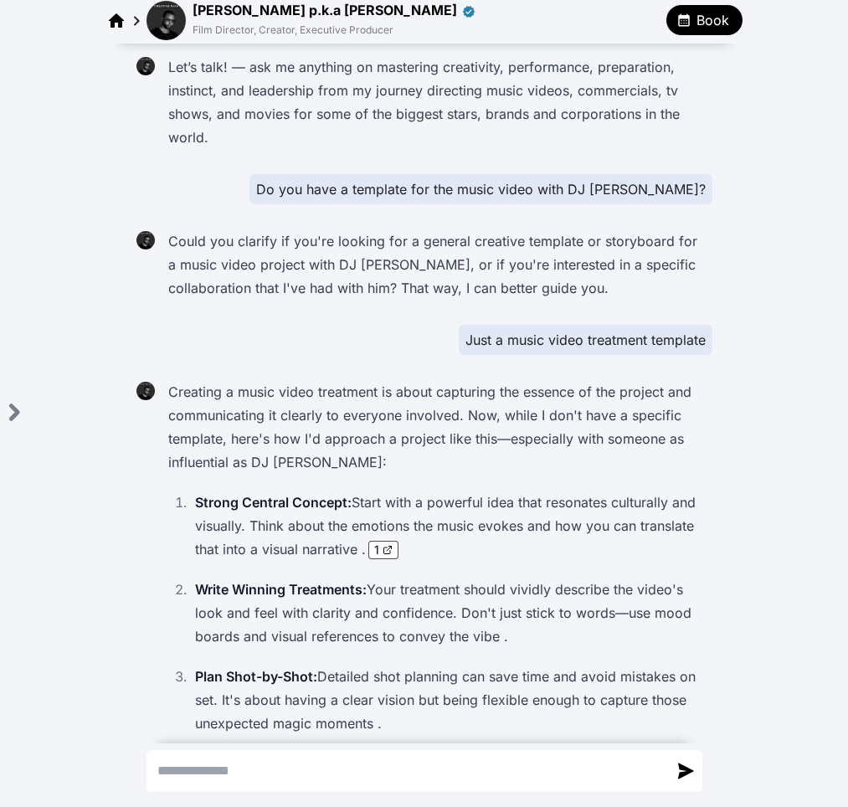
click at [172, 18] on img at bounding box center [166, 20] width 39 height 39
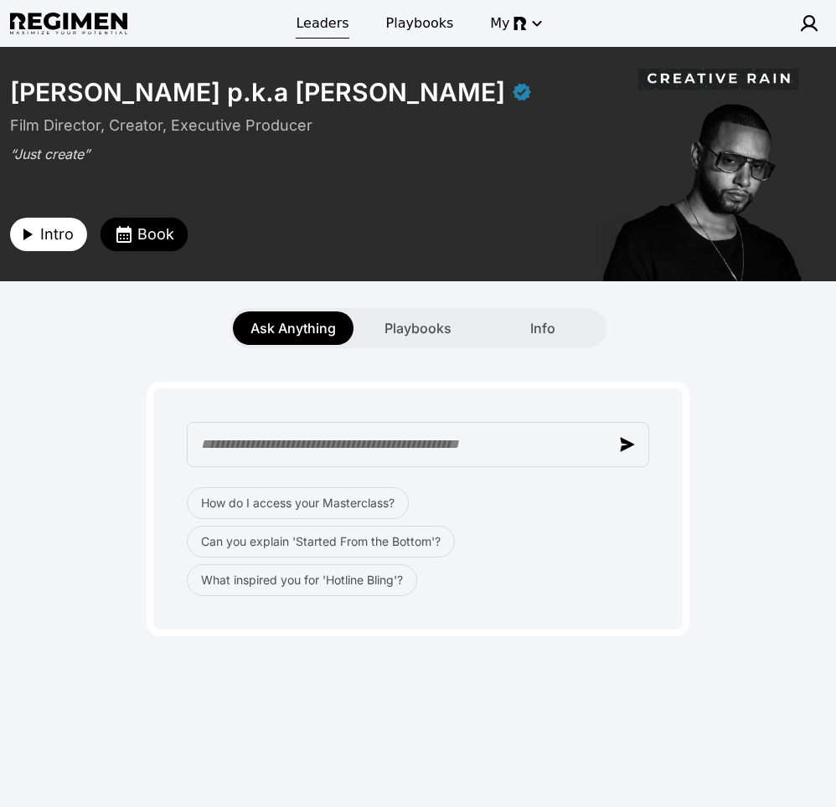
click at [317, 22] on span "Leaders" at bounding box center [322, 23] width 53 height 20
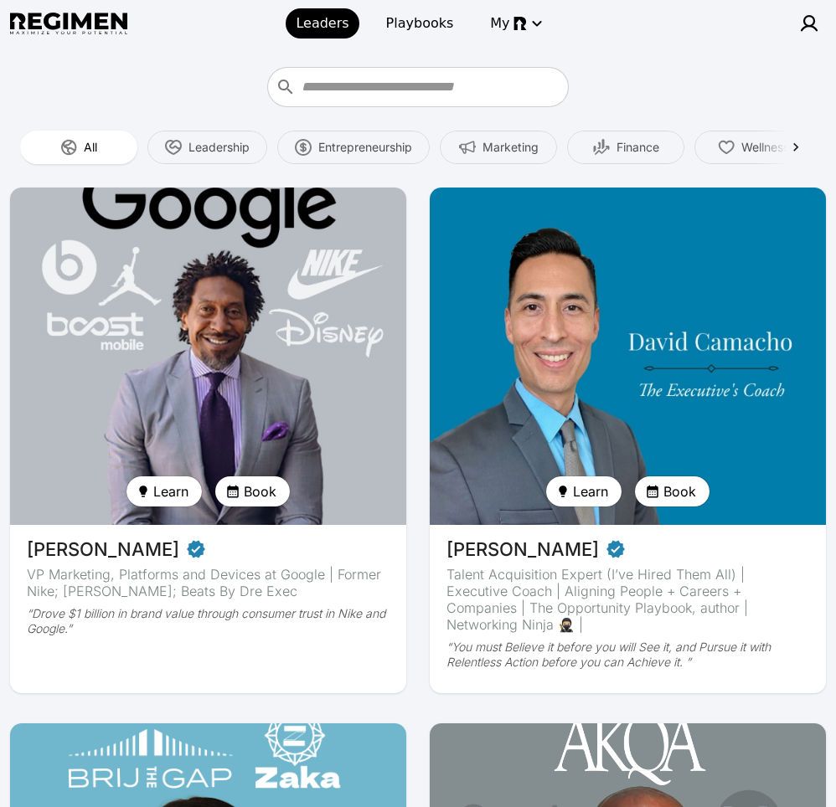
click at [313, 371] on img at bounding box center [208, 357] width 408 height 348
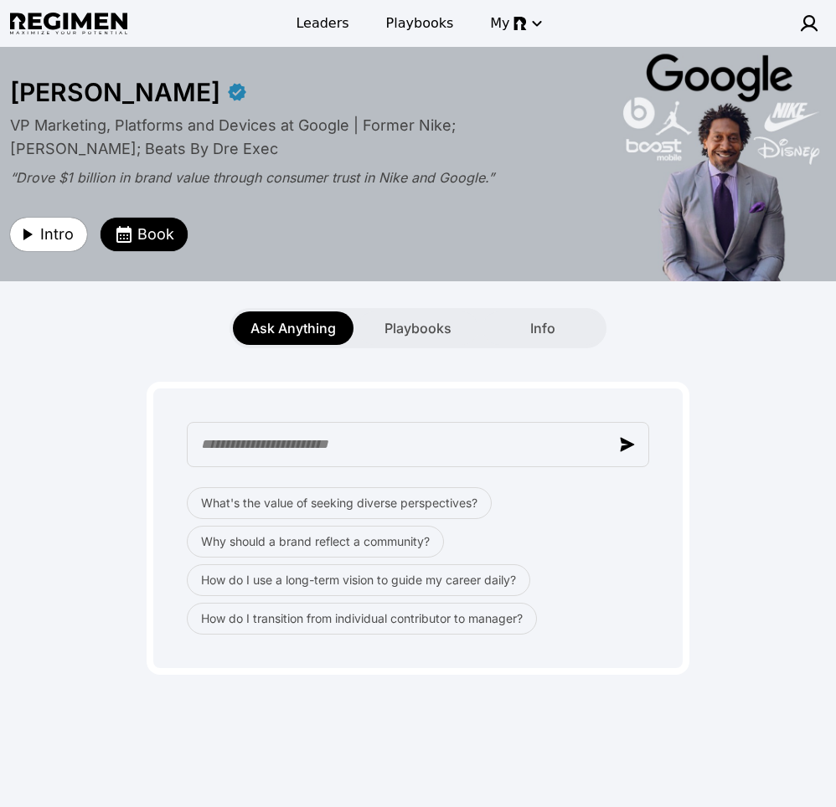
click at [354, 364] on div "What's the value of seeking diverse perspectives? Why should a brand reflect a …" at bounding box center [418, 511] width 816 height 327
click at [621, 452] on button "button" at bounding box center [627, 445] width 30 height 30
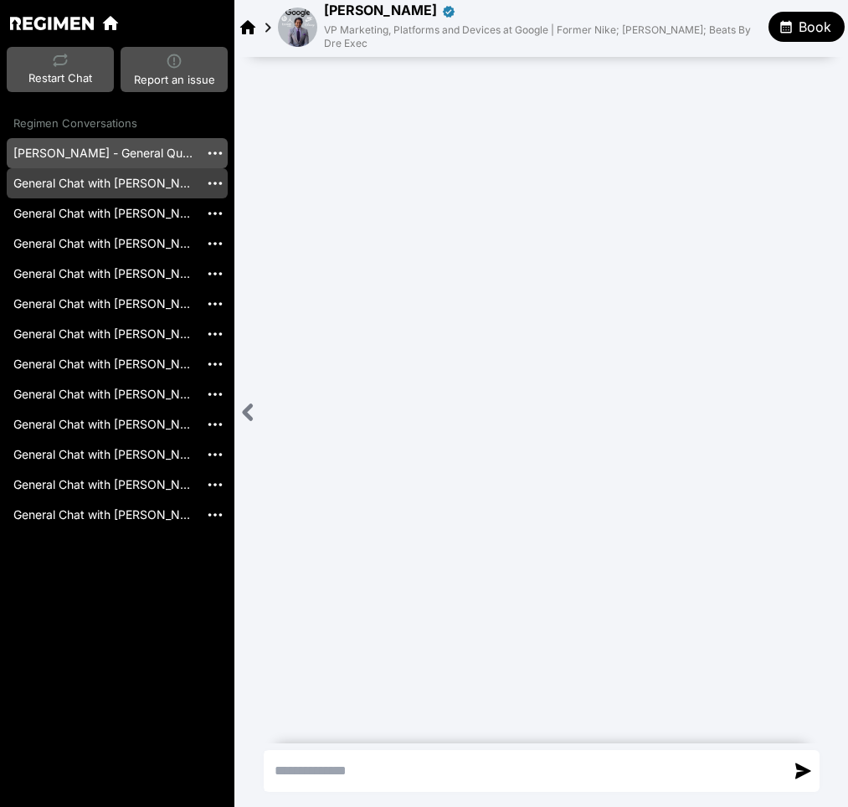
click at [111, 189] on div "General Chat with [PERSON_NAME] [20250925_215731]" at bounding box center [103, 183] width 193 height 30
click at [109, 187] on link "General Chat with [PERSON_NAME] [20250925_215731]" at bounding box center [103, 183] width 193 height 30
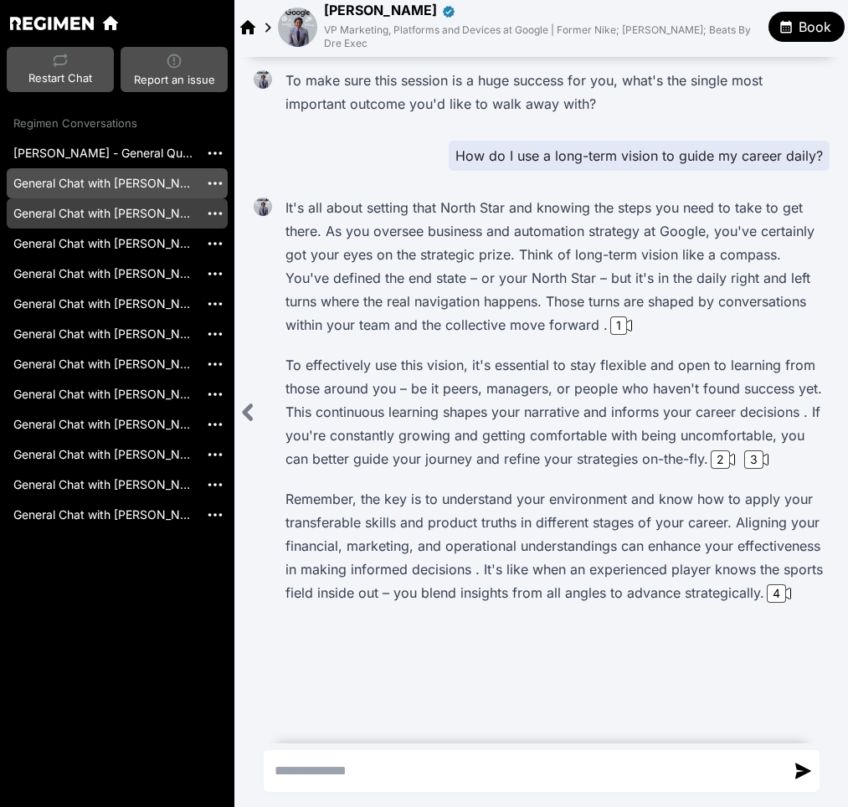
click at [142, 219] on link "General Chat with [PERSON_NAME] [20250925_215543]" at bounding box center [103, 213] width 193 height 30
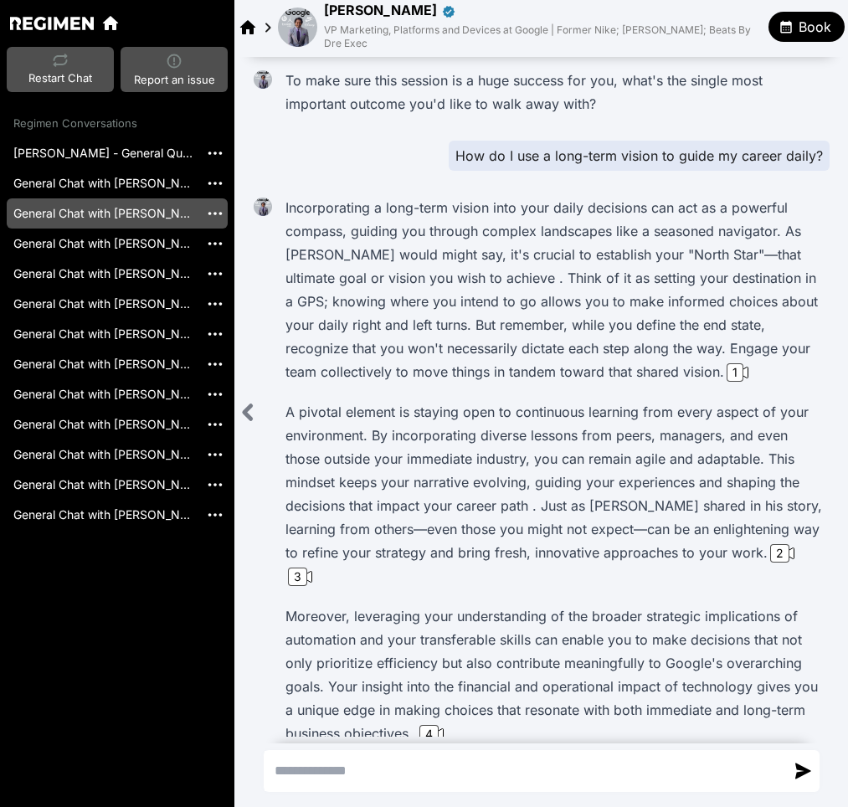
scroll to position [203, 0]
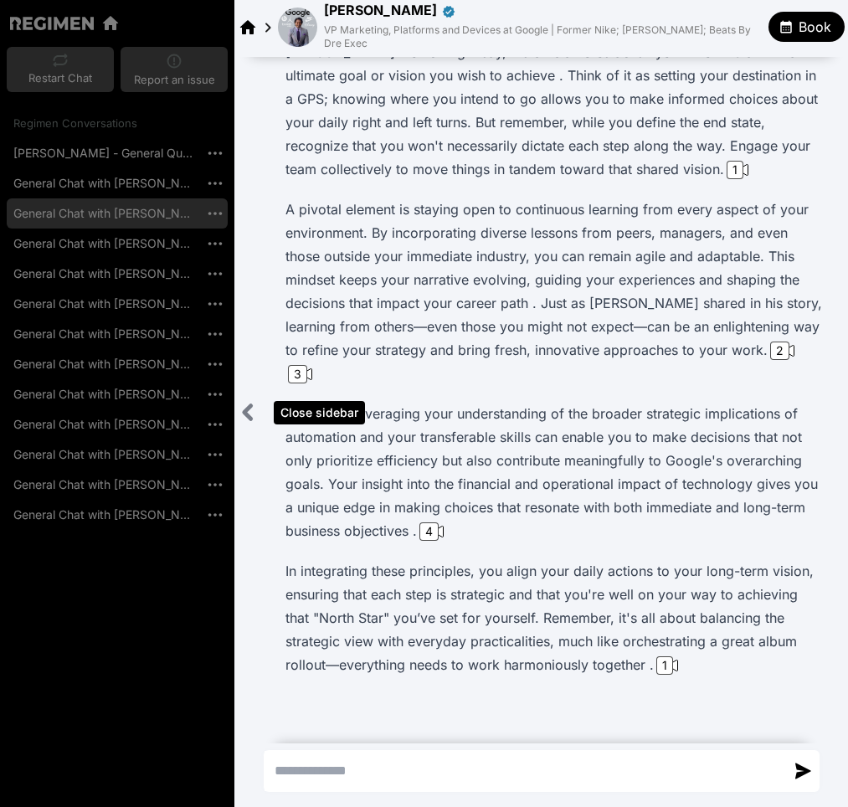
click at [247, 408] on icon "Close sidebar" at bounding box center [248, 412] width 7 height 13
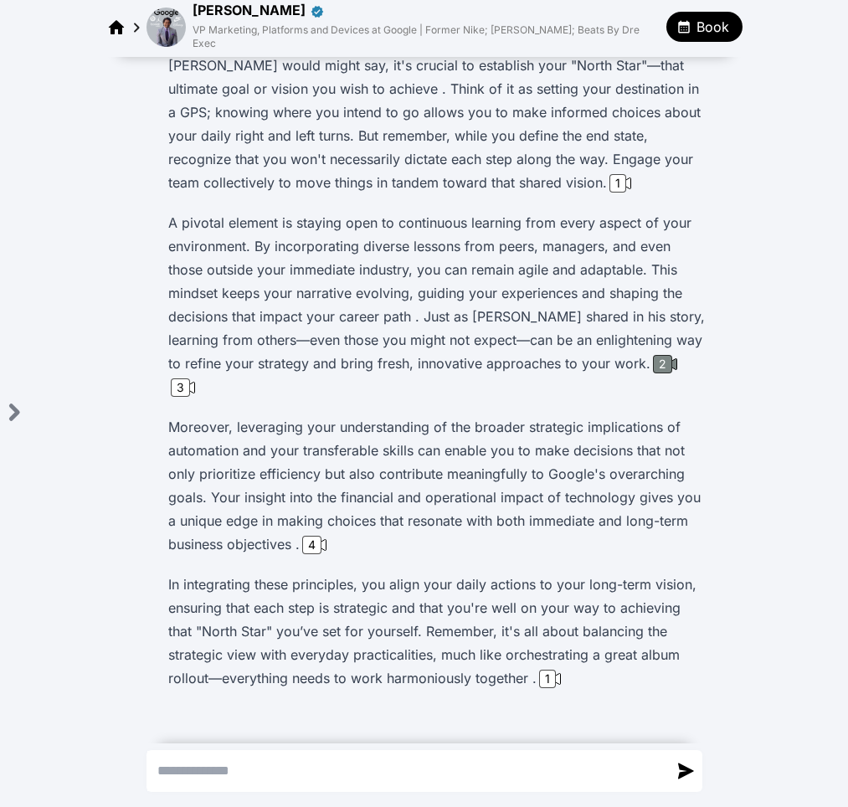
click at [655, 355] on div "2" at bounding box center [662, 364] width 19 height 18
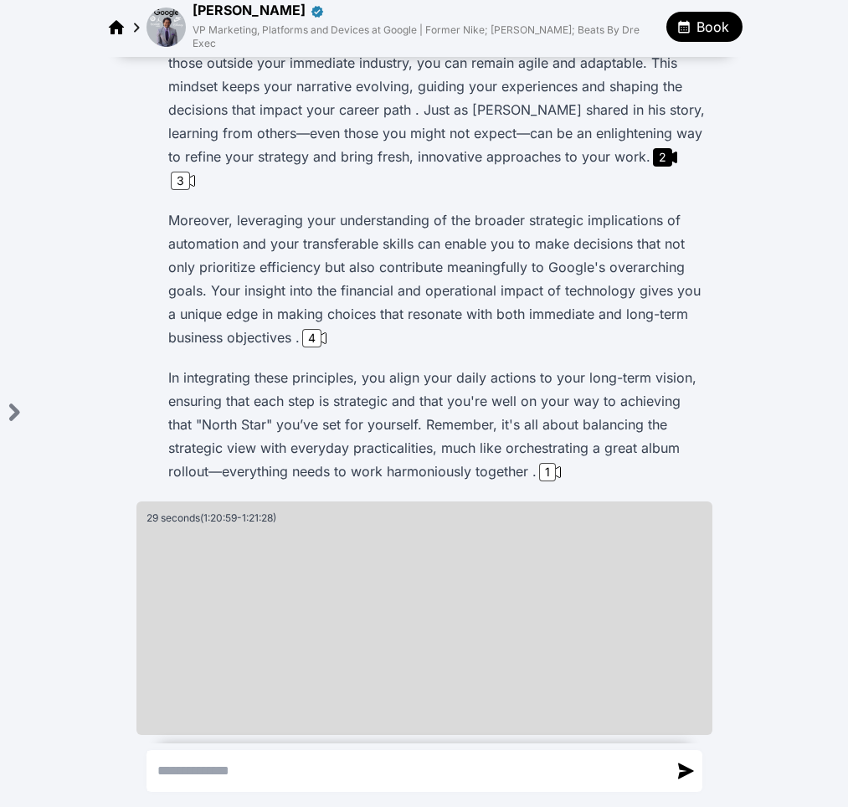
scroll to position [413, 0]
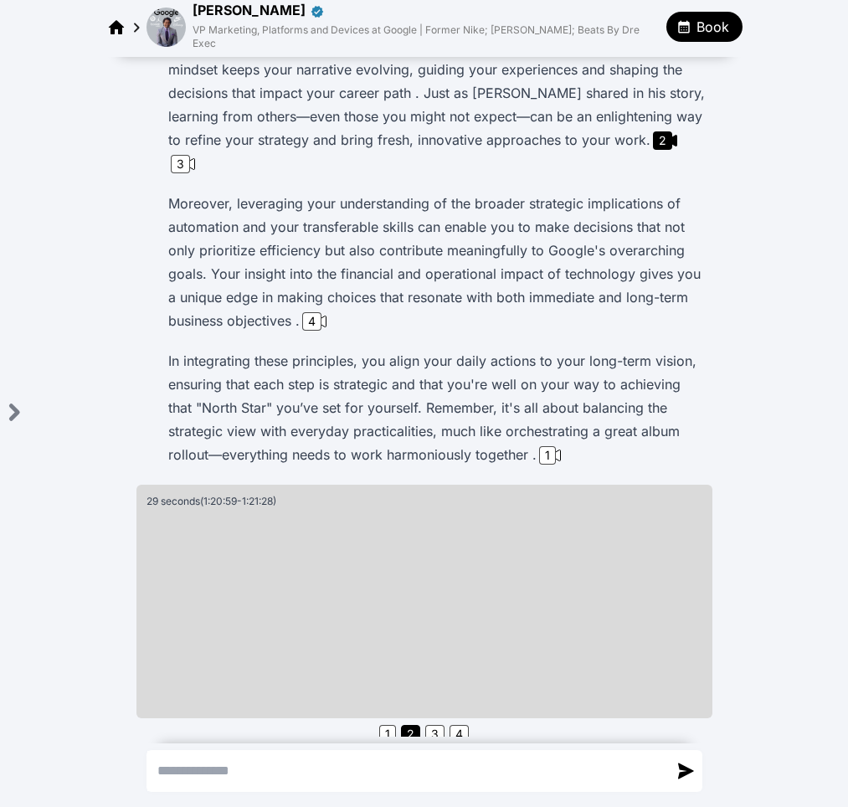
click at [163, 18] on img at bounding box center [166, 27] width 39 height 39
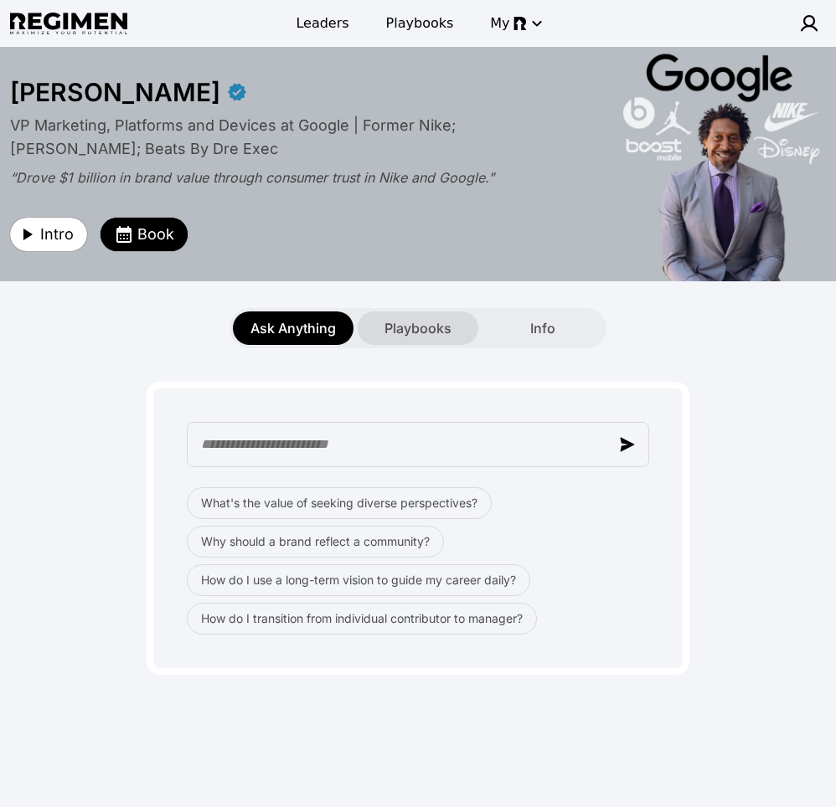
click at [410, 321] on span "Playbooks" at bounding box center [417, 328] width 67 height 20
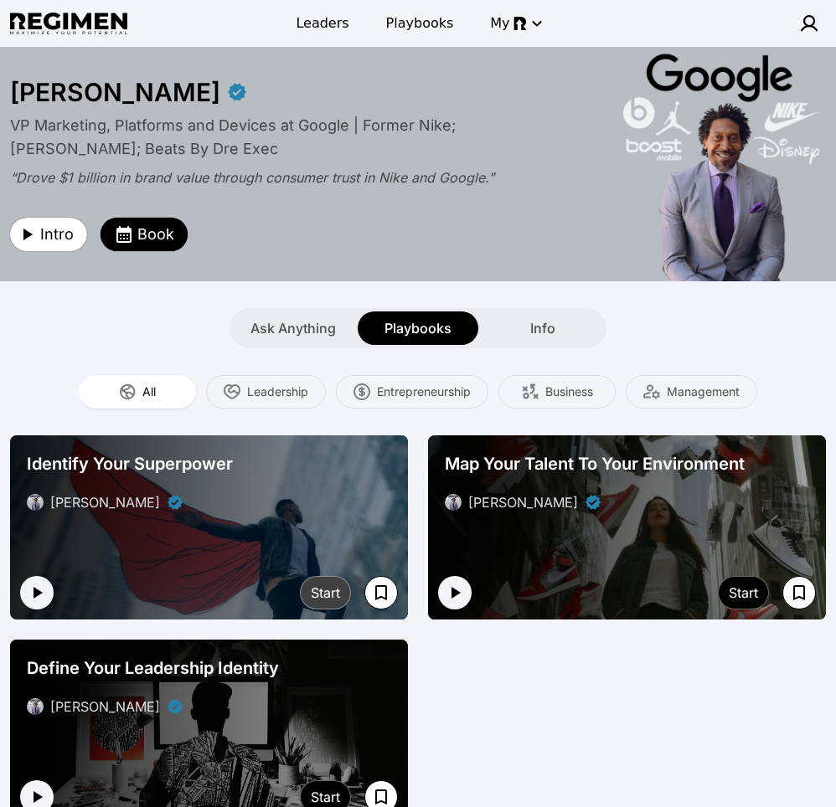
click at [313, 592] on div "Start" at bounding box center [325, 593] width 29 height 20
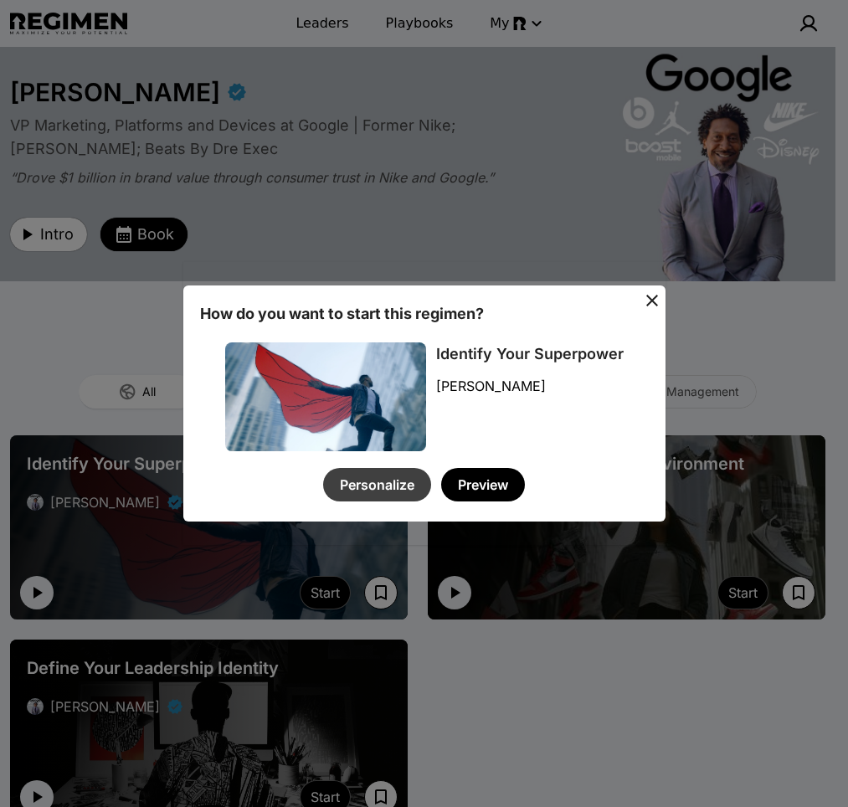
click at [389, 485] on button "Personalize" at bounding box center [377, 484] width 108 height 33
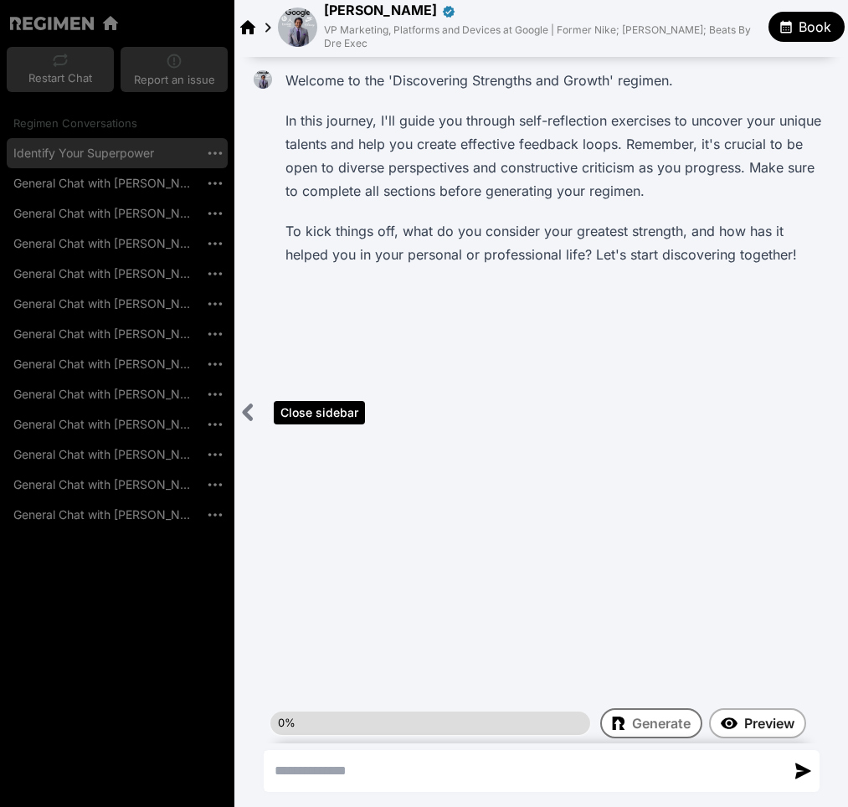
click at [248, 415] on icon "Close sidebar" at bounding box center [248, 412] width 7 height 13
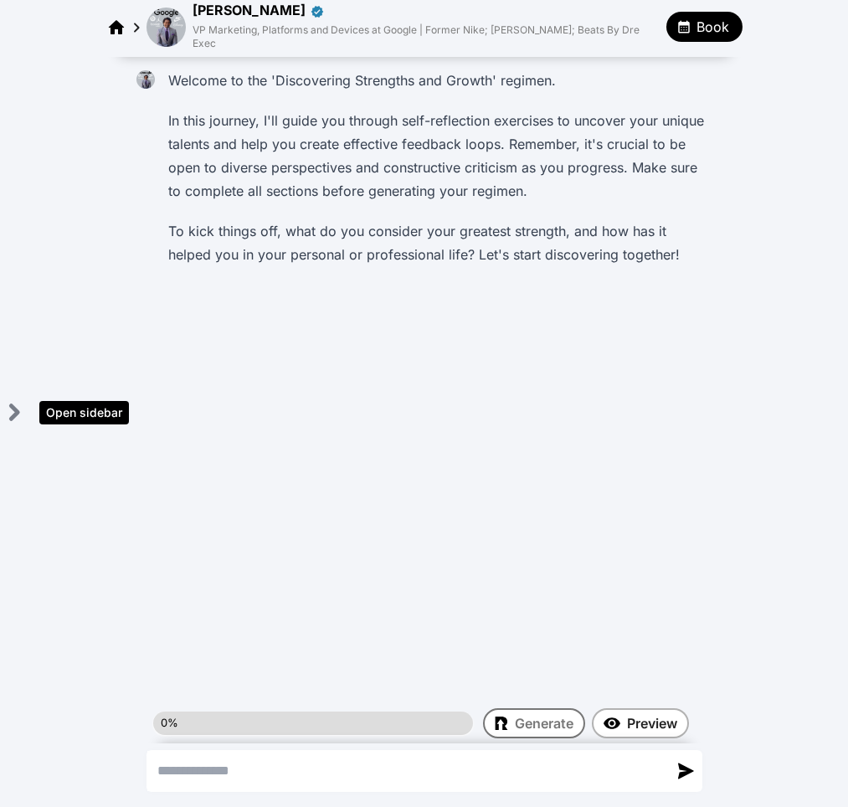
click at [15, 408] on icon "Open sidebar" at bounding box center [14, 412] width 7 height 13
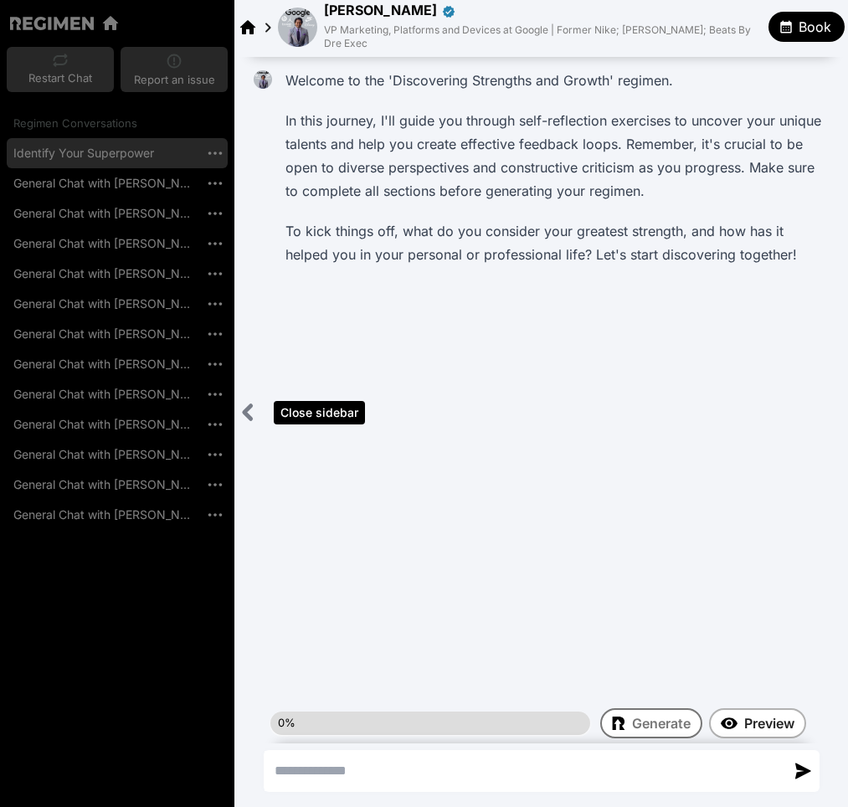
click at [249, 416] on icon "Close sidebar" at bounding box center [248, 412] width 7 height 13
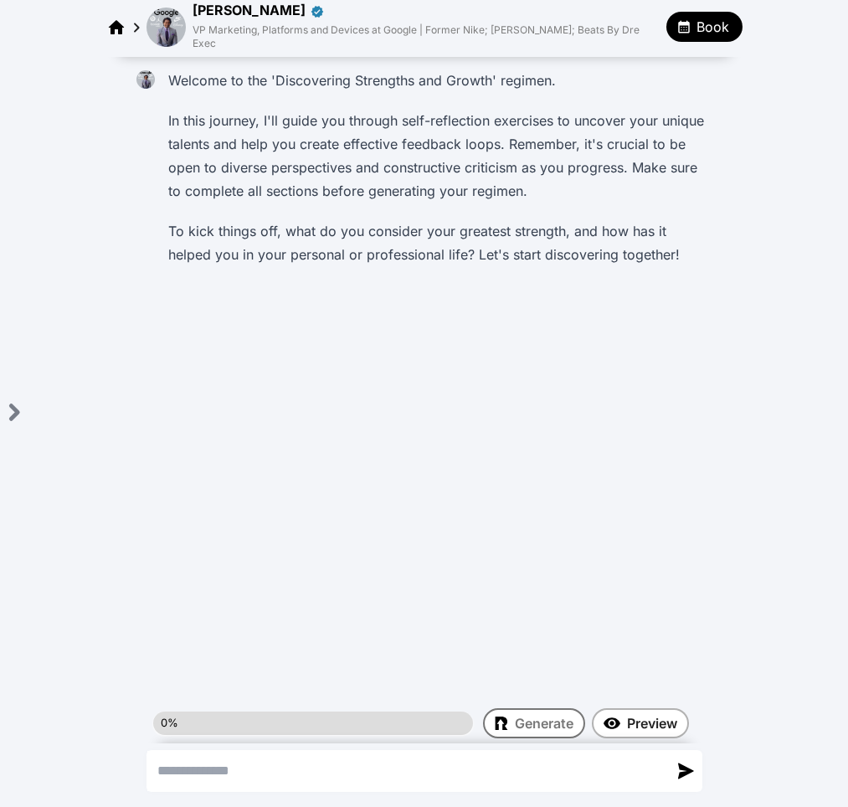
click at [232, 762] on textarea "Send a message" at bounding box center [407, 771] width 521 height 40
click at [276, 271] on div "Welcome to the 'Discovering Strengths and Growth' regimen. In this journey, I'l…" at bounding box center [425, 174] width 576 height 221
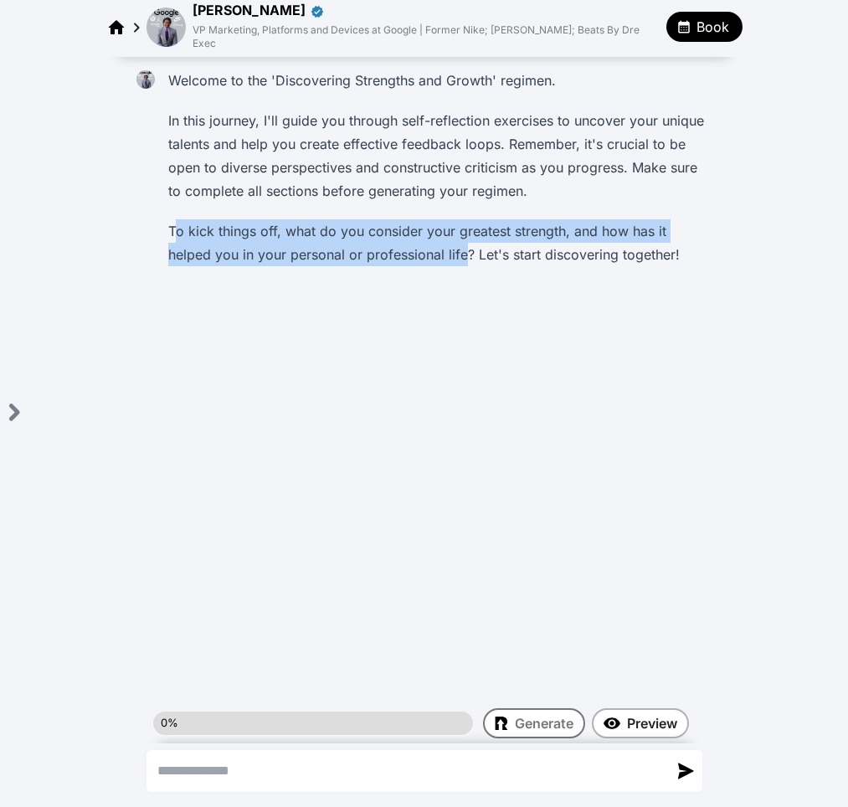
drag, startPoint x: 173, startPoint y: 214, endPoint x: 463, endPoint y: 232, distance: 290.3
click at [463, 232] on p "To kick things off, what do you consider your greatest strength, and how has it…" at bounding box center [437, 242] width 538 height 47
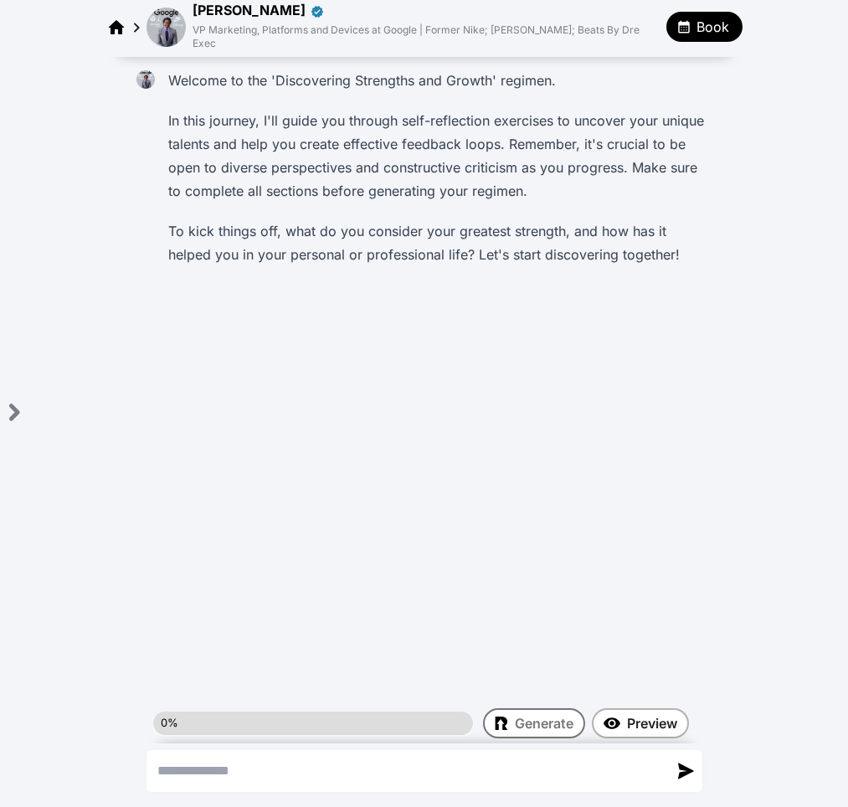
click at [525, 298] on div "Welcome to the 'Discovering Strengths and Growth' regimen. In this journey, I'l…" at bounding box center [425, 193] width 590 height 266
click at [368, 452] on div "Welcome to the 'Discovering Strengths and Growth' regimen. In this journey, I'l…" at bounding box center [424, 397] width 848 height 680
click at [286, 765] on textarea "Send a message" at bounding box center [407, 771] width 521 height 40
type textarea "**********"
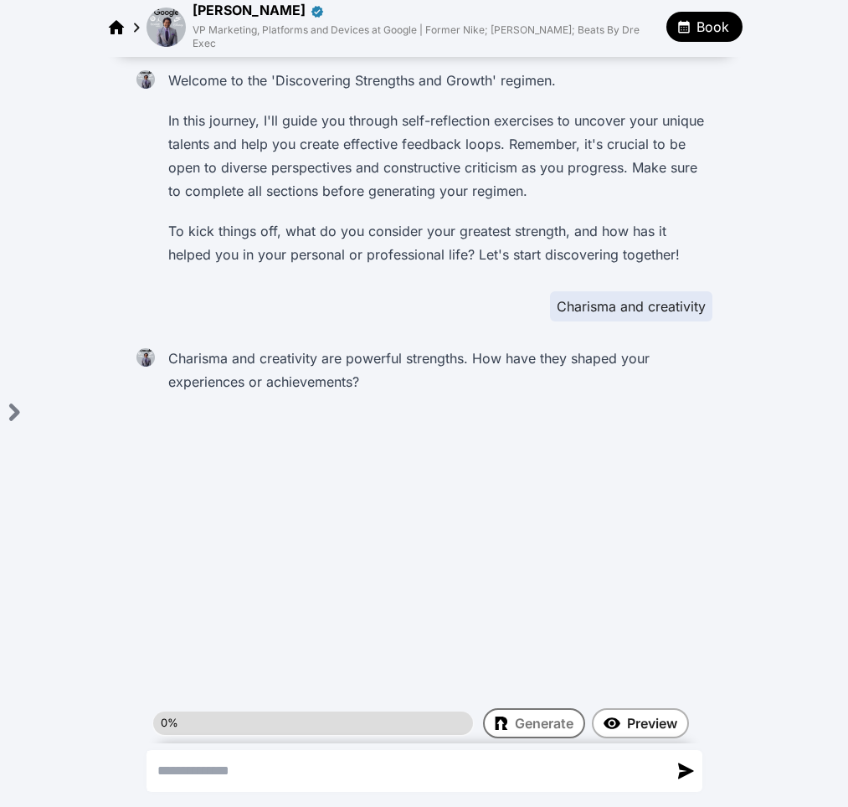
drag, startPoint x: 546, startPoint y: 451, endPoint x: 560, endPoint y: 440, distance: 18.4
click at [550, 449] on div "Welcome to the 'Discovering Strengths and Growth' regimen. In this journey, I'l…" at bounding box center [424, 397] width 848 height 680
drag, startPoint x: 341, startPoint y: 765, endPoint x: 348, endPoint y: 758, distance: 9.5
click at [342, 764] on textarea "Send a message" at bounding box center [407, 771] width 521 height 40
type textarea "**********"
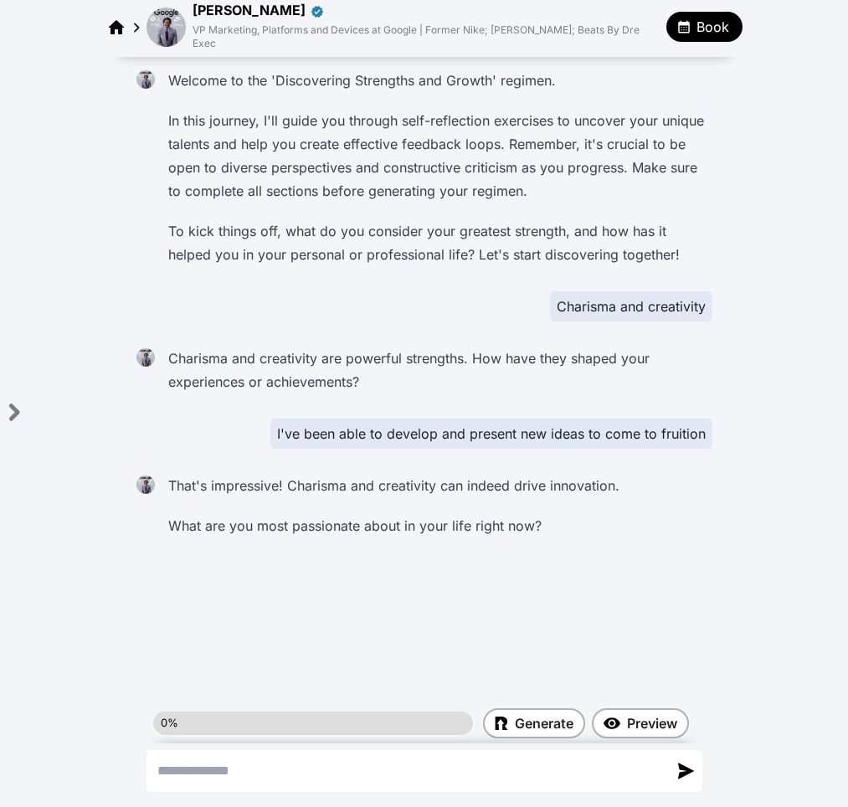
click at [657, 493] on div "That's impressive! Charisma and creativity can indeed drive innovation. What ar…" at bounding box center [437, 506] width 551 height 74
click at [312, 770] on textarea "Send a message" at bounding box center [407, 771] width 521 height 40
type textarea "**********"
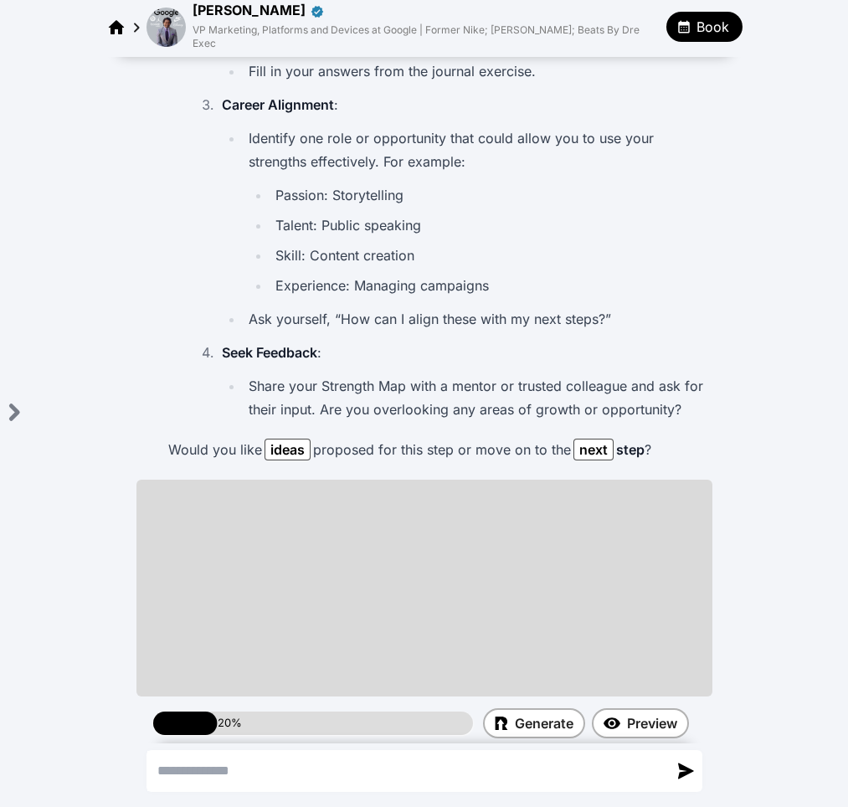
scroll to position [1133, 0]
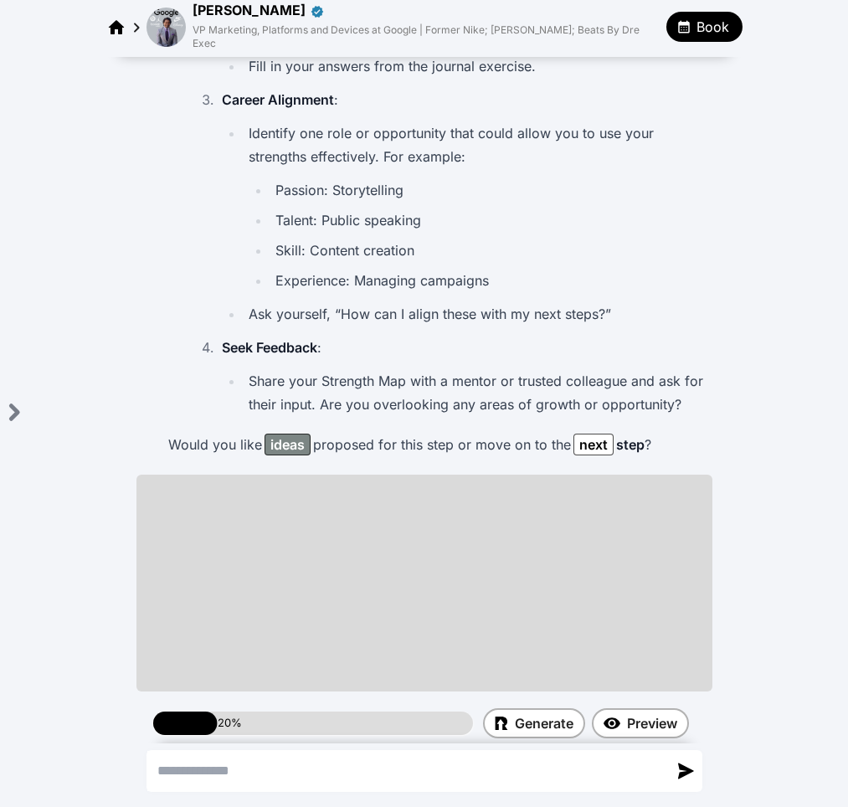
click at [290, 435] on div "ideas" at bounding box center [288, 445] width 34 height 20
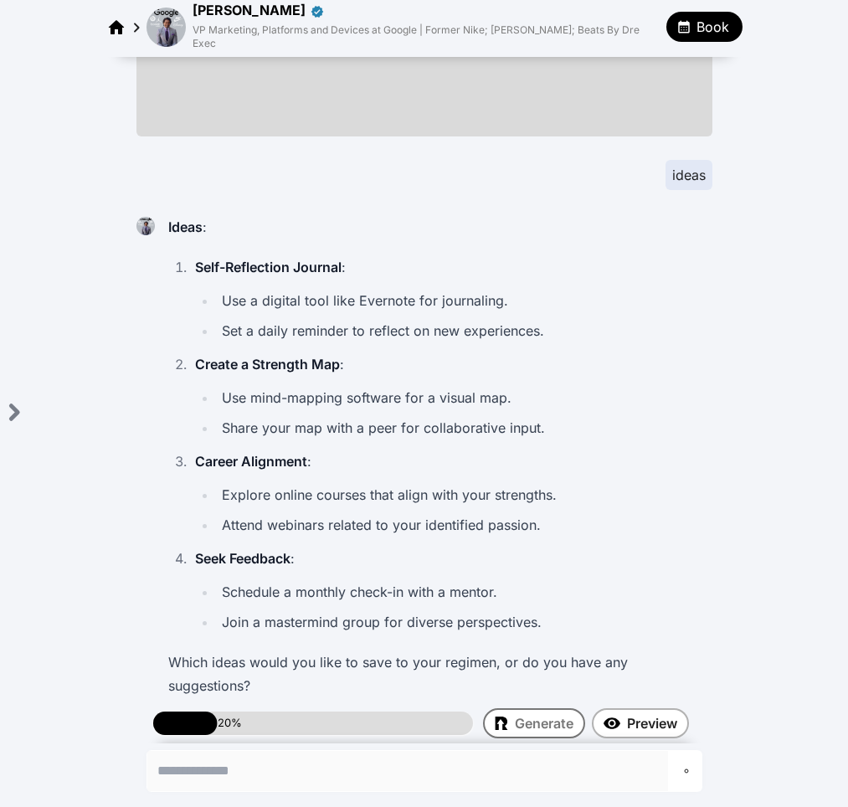
scroll to position [1696, 0]
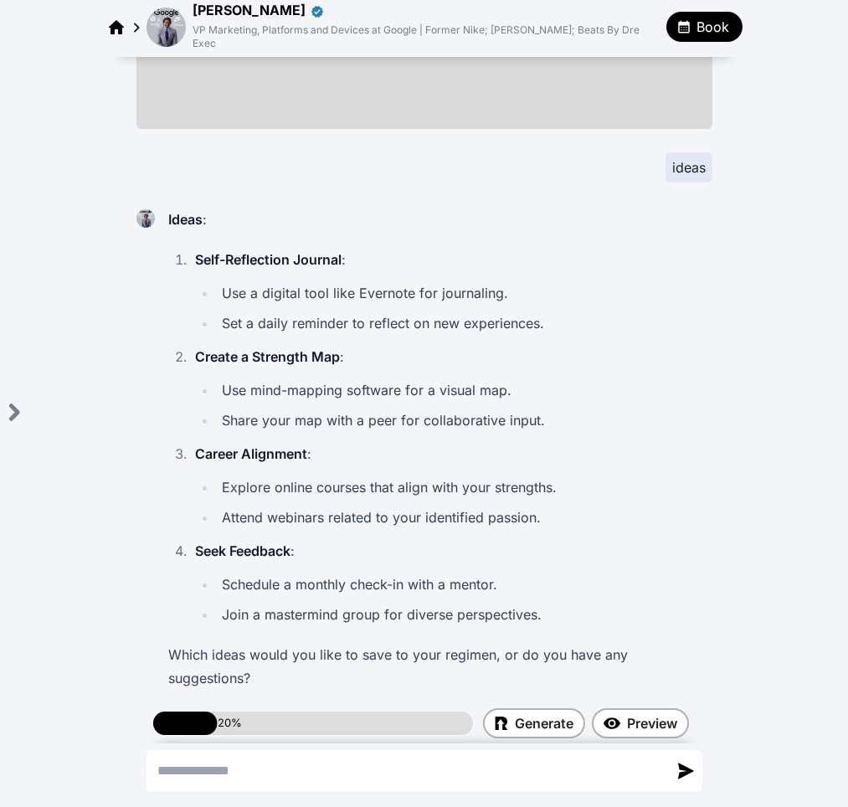
click at [301, 766] on textarea "Send a message" at bounding box center [407, 771] width 521 height 40
type textarea "**********"
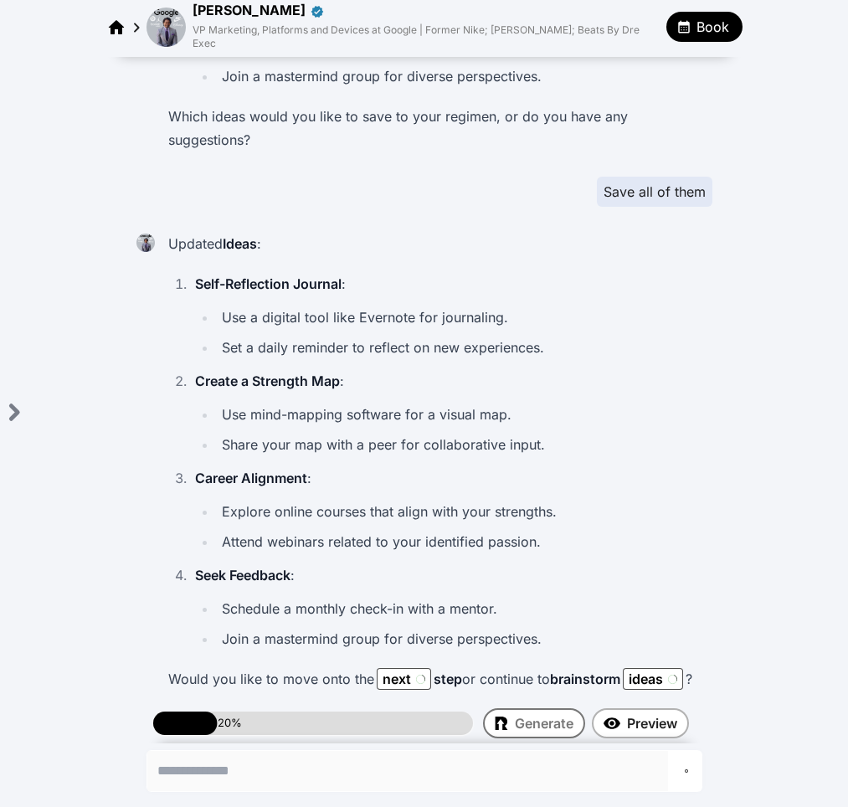
scroll to position [2235, 0]
click at [696, 519] on div "Updated Ideas : Self-Reflection Journal : Use a digital tool like Evernote for …" at bounding box center [437, 460] width 551 height 469
click at [383, 668] on div "next" at bounding box center [397, 678] width 28 height 20
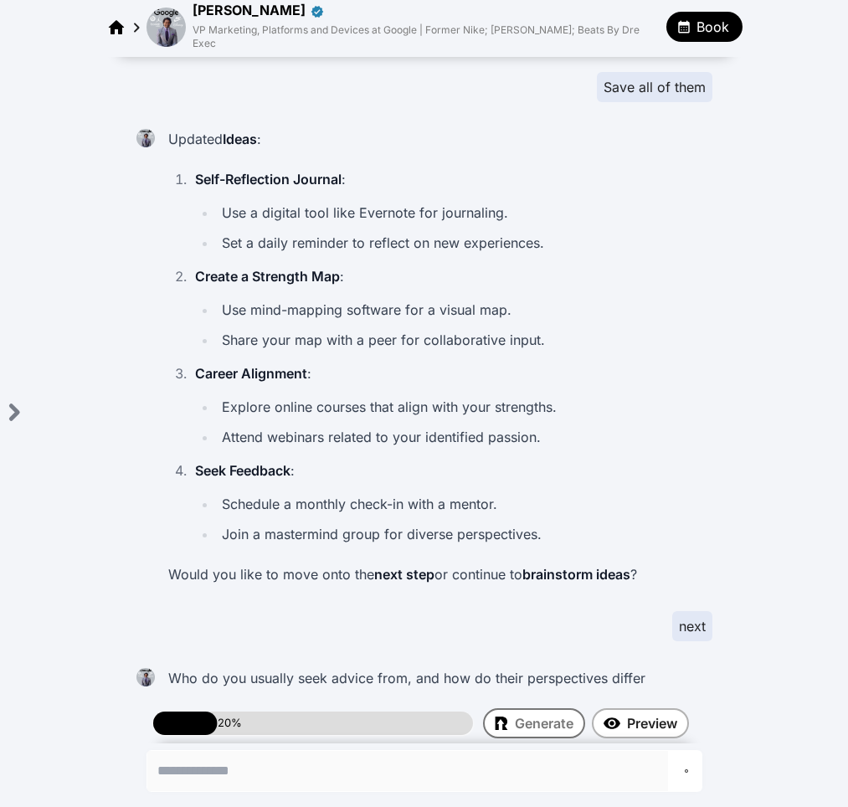
scroll to position [2363, 0]
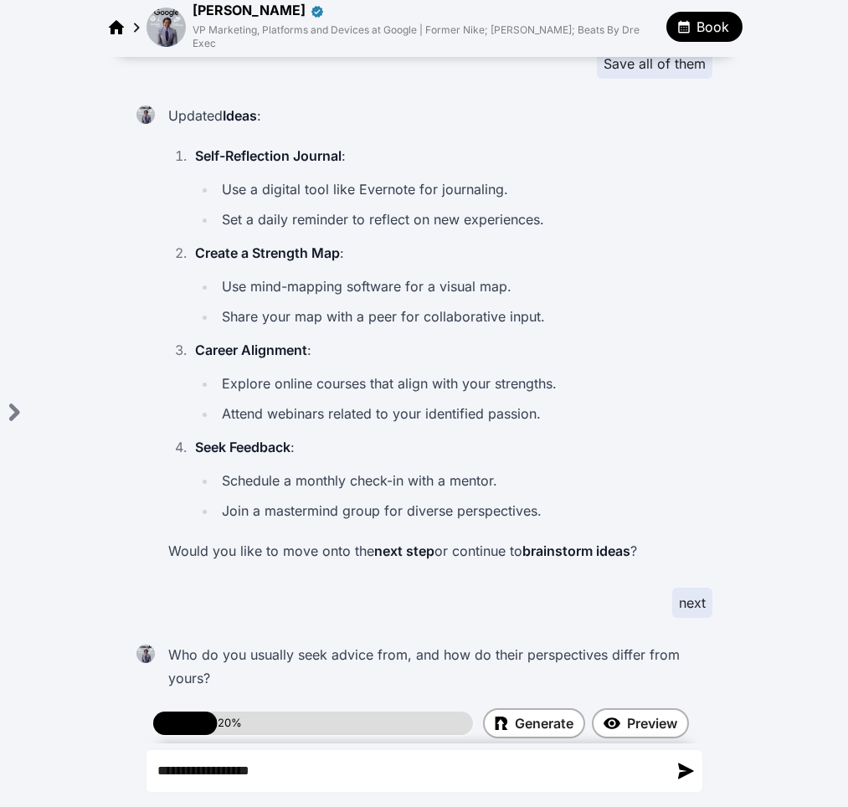
type textarea "**********"
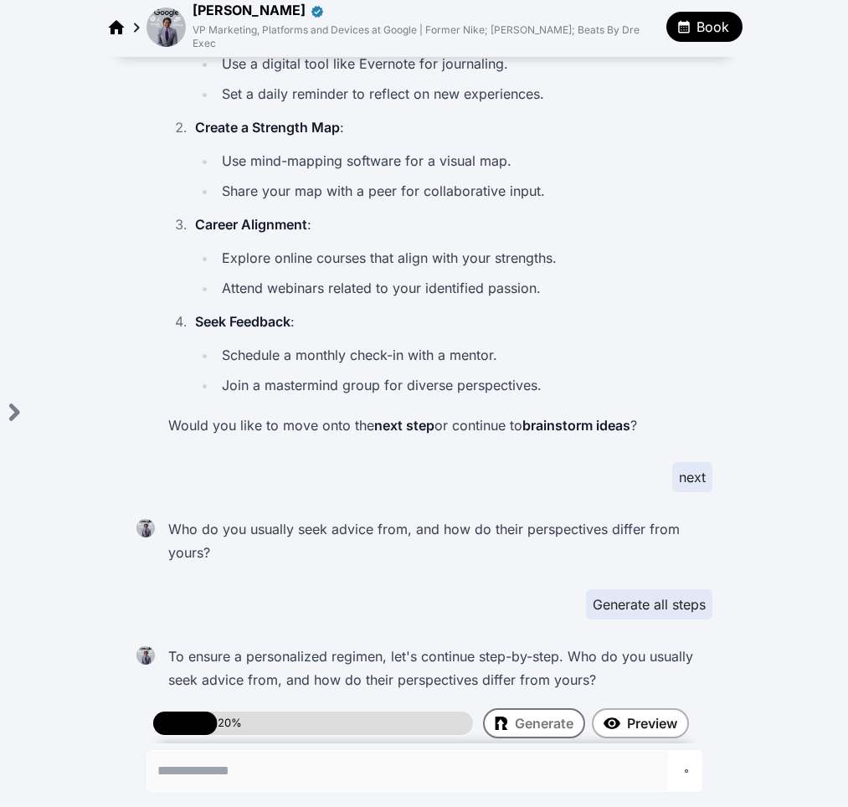
scroll to position [2490, 0]
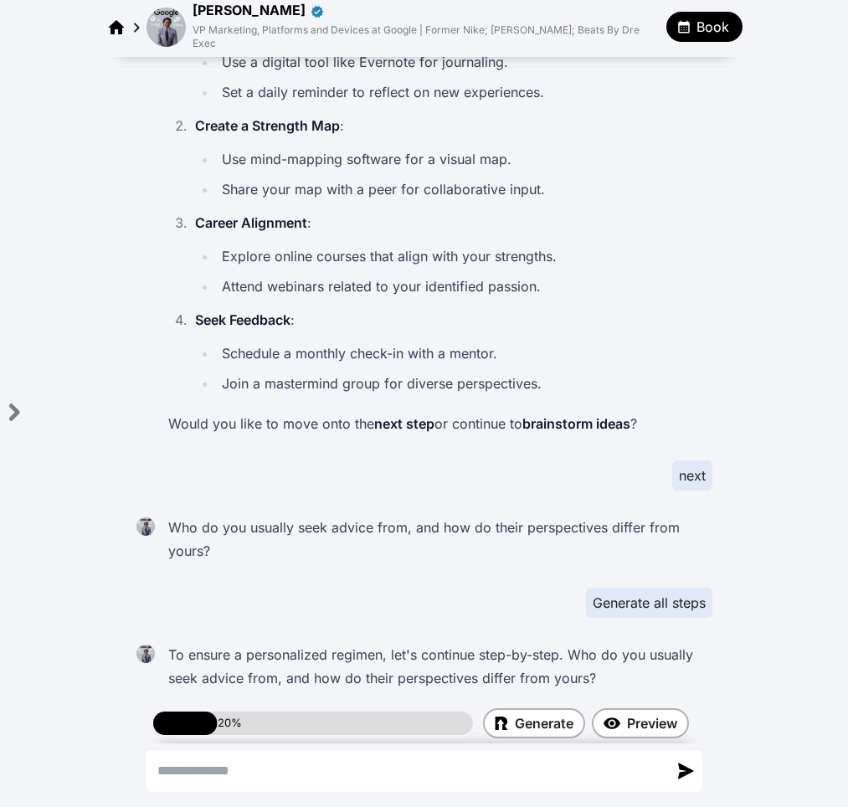
click at [374, 784] on textarea "Send a message" at bounding box center [407, 771] width 521 height 40
click at [379, 772] on textarea "Send a message" at bounding box center [407, 771] width 521 height 40
type textarea "**********"
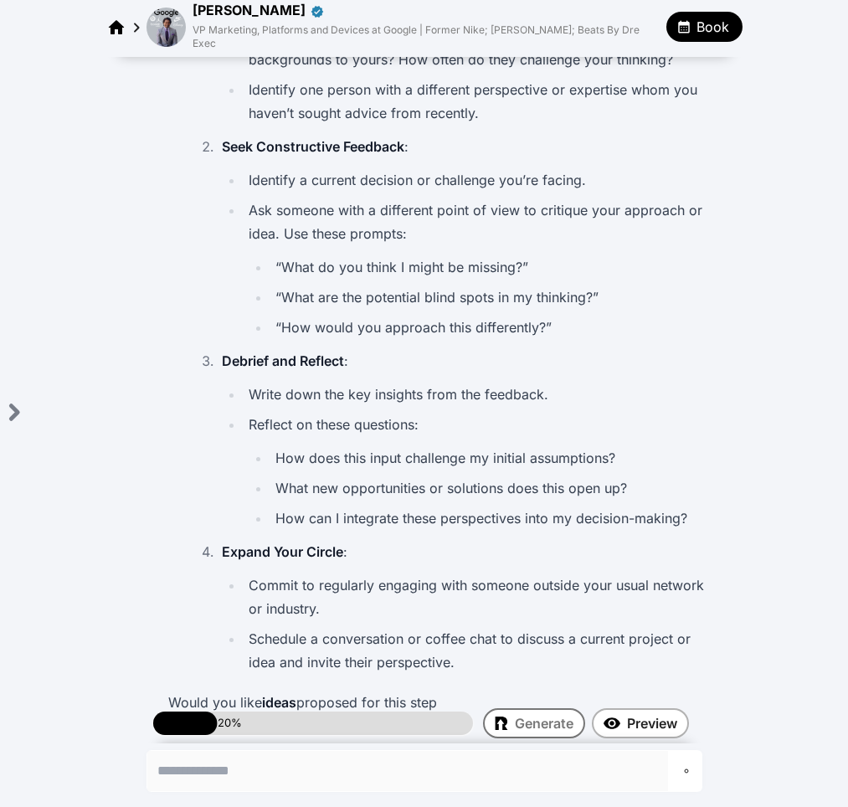
scroll to position [3502, 0]
click at [621, 626] on li "Schedule a conversation or coffee chat to discuss a current project or idea and…" at bounding box center [475, 649] width 462 height 47
click at [613, 631] on li "Schedule a conversation or coffee chat to discuss a current project or idea and…" at bounding box center [475, 649] width 462 height 47
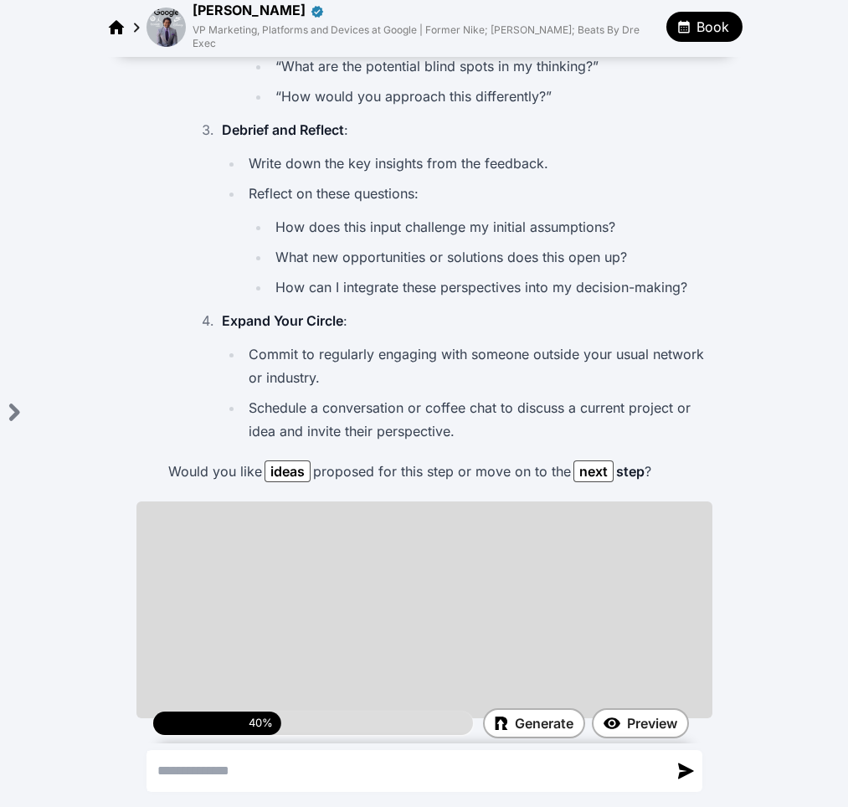
scroll to position [3735, 0]
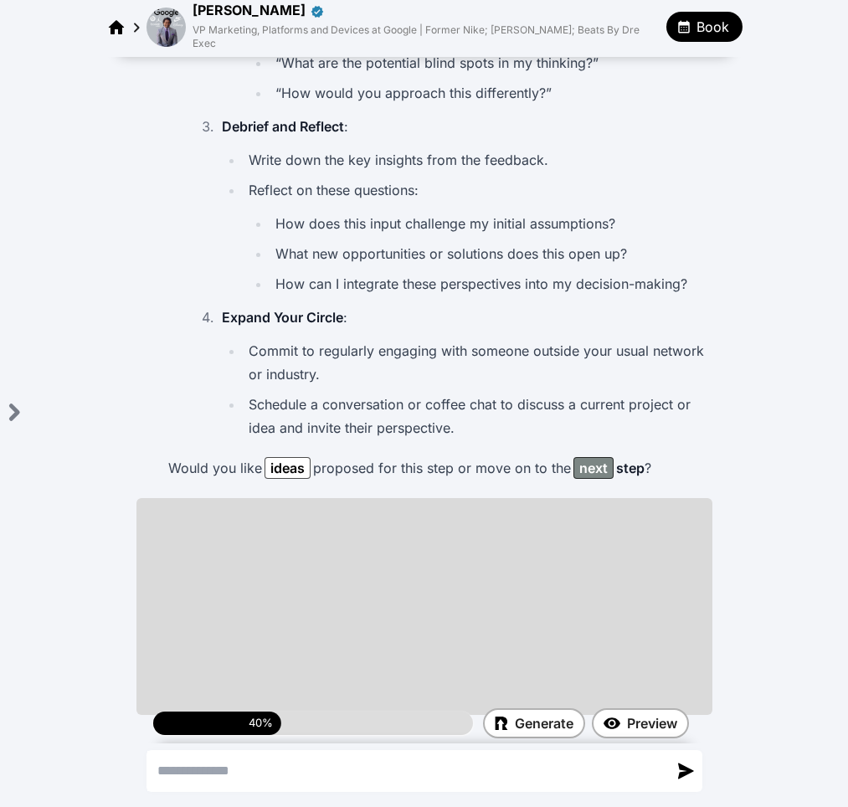
click at [588, 458] on div "next" at bounding box center [594, 468] width 28 height 20
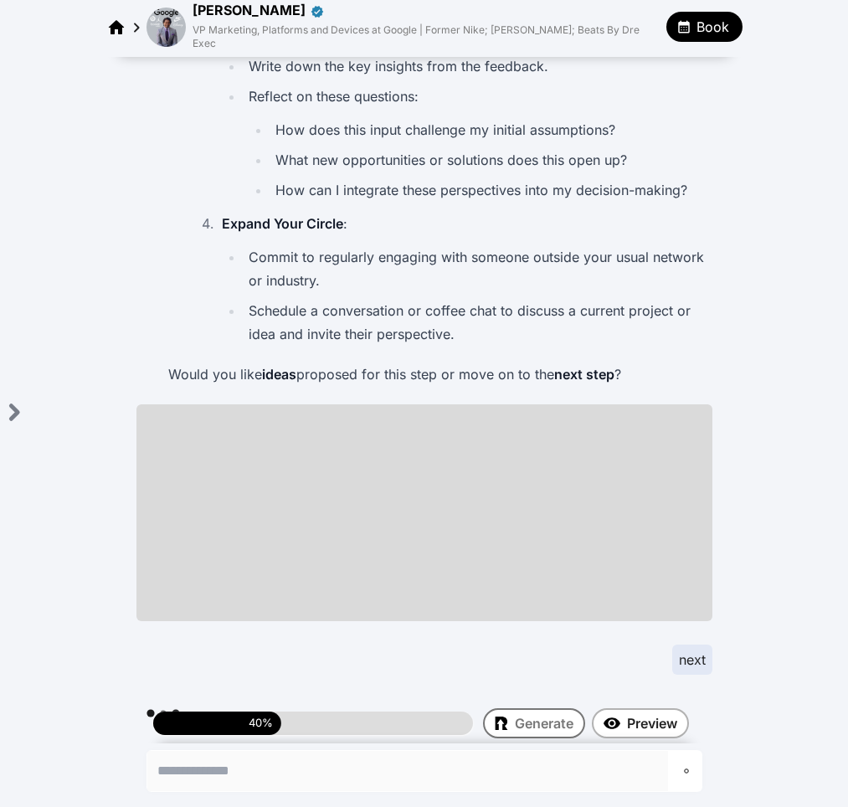
scroll to position [3839, 0]
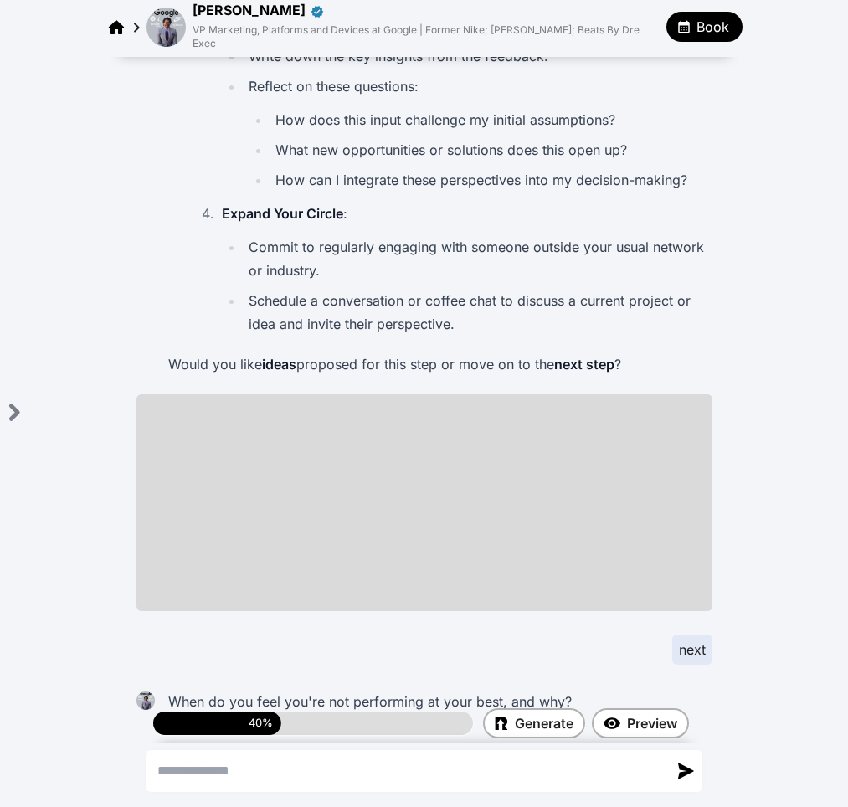
click at [323, 770] on textarea "Send a message" at bounding box center [407, 771] width 521 height 40
type textarea "****"
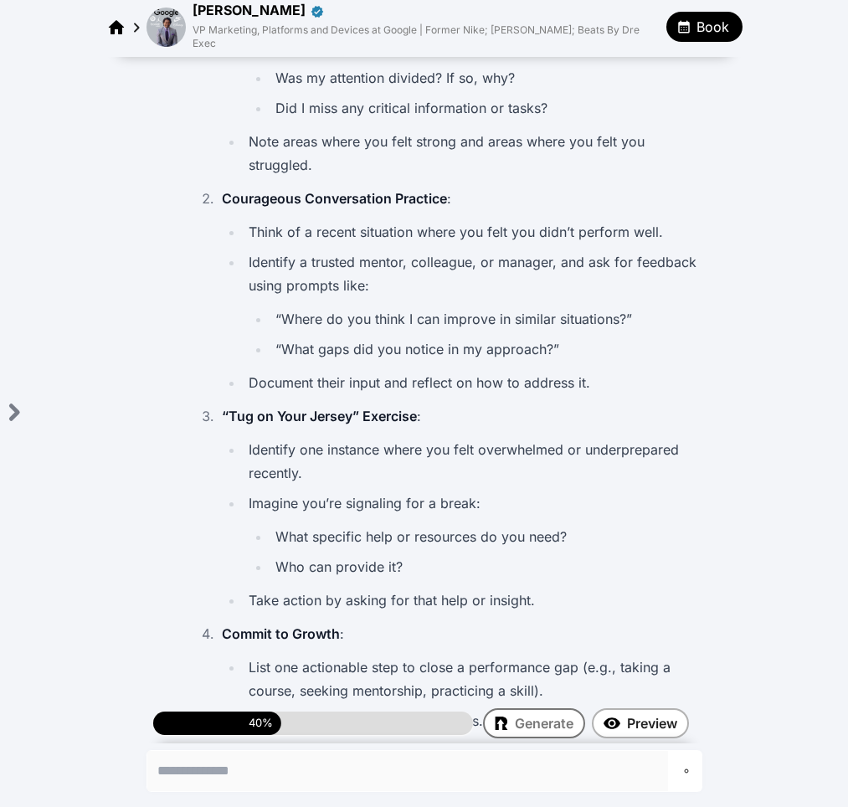
scroll to position [4924, 0]
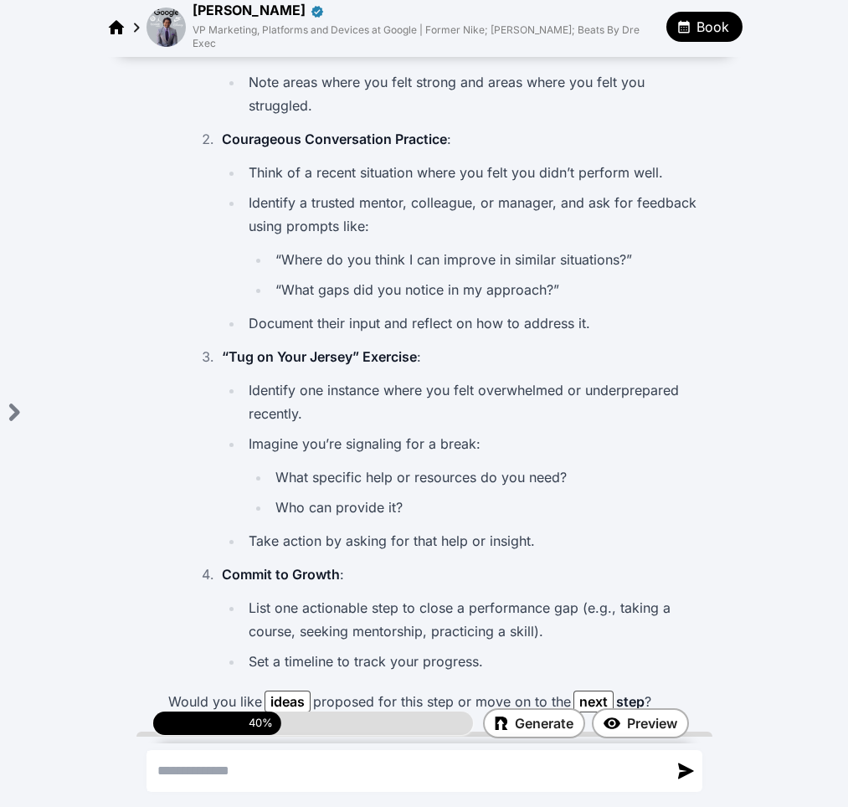
click at [461, 758] on textarea "Send a message" at bounding box center [407, 771] width 521 height 40
click at [460, 757] on textarea "Send a message" at bounding box center [407, 771] width 521 height 40
type textarea "****"
click at [597, 692] on div "next" at bounding box center [594, 702] width 28 height 20
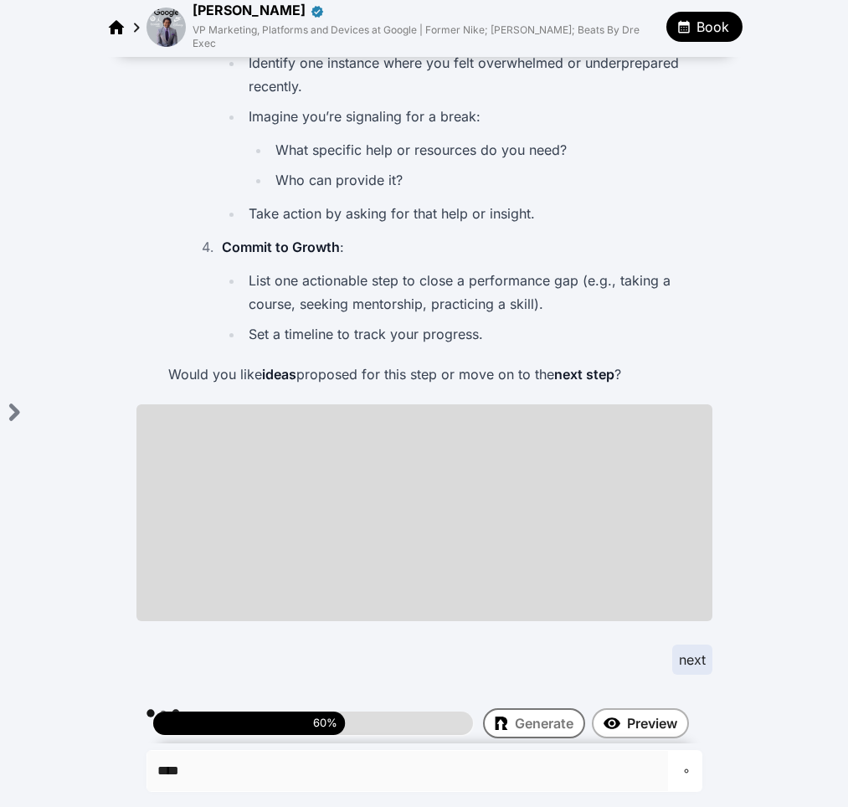
scroll to position [5262, 0]
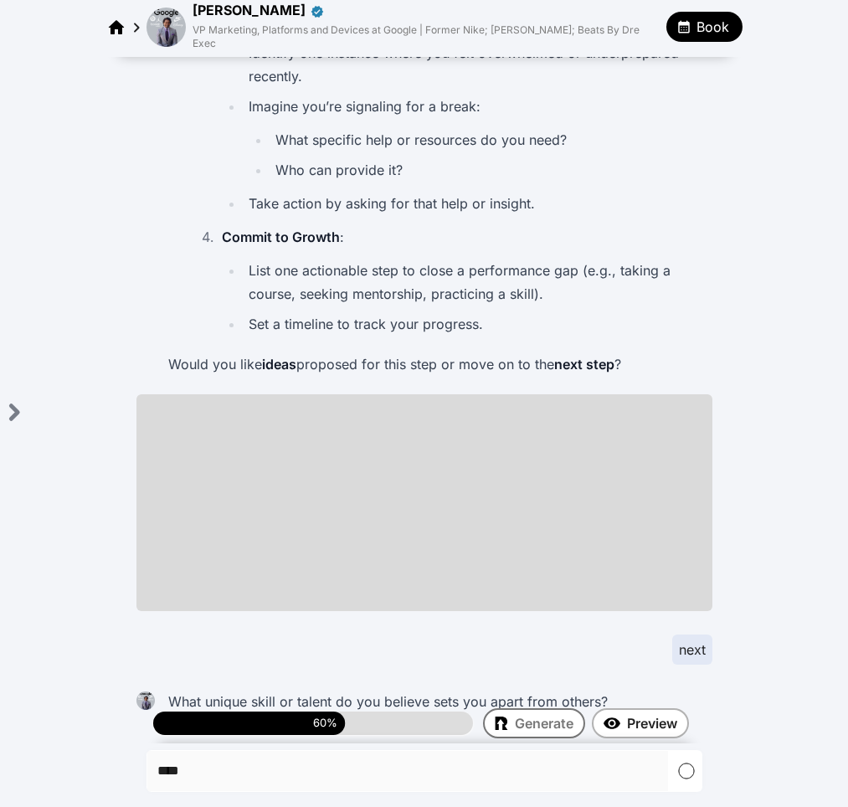
click at [468, 749] on div "**** * **** *" at bounding box center [424, 772] width 563 height 57
click at [293, 773] on textarea "****" at bounding box center [407, 771] width 521 height 40
click at [686, 773] on img "button" at bounding box center [685, 771] width 15 height 16
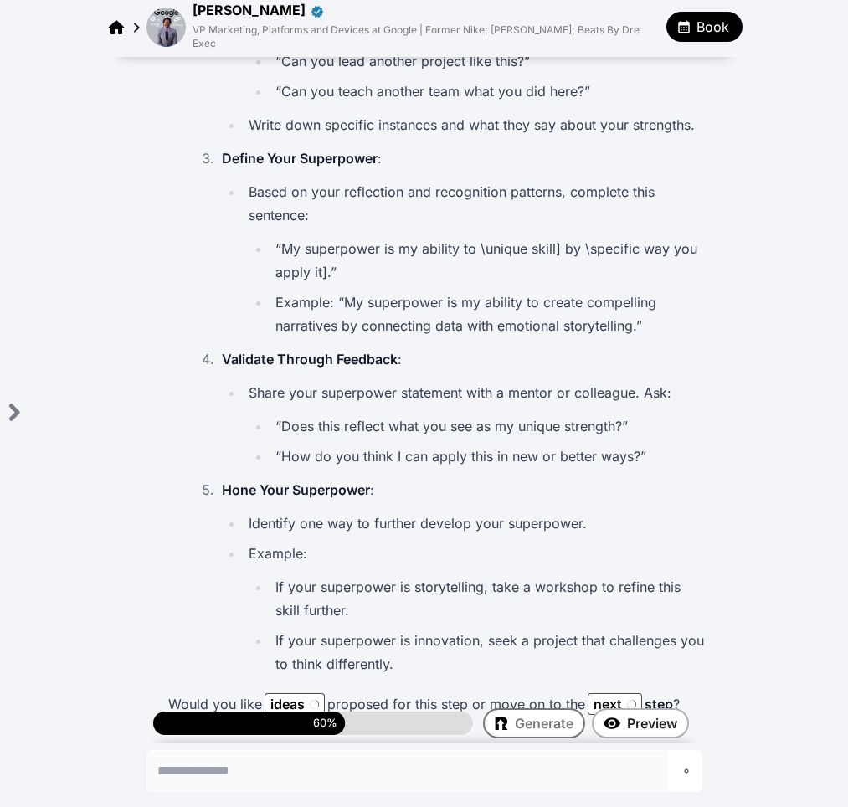
scroll to position [6491, 0]
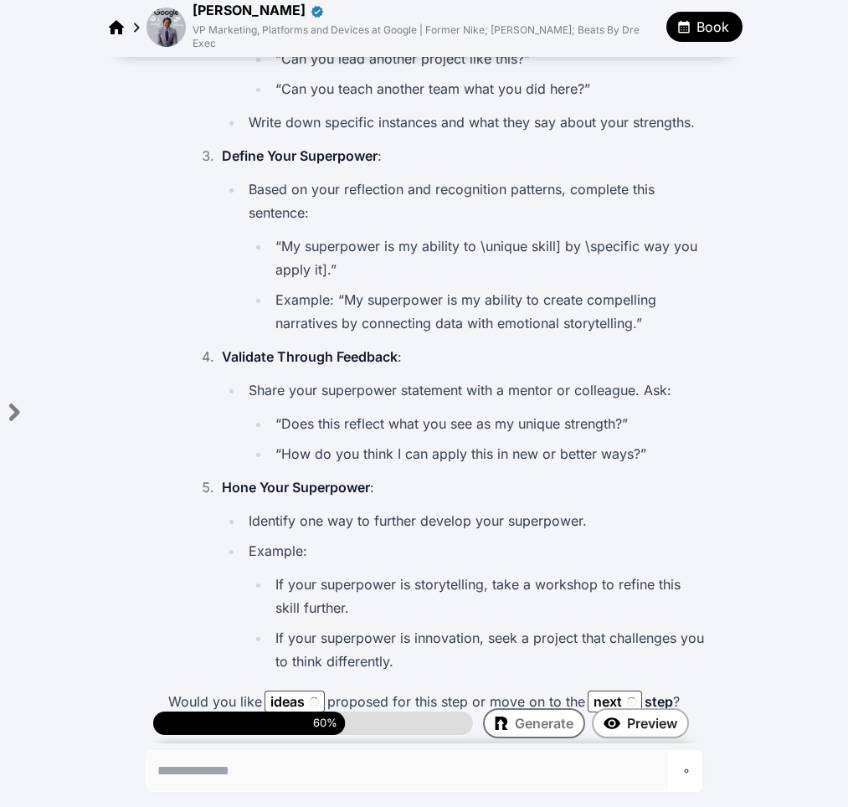
click at [609, 626] on li "If your superpower is innovation, seek a project that challenges you to think d…" at bounding box center [488, 649] width 435 height 47
click at [599, 692] on div "next" at bounding box center [594, 702] width 28 height 20
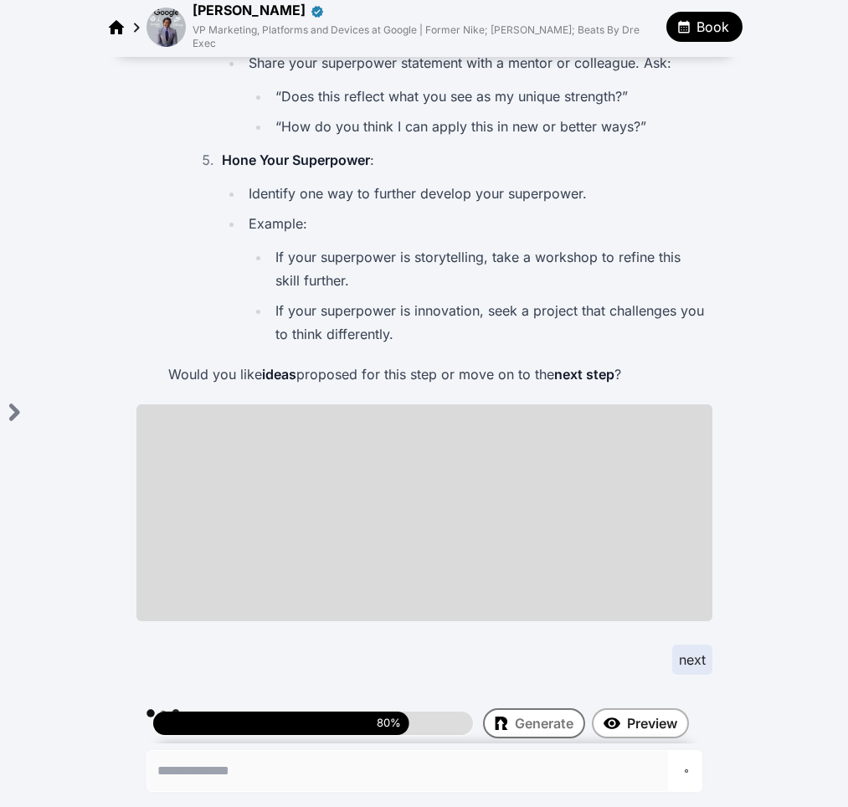
scroll to position [6829, 0]
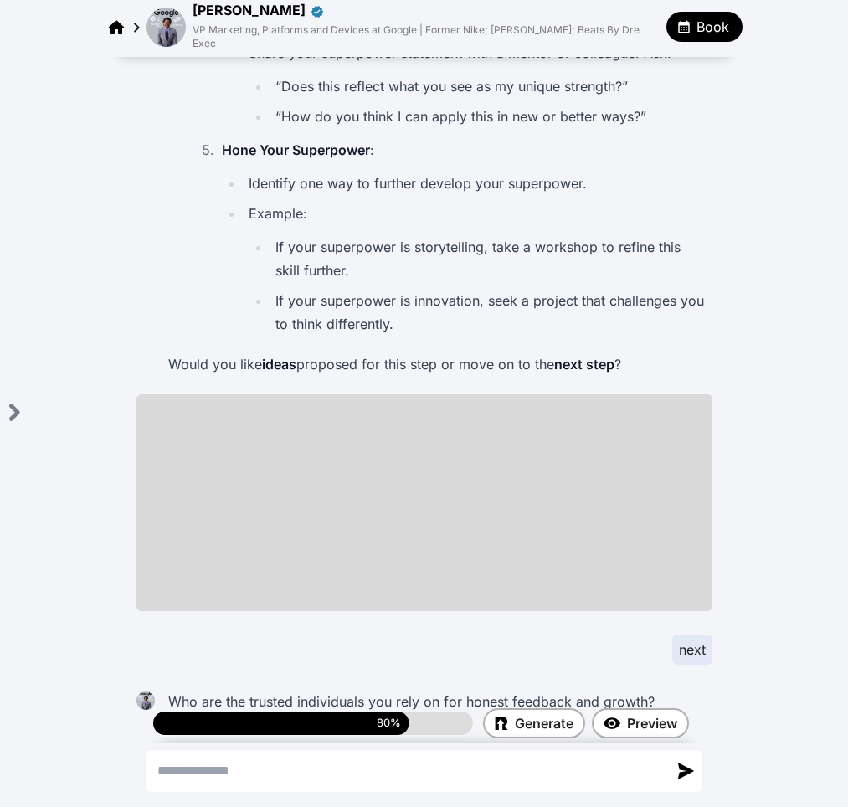
click at [303, 773] on textarea "Send a message" at bounding box center [407, 771] width 521 height 40
paste textarea "****"
type textarea "****"
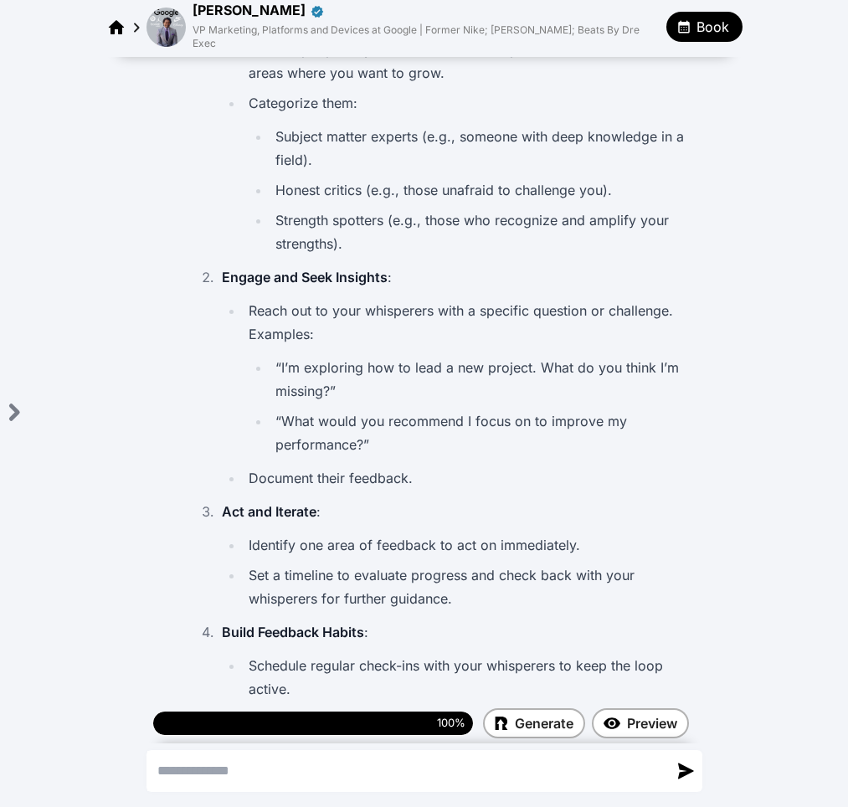
scroll to position [8175, 0]
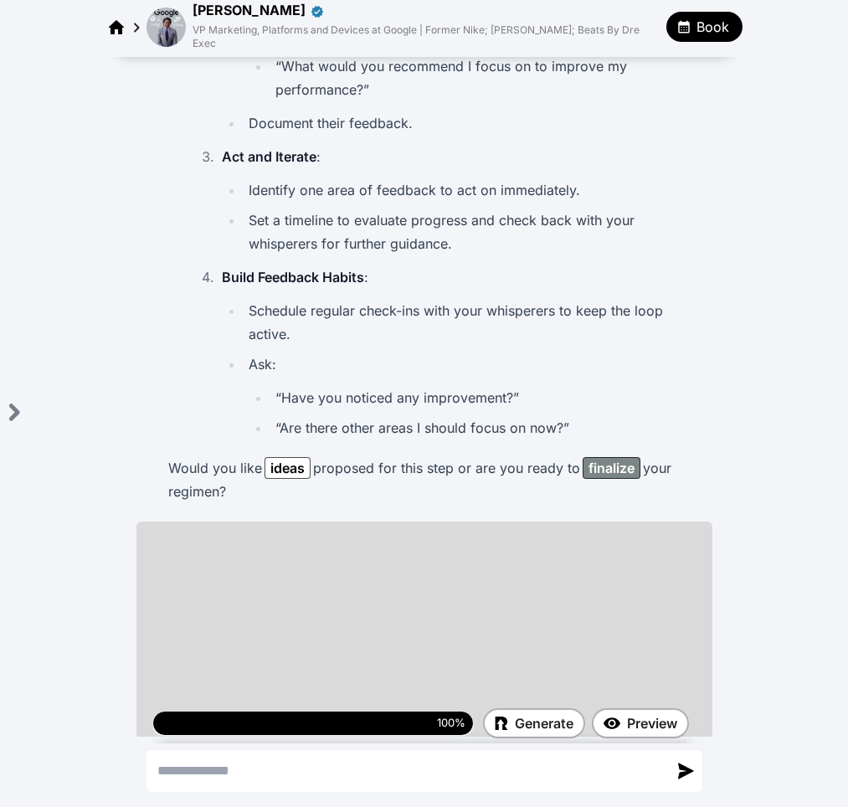
click at [623, 458] on div "finalize" at bounding box center [612, 468] width 46 height 20
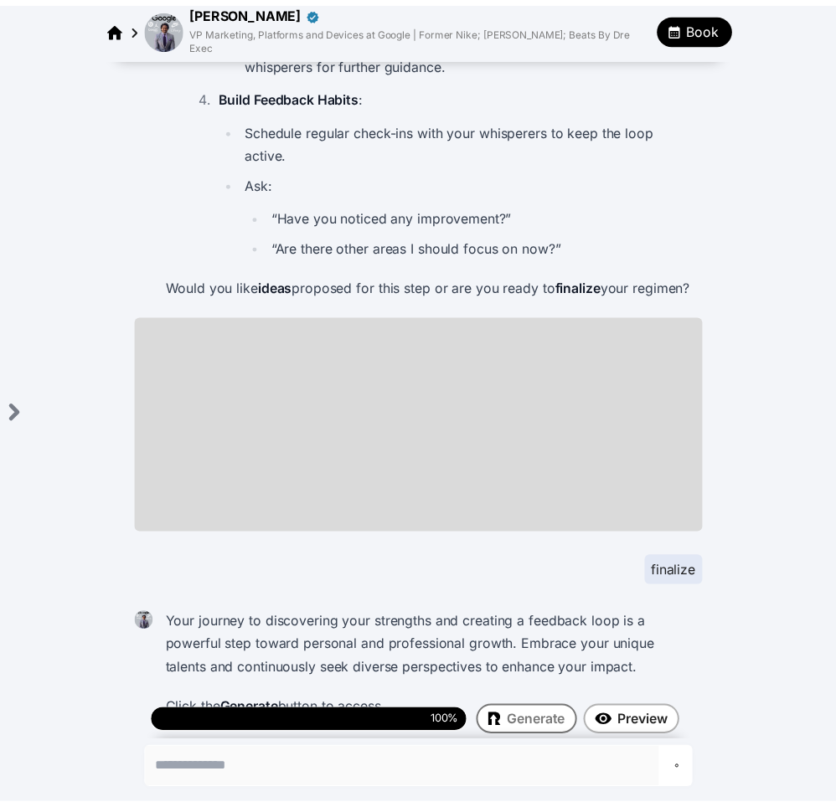
scroll to position [8366, 0]
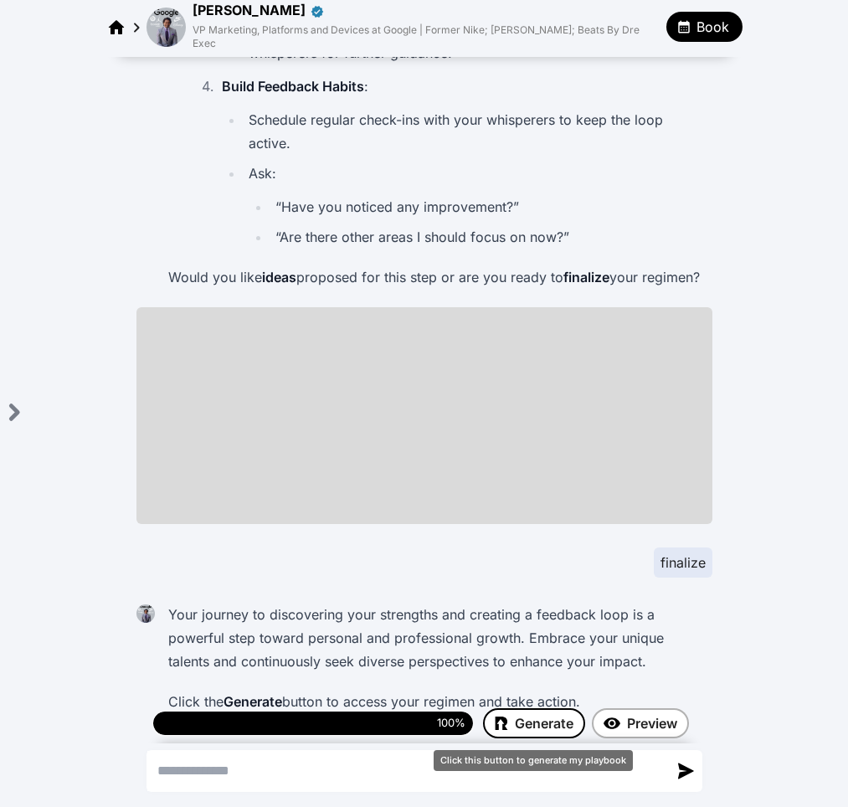
click at [528, 721] on span "Generate" at bounding box center [544, 724] width 59 height 20
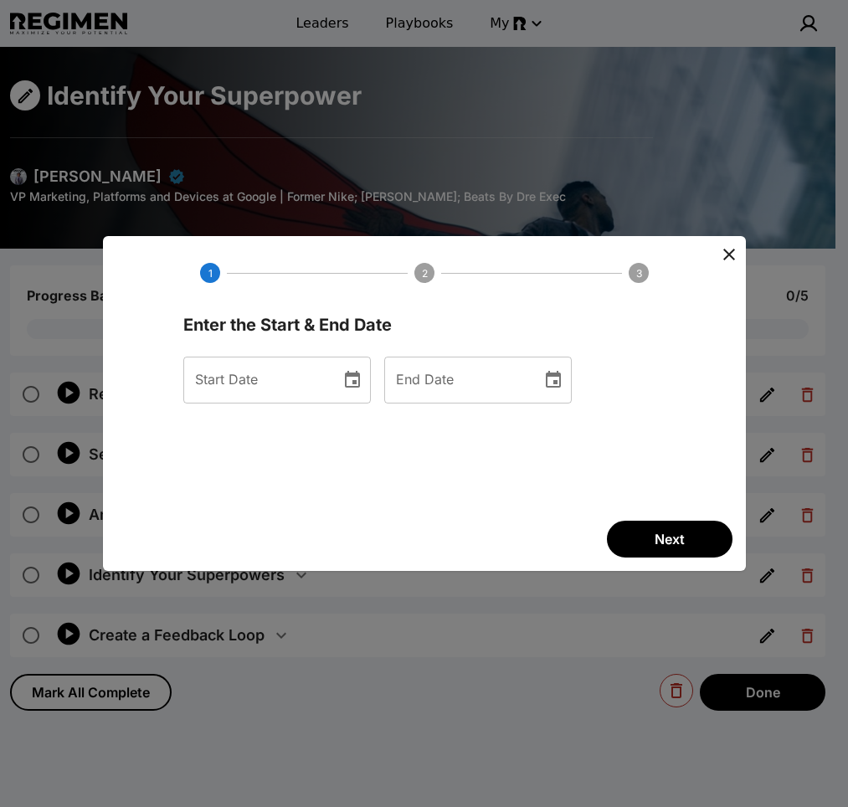
click at [363, 379] on icon "Choose date" at bounding box center [353, 380] width 20 height 20
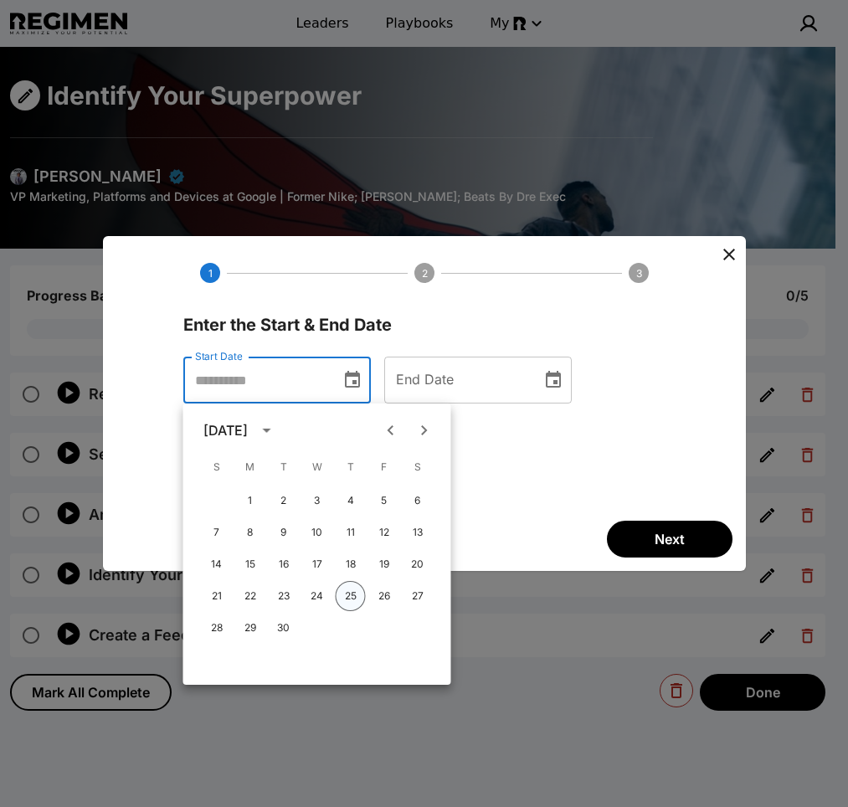
click at [350, 603] on button "25" at bounding box center [351, 596] width 30 height 30
type input "**********"
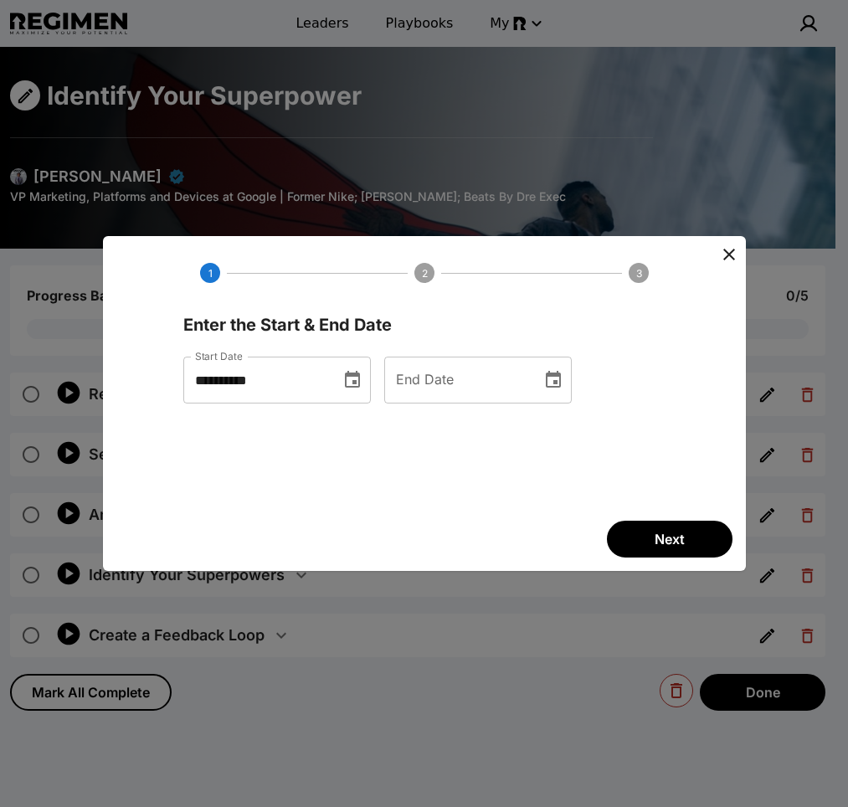
click at [570, 374] on button "Choose date" at bounding box center [553, 379] width 33 height 33
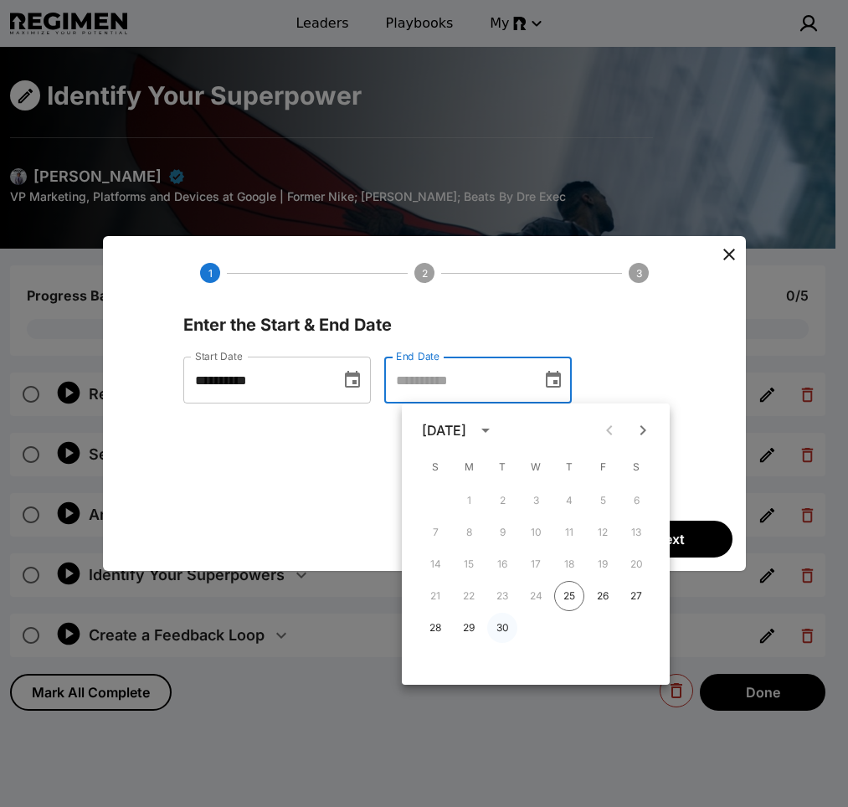
click at [503, 632] on button "30" at bounding box center [502, 628] width 30 height 30
type input "**********"
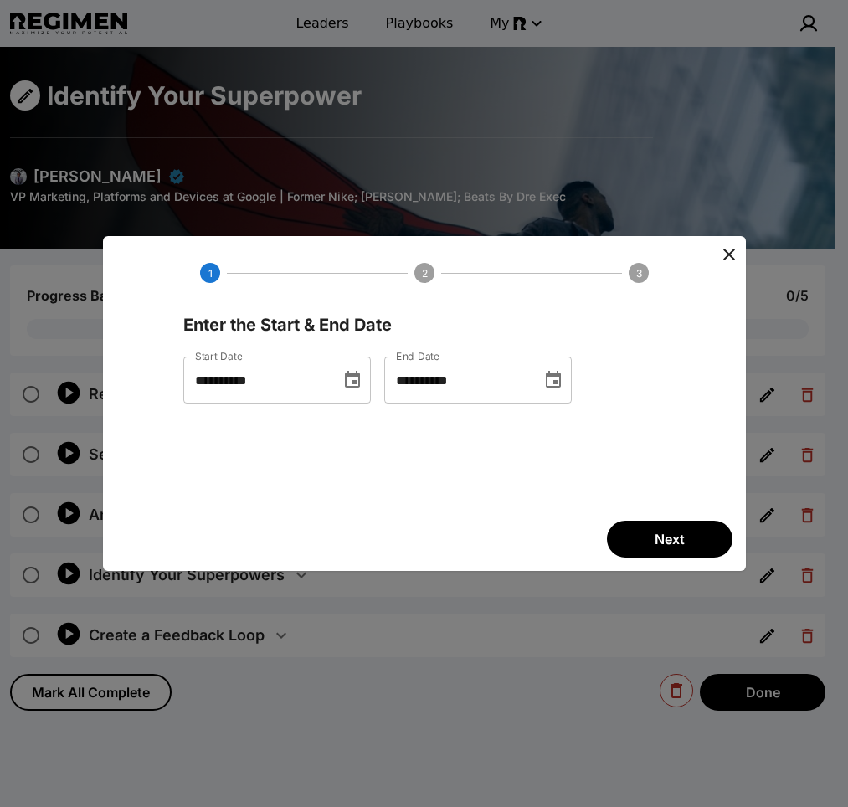
click at [694, 539] on button "Next" at bounding box center [670, 539] width 126 height 37
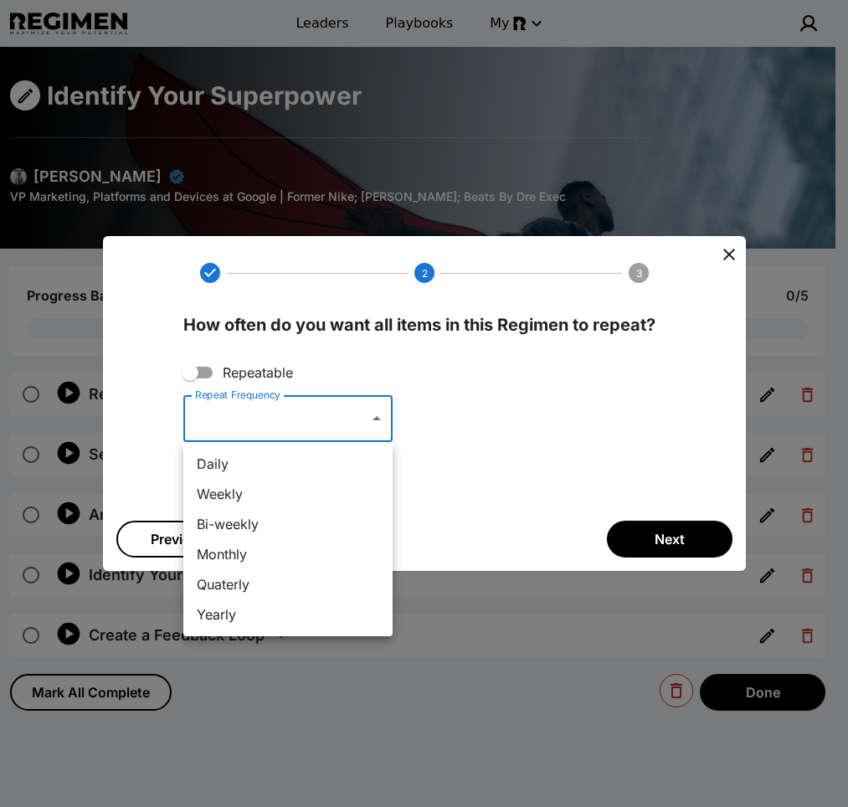
click at [370, 418] on body "Leaders Playbooks My Identify Your Superpower [PERSON_NAME] VP Marketing, Platf…" at bounding box center [424, 503] width 848 height 1007
click at [258, 551] on li "Monthly" at bounding box center [287, 554] width 209 height 30
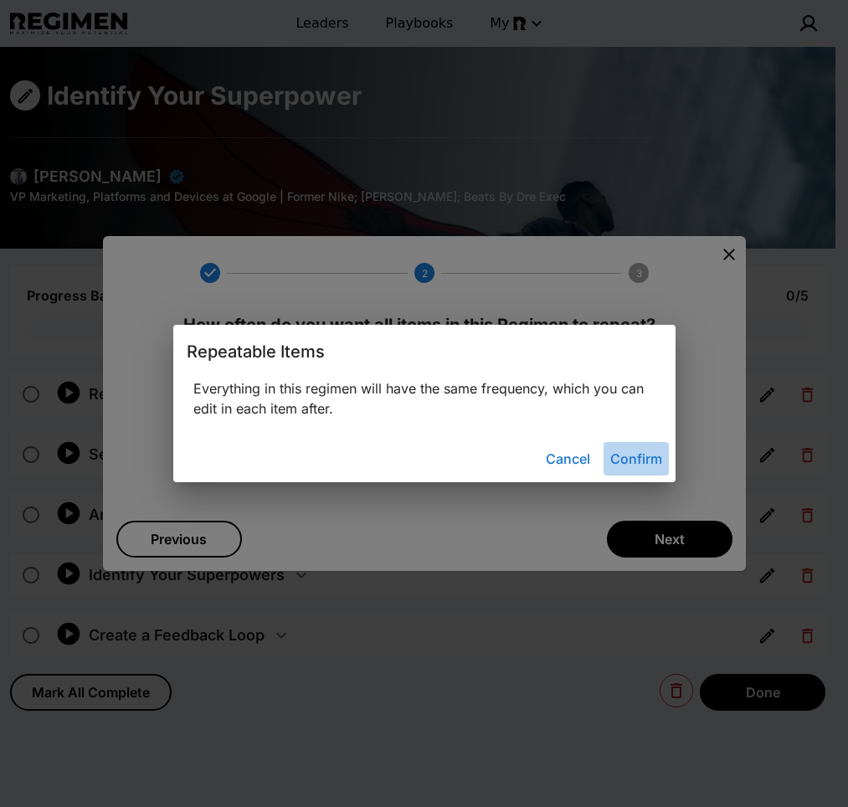
click at [646, 451] on button "Confirm" at bounding box center [636, 458] width 65 height 33
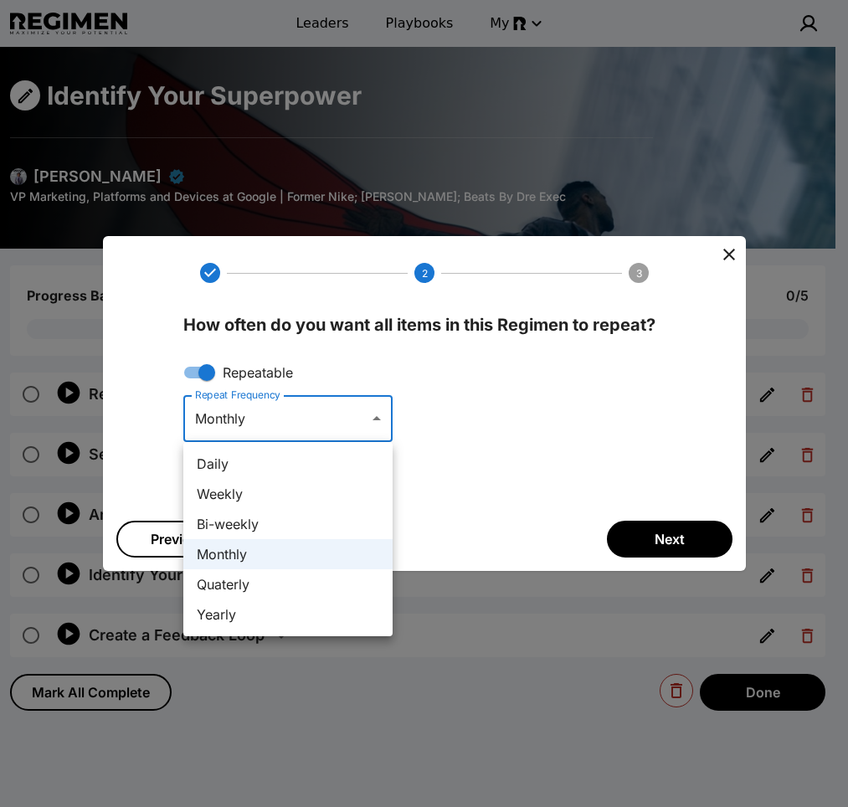
click at [357, 416] on body "Leaders Playbooks My Identify Your Superpower [PERSON_NAME] VP Marketing, Platf…" at bounding box center [424, 503] width 848 height 1007
click at [575, 466] on div at bounding box center [424, 403] width 848 height 807
click at [311, 411] on body "Leaders Playbooks My Identify Your Superpower [PERSON_NAME] VP Marketing, Platf…" at bounding box center [424, 503] width 848 height 1007
click at [276, 577] on li "Quaterly" at bounding box center [287, 584] width 209 height 30
type input "*********"
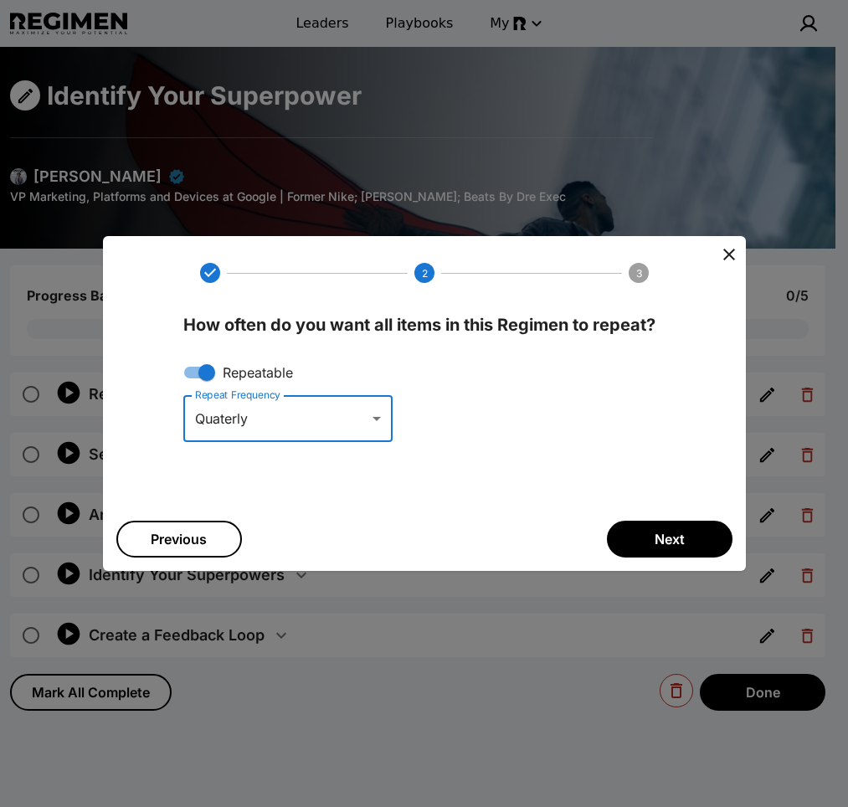
click at [657, 531] on span "Next" at bounding box center [670, 539] width 30 height 20
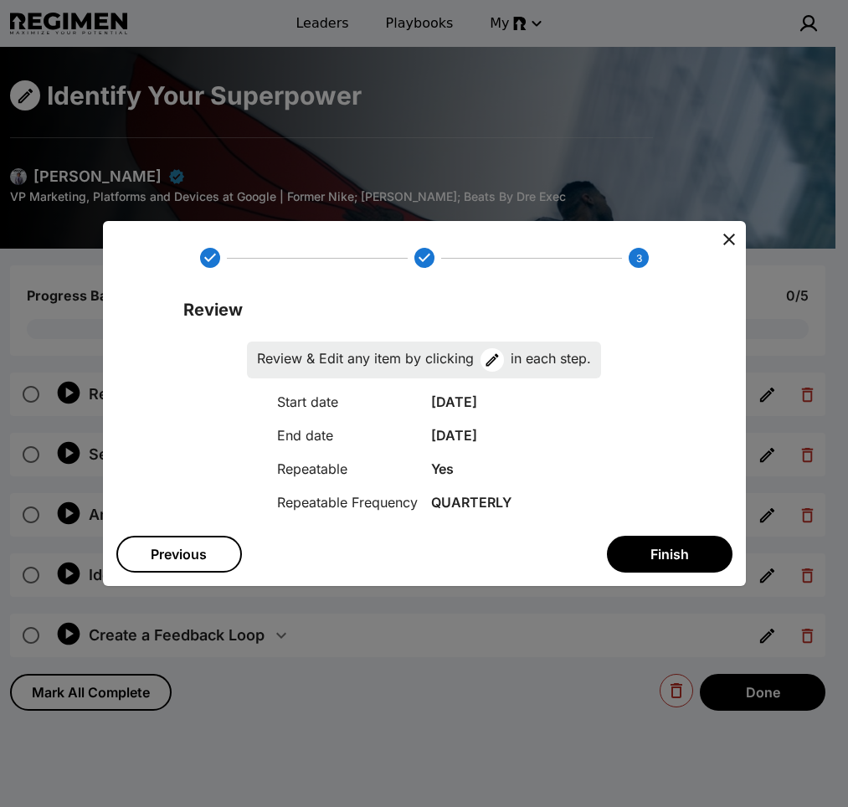
click at [654, 543] on button "Finish" at bounding box center [670, 554] width 126 height 37
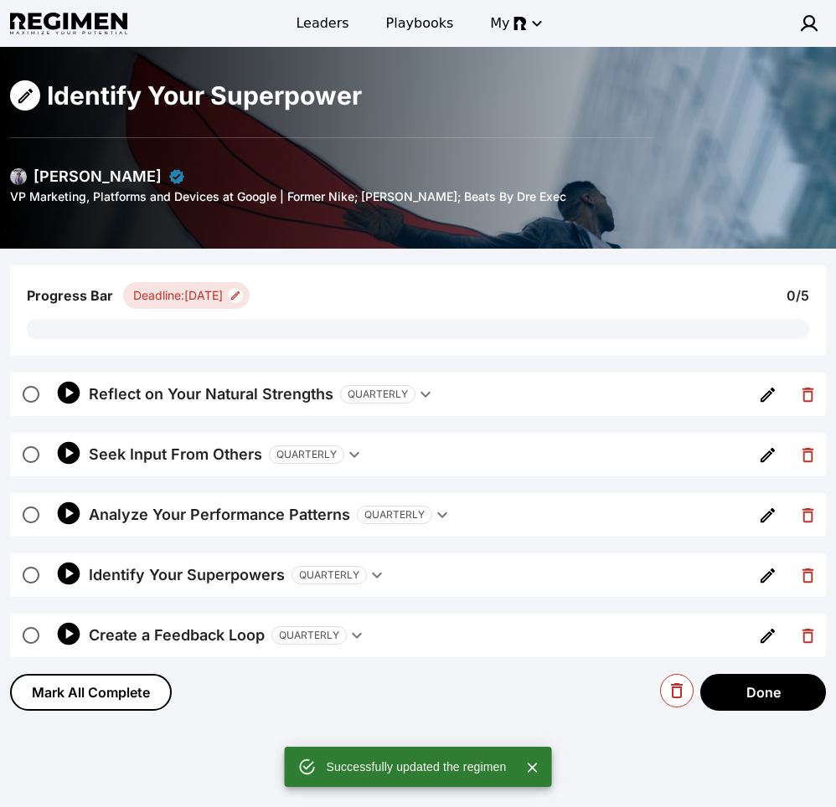
click at [434, 388] on button "Reflect on Your Natural Strengths QUARTERLY" at bounding box center [417, 395] width 657 height 44
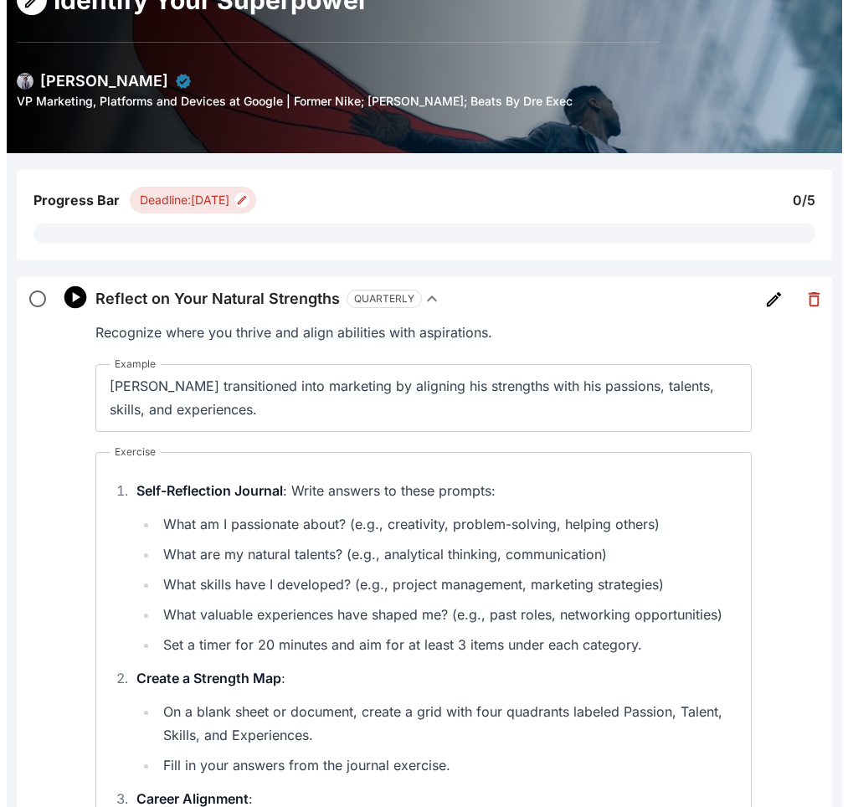
scroll to position [20, 0]
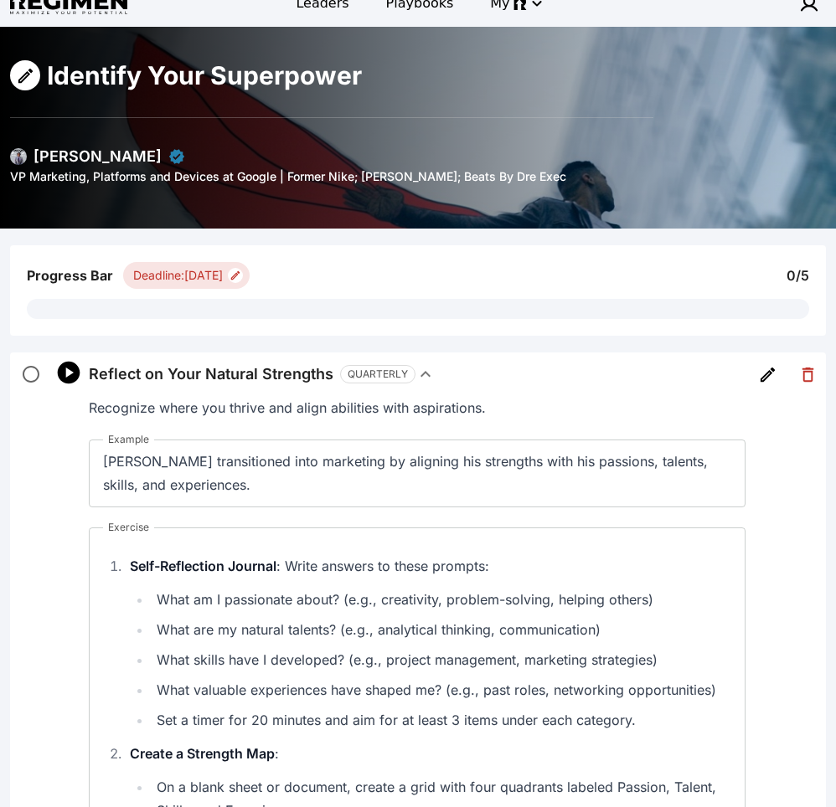
click at [379, 380] on div "QUARTERLY" at bounding box center [377, 374] width 75 height 18
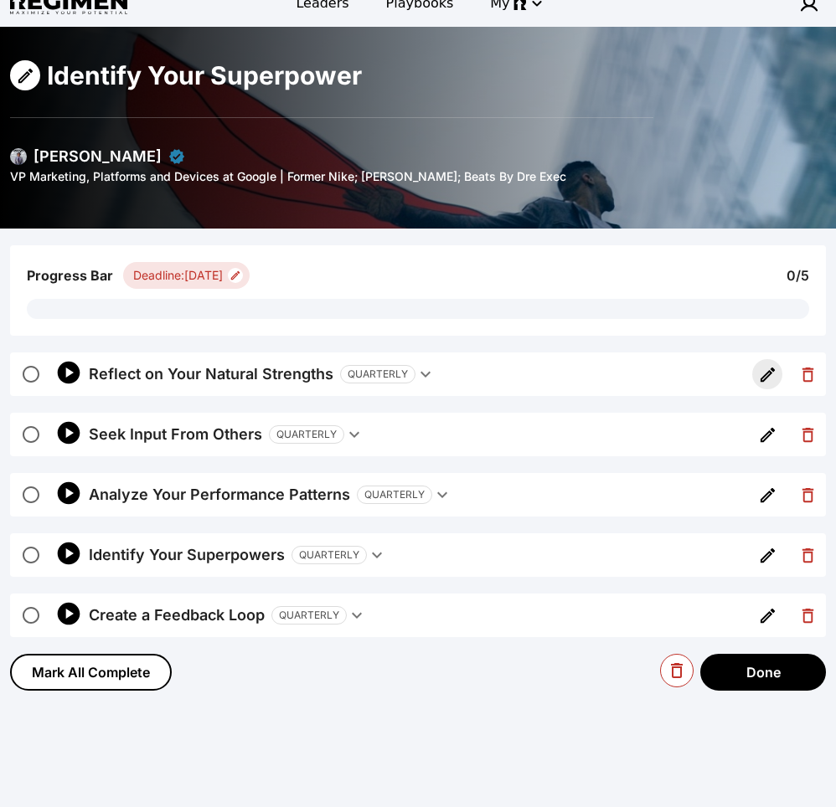
click at [770, 376] on icon "button" at bounding box center [767, 374] width 19 height 19
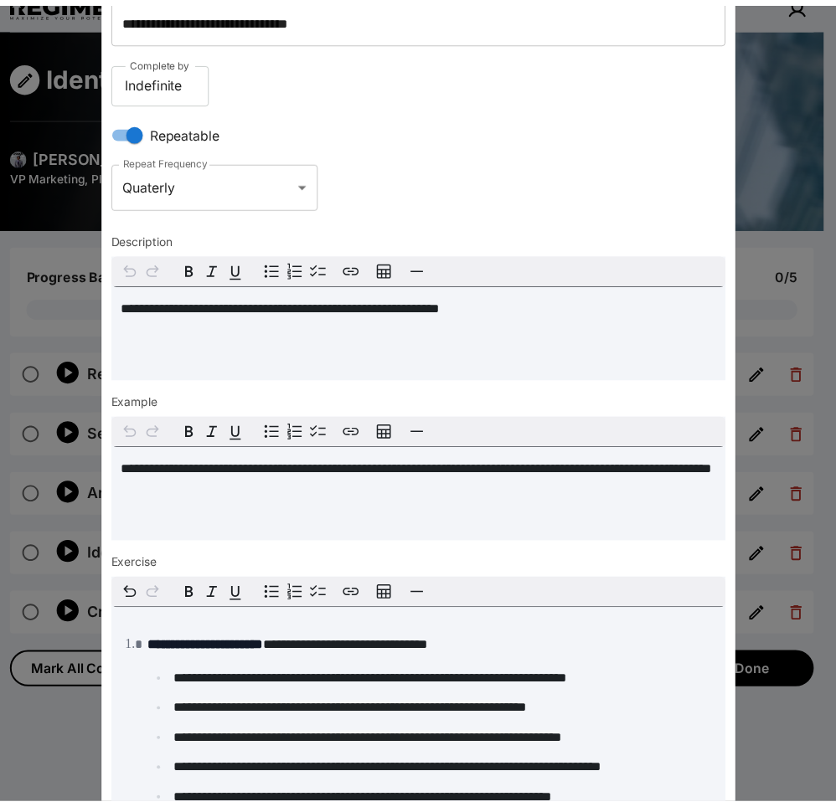
scroll to position [0, 0]
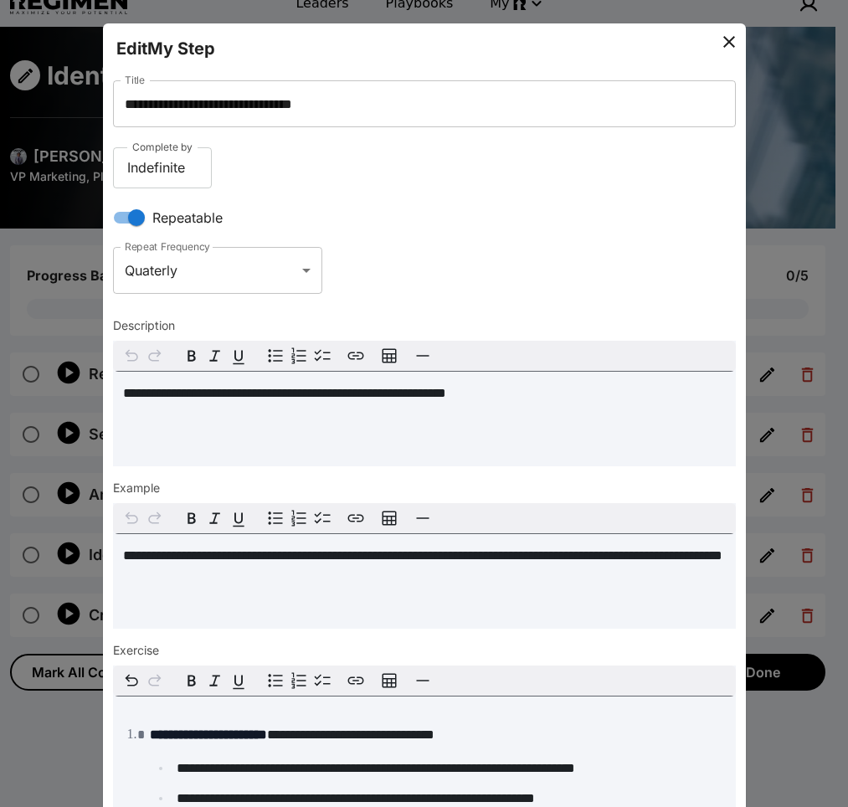
click at [719, 42] on icon at bounding box center [729, 42] width 20 height 20
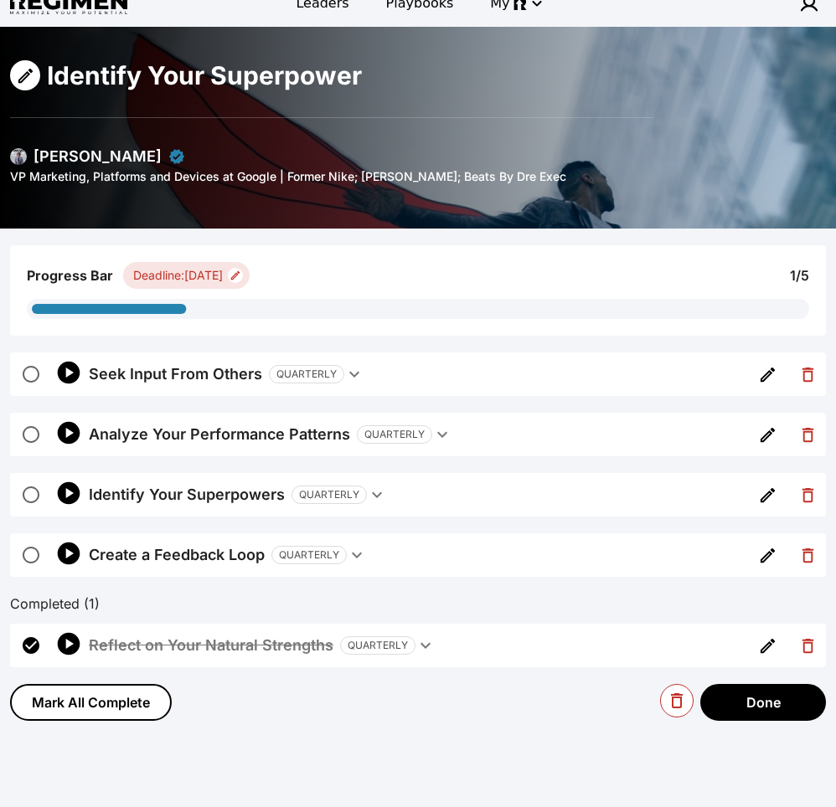
click at [63, 374] on icon "button" at bounding box center [69, 372] width 23 height 23
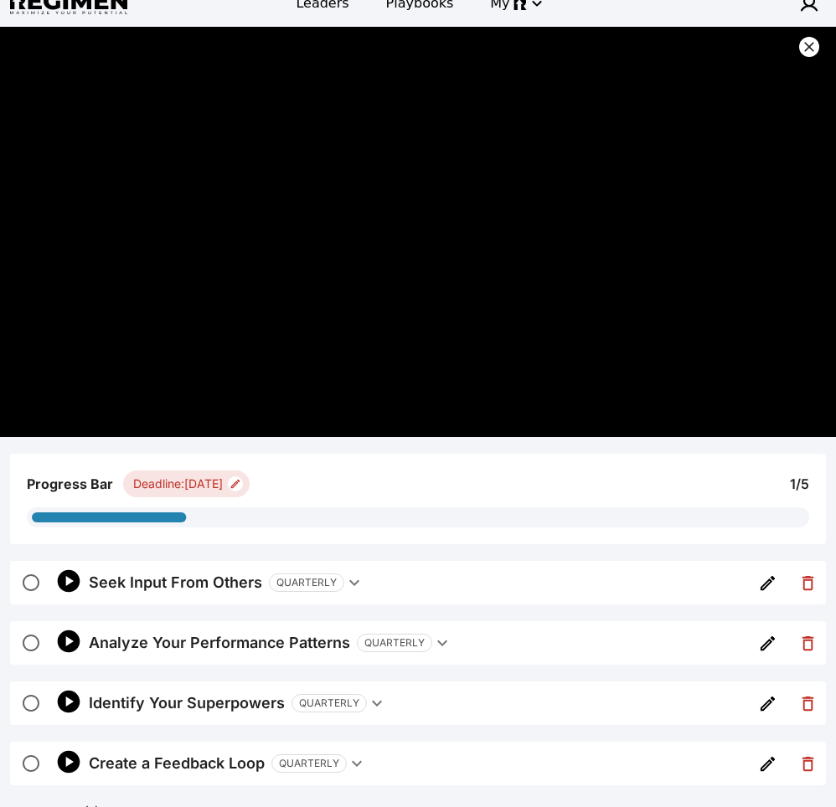
click at [807, 49] on icon at bounding box center [809, 47] width 17 height 17
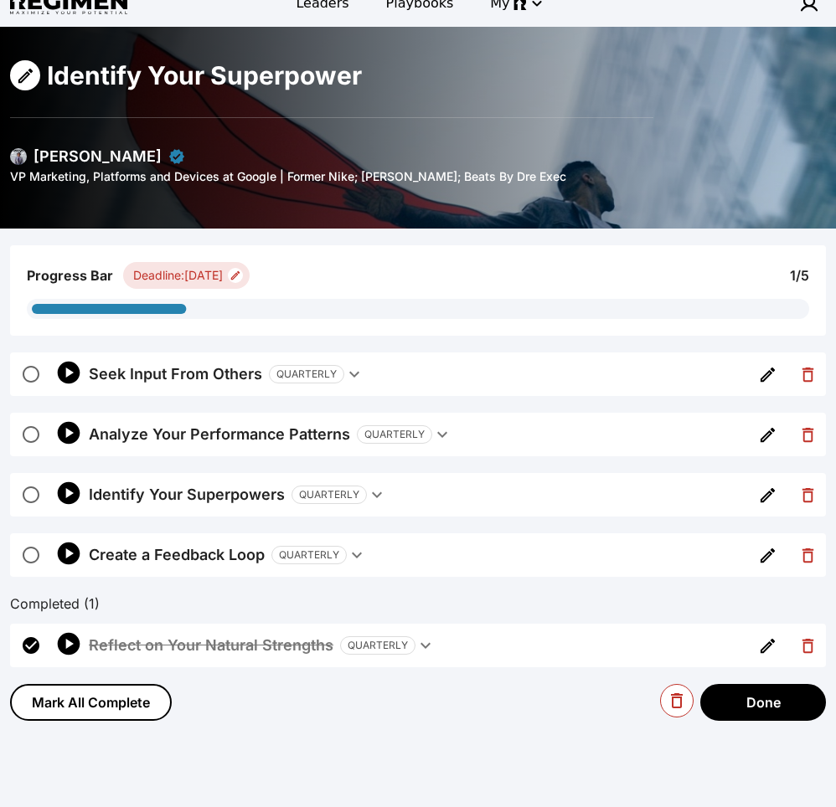
click at [23, 151] on img at bounding box center [18, 156] width 17 height 17
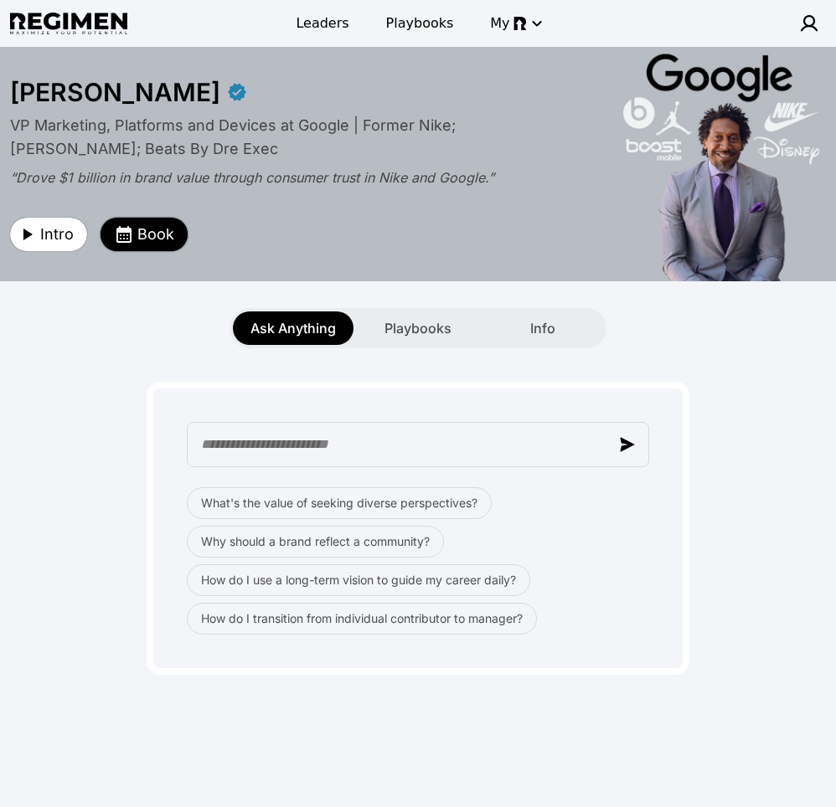
click at [144, 233] on span "Book" at bounding box center [155, 234] width 37 height 23
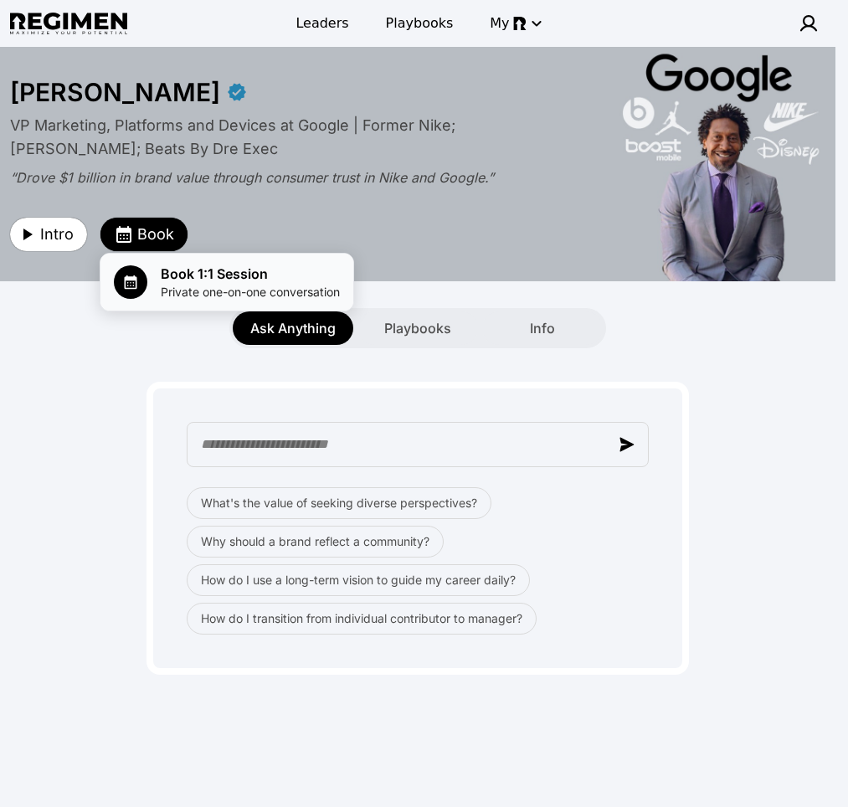
click at [180, 276] on span "Book 1:1 Session" at bounding box center [250, 274] width 179 height 20
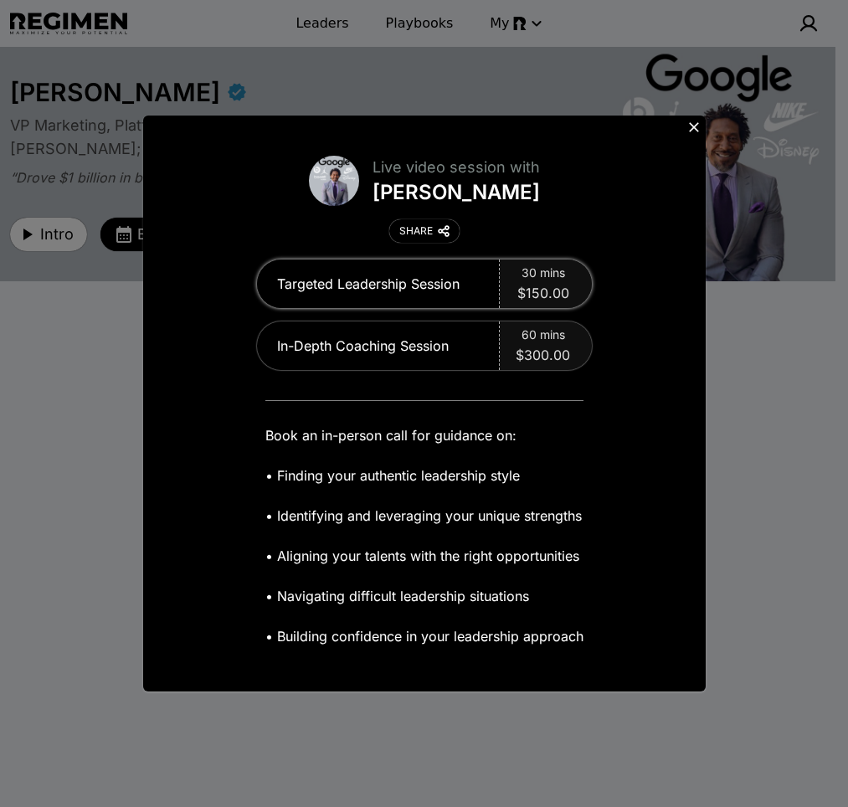
click at [542, 289] on span "$150.00" at bounding box center [544, 293] width 52 height 20
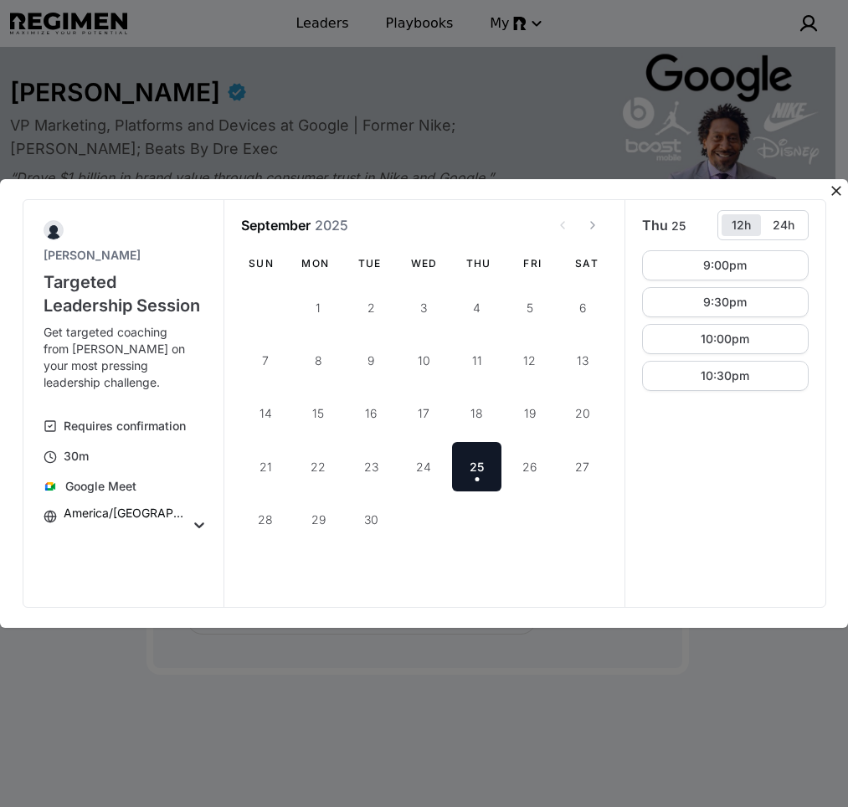
click at [838, 190] on icon at bounding box center [836, 191] width 17 height 17
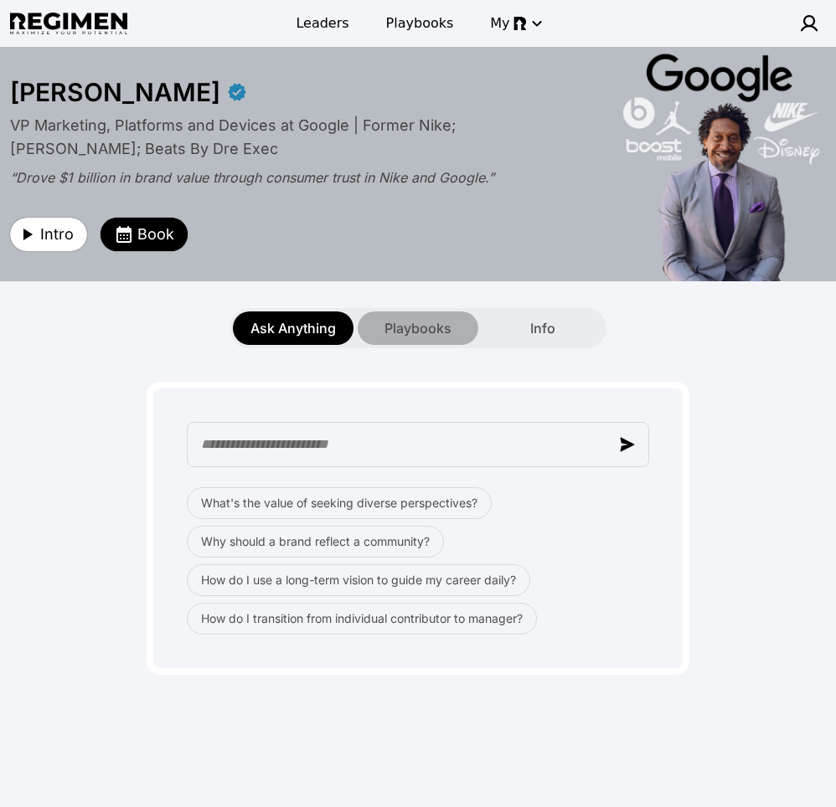
click at [455, 339] on div "Playbooks" at bounding box center [418, 328] width 121 height 33
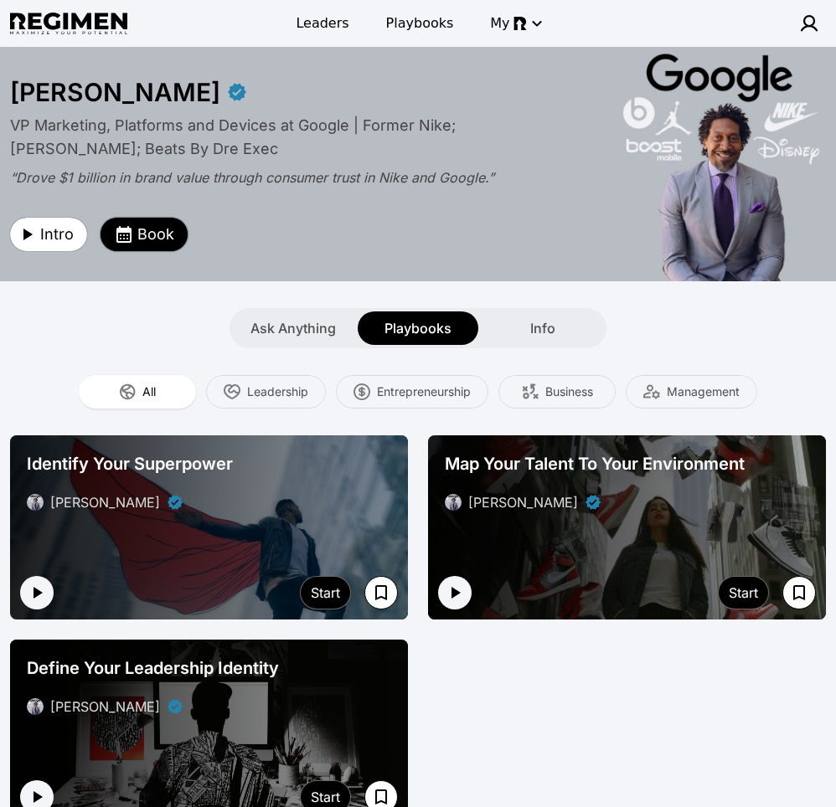
click at [151, 234] on span "Book" at bounding box center [155, 234] width 37 height 23
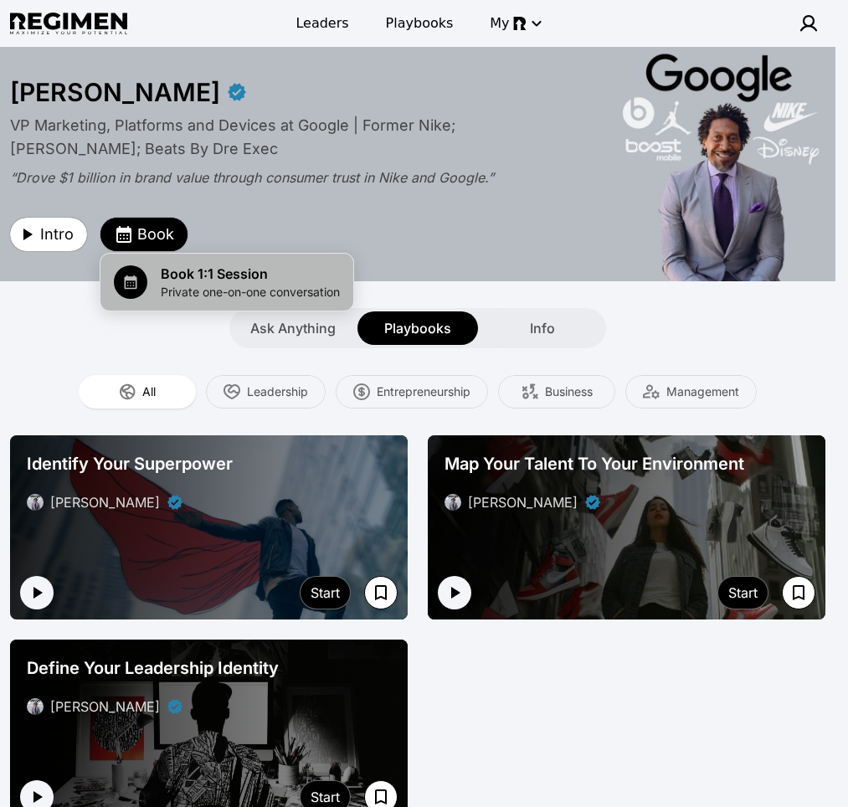
click at [232, 286] on span "Private one-on-one conversation" at bounding box center [250, 292] width 179 height 17
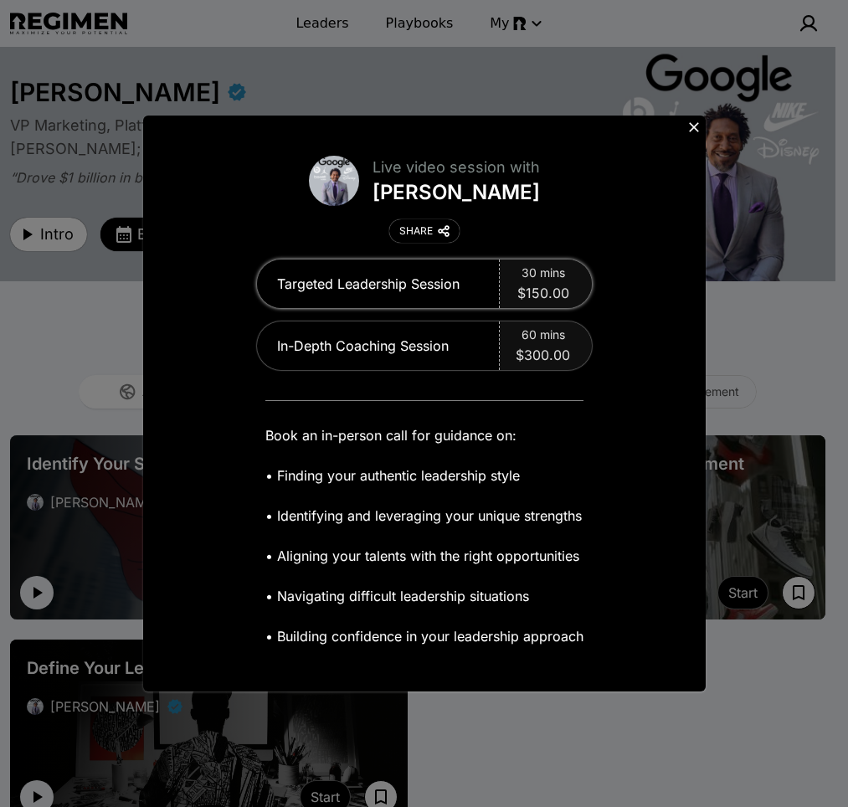
click at [531, 286] on span "$150.00" at bounding box center [544, 293] width 52 height 20
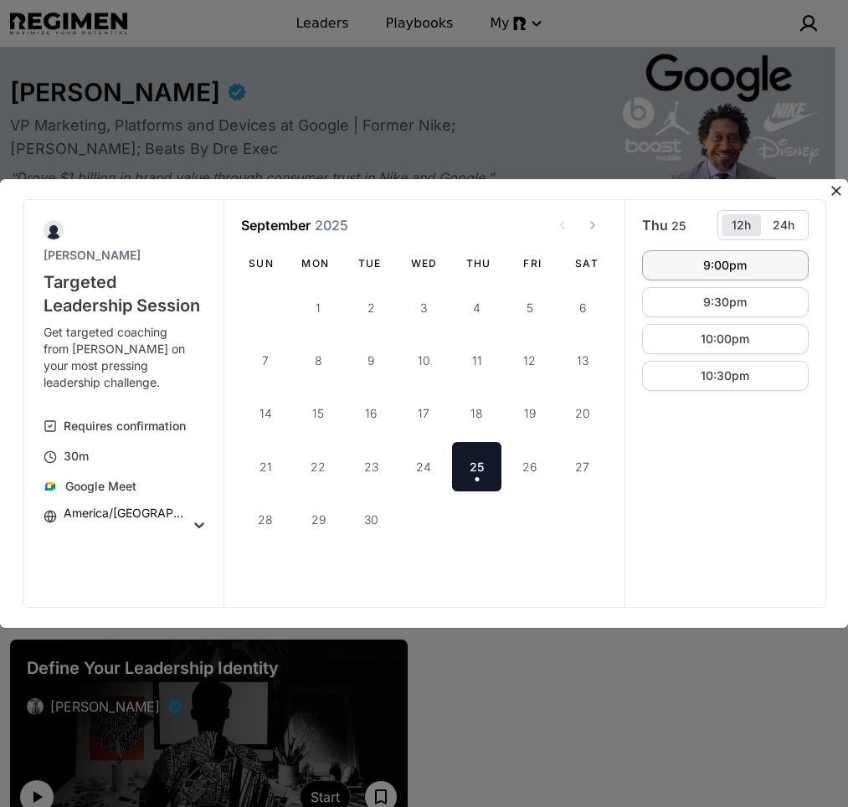
click at [719, 273] on button "9:00pm" at bounding box center [725, 265] width 167 height 30
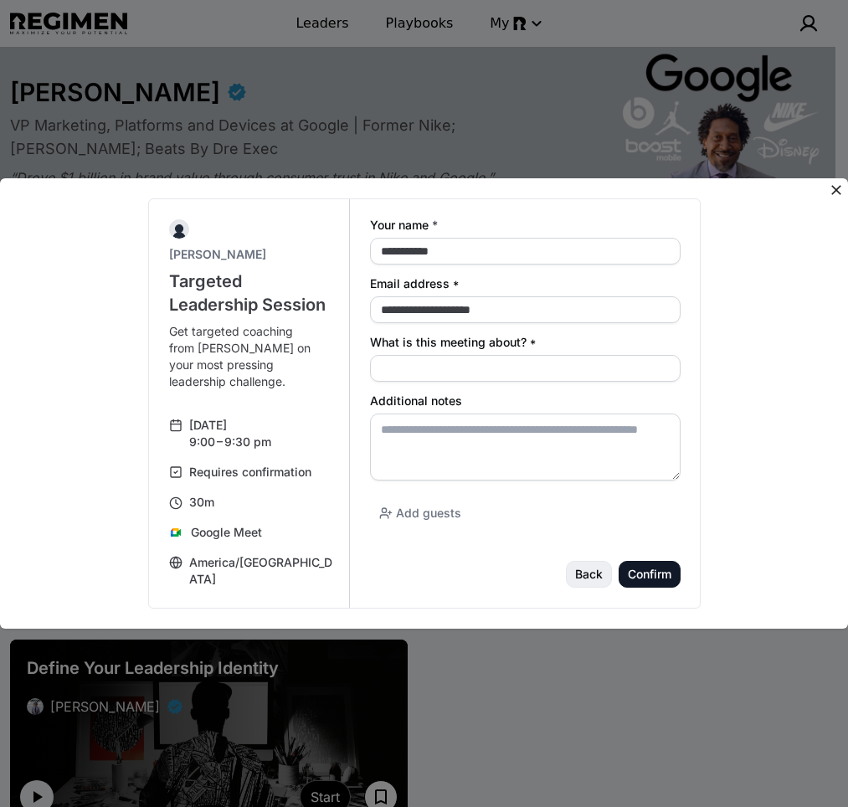
click at [0, 0] on div "Back" at bounding box center [0, 0] width 0 height 0
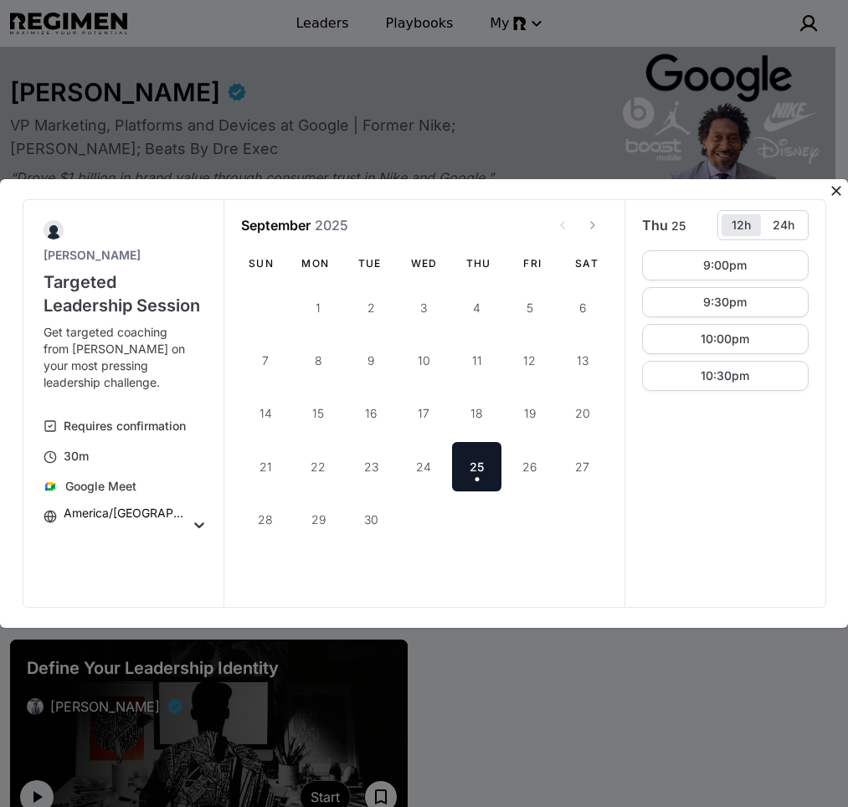
click at [836, 191] on icon at bounding box center [837, 191] width 10 height 10
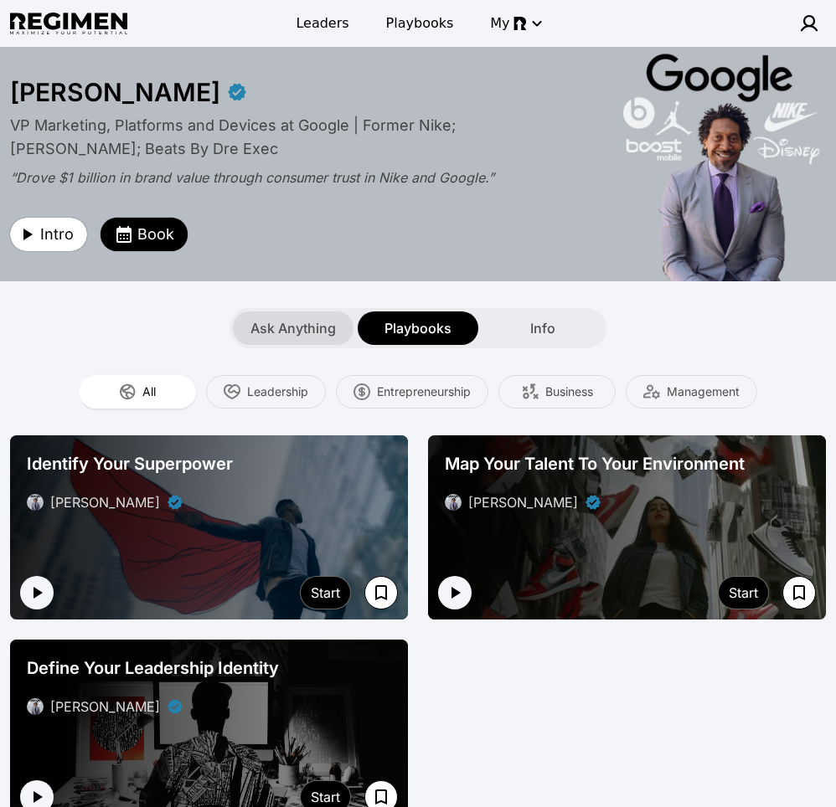
click at [304, 330] on span "Ask Anything" at bounding box center [292, 328] width 85 height 20
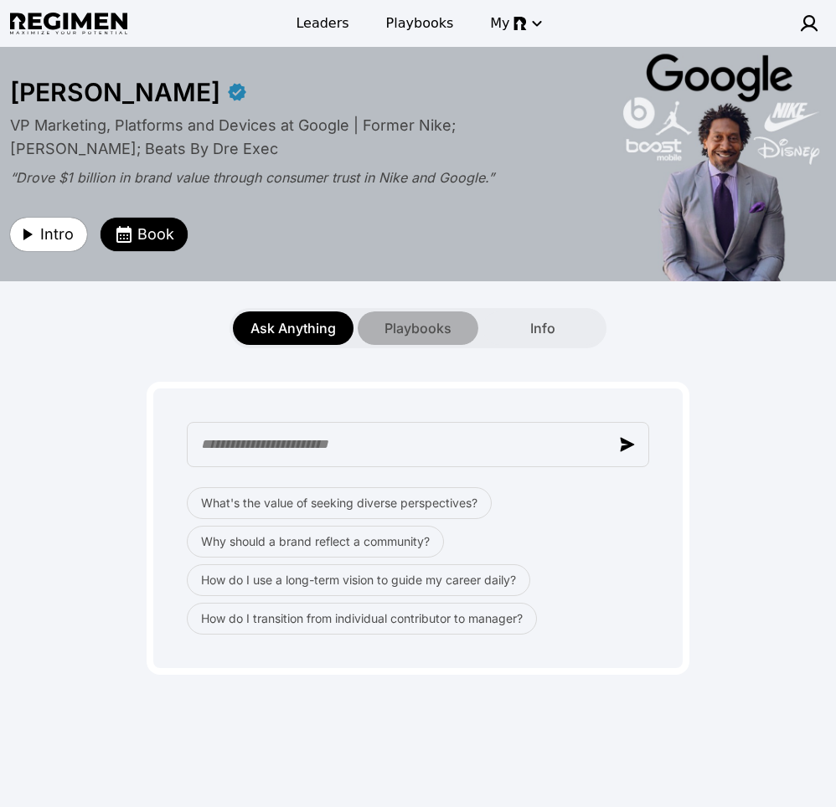
click at [414, 323] on span "Playbooks" at bounding box center [417, 328] width 67 height 20
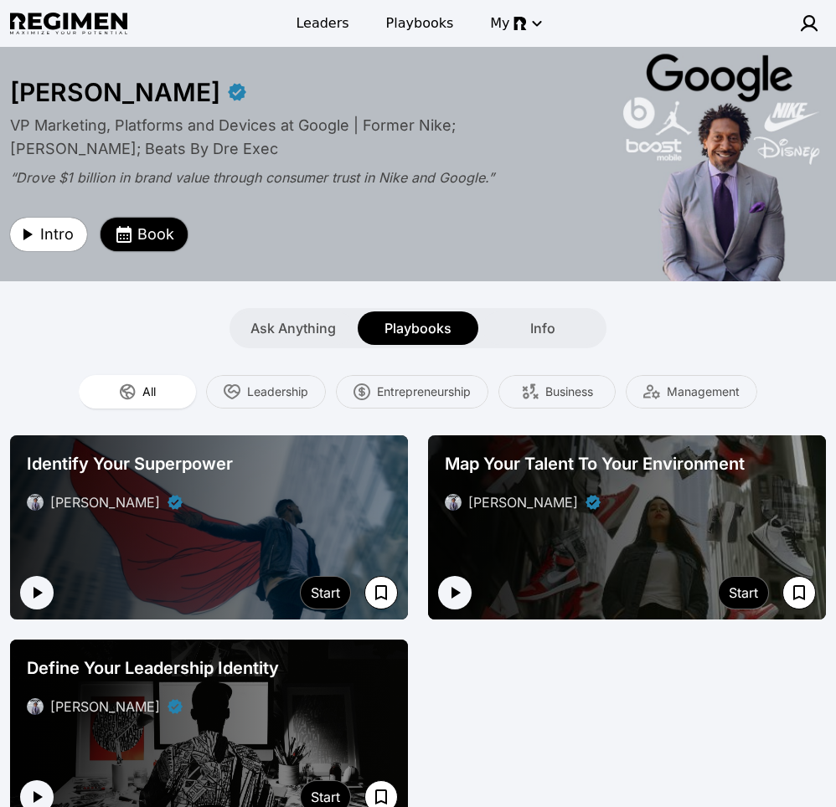
click at [145, 233] on span "Book" at bounding box center [155, 234] width 37 height 23
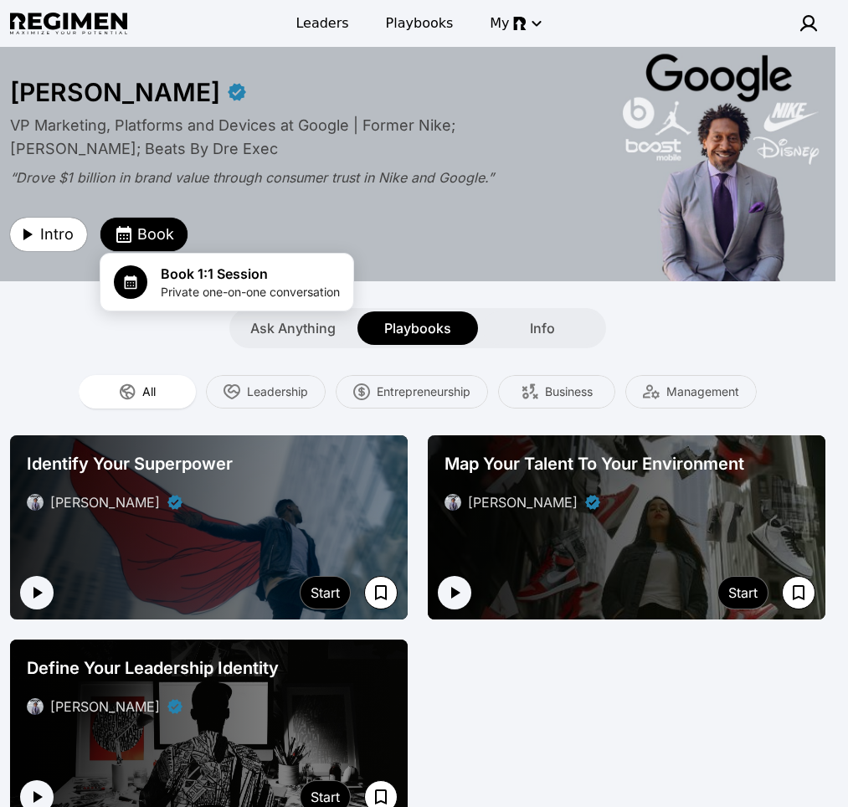
click at [675, 307] on div at bounding box center [424, 403] width 848 height 807
